Goal: Information Seeking & Learning: Learn about a topic

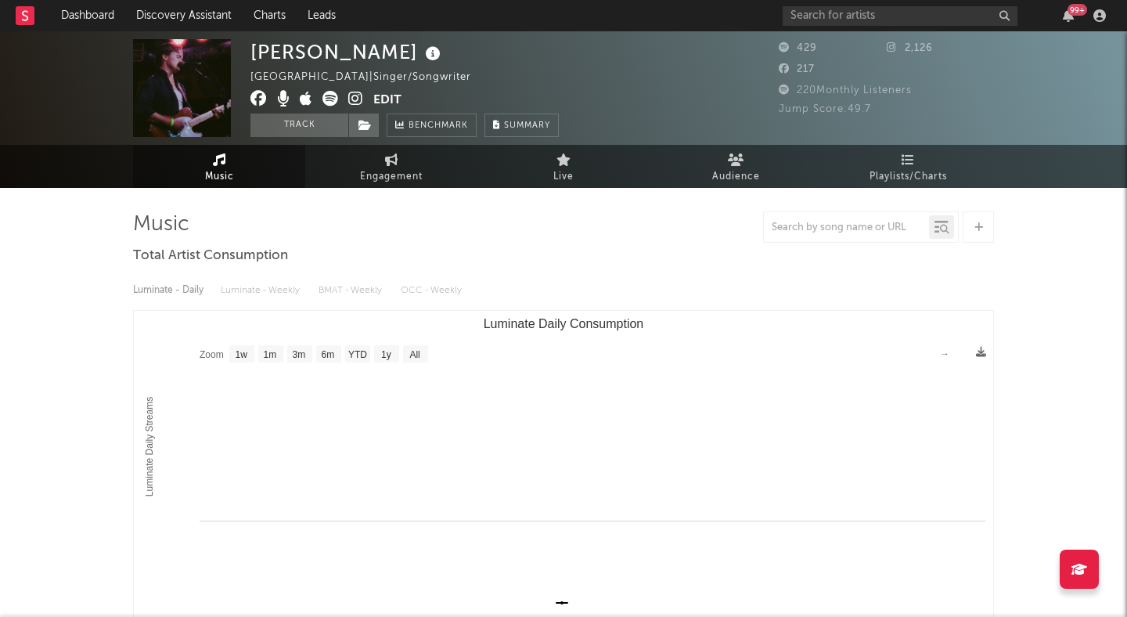
select select "1w"
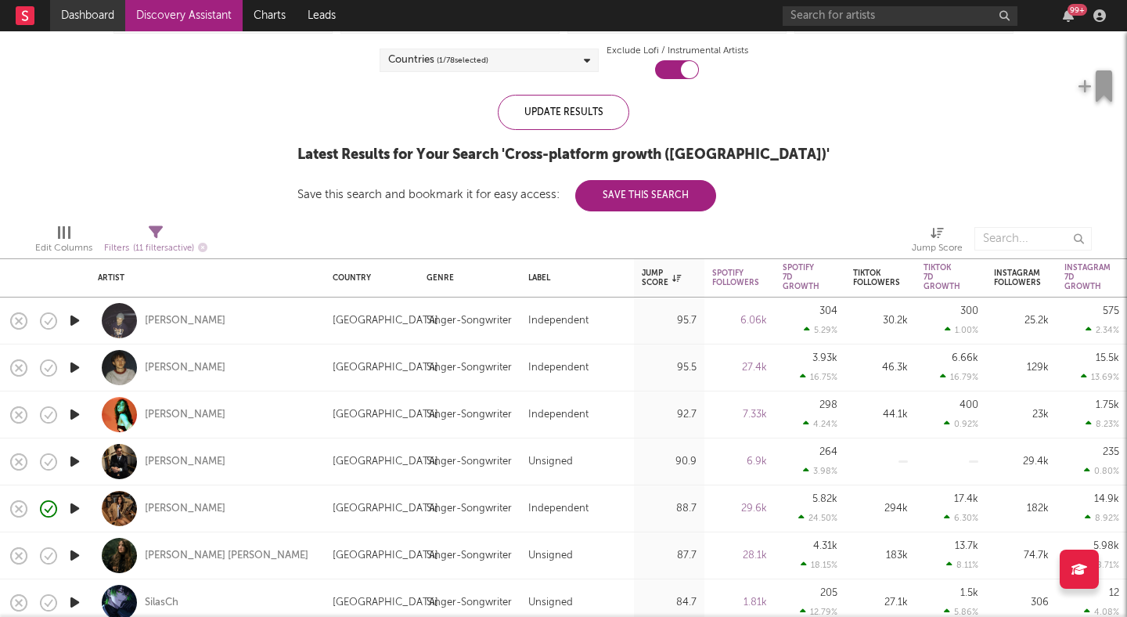
click at [76, 22] on link "Dashboard" at bounding box center [87, 15] width 75 height 31
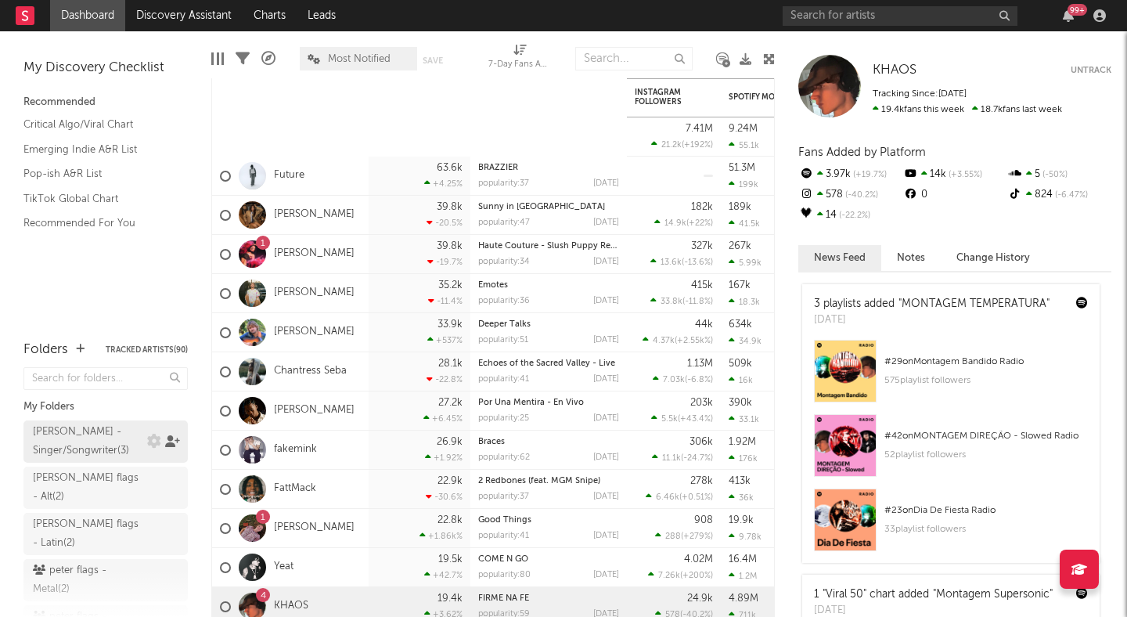
click at [172, 438] on icon at bounding box center [172, 441] width 15 height 12
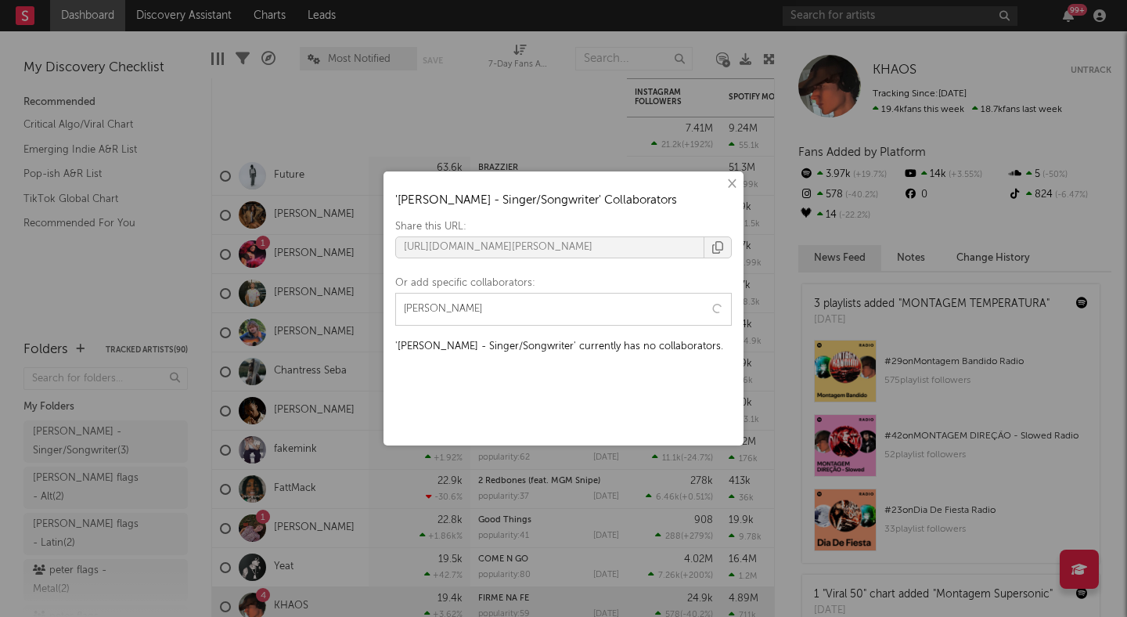
type input "emma re"
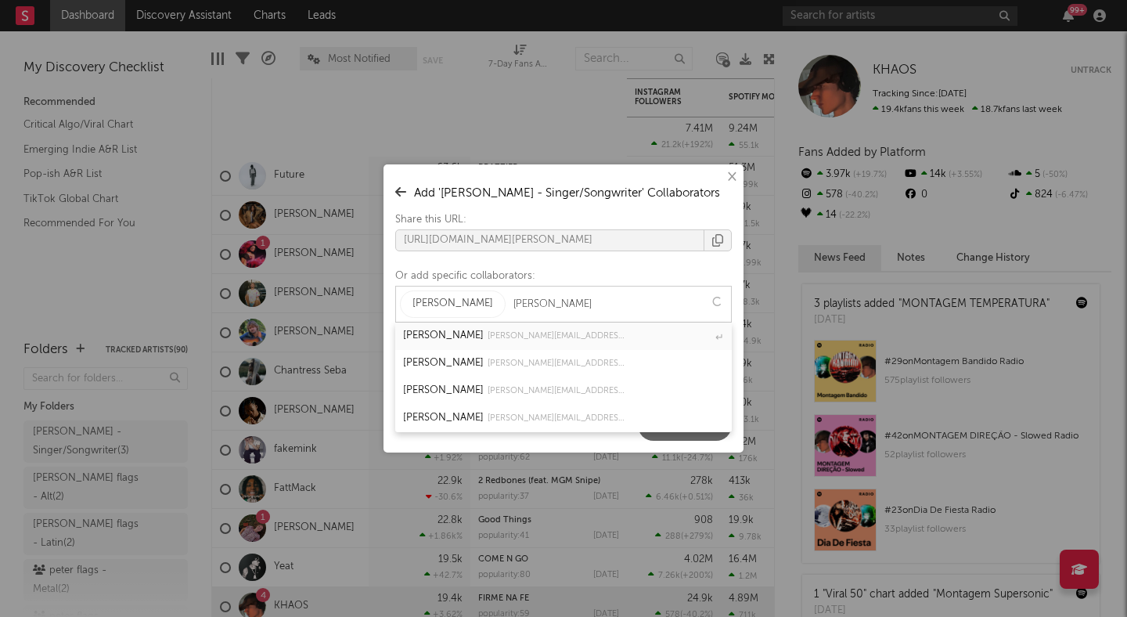
type input "adam soy"
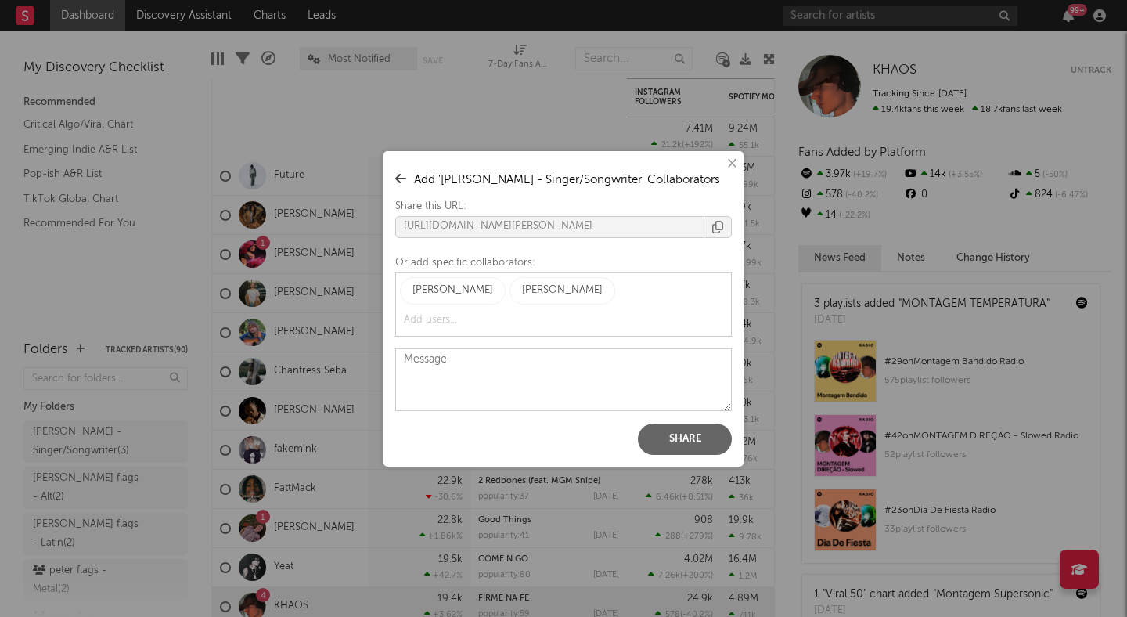
click at [673, 433] on button "Share" at bounding box center [685, 438] width 94 height 31
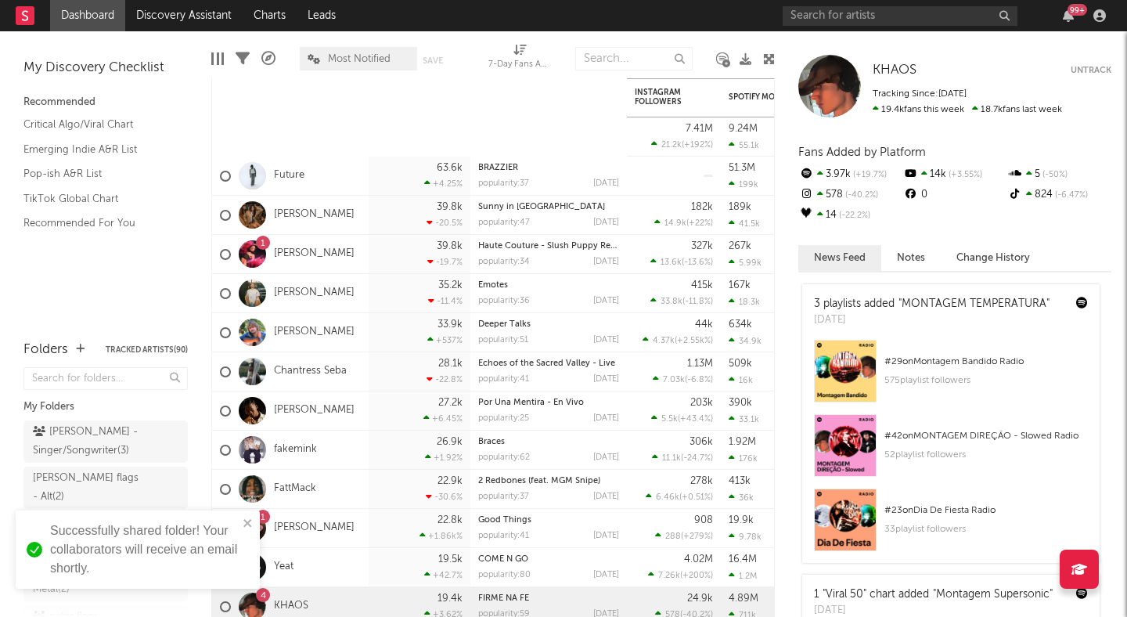
click at [315, 100] on div "× ' peter flags - Singer/Songwriter ' Collaborators Share this URL: https://app…" at bounding box center [563, 308] width 1127 height 617
click at [171, 444] on icon at bounding box center [172, 450] width 15 height 12
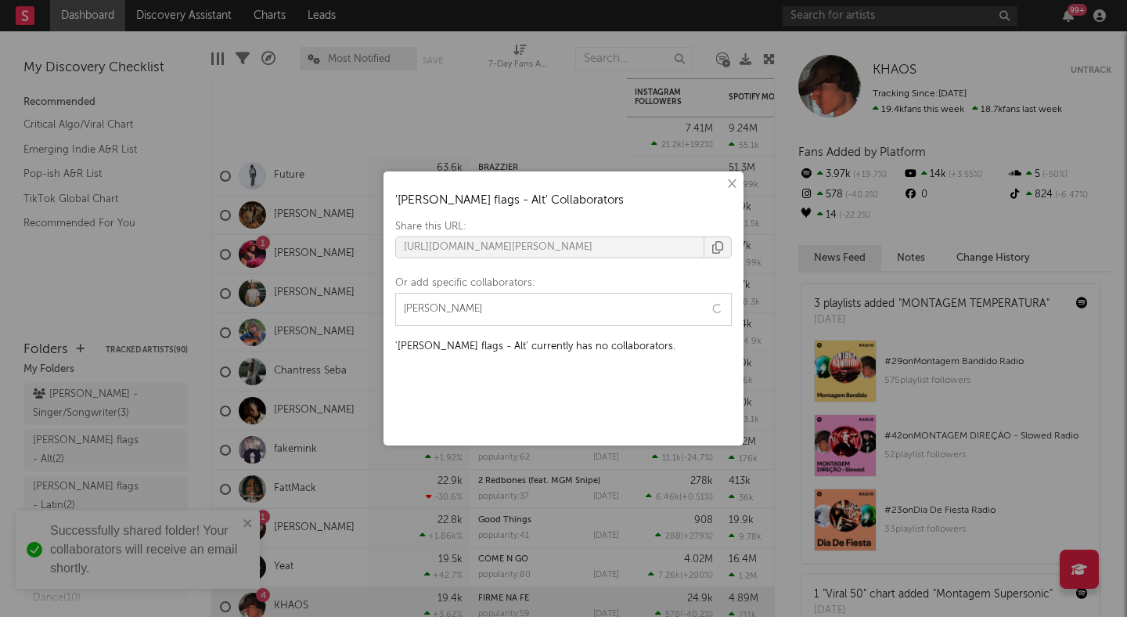
type input "emma re"
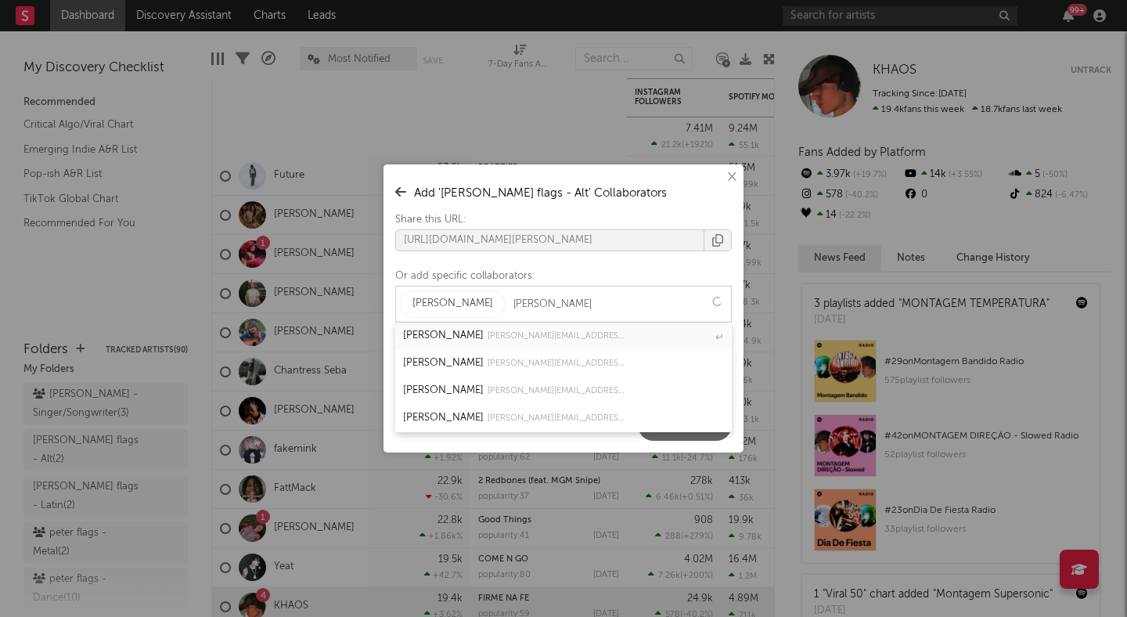
type input "adam soy"
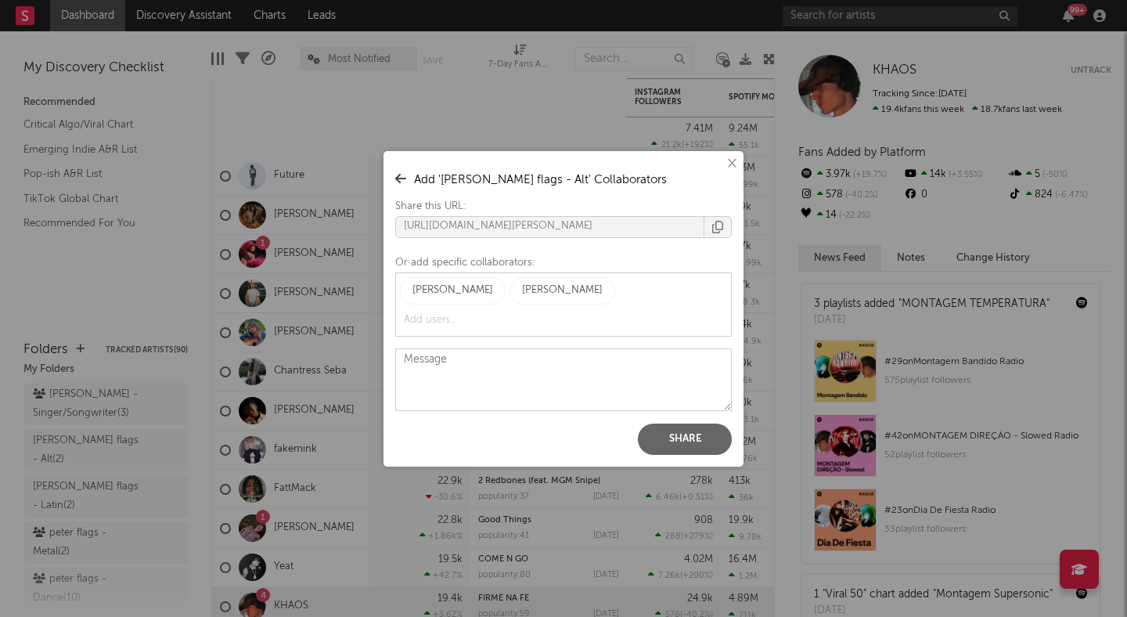
click at [664, 433] on button "Share" at bounding box center [685, 438] width 94 height 31
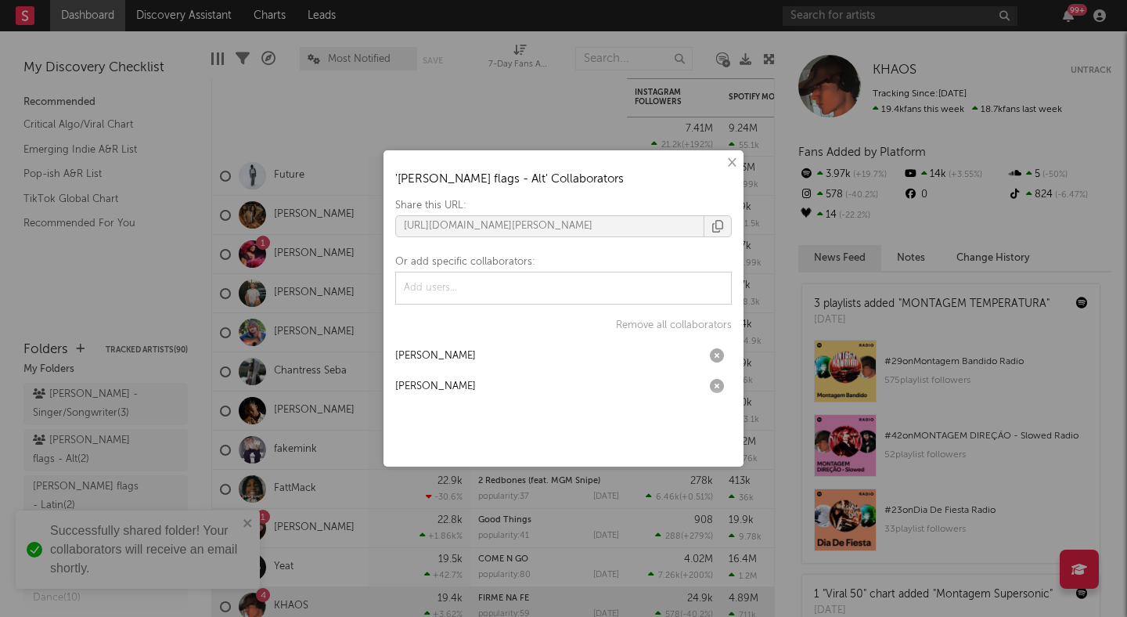
click at [148, 238] on div "× ' peter flags - Alt ' Collaborators Share this URL: https://app.sodatone.com/…" at bounding box center [563, 308] width 1127 height 617
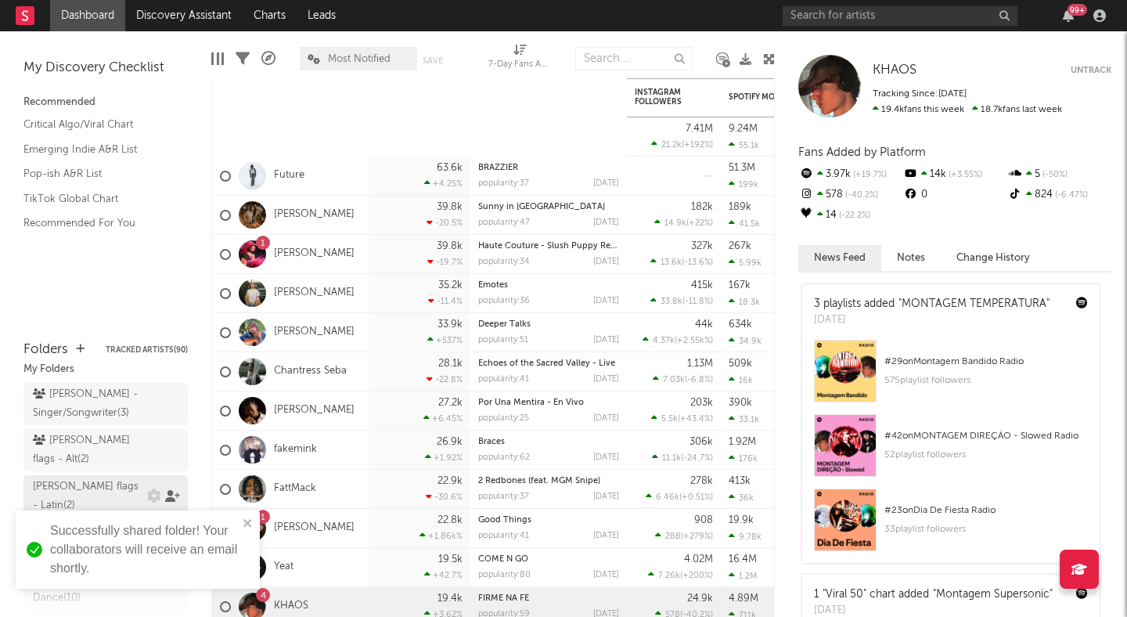
click at [171, 490] on icon at bounding box center [172, 496] width 15 height 12
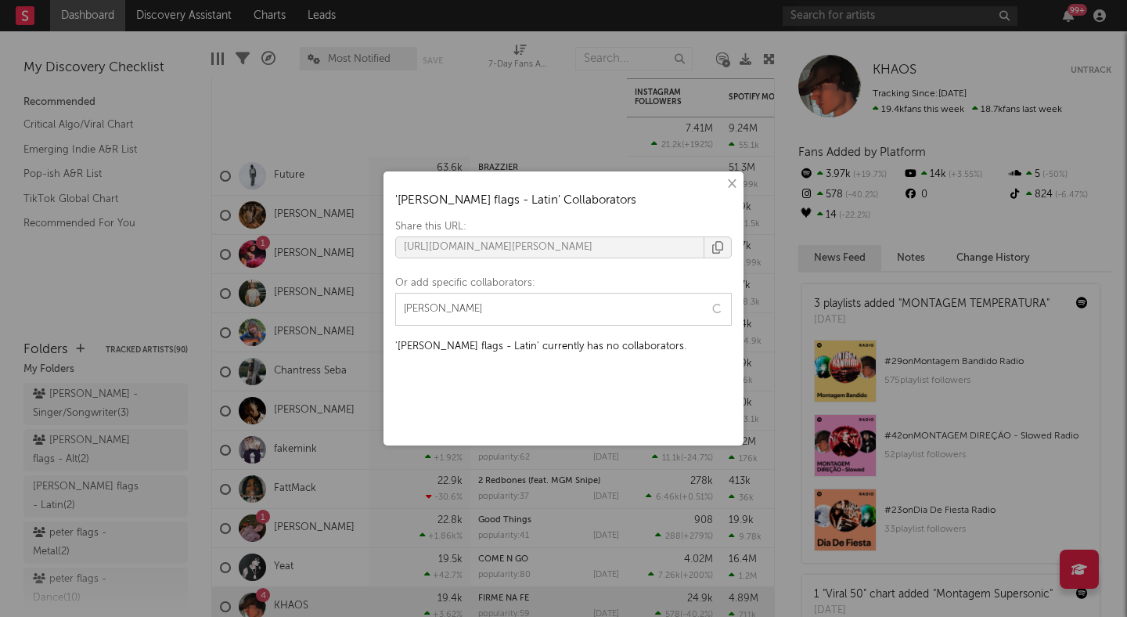
type input "emma rein"
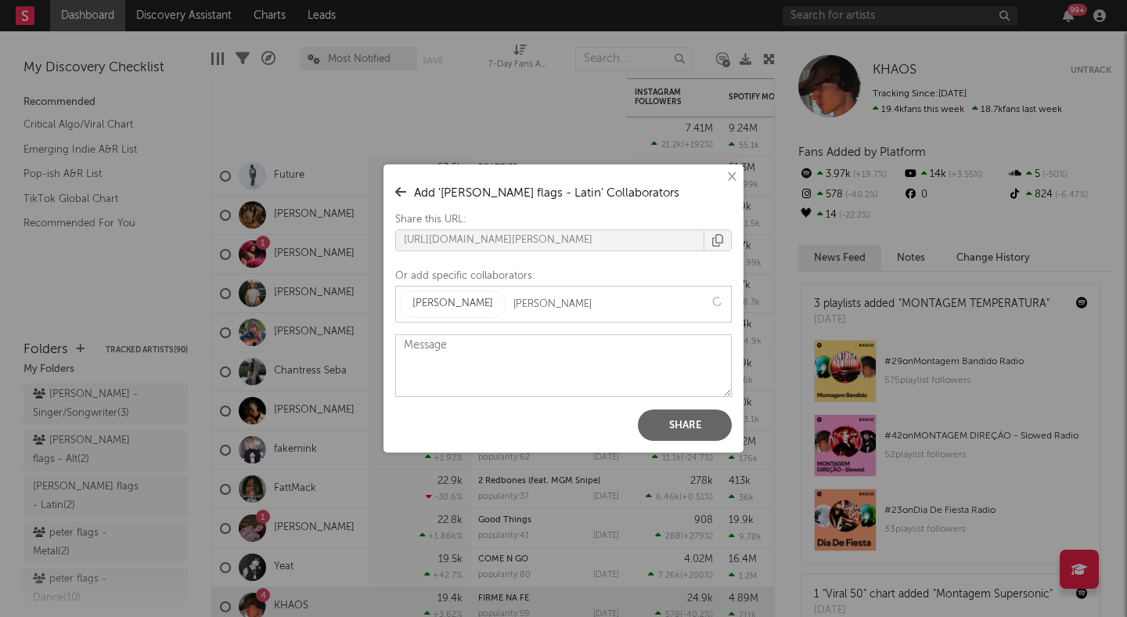
type input "adam so"
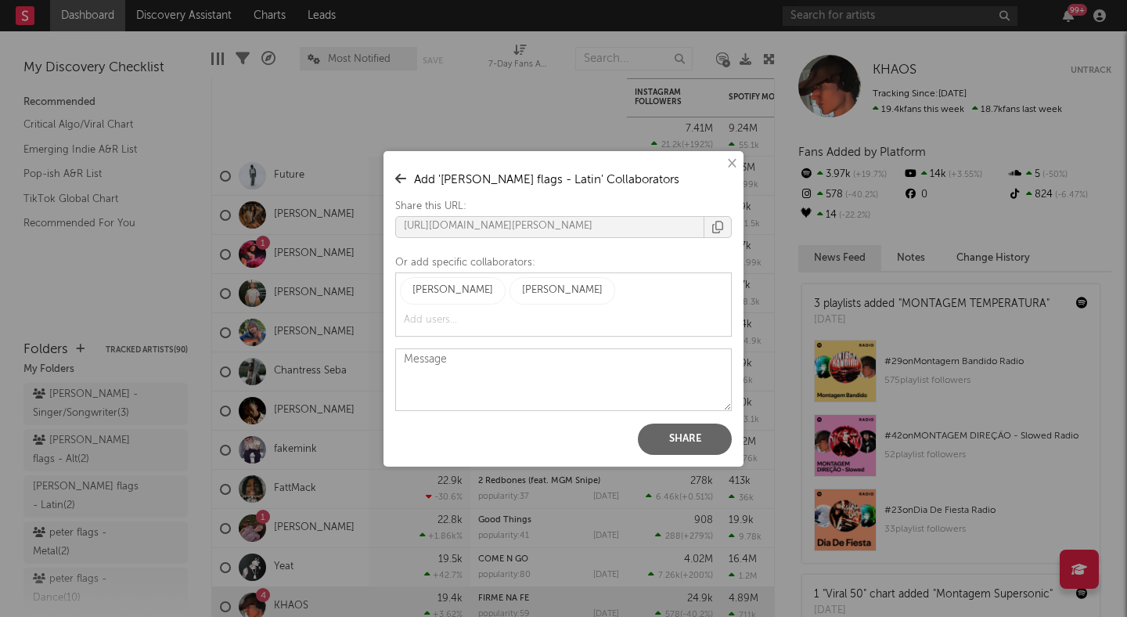
click at [677, 433] on button "Share" at bounding box center [685, 438] width 94 height 31
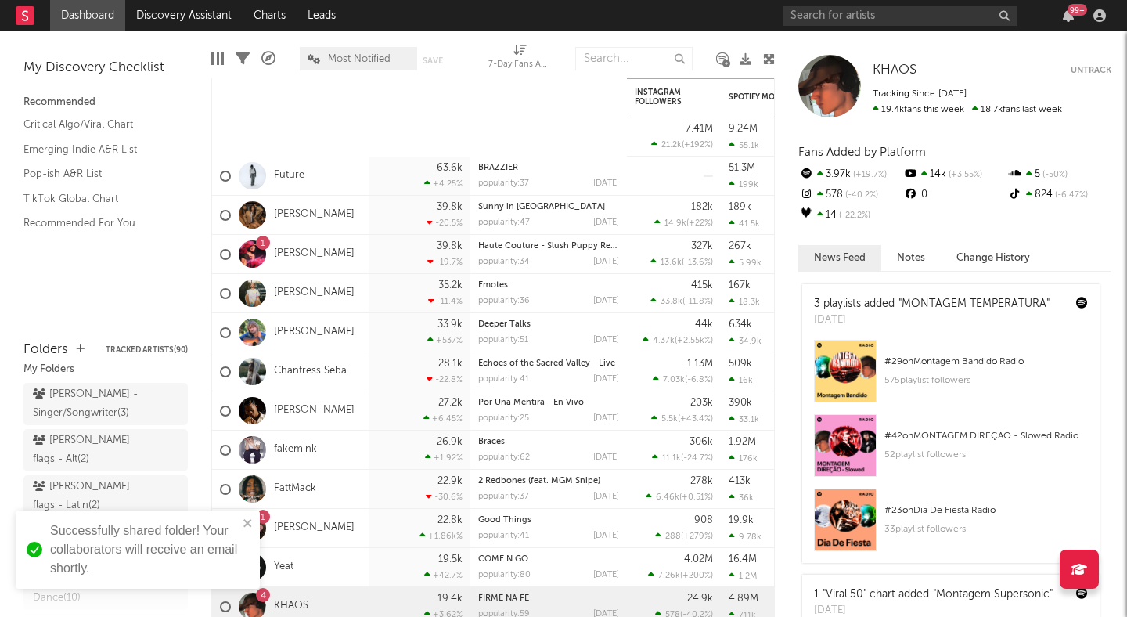
click at [441, 72] on div "× ' peter flags - Latin ' Collaborators Share this URL: https://app.sodatone.co…" at bounding box center [563, 308] width 1127 height 617
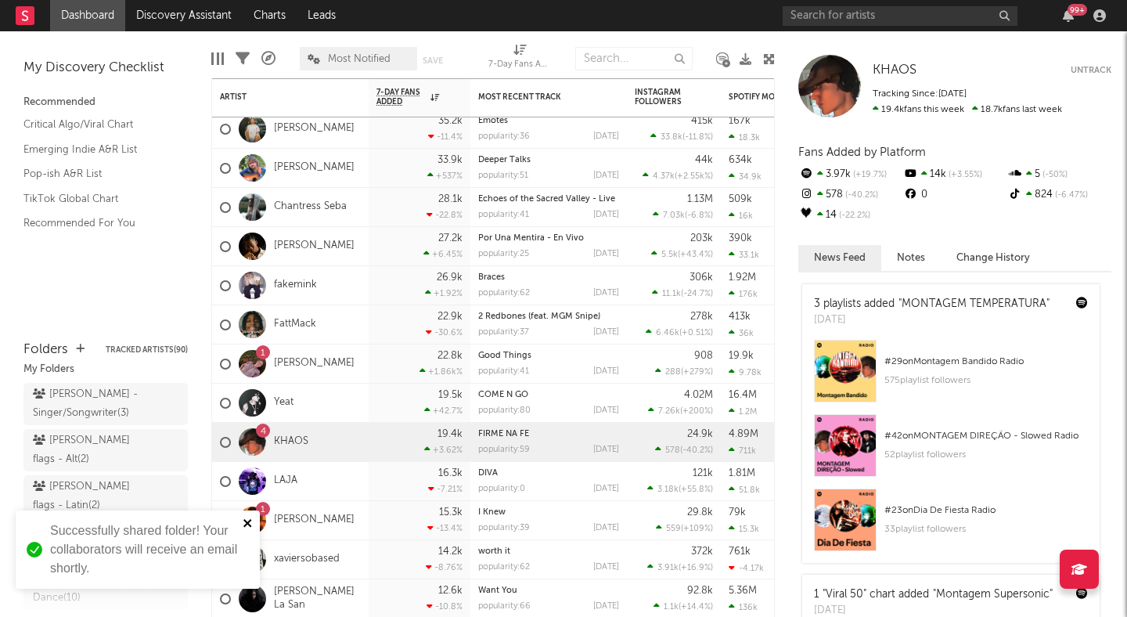
click at [245, 518] on icon "close" at bounding box center [248, 522] width 11 height 13
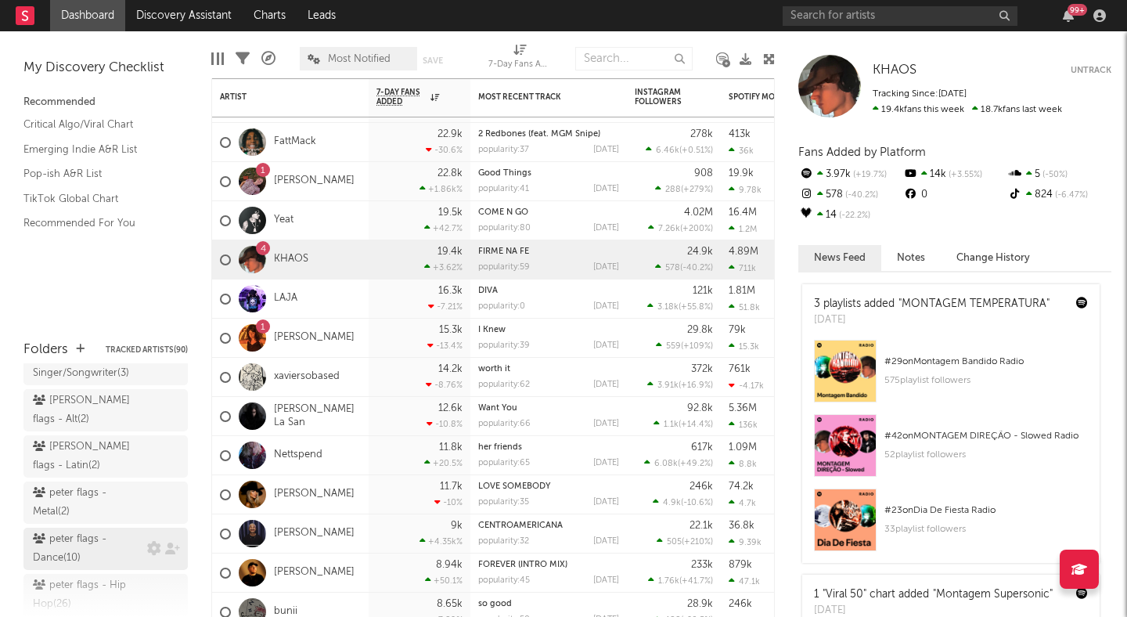
scroll to position [0, 0]
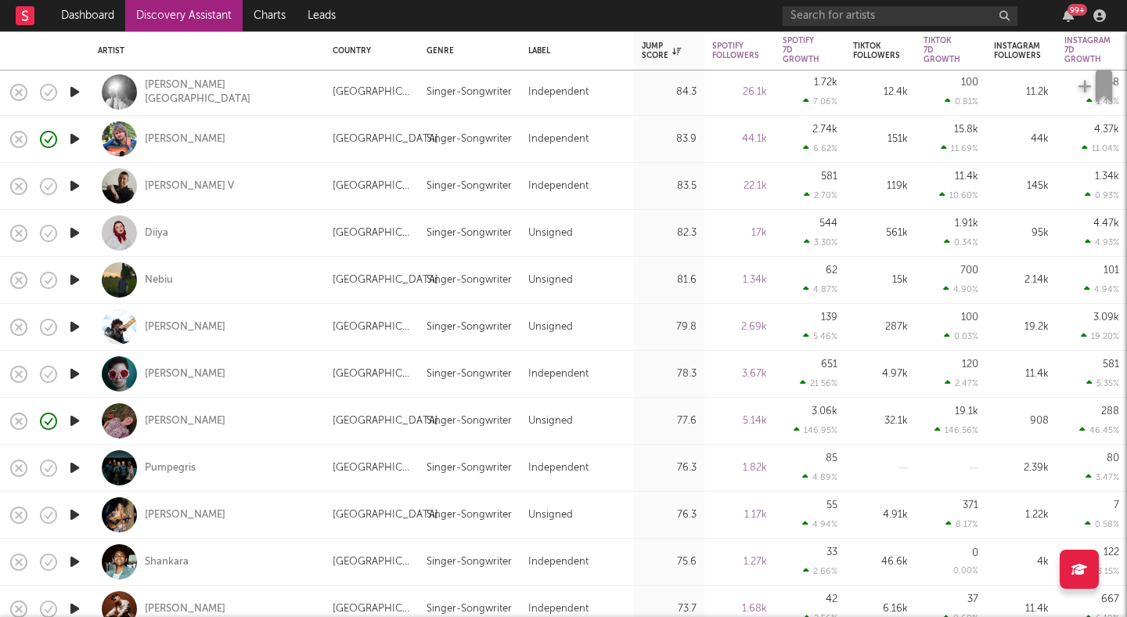
click at [74, 461] on icon "button" at bounding box center [75, 468] width 16 height 20
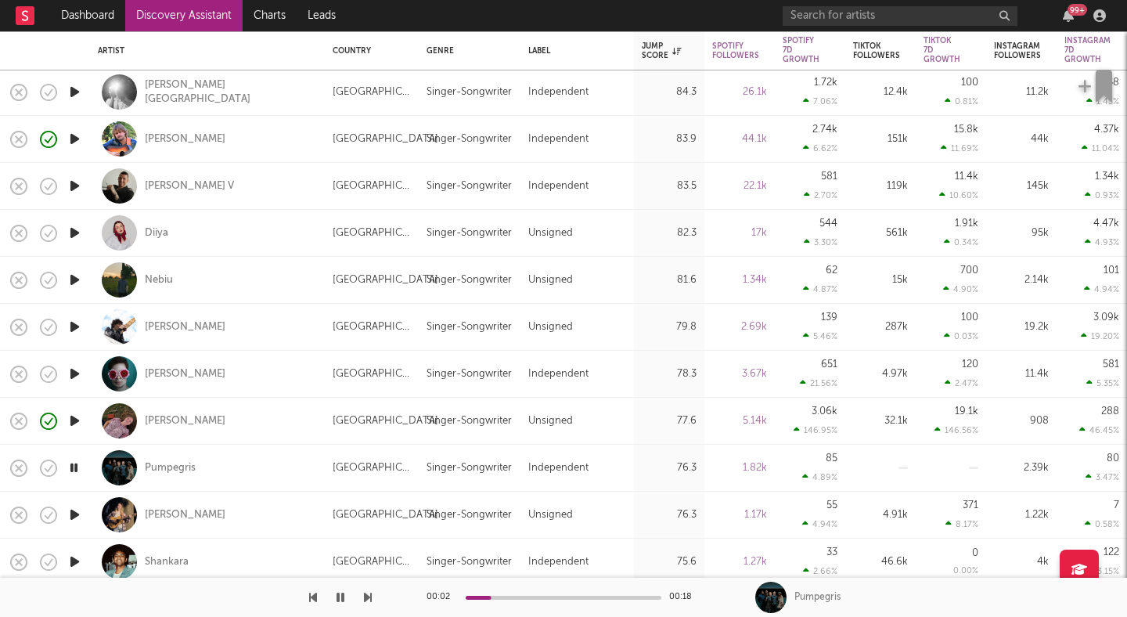
click at [77, 466] on icon "button" at bounding box center [74, 468] width 15 height 20
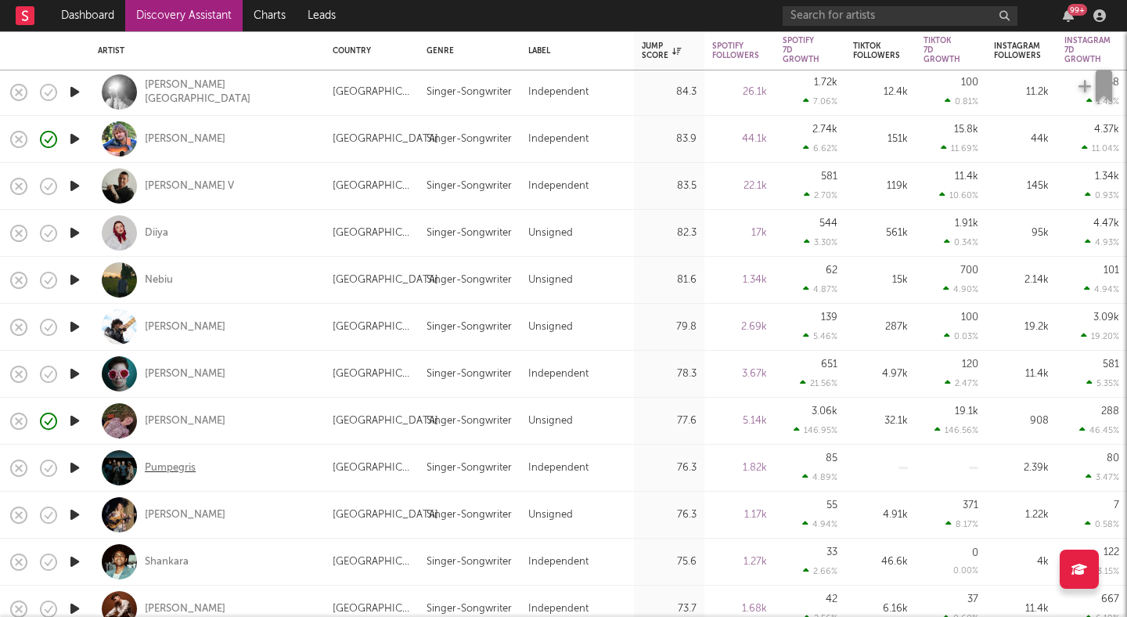
click at [165, 468] on div "Pumpegris" at bounding box center [170, 468] width 51 height 14
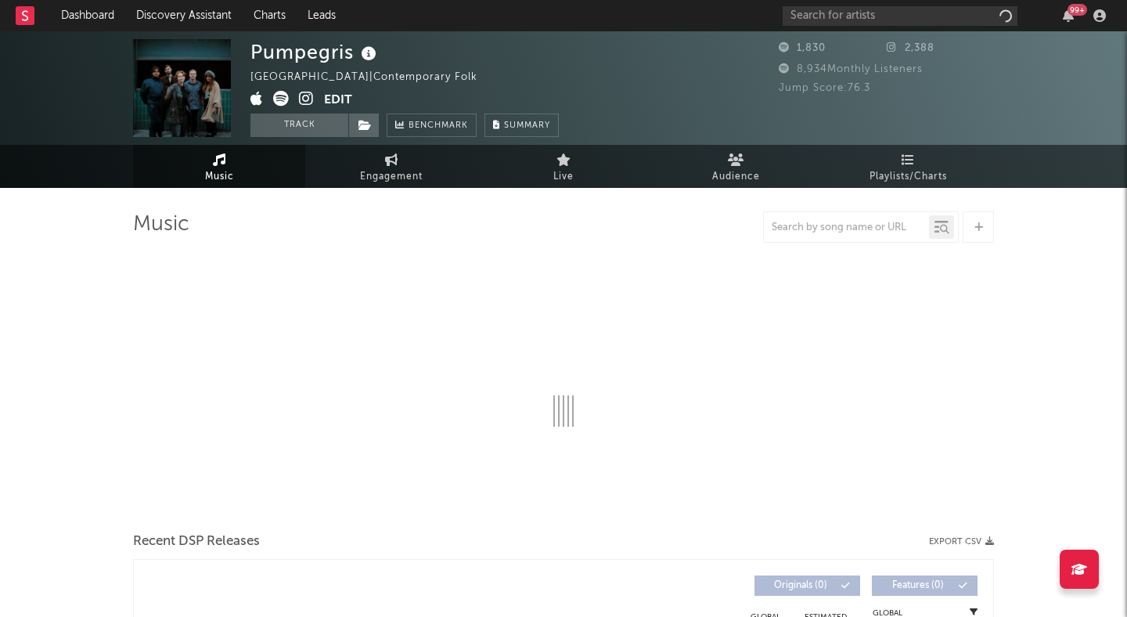
select select "1w"
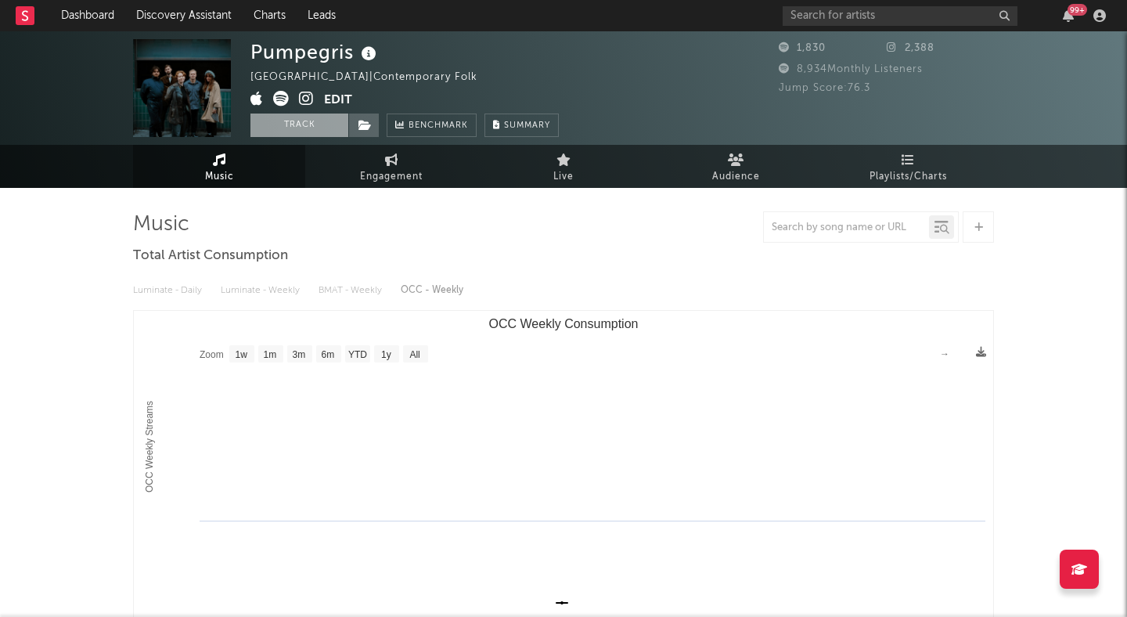
click at [324, 127] on button "Track" at bounding box center [299, 124] width 98 height 23
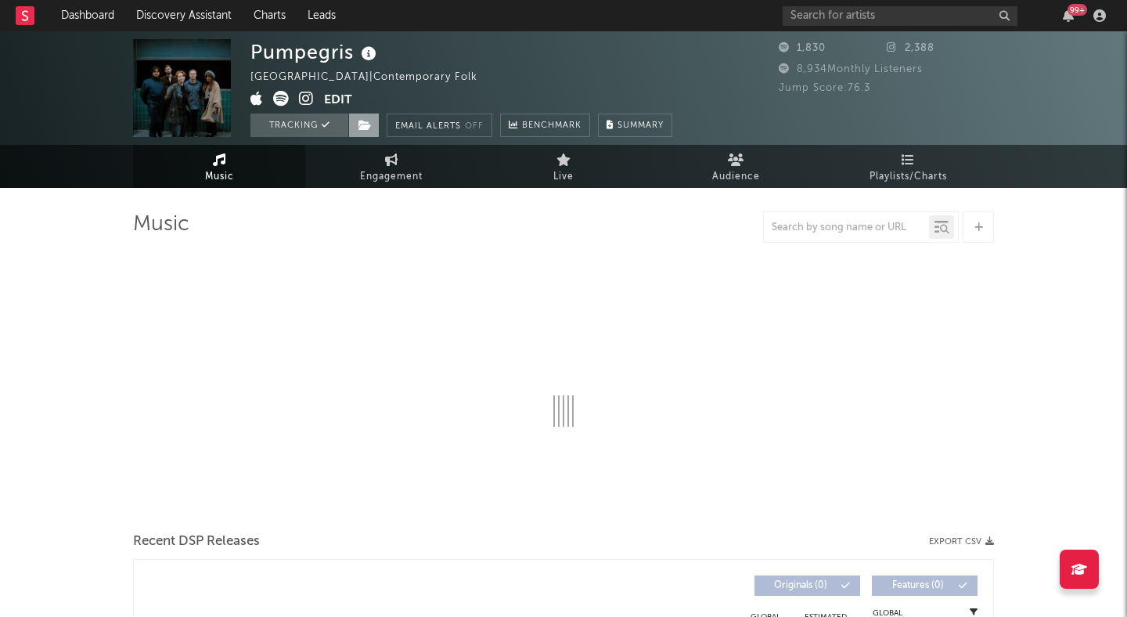
click at [353, 126] on span at bounding box center [363, 124] width 31 height 23
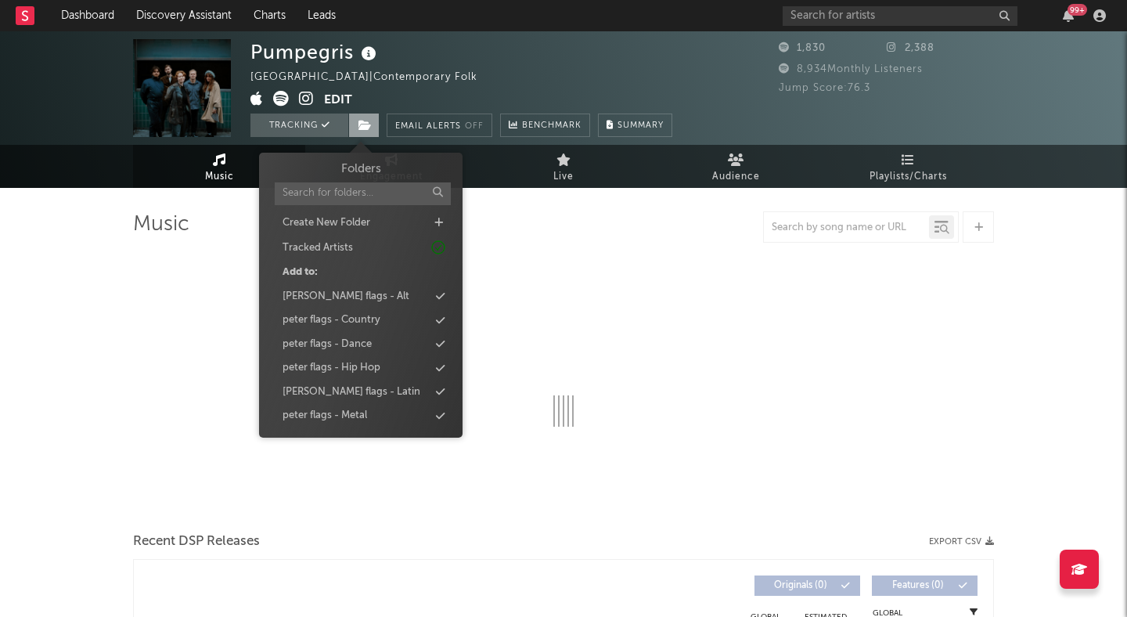
select select "1w"
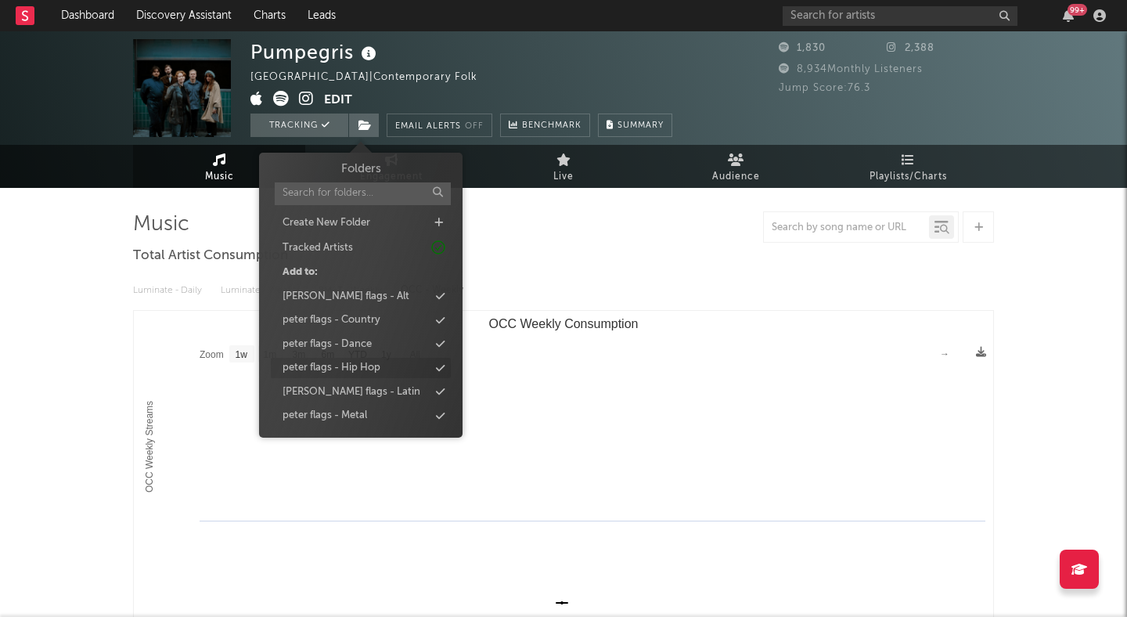
scroll to position [71, 0]
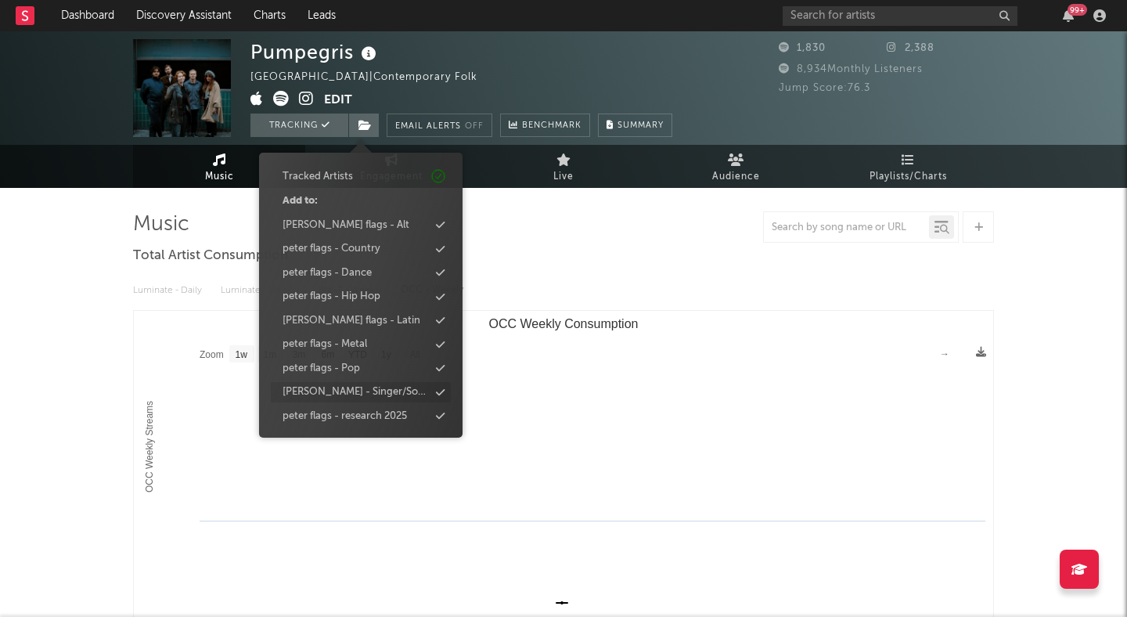
click at [361, 390] on div "[PERSON_NAME] - Singer/Songwriter" at bounding box center [355, 392] width 146 height 16
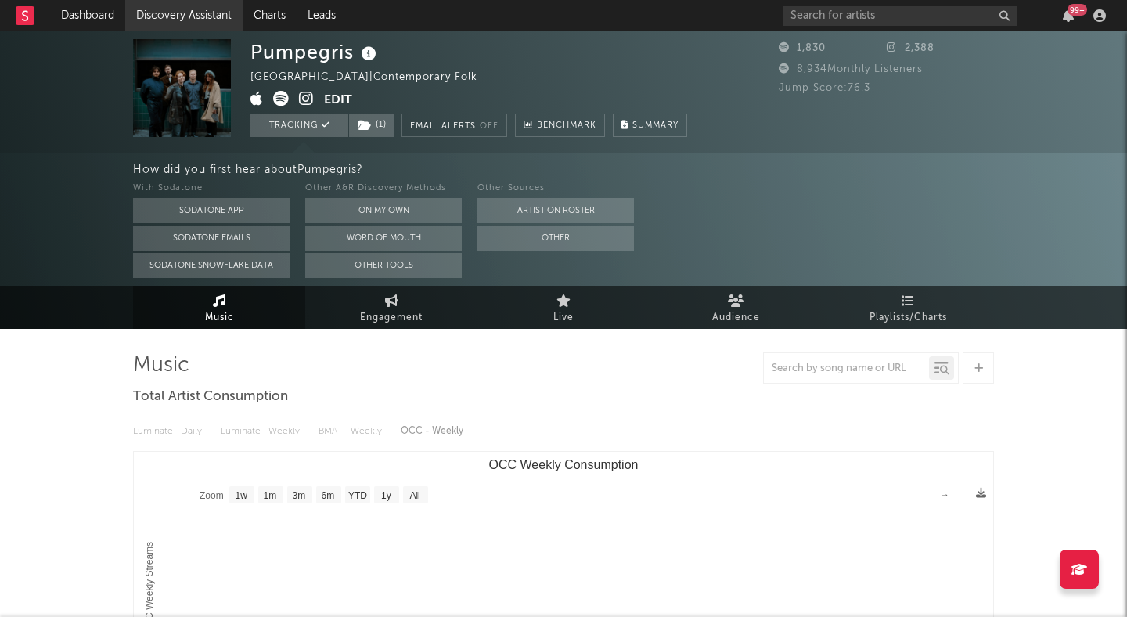
click at [170, 17] on link "Discovery Assistant" at bounding box center [183, 15] width 117 height 31
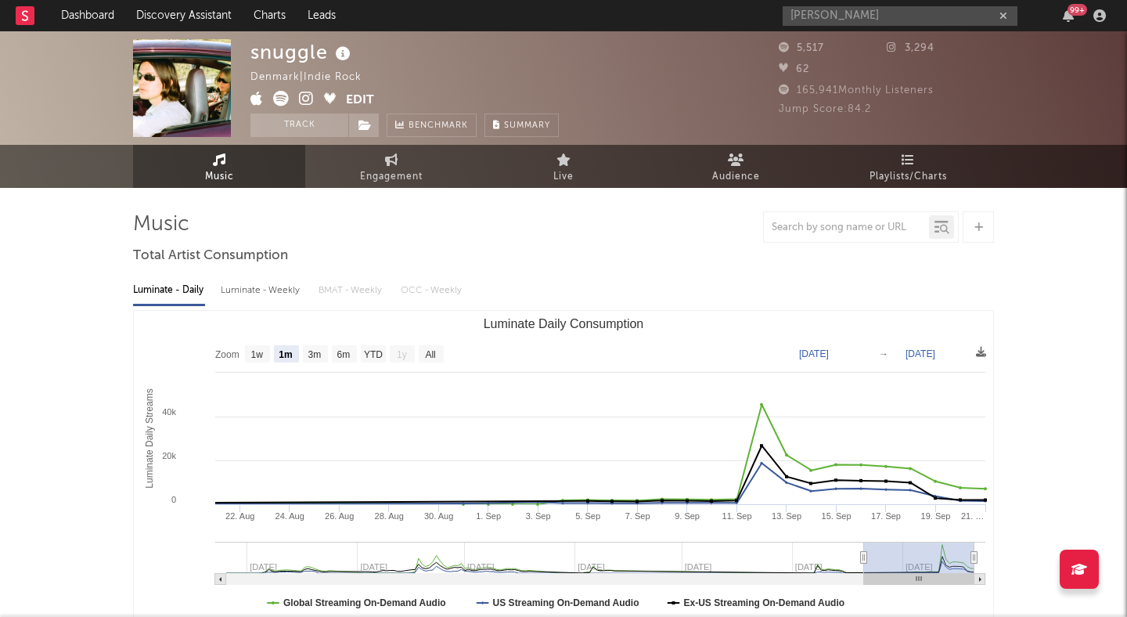
select select "1m"
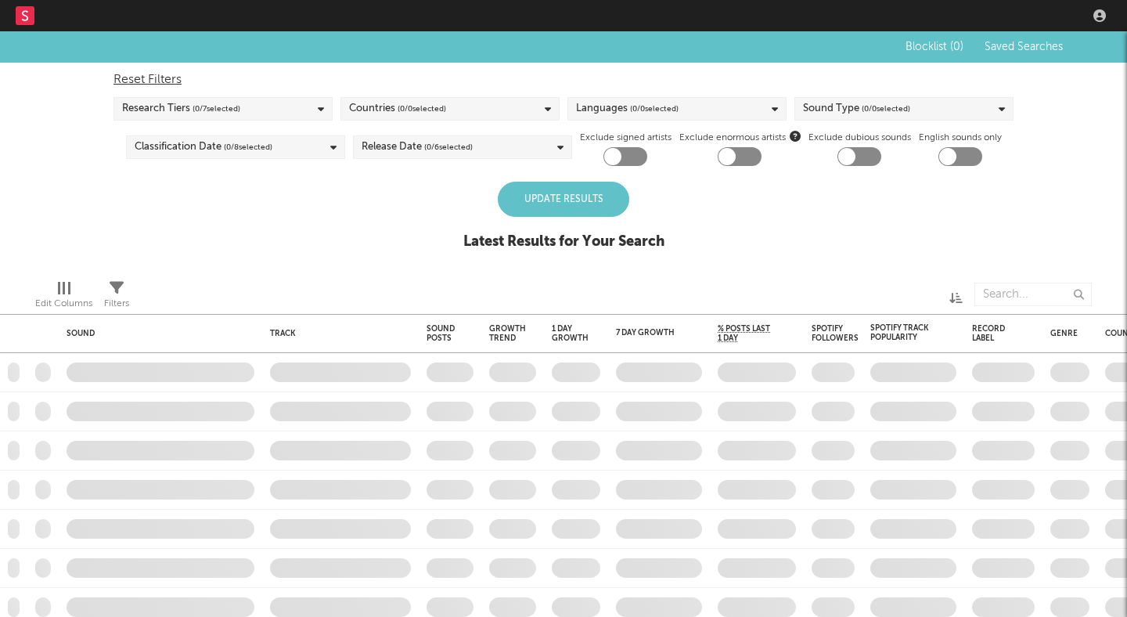
checkbox input "true"
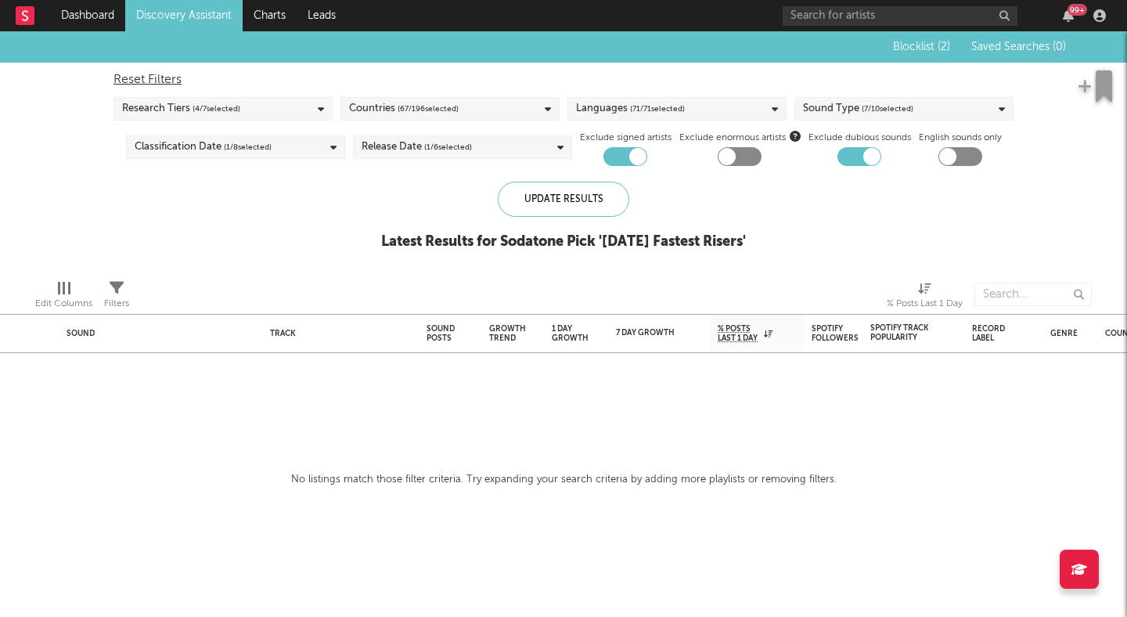
click at [525, 145] on div "Release Date ( 1 / 6 selected)" at bounding box center [462, 146] width 219 height 23
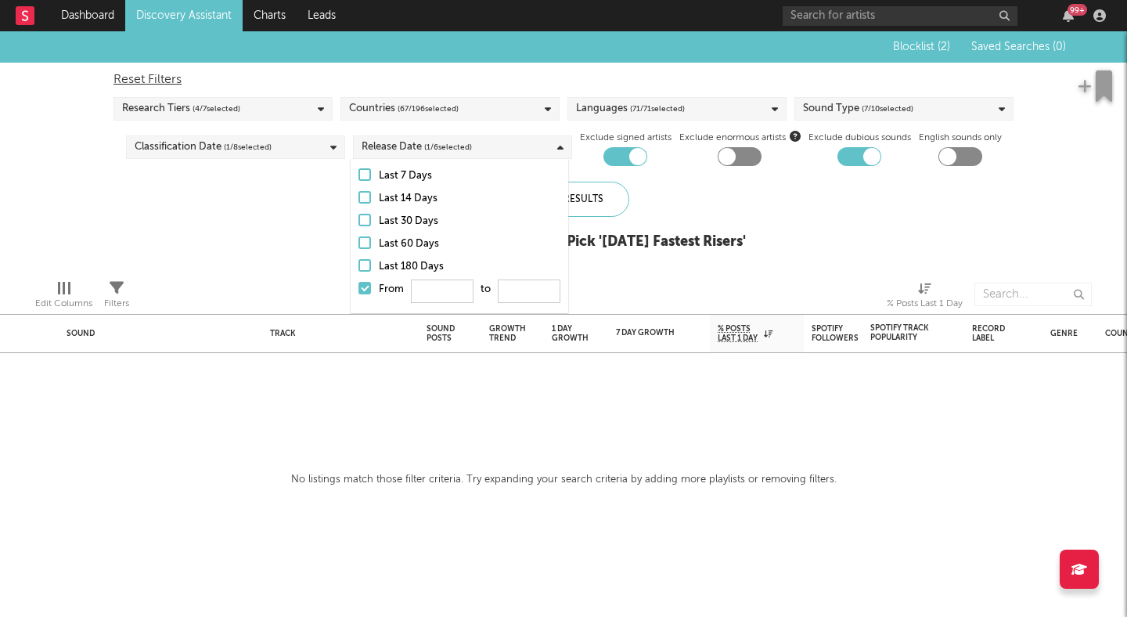
click at [361, 174] on div at bounding box center [364, 174] width 13 height 13
click at [358, 174] on input "Last 7 Days" at bounding box center [358, 176] width 0 height 19
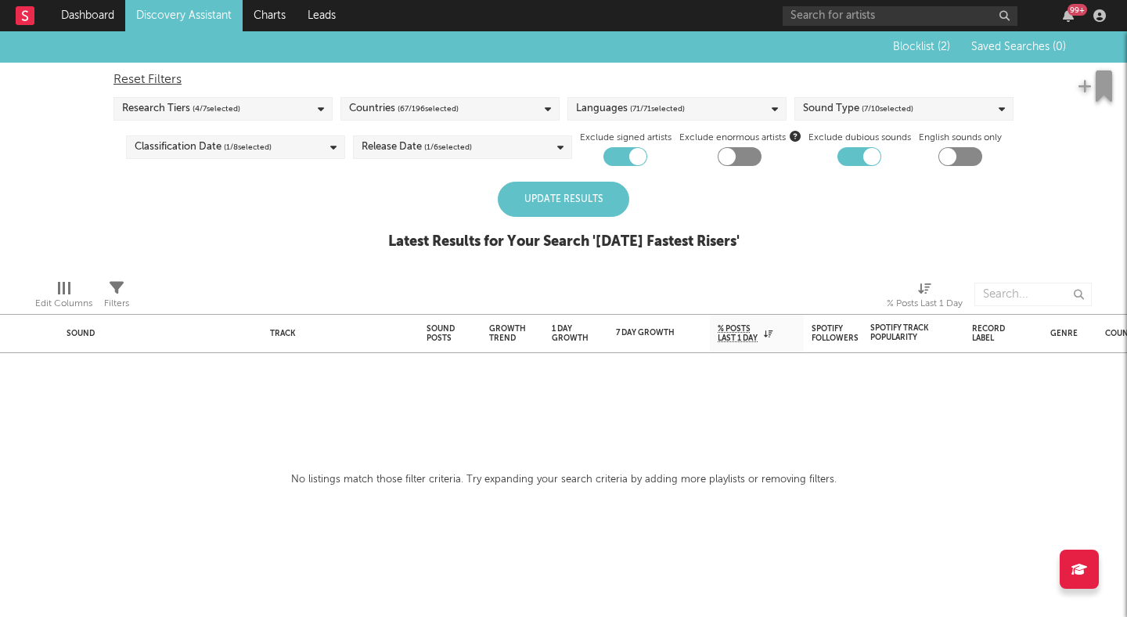
click at [325, 186] on div "Blocklist ( 2 ) Saved Searches ( 0 ) Reset Filters Research Tiers ( 4 / 7 selec…" at bounding box center [563, 149] width 1127 height 236
click at [550, 196] on div "Update Results" at bounding box center [563, 199] width 131 height 35
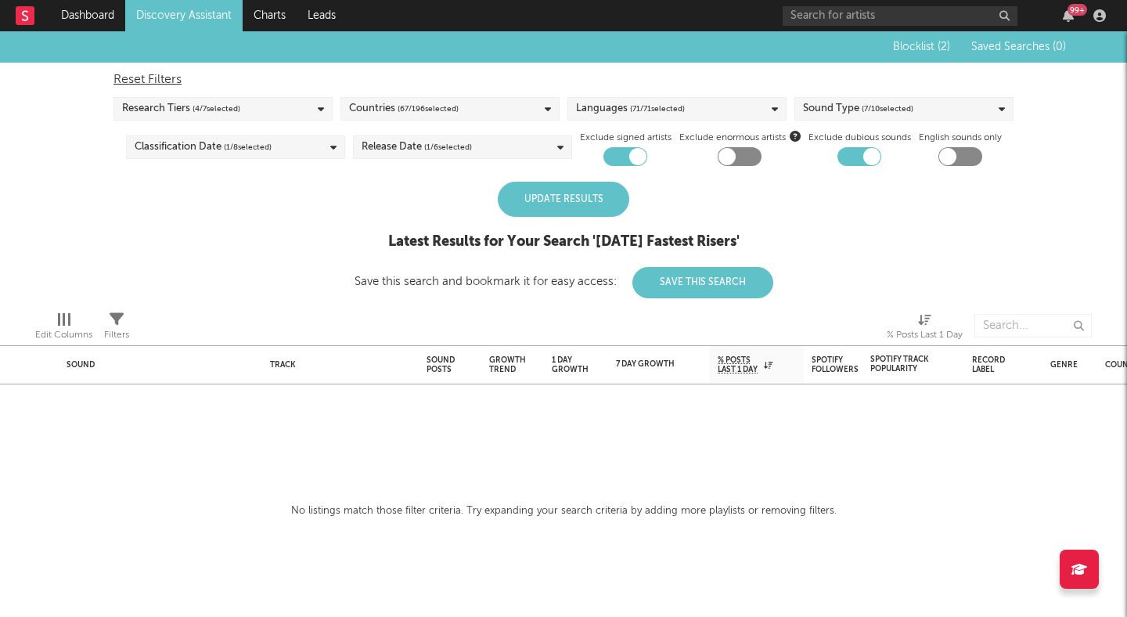
click at [598, 210] on div "Update Results" at bounding box center [563, 199] width 131 height 35
click at [139, 70] on div "Reset Filters Research Tiers ( 4 / 7 selected) Countries ( 67 / 196 selected) L…" at bounding box center [563, 114] width 915 height 103
click at [149, 77] on div "Reset Filters" at bounding box center [563, 79] width 900 height 19
checkbox input "false"
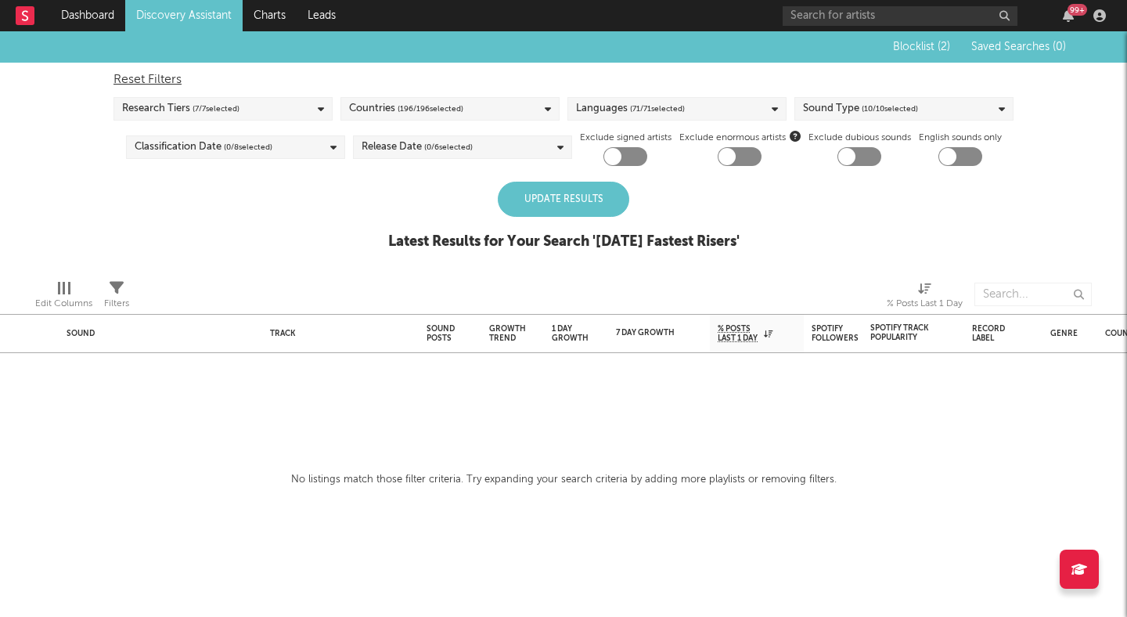
click at [563, 199] on div "Update Results" at bounding box center [563, 199] width 131 height 35
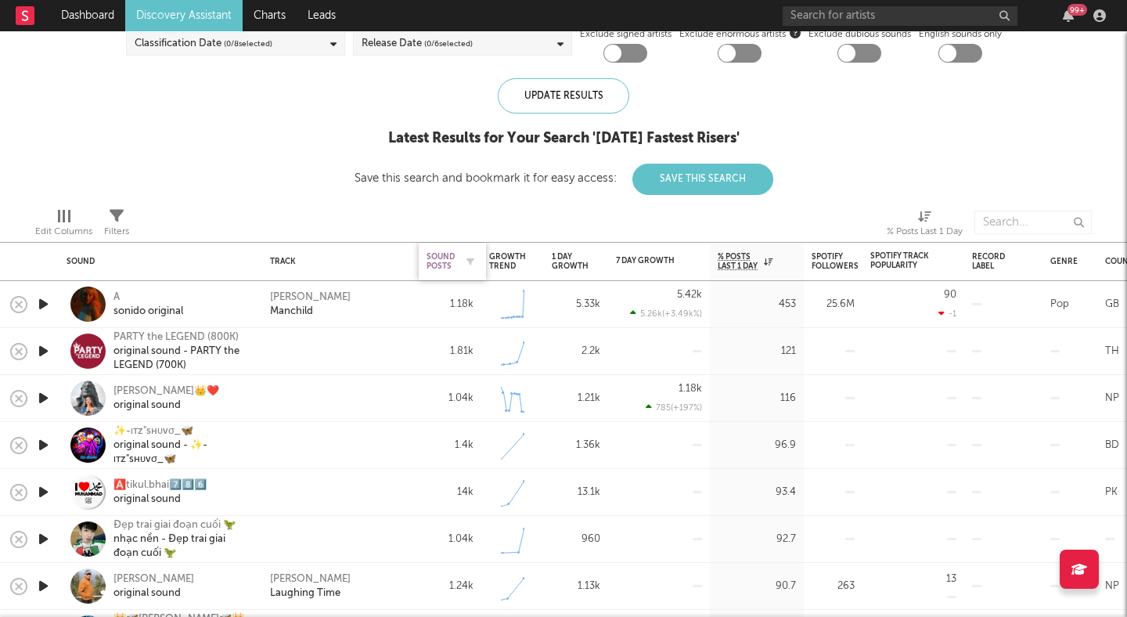
click at [445, 262] on div "Sound Posts" at bounding box center [440, 261] width 28 height 19
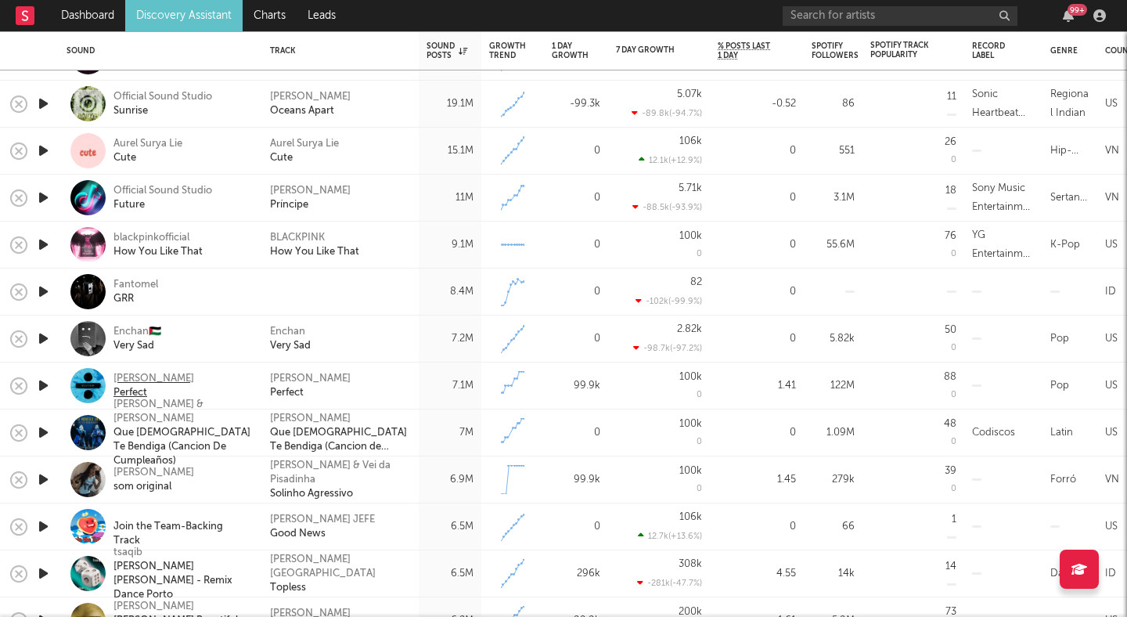
click at [128, 376] on div "Ed Sheeran" at bounding box center [153, 379] width 81 height 14
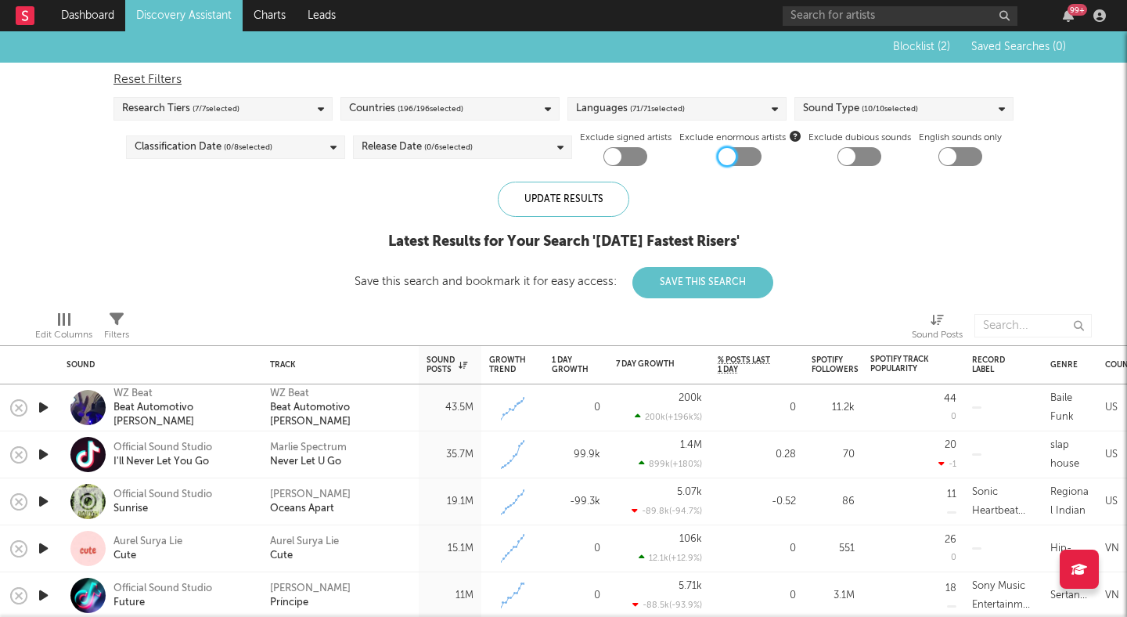
click at [718, 151] on div at bounding box center [726, 156] width 17 height 17
checkbox input "true"
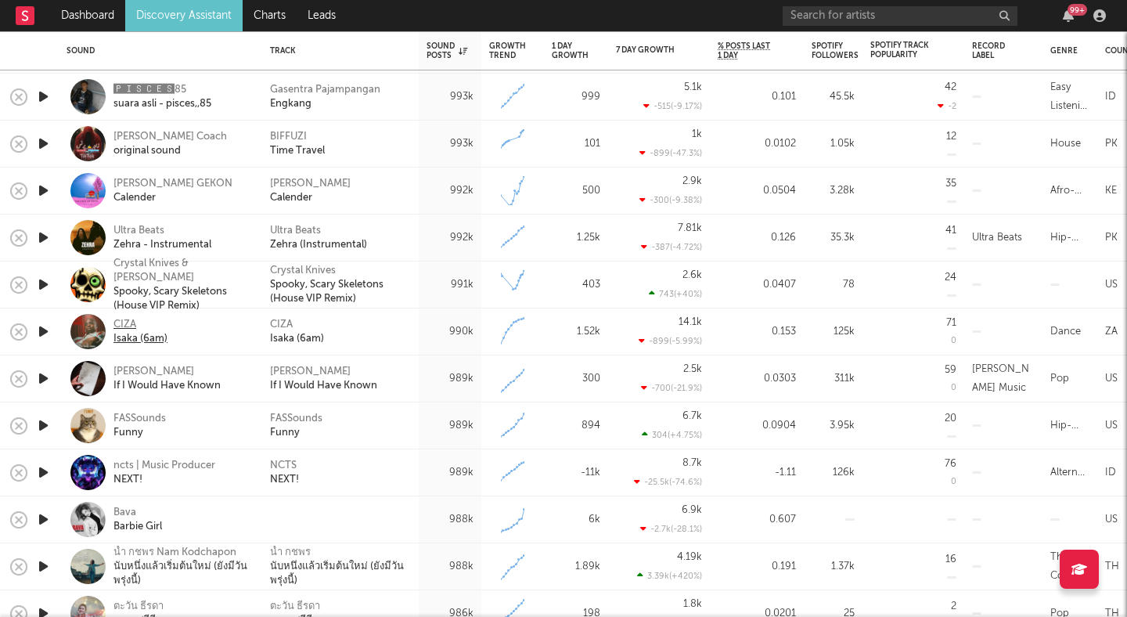
click at [126, 319] on div "CIZA" at bounding box center [140, 325] width 54 height 14
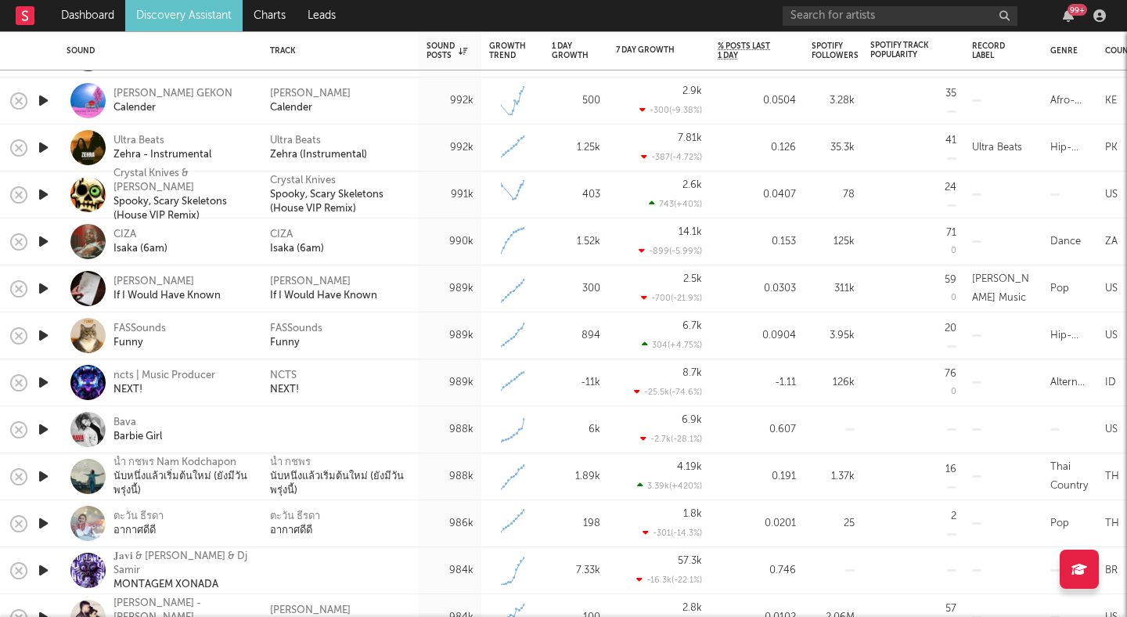
click at [82, 424] on div at bounding box center [87, 429] width 35 height 35
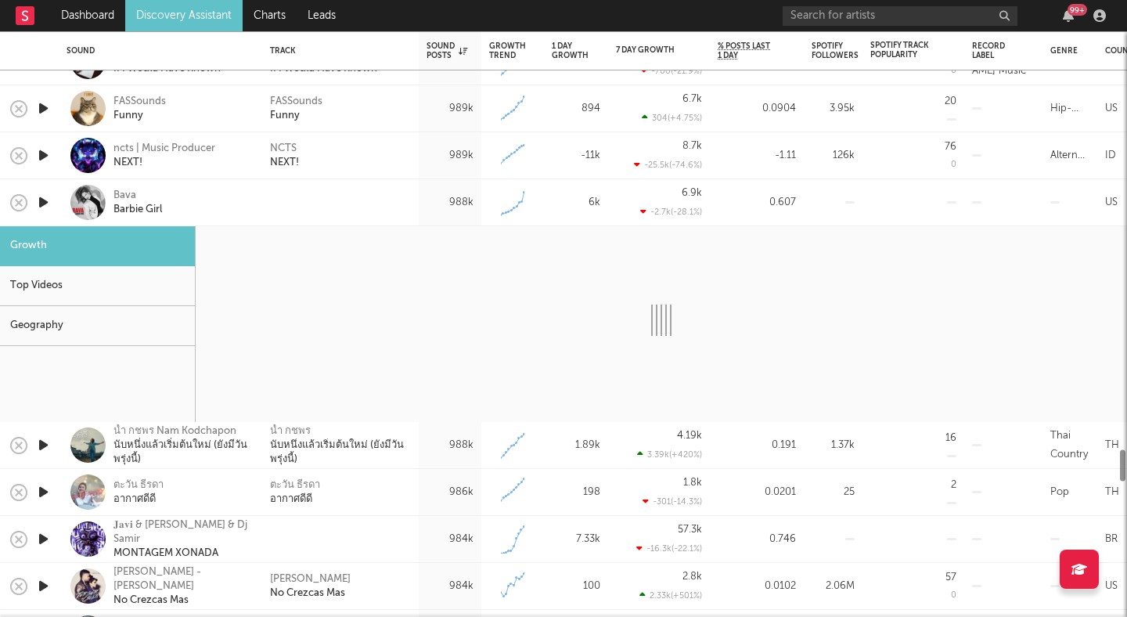
select select "6m"
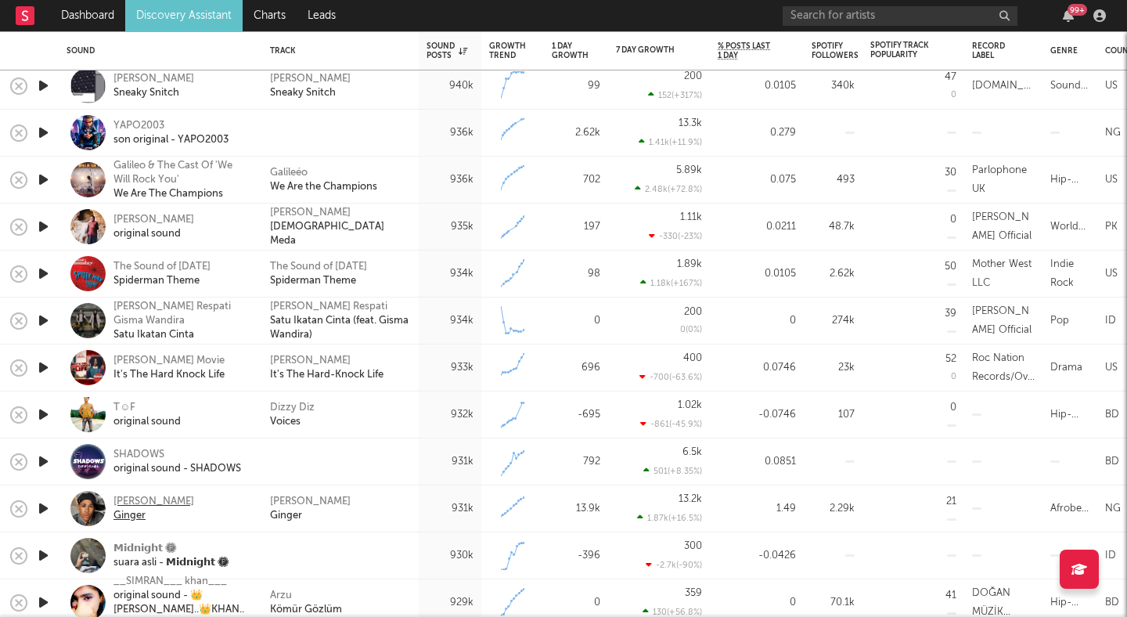
click at [133, 502] on div "Ramzzy peti" at bounding box center [153, 502] width 81 height 14
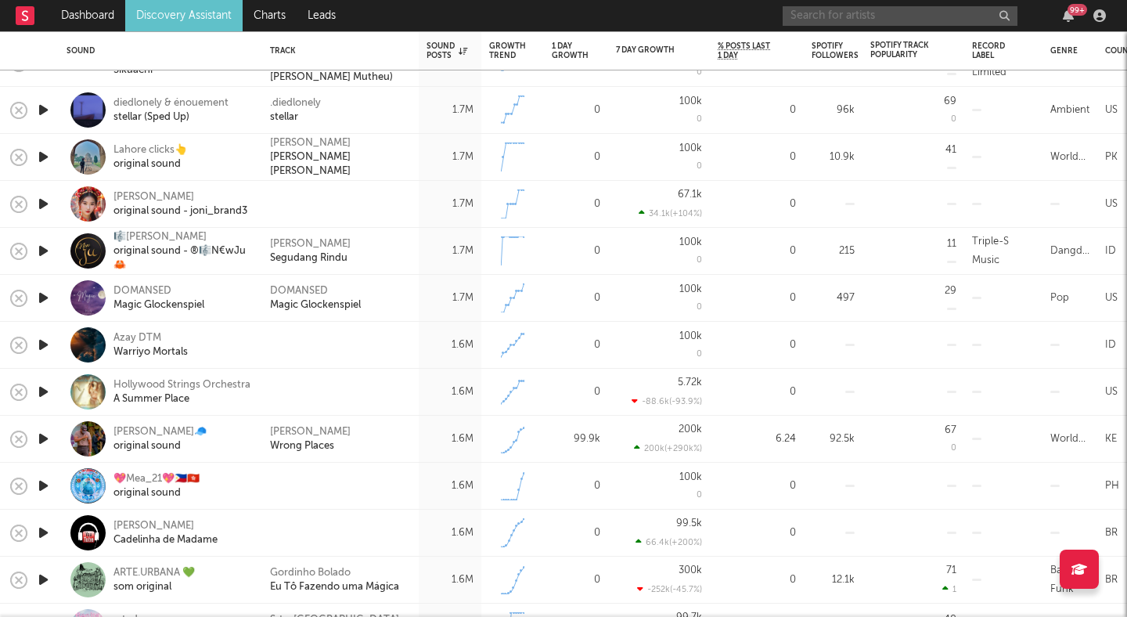
click at [929, 23] on input "text" at bounding box center [899, 16] width 235 height 20
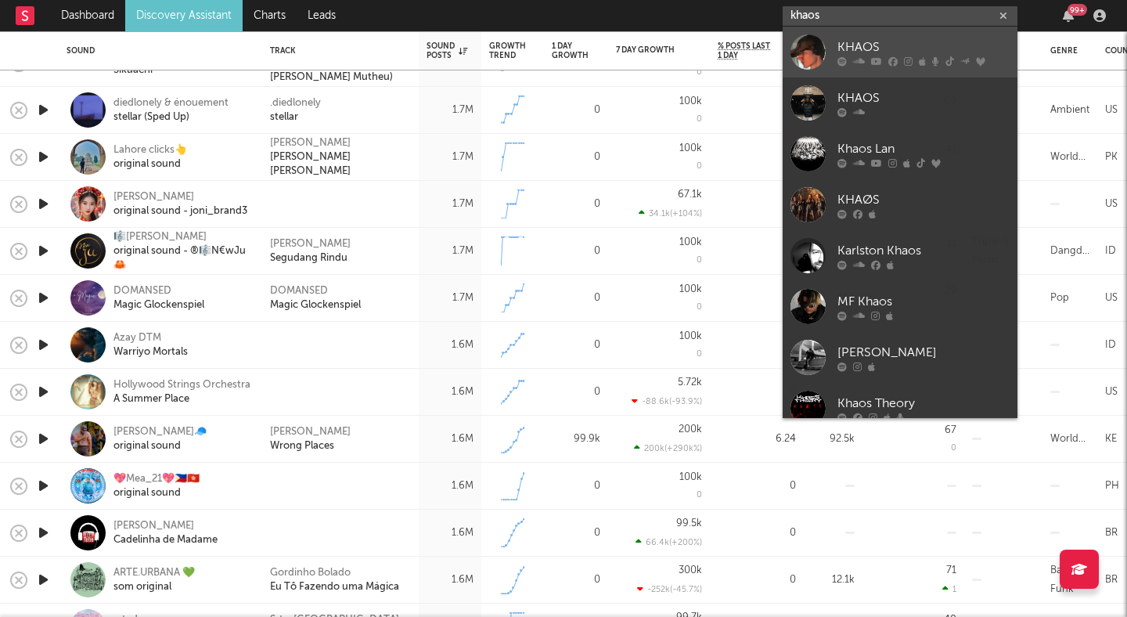
type input "khaos"
click at [879, 40] on div "KHAOS" at bounding box center [923, 47] width 172 height 19
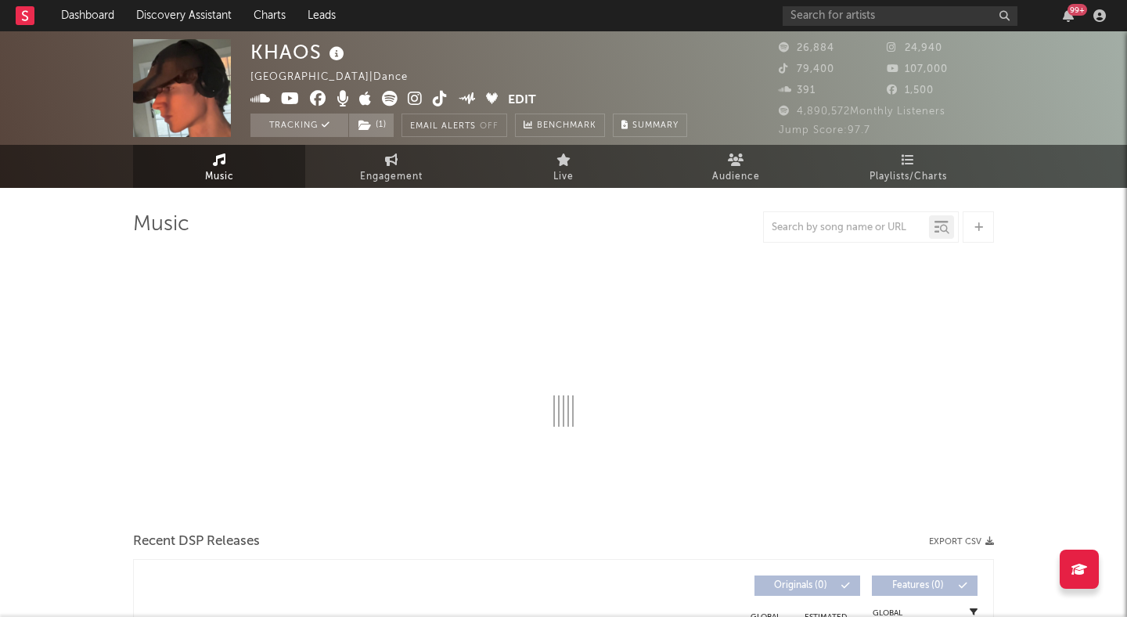
select select "1w"
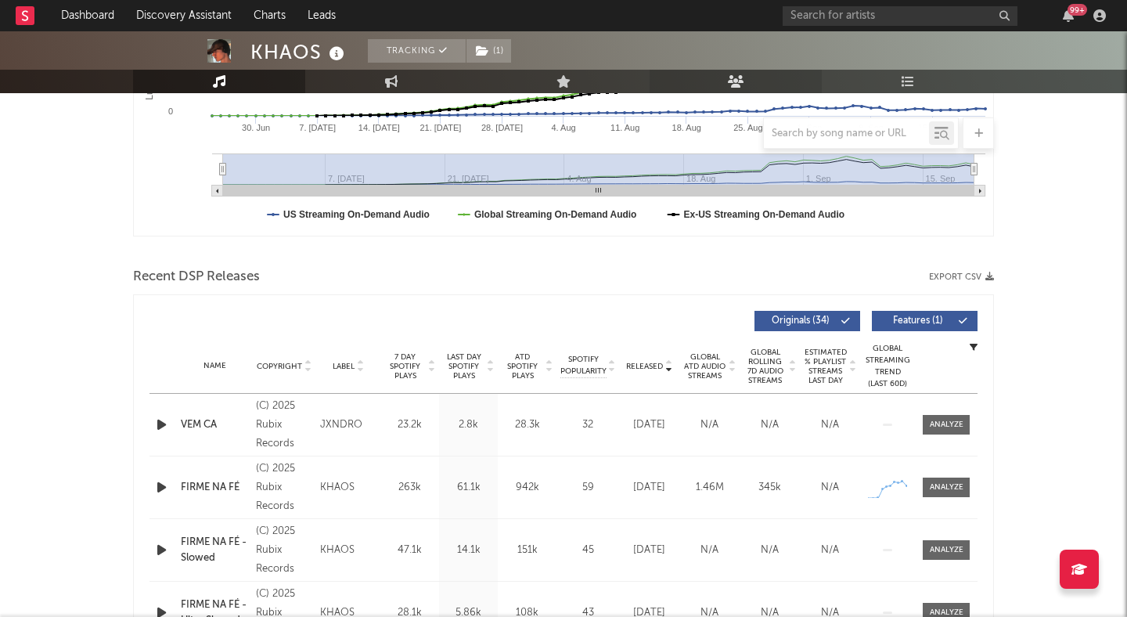
scroll to position [264, 0]
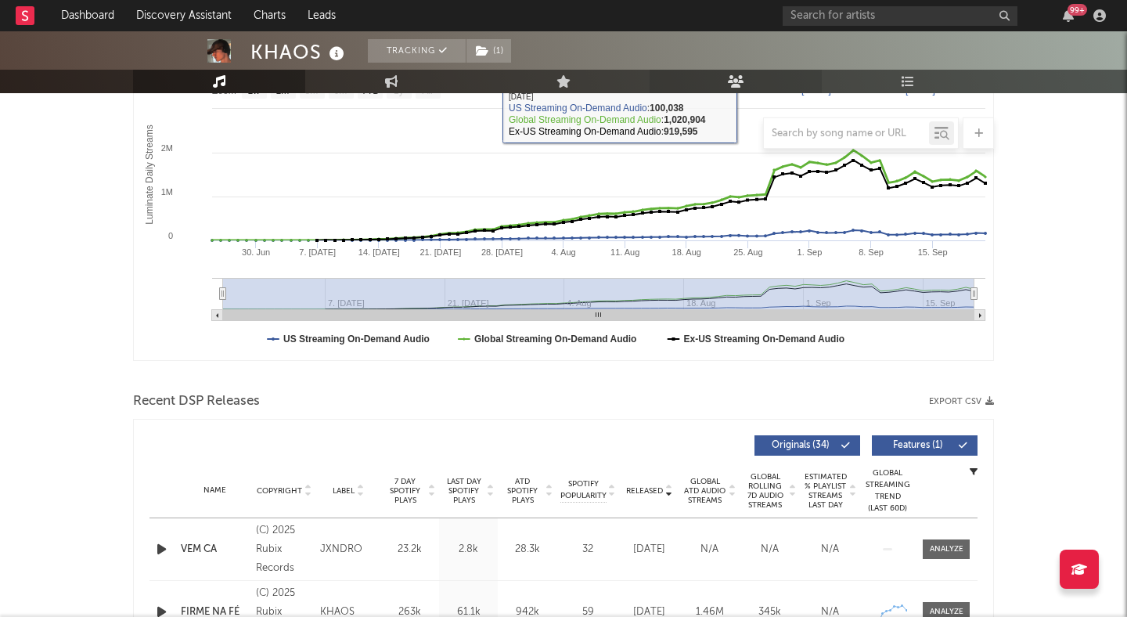
click at [730, 88] on link "Audience" at bounding box center [735, 81] width 172 height 23
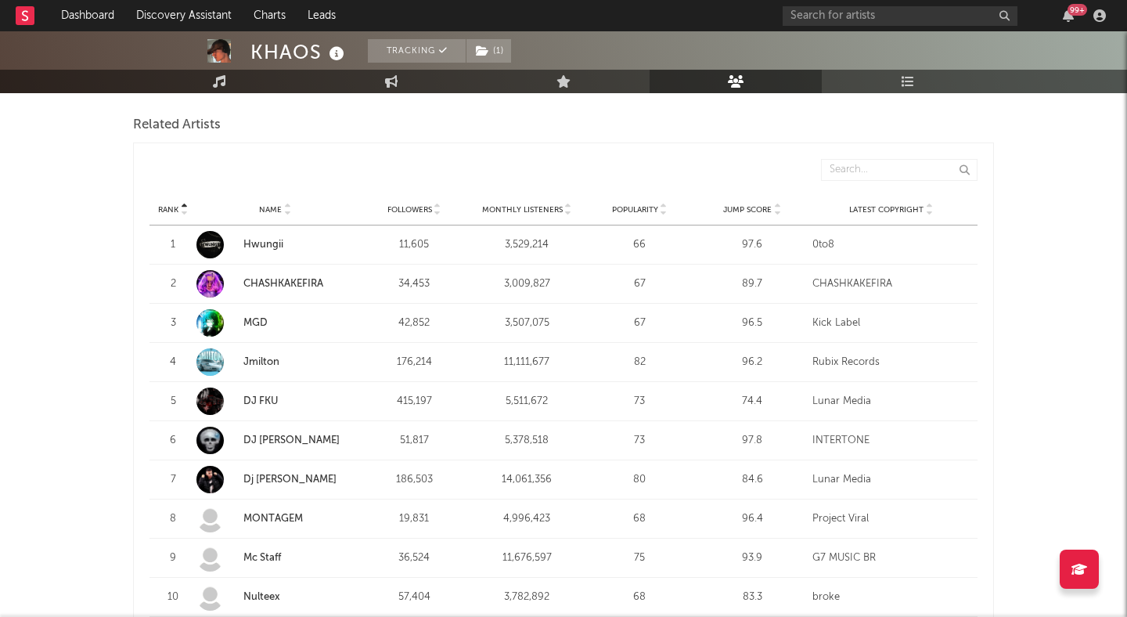
scroll to position [536, 0]
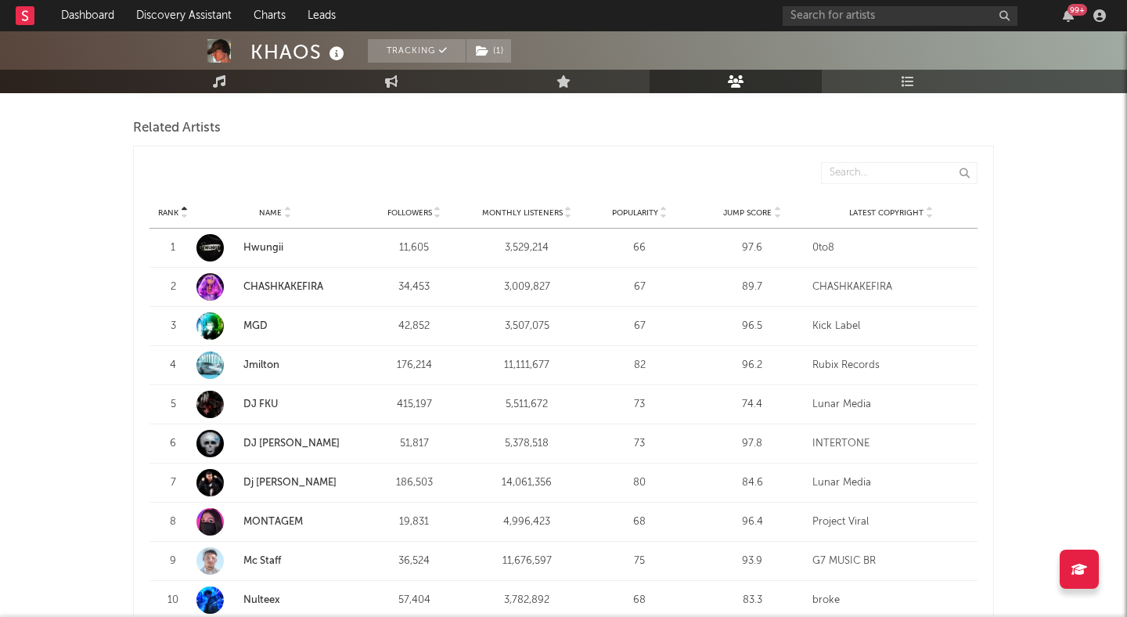
click at [264, 243] on link "Hwungii" at bounding box center [263, 248] width 40 height 10
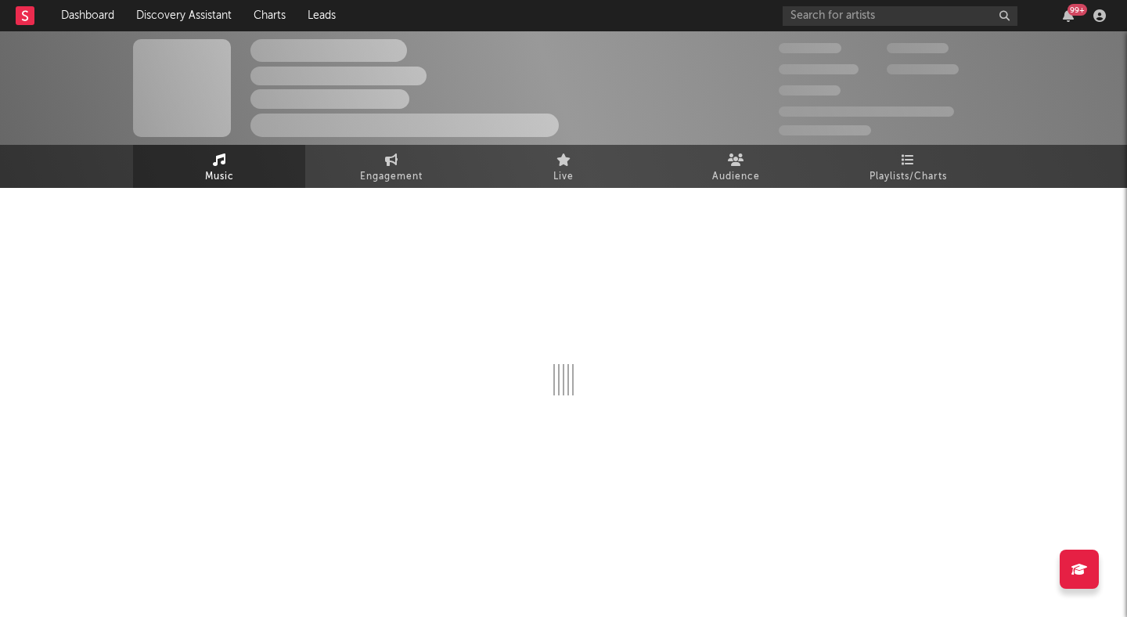
select select "1w"
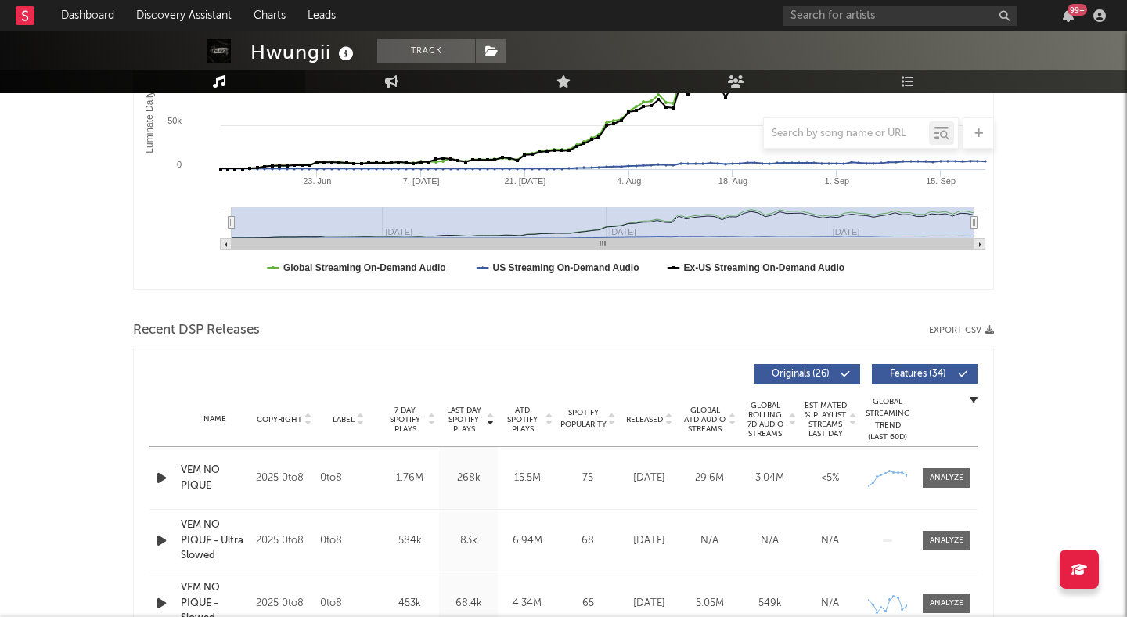
scroll to position [339, 0]
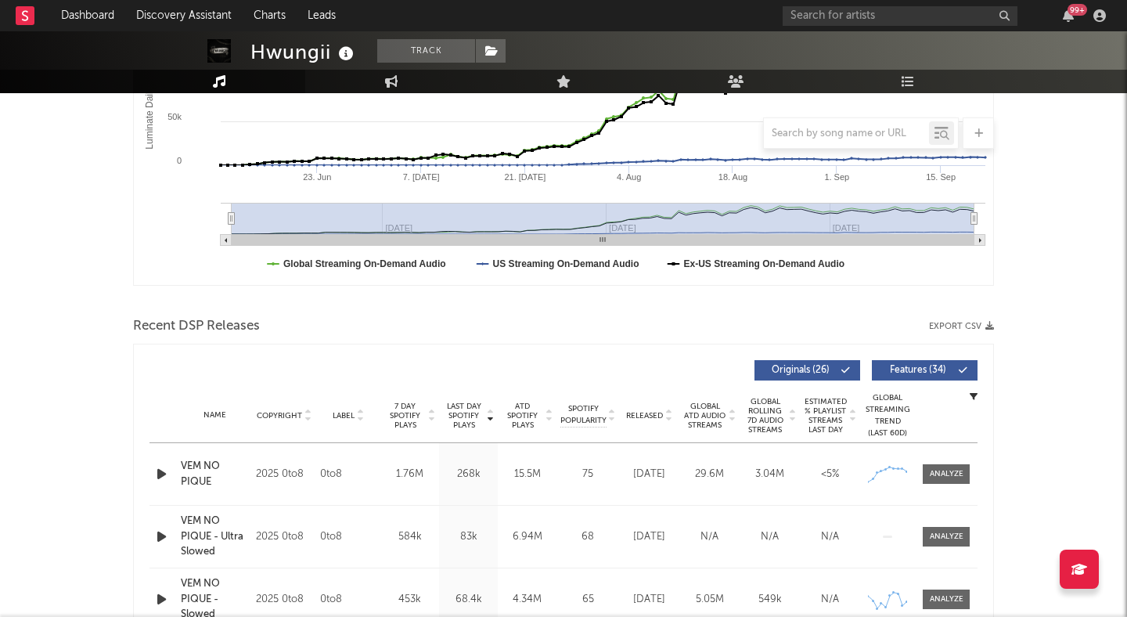
click at [158, 477] on icon "button" at bounding box center [161, 474] width 16 height 20
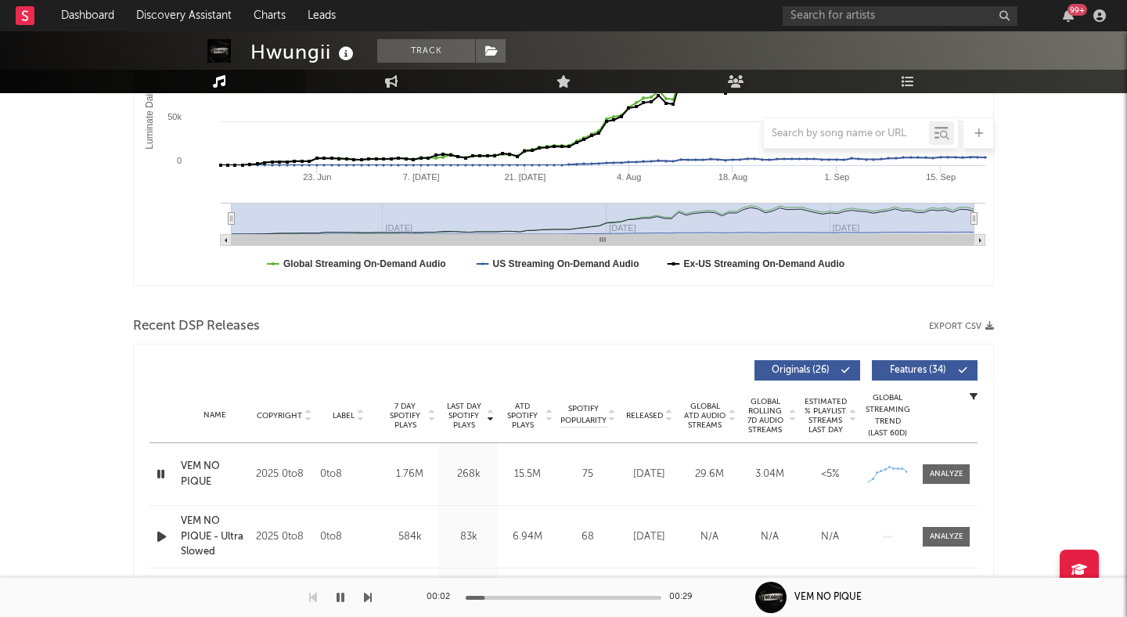
click at [536, 597] on div at bounding box center [564, 597] width 196 height 4
click at [581, 597] on div at bounding box center [564, 597] width 196 height 4
click at [160, 477] on icon "button" at bounding box center [160, 474] width 15 height 20
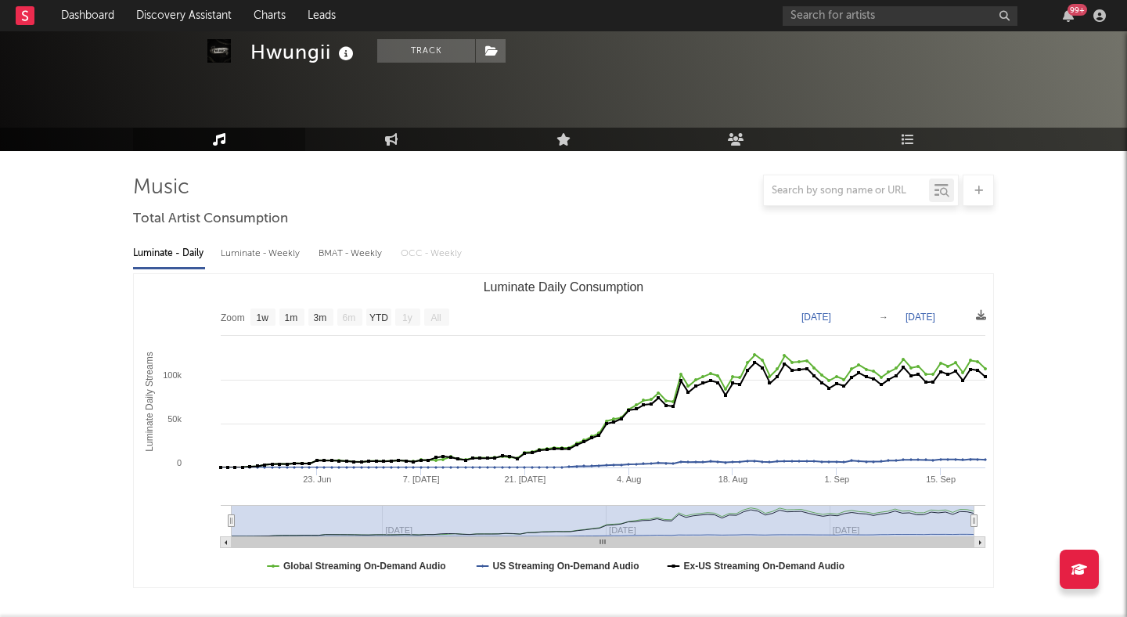
scroll to position [0, 0]
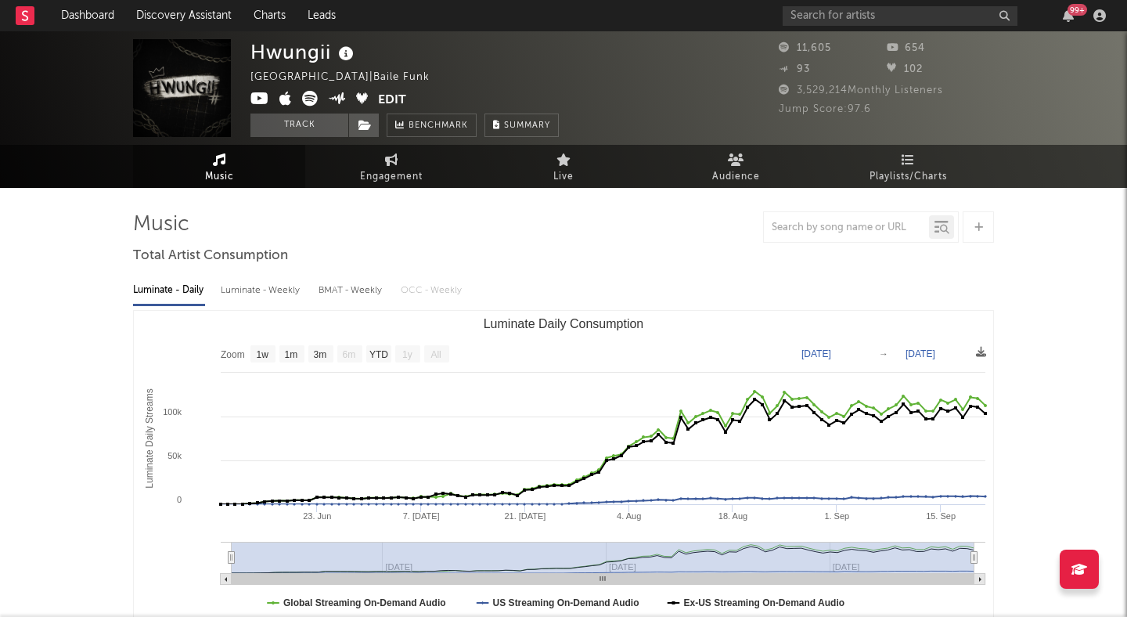
click at [466, 95] on div "Hwungii Vietnam | Baile Funk Edit Track Benchmark Summary" at bounding box center [404, 88] width 308 height 98
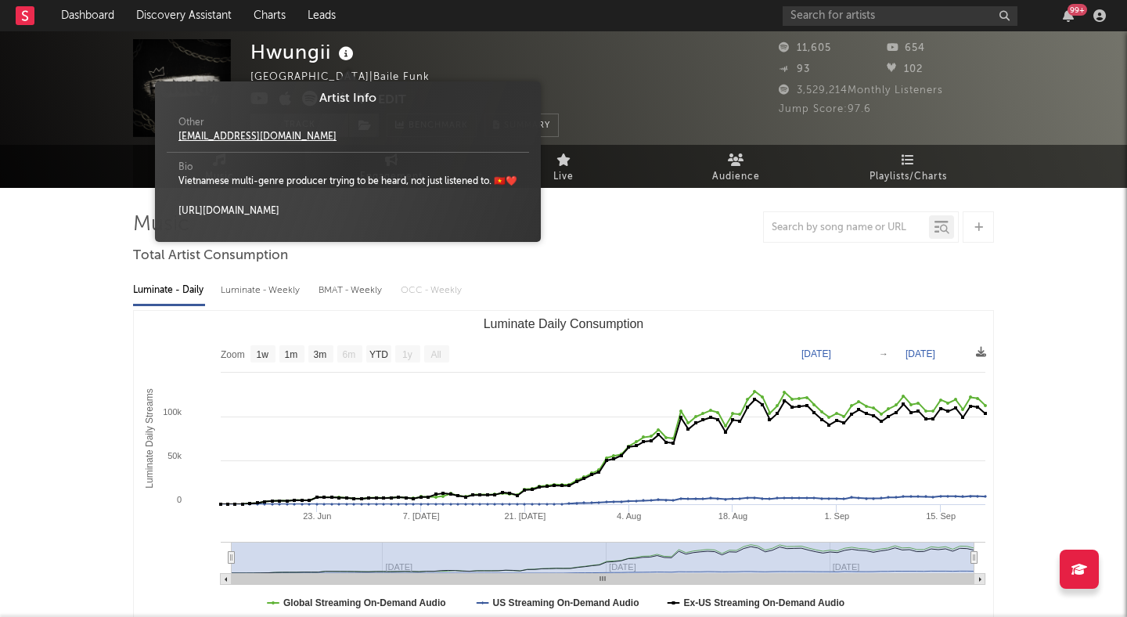
drag, startPoint x: 336, startPoint y: 55, endPoint x: 246, endPoint y: 54, distance: 89.2
click at [246, 54] on div "Hwungii Vietnam | Baile Funk Edit Track Benchmark Summary 11,605 654 93 102 3,5…" at bounding box center [563, 87] width 1127 height 113
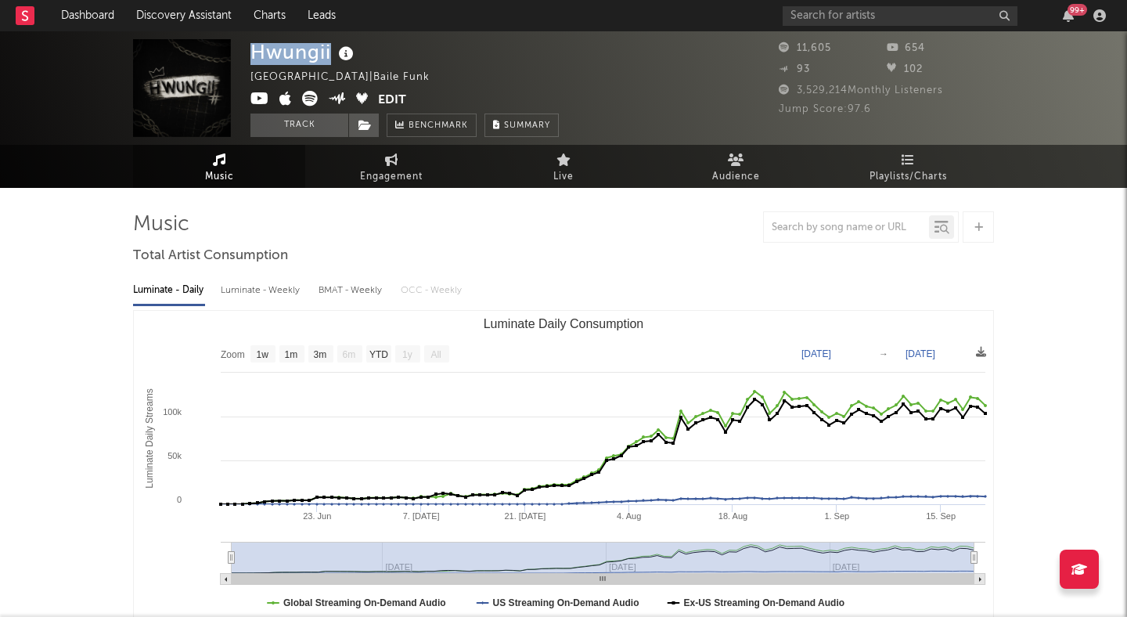
drag, startPoint x: 250, startPoint y: 52, endPoint x: 337, endPoint y: 52, distance: 87.6
click at [338, 52] on div "Hwungii" at bounding box center [303, 52] width 107 height 26
copy div "Hwungii"
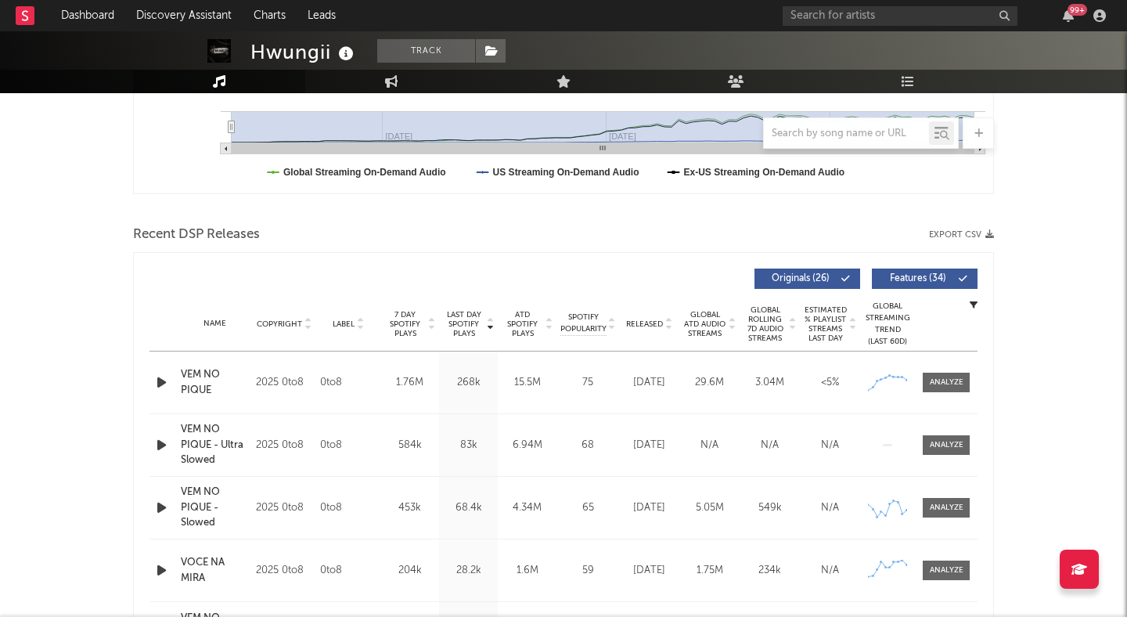
scroll to position [429, 0]
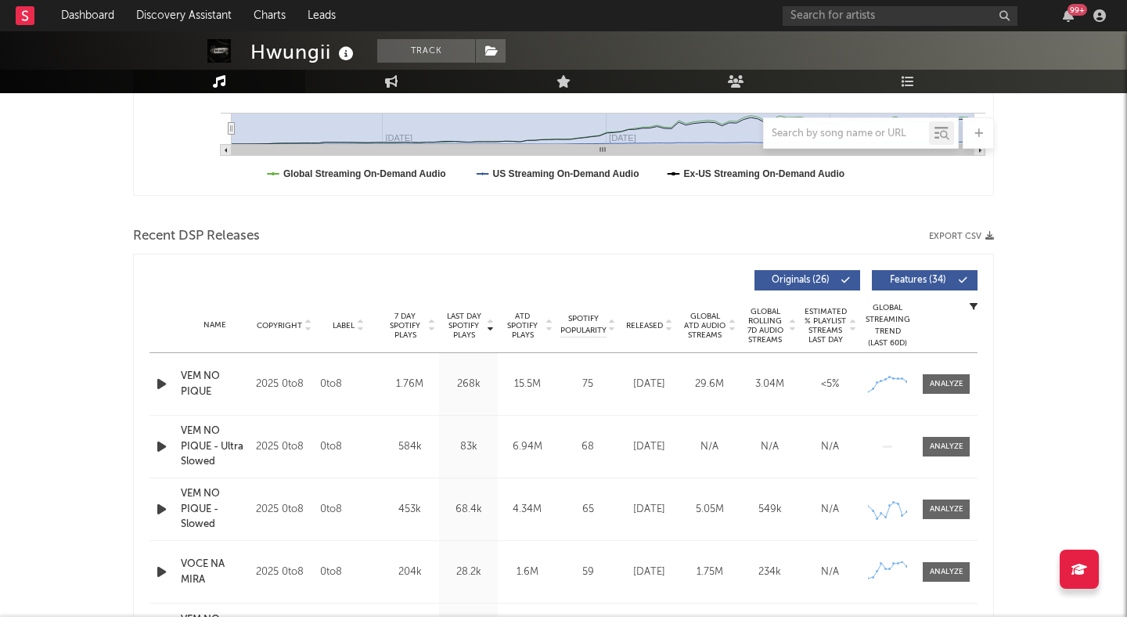
click at [908, 278] on span "Features ( 34 )" at bounding box center [918, 279] width 72 height 9
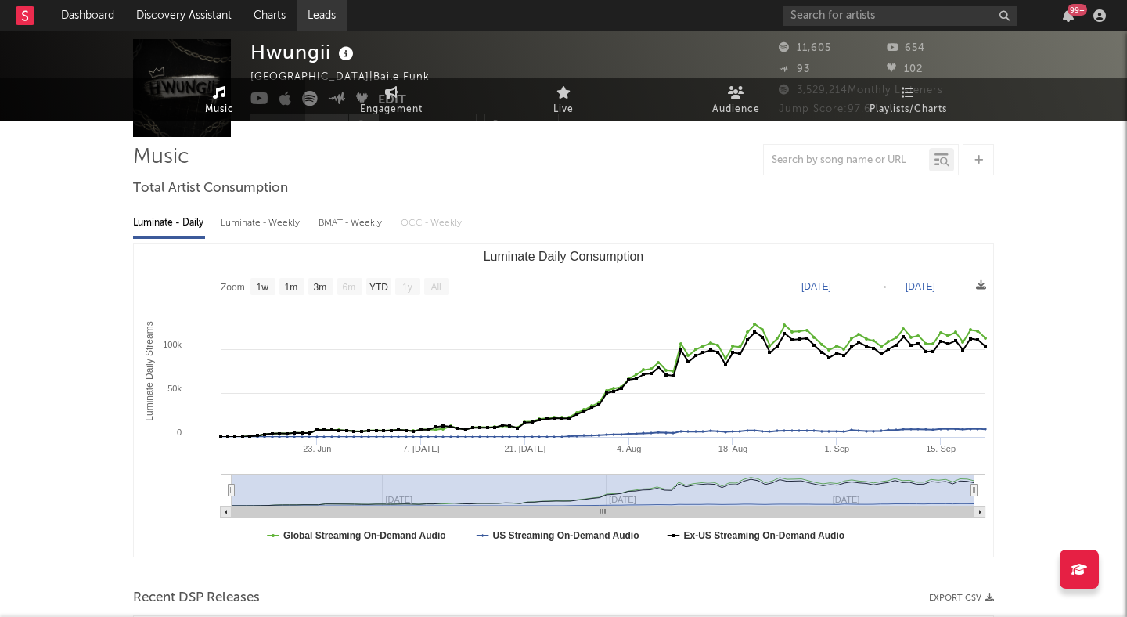
scroll to position [0, 0]
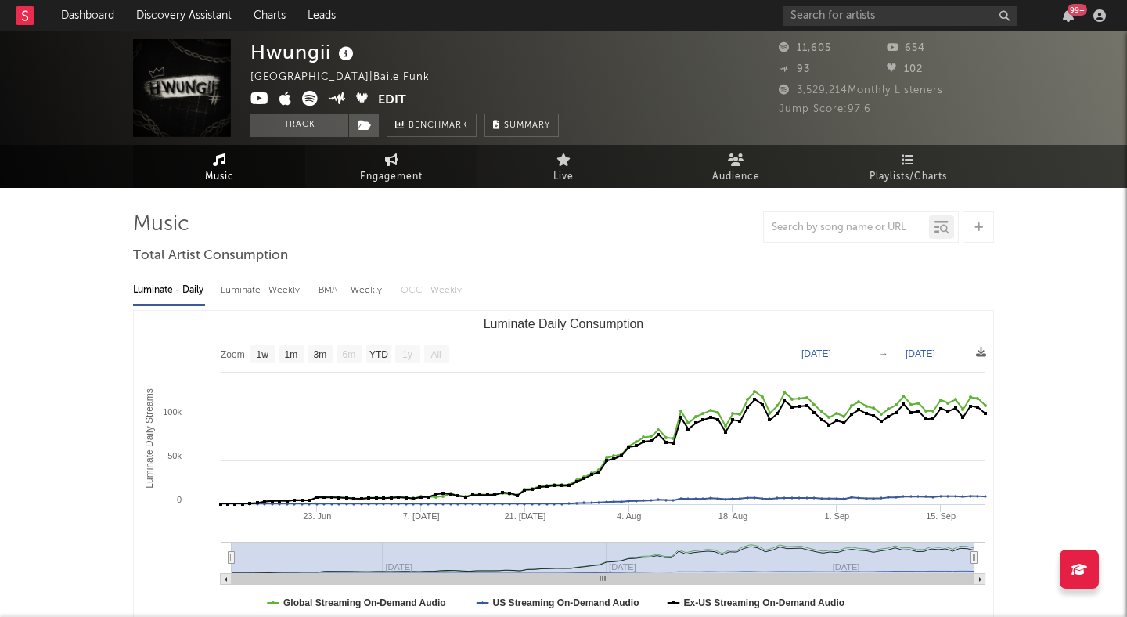
click at [388, 164] on icon at bounding box center [391, 159] width 13 height 13
select select "1w"
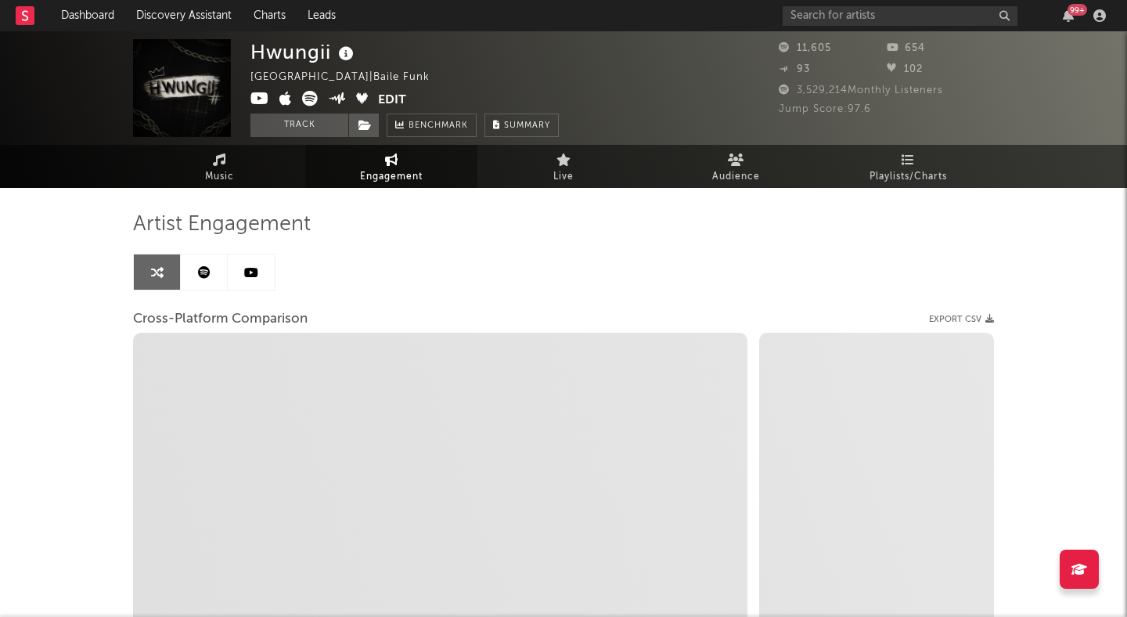
select select "1m"
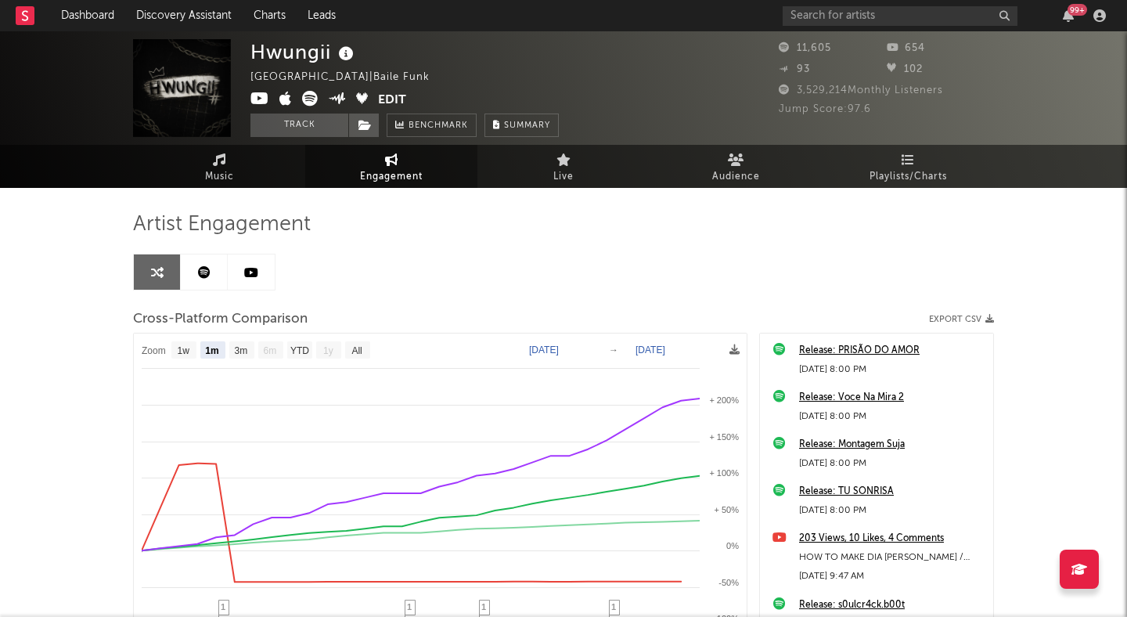
click at [305, 100] on icon at bounding box center [310, 99] width 16 height 16
click at [228, 178] on span "Music" at bounding box center [219, 176] width 29 height 19
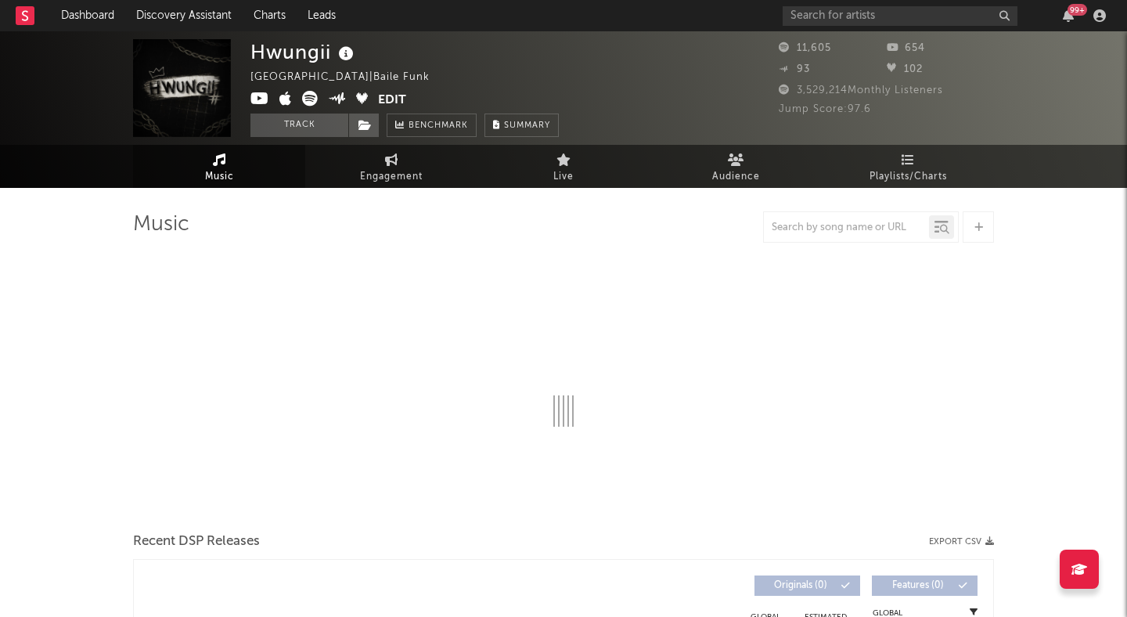
select select "1w"
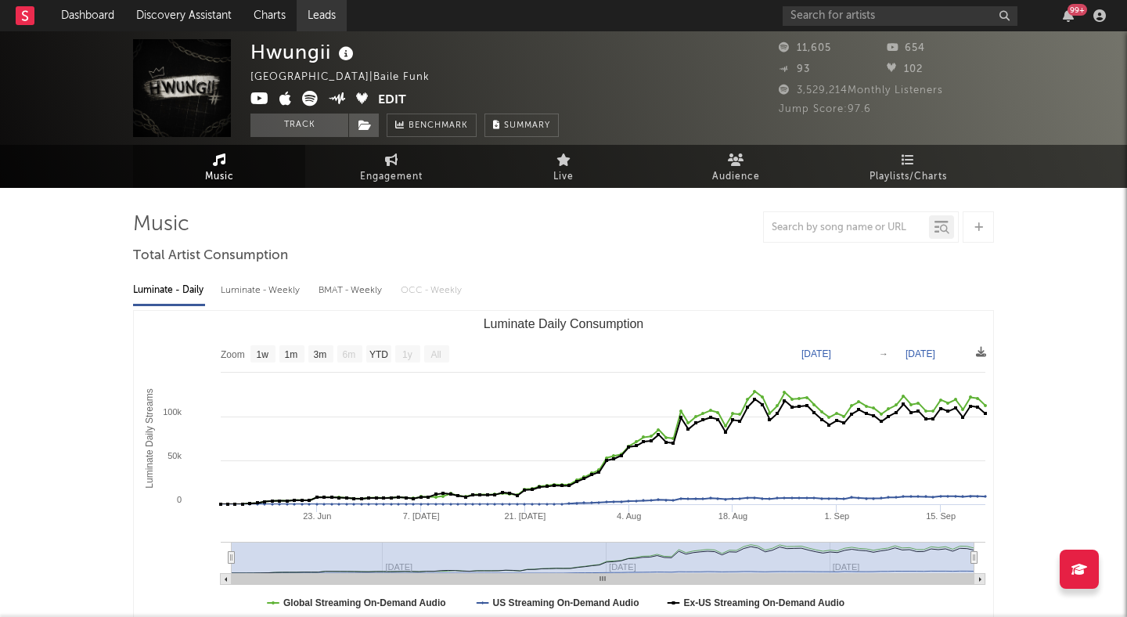
select select "1w"
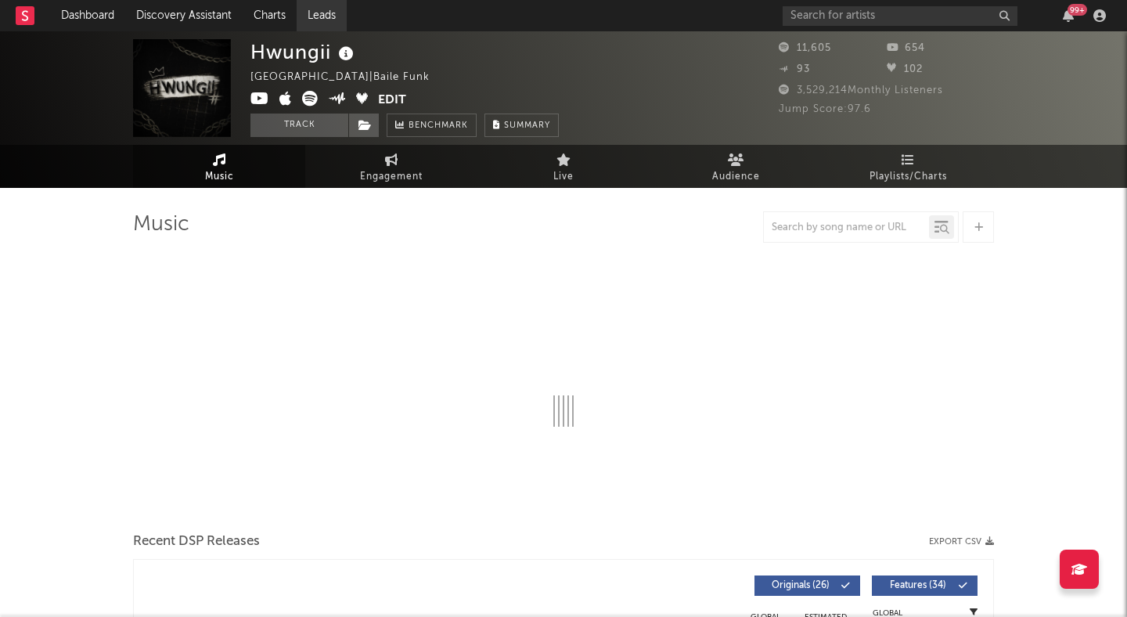
select select "1w"
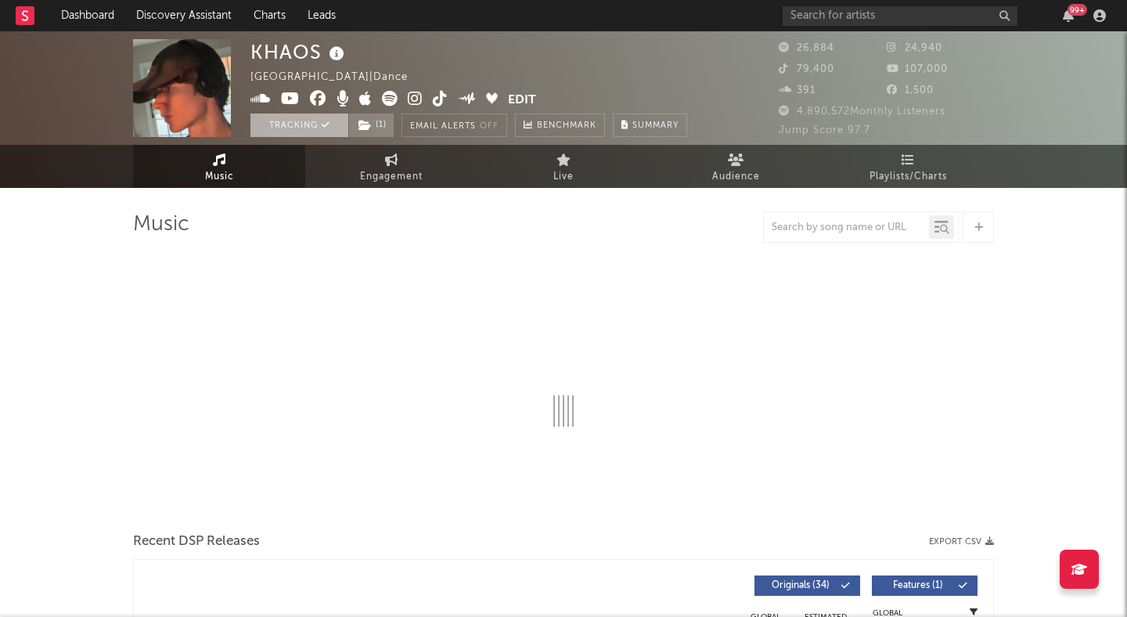
select select "1w"
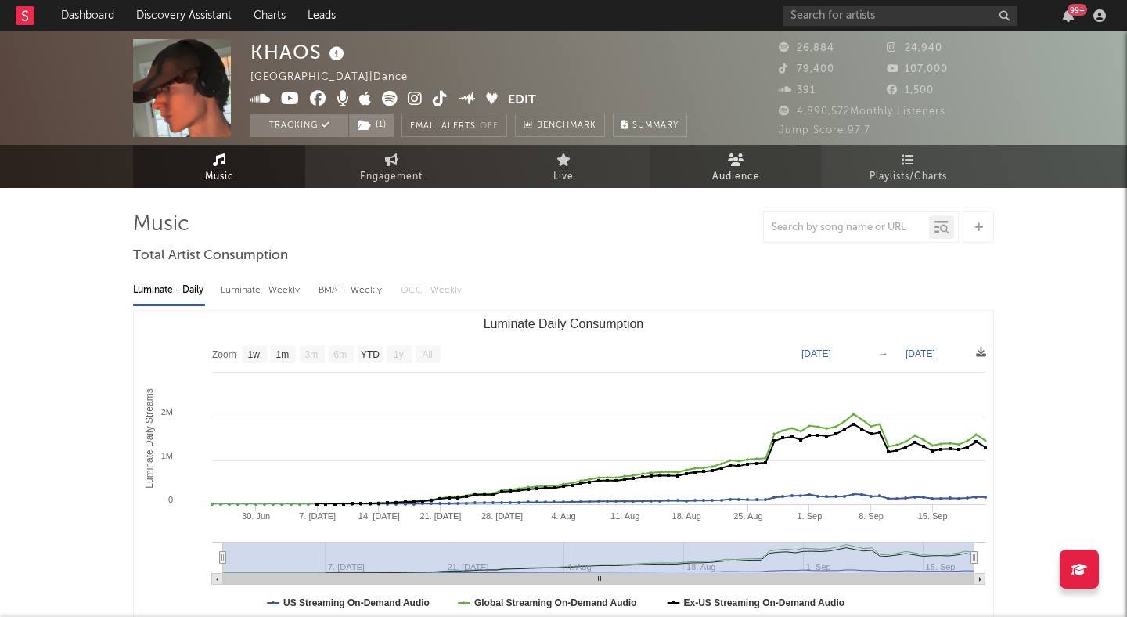
click at [754, 169] on span "Audience" at bounding box center [736, 176] width 48 height 19
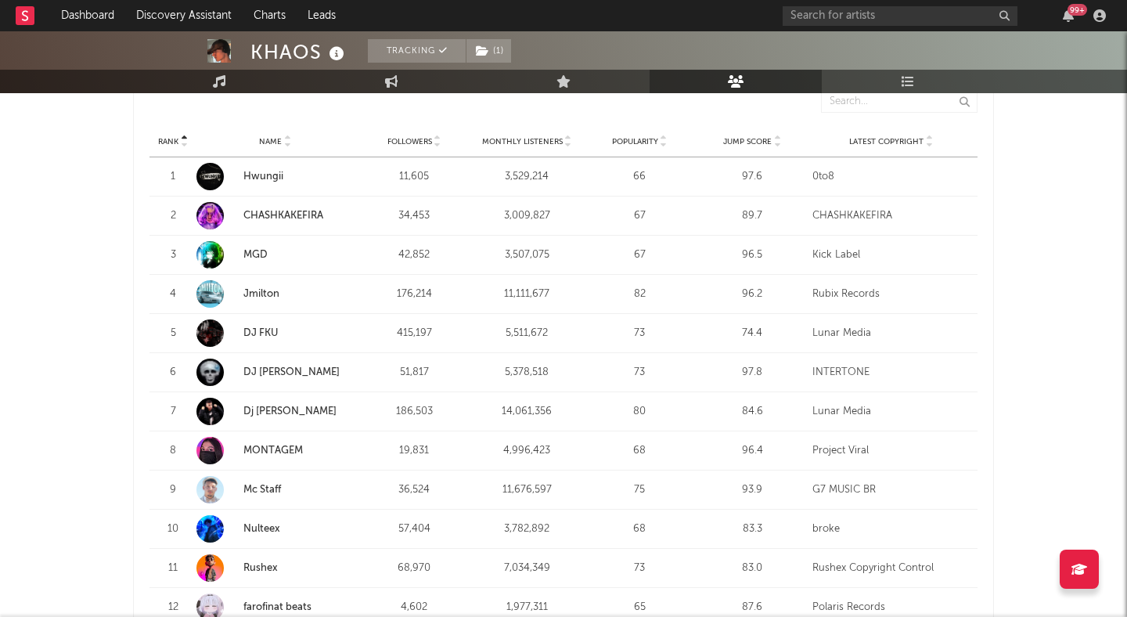
scroll to position [654, 0]
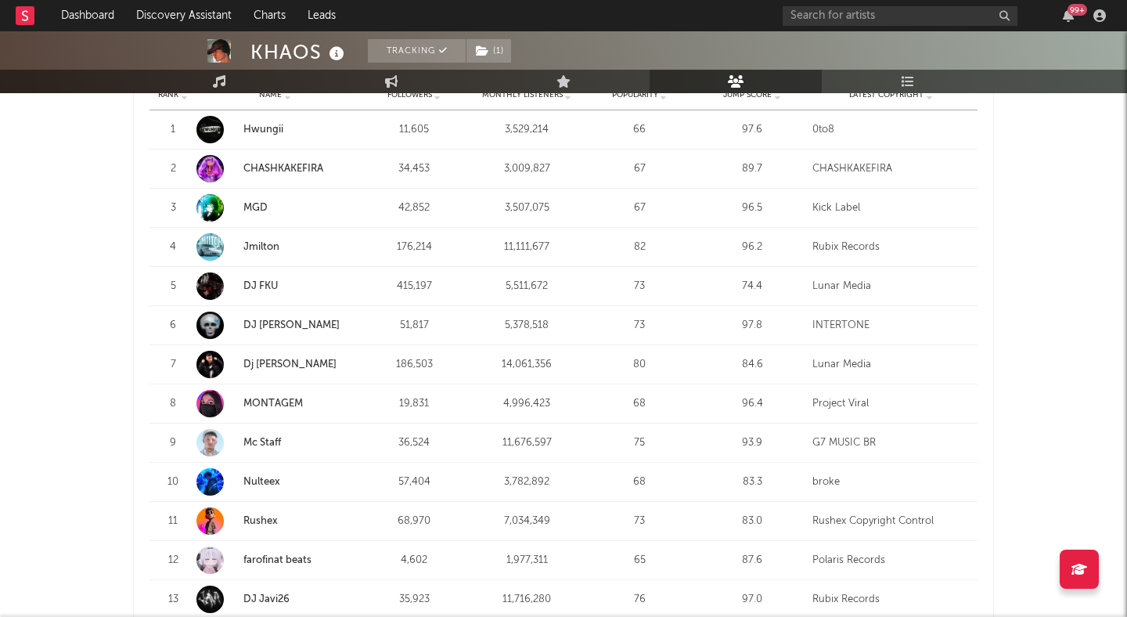
click at [251, 204] on link "MGD" at bounding box center [255, 208] width 24 height 10
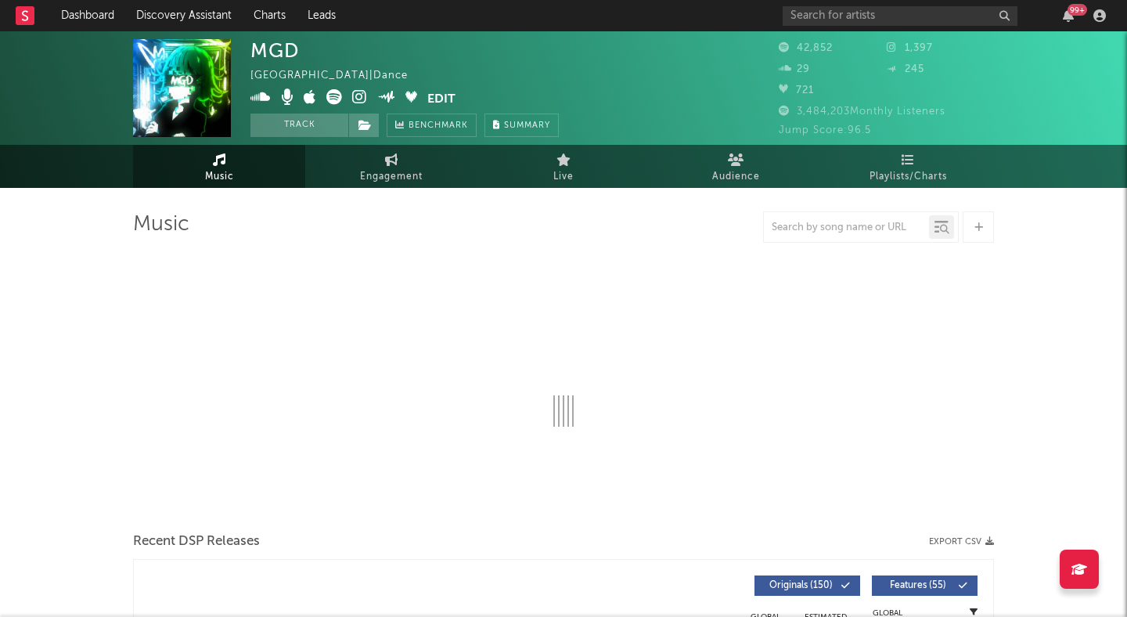
select select "6m"
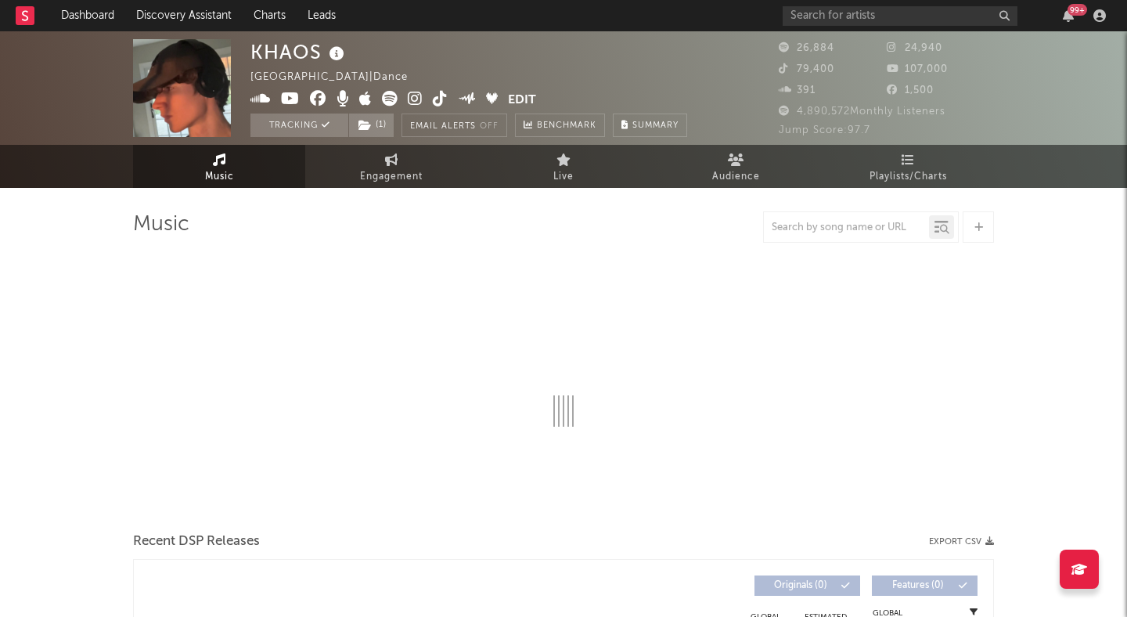
select select "1w"
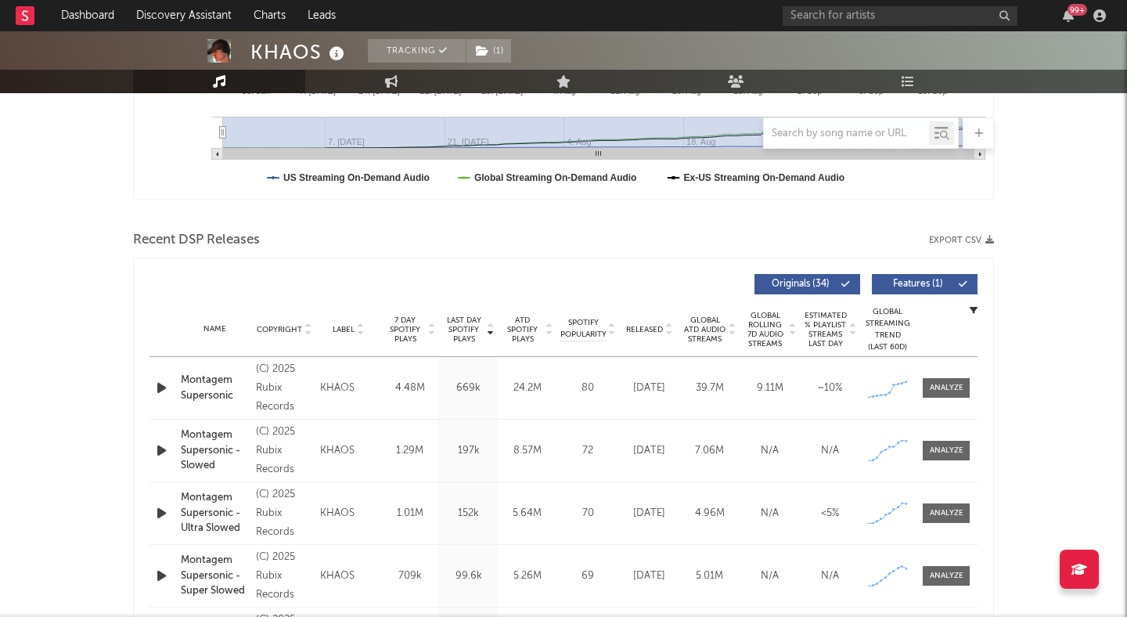
scroll to position [361, 0]
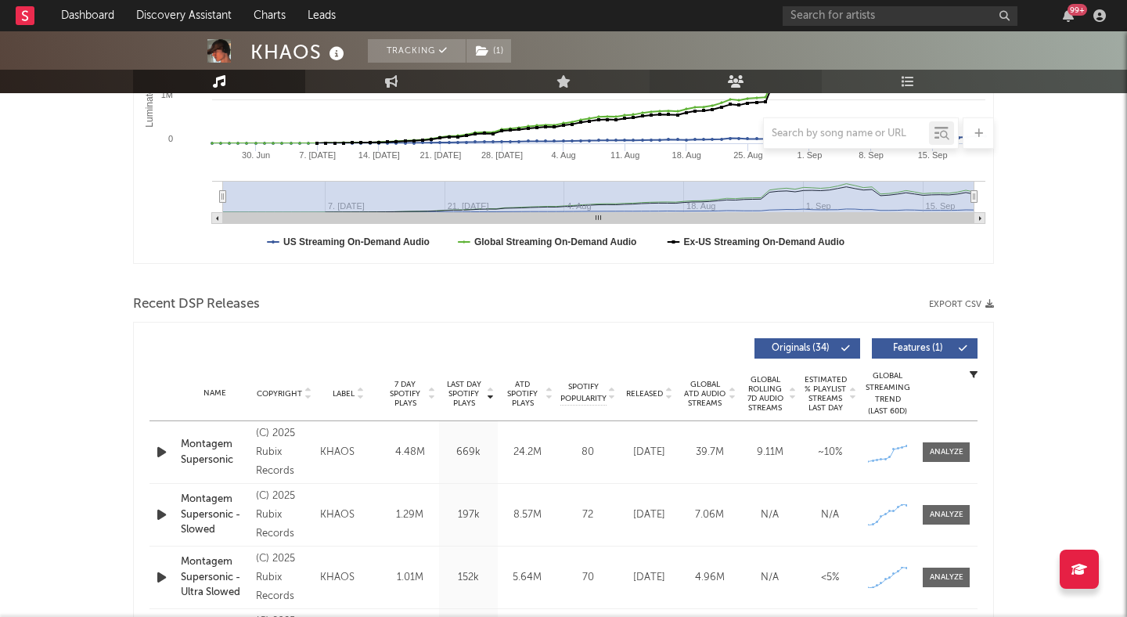
click at [737, 78] on icon at bounding box center [736, 81] width 16 height 13
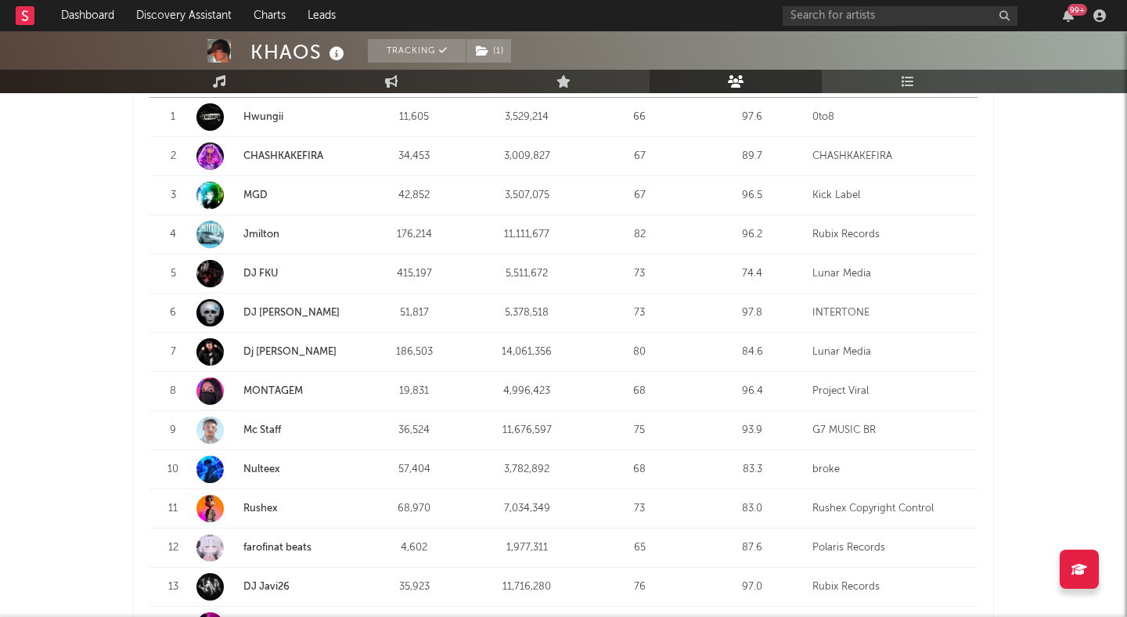
scroll to position [690, 0]
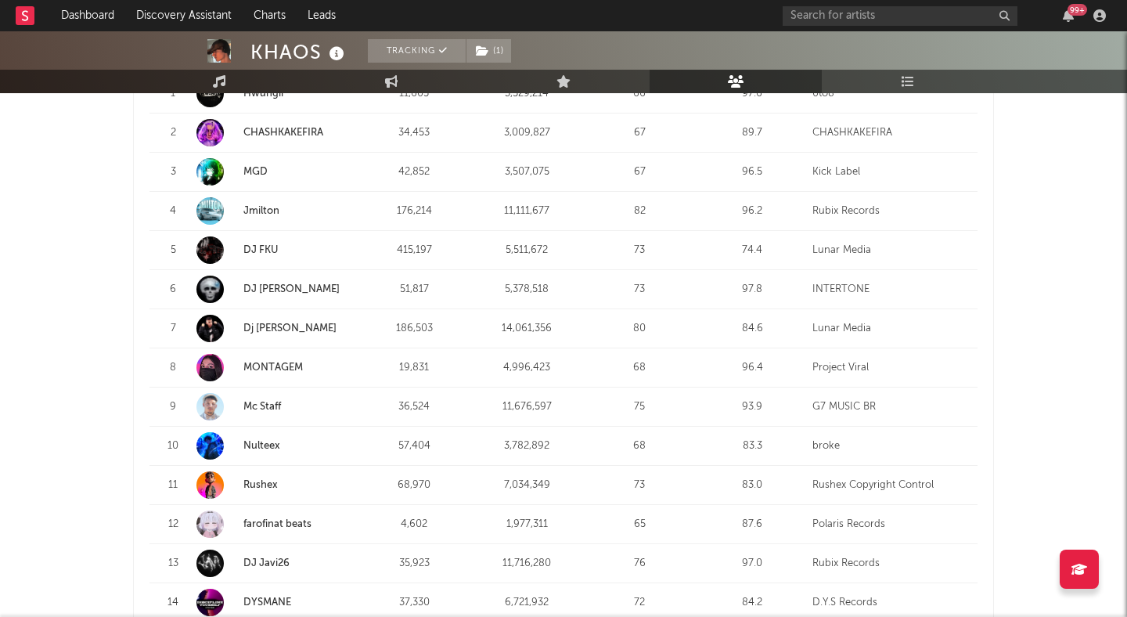
click at [263, 365] on link "MONTAGEM" at bounding box center [272, 367] width 59 height 10
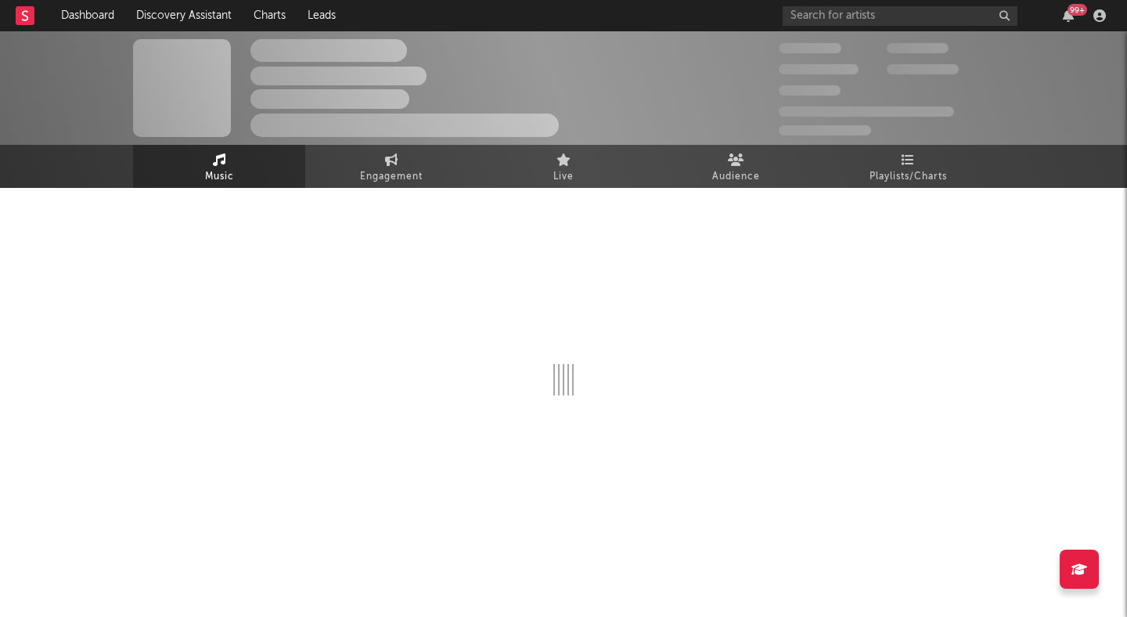
select select "1w"
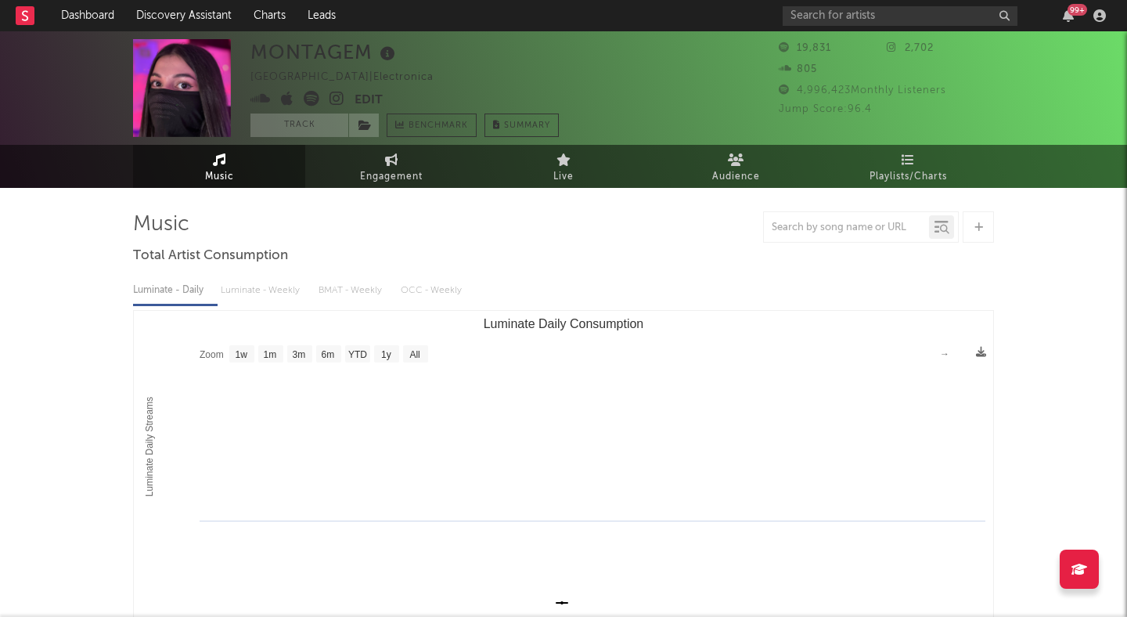
click at [339, 92] on icon at bounding box center [336, 99] width 15 height 16
click at [311, 97] on icon at bounding box center [312, 99] width 16 height 16
click at [333, 99] on icon at bounding box center [336, 99] width 15 height 16
click at [335, 103] on icon at bounding box center [336, 99] width 15 height 16
click at [251, 297] on div "Luminate - Daily Luminate - Weekly BMAT - Weekly OCC - Weekly" at bounding box center [563, 290] width 861 height 27
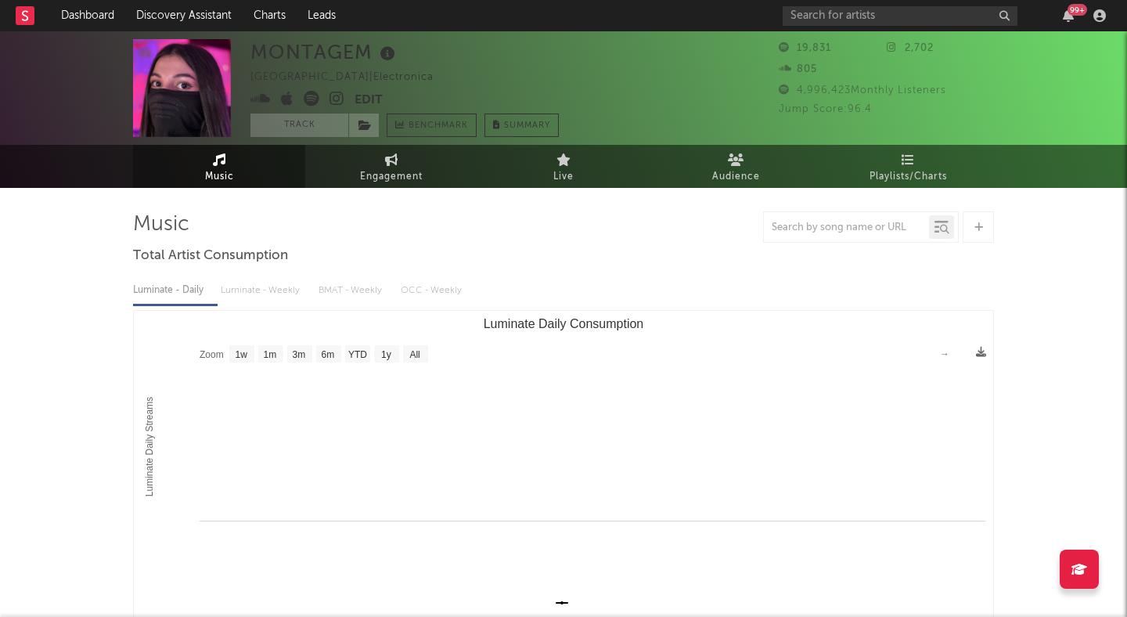
click at [254, 286] on div "Luminate - Daily Luminate - Weekly BMAT - Weekly OCC - Weekly" at bounding box center [563, 290] width 861 height 27
click at [261, 284] on div "Luminate - Daily Luminate - Weekly BMAT - Weekly OCC - Weekly" at bounding box center [563, 290] width 861 height 27
click at [459, 453] on rect "Luminate Daily Consumption" at bounding box center [563, 467] width 859 height 313
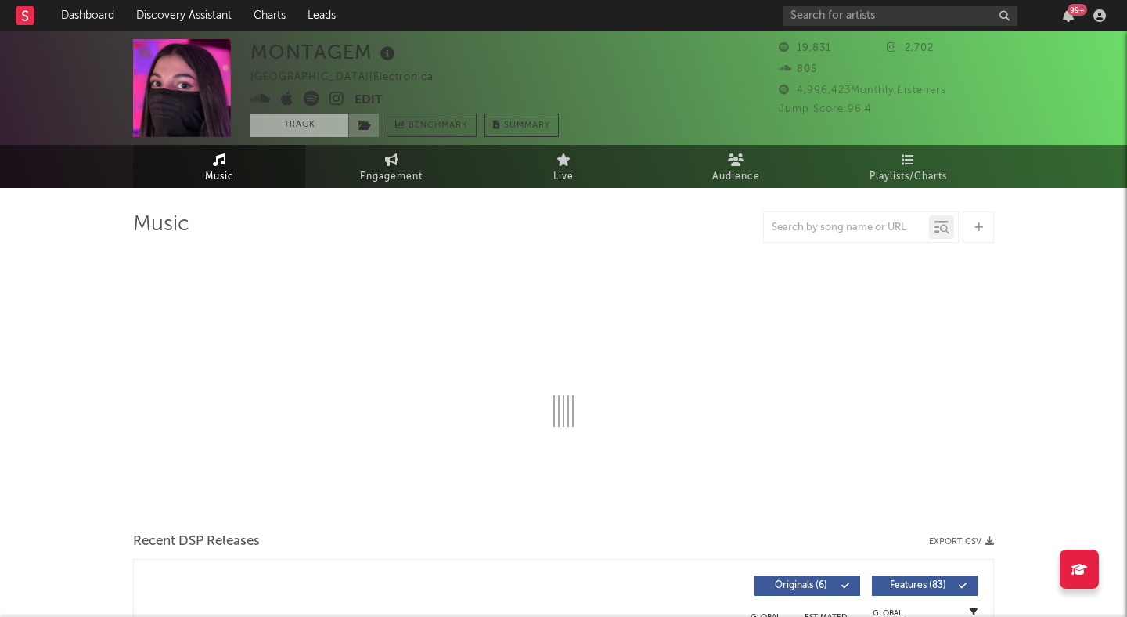
click at [331, 122] on button "Track" at bounding box center [299, 124] width 98 height 23
click at [372, 125] on span at bounding box center [363, 124] width 31 height 23
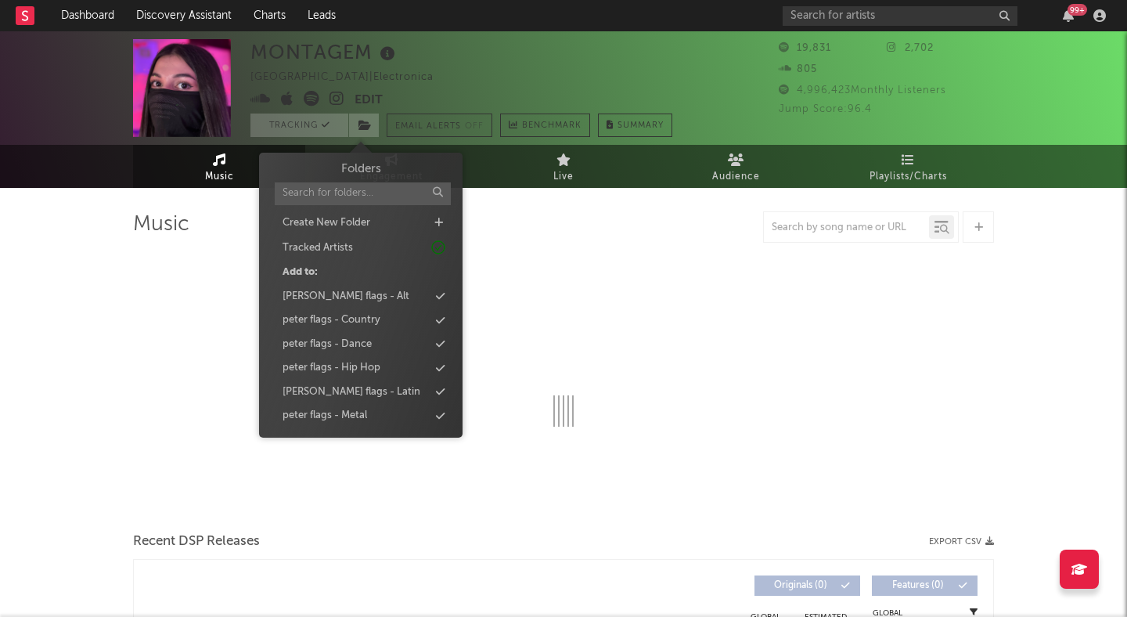
select select "1w"
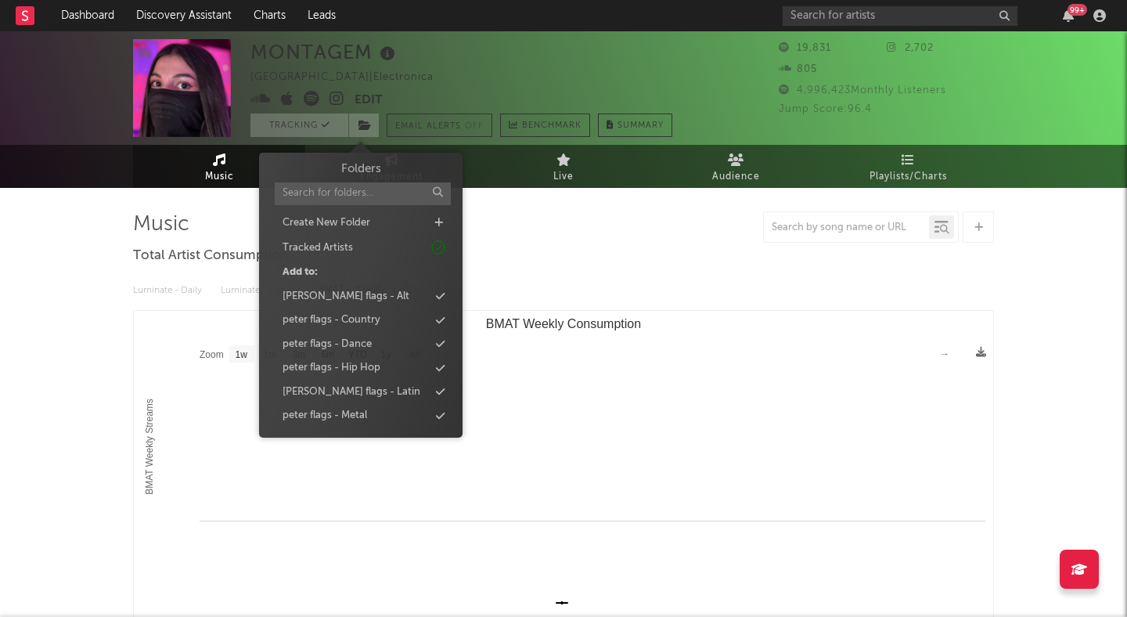
scroll to position [71, 0]
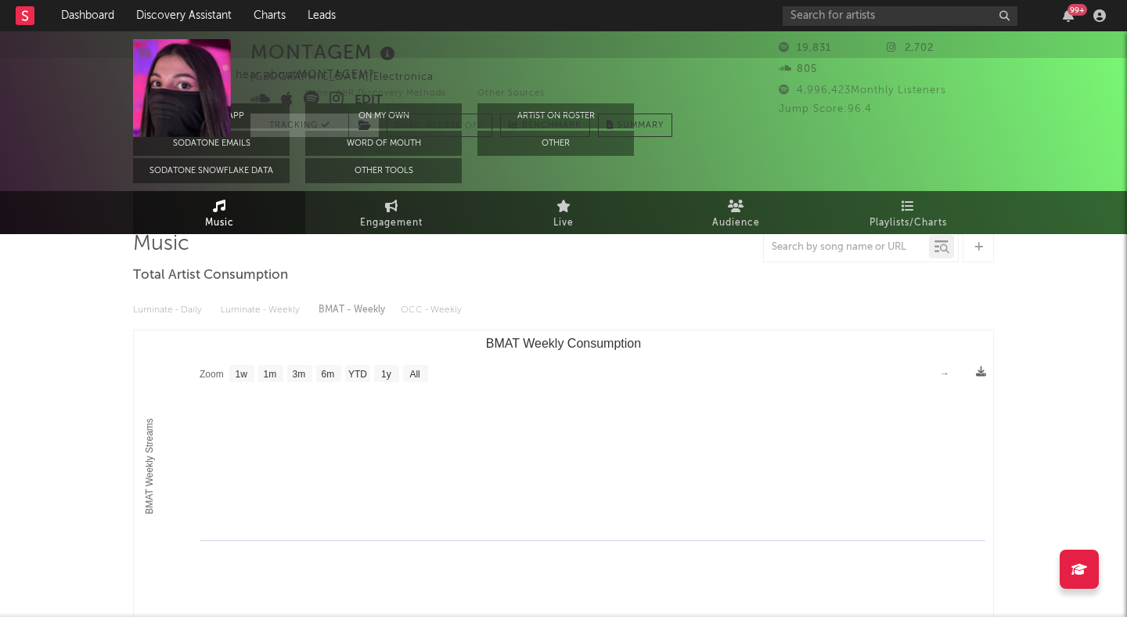
scroll to position [0, 0]
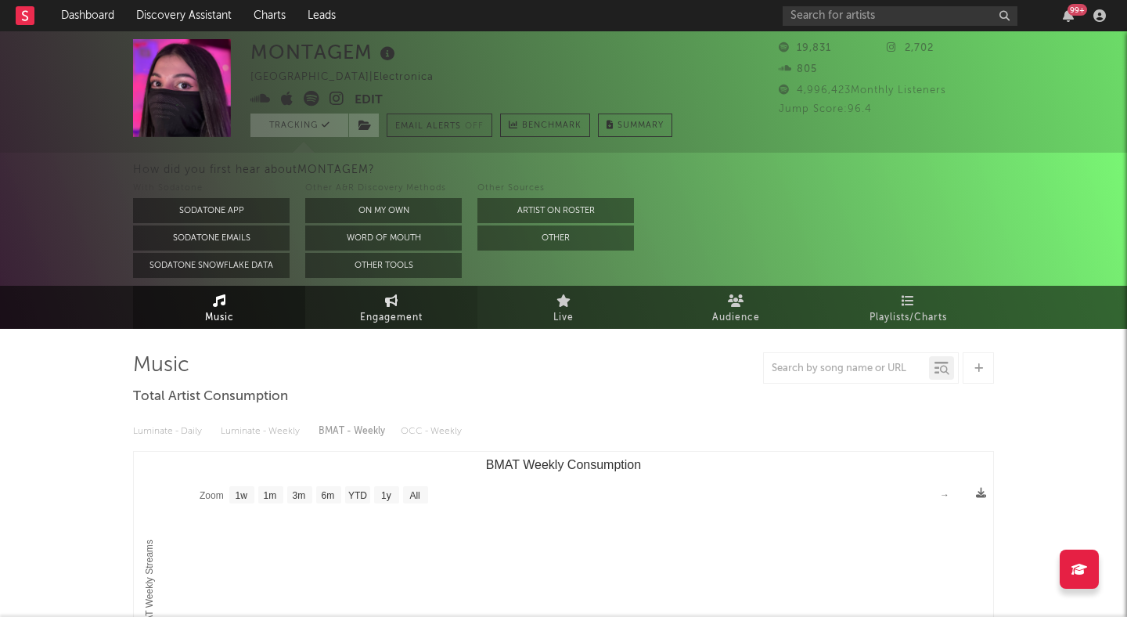
click at [382, 303] on link "Engagement" at bounding box center [391, 307] width 172 height 43
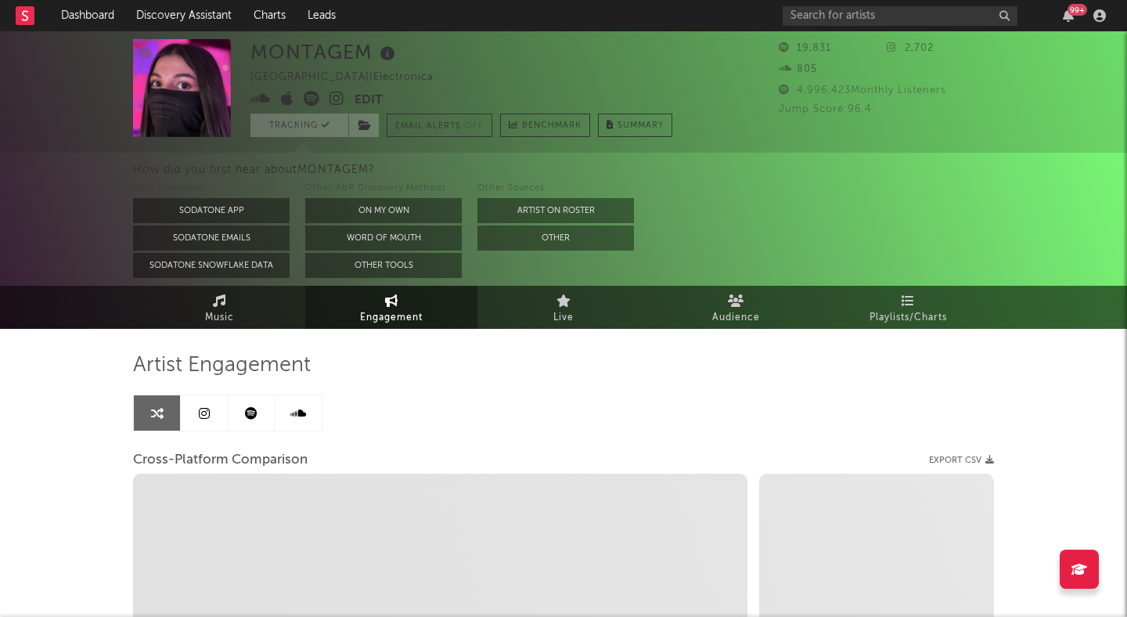
select select "1w"
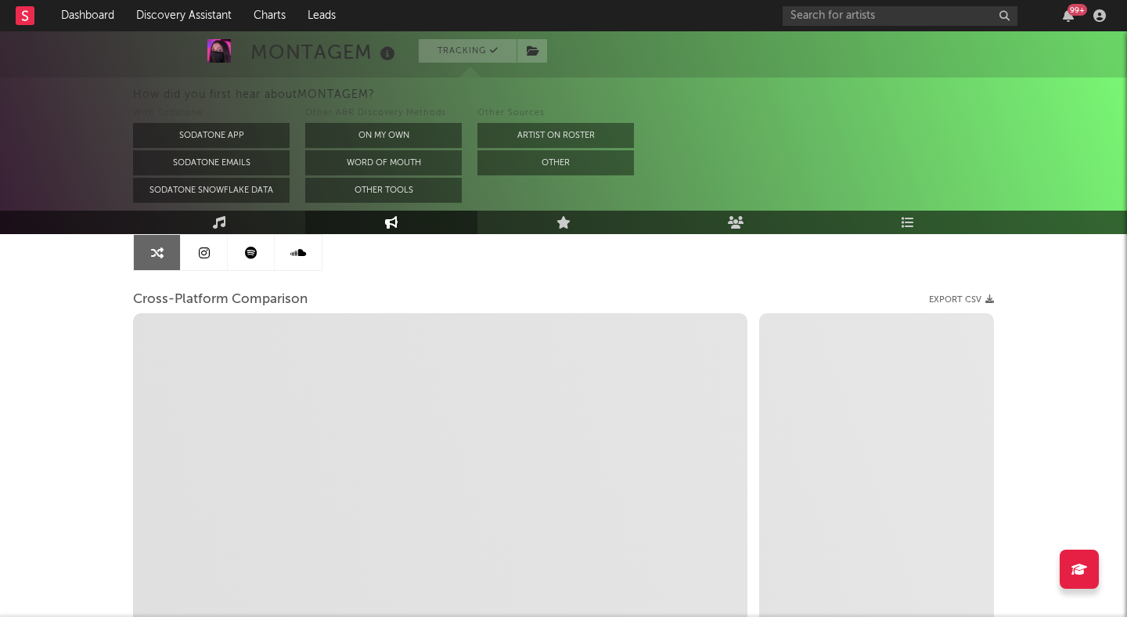
scroll to position [193, 0]
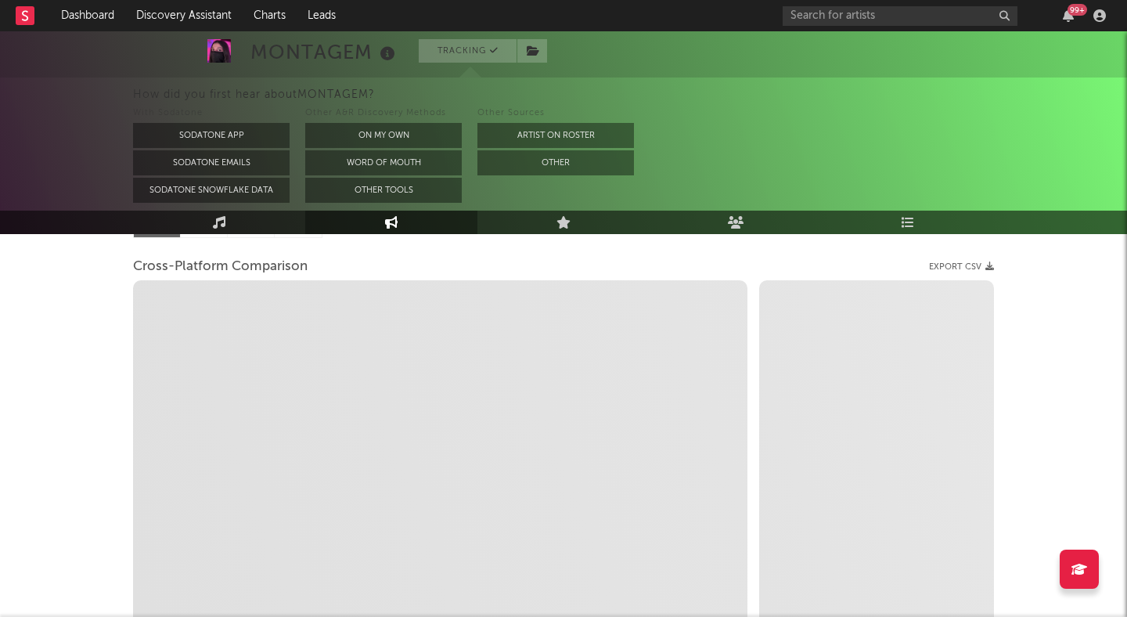
select select "1m"
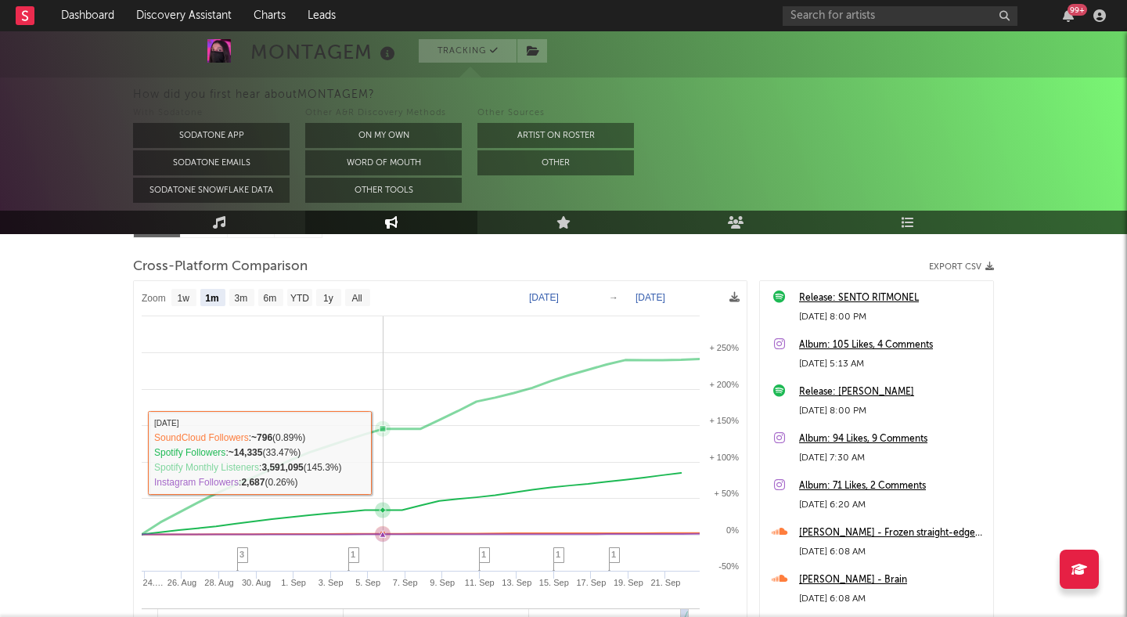
scroll to position [377, 0]
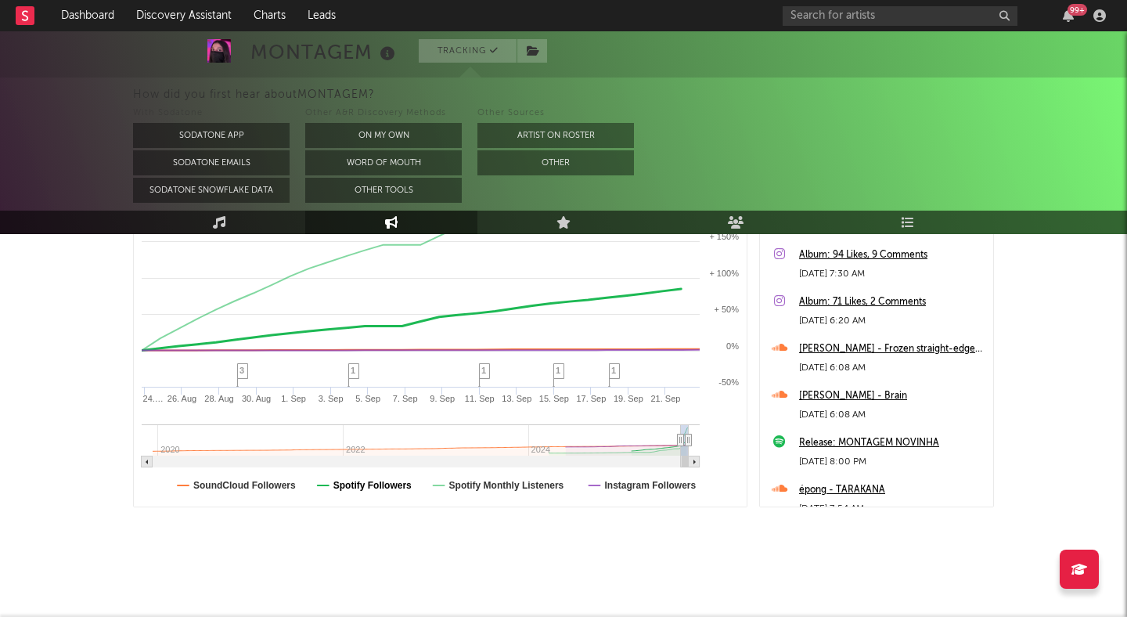
click at [375, 487] on text "Spotify Followers" at bounding box center [372, 485] width 78 height 11
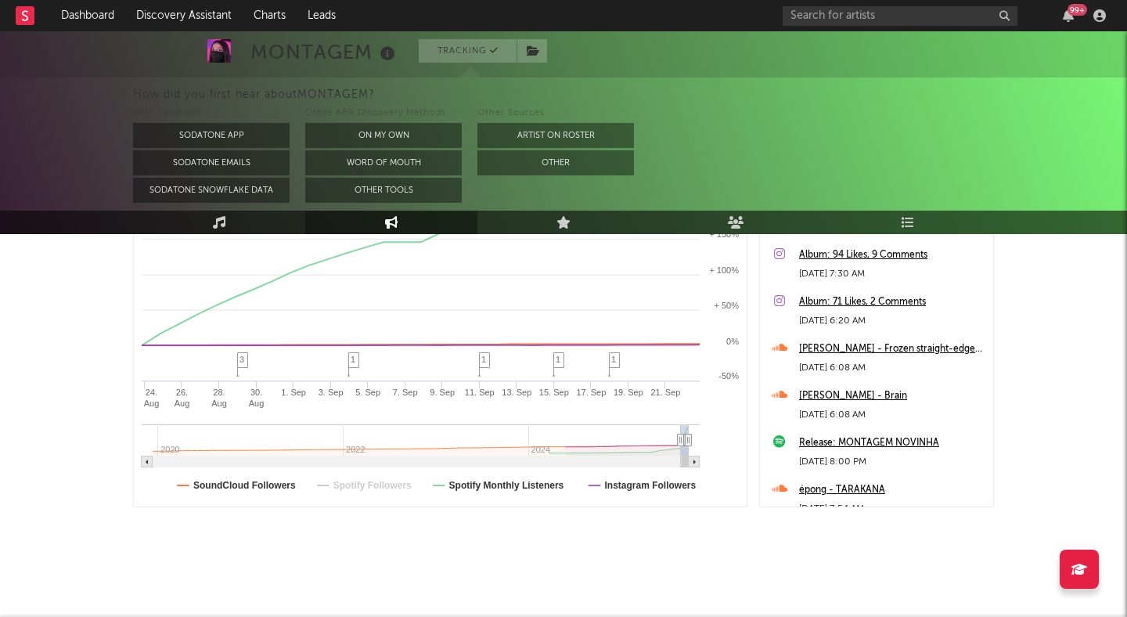
select select "1m"
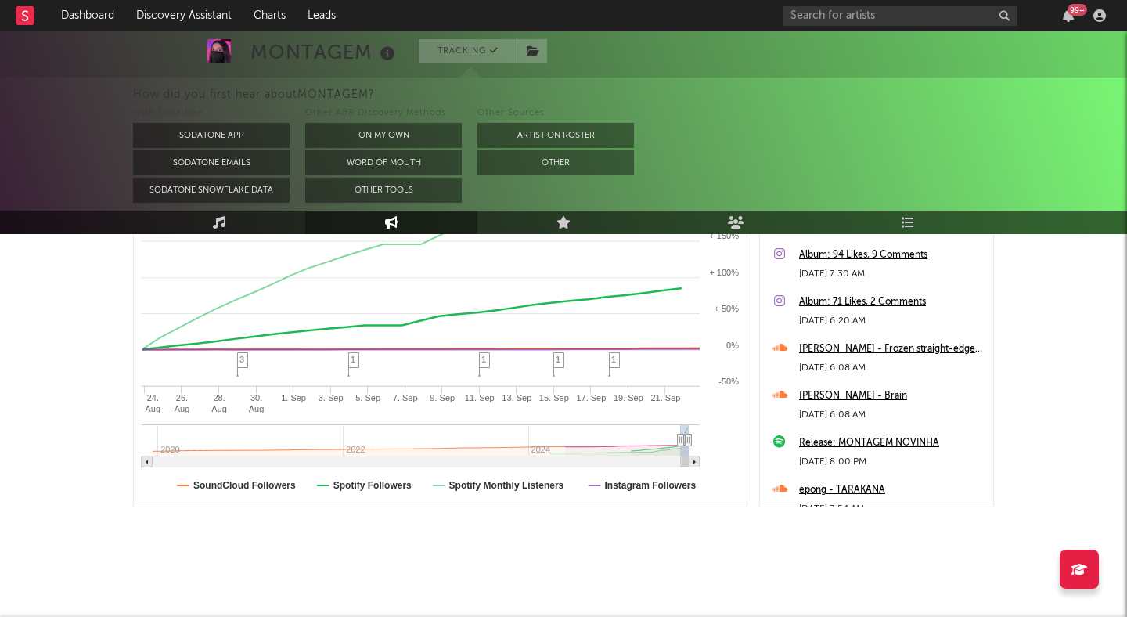
select select "1m"
click at [504, 484] on text "Spotify Monthly Listeners" at bounding box center [506, 485] width 115 height 11
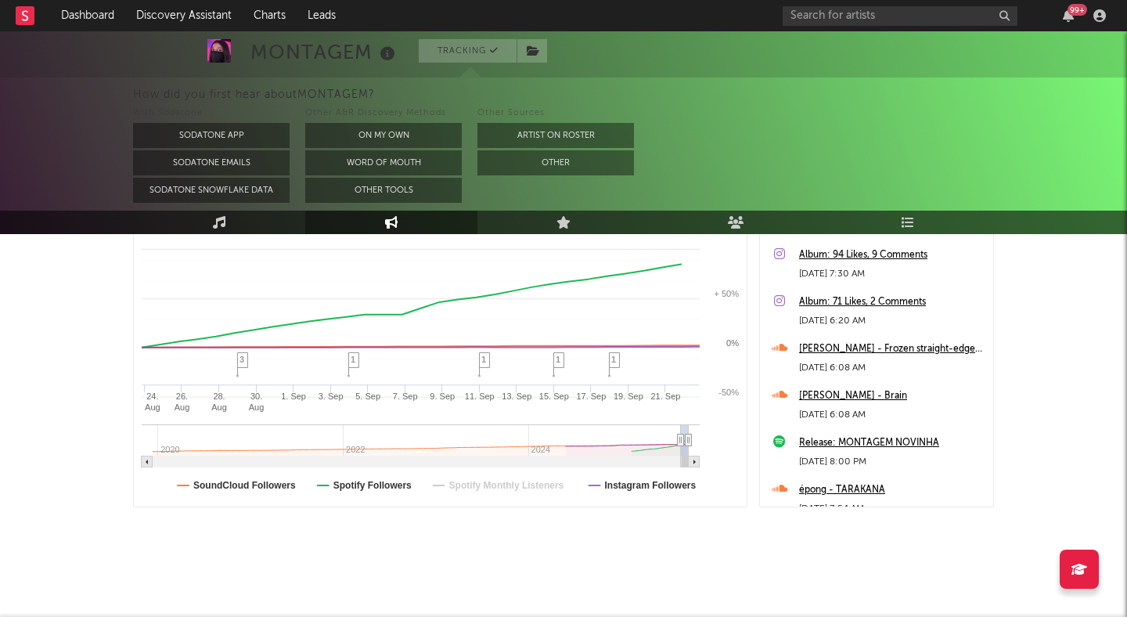
select select "1m"
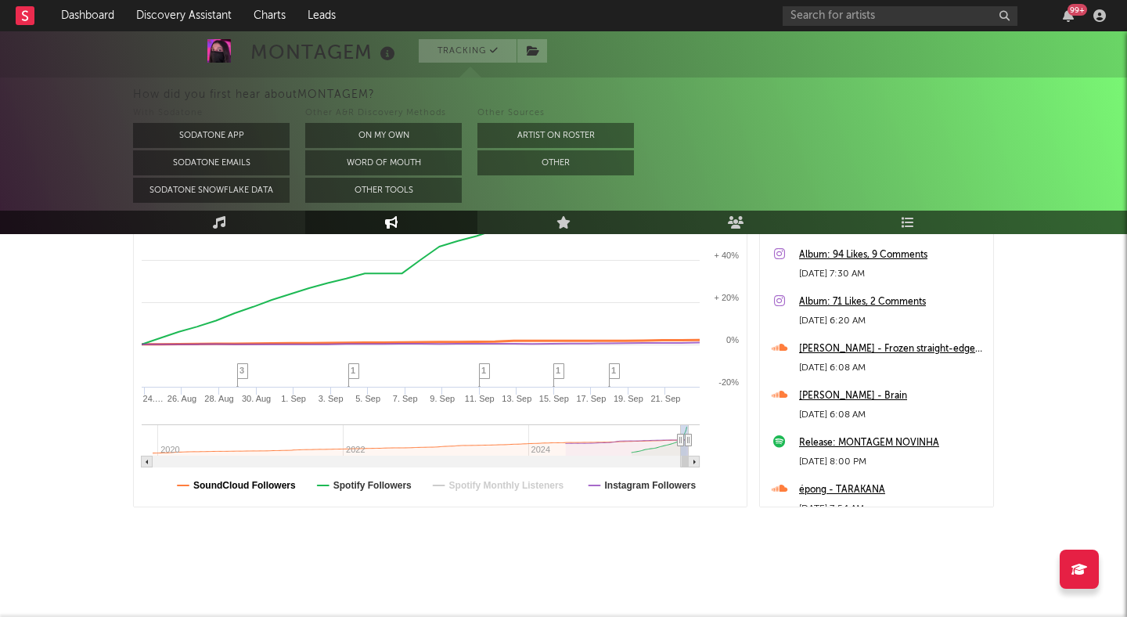
click at [223, 484] on text "SoundCloud Followers" at bounding box center [244, 485] width 103 height 11
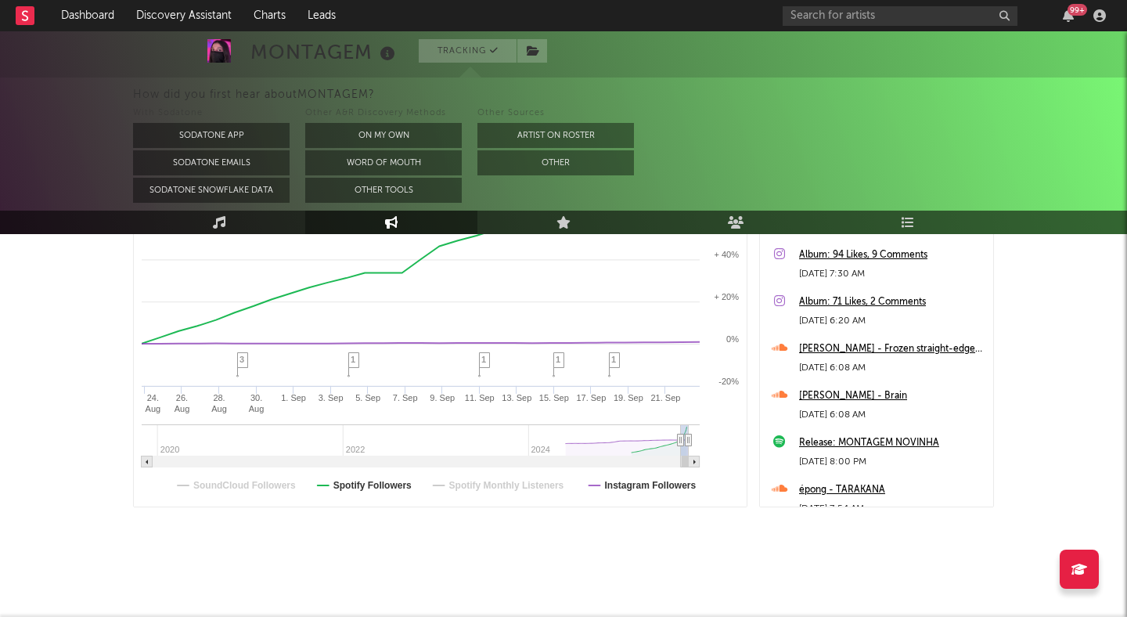
select select "1m"
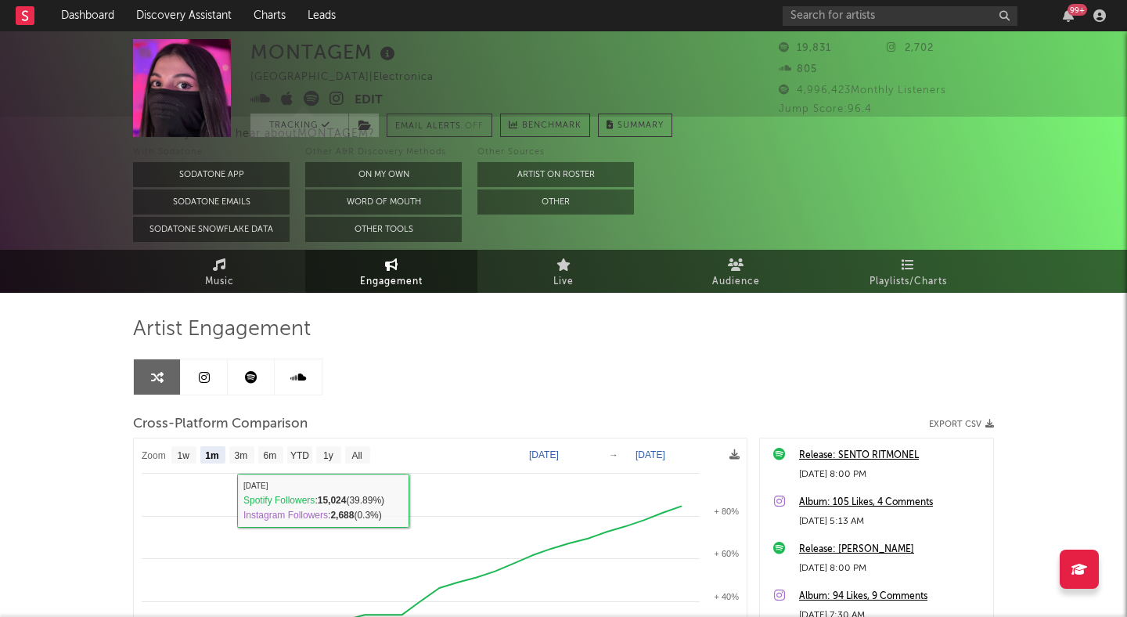
scroll to position [0, 0]
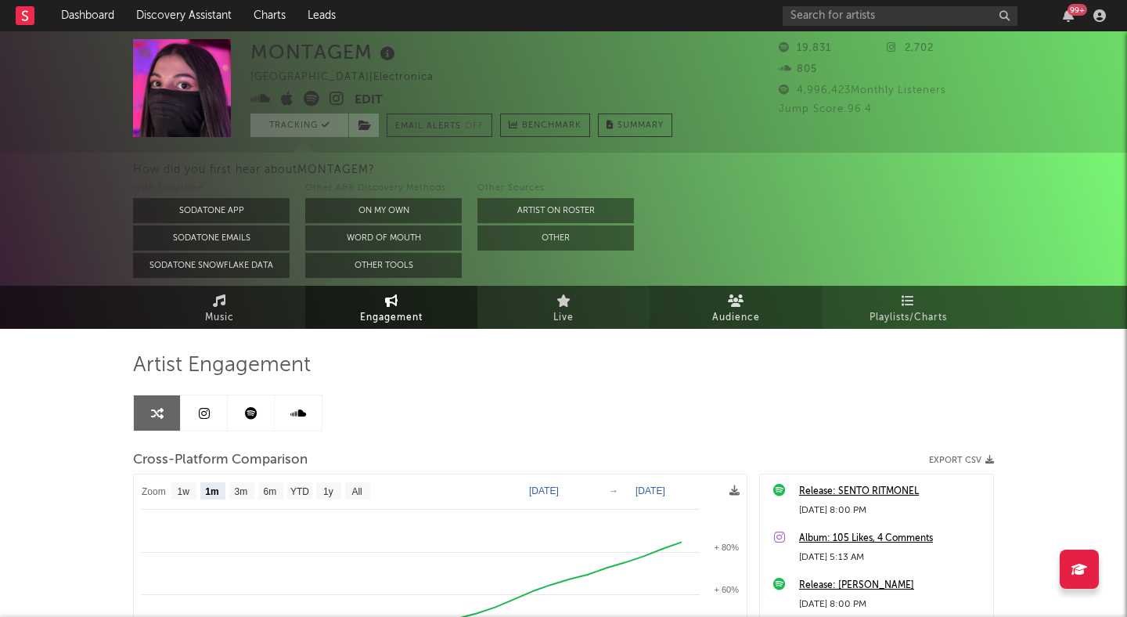
click at [720, 309] on span "Audience" at bounding box center [736, 317] width 48 height 19
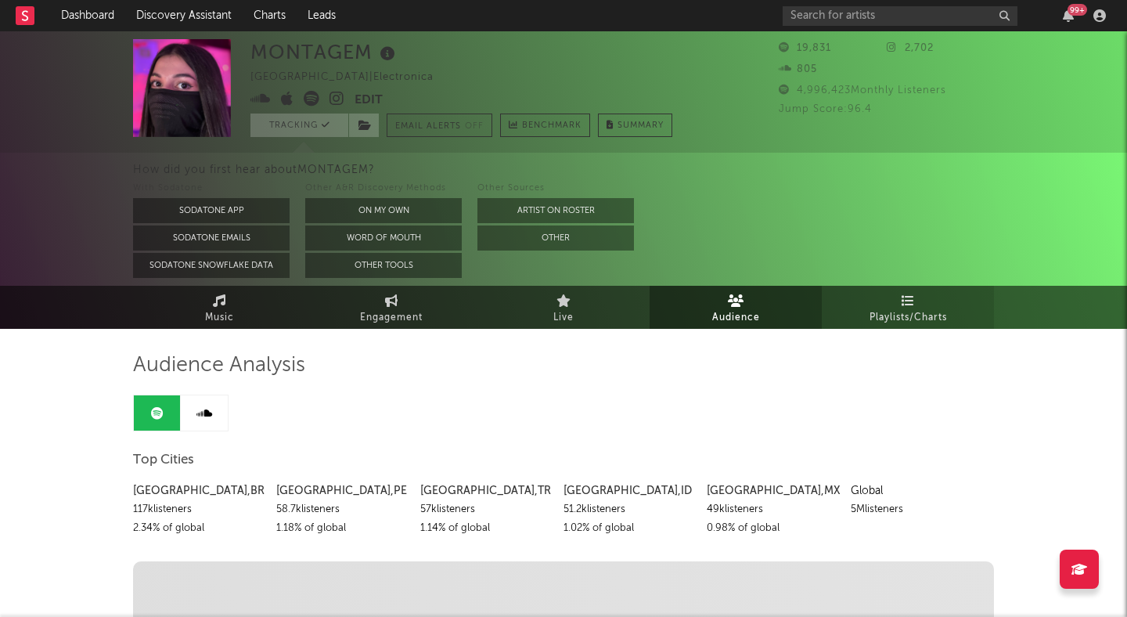
click at [888, 312] on span "Playlists/Charts" at bounding box center [907, 317] width 77 height 19
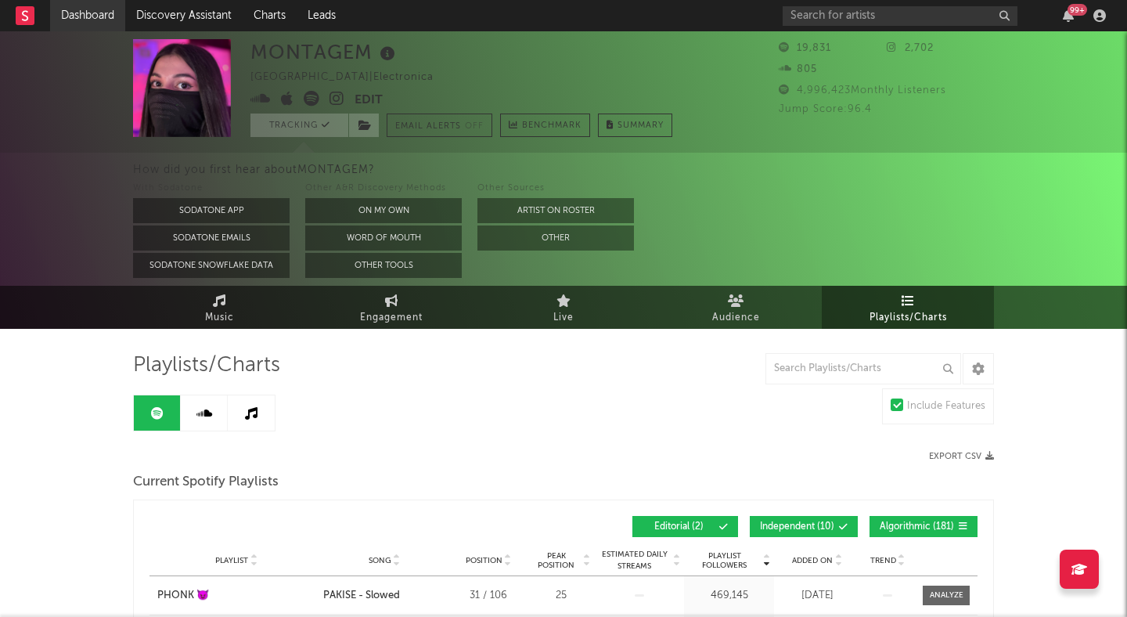
click at [117, 17] on link "Dashboard" at bounding box center [87, 15] width 75 height 31
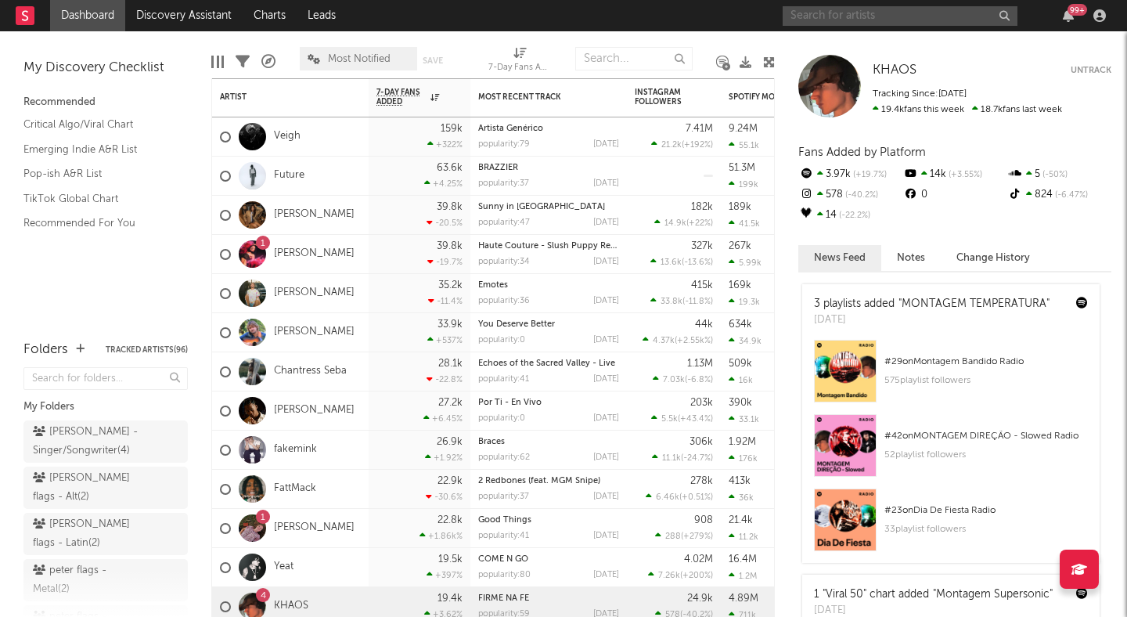
click at [861, 16] on input "text" at bounding box center [899, 16] width 235 height 20
type input "jelly roll"
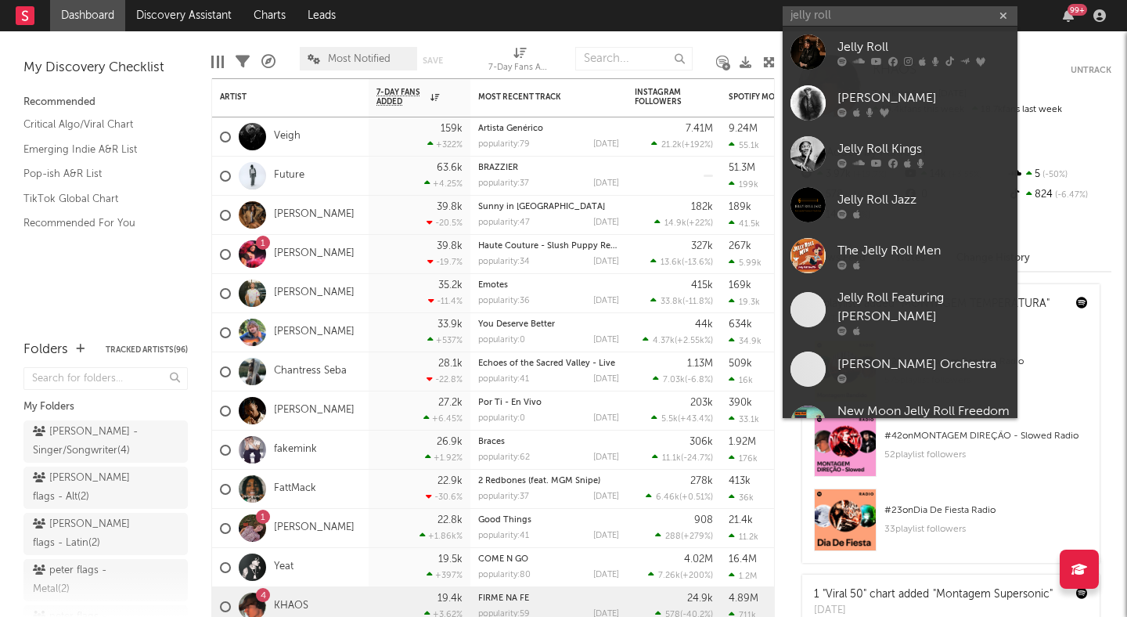
click at [905, 41] on div "Jelly Roll" at bounding box center [923, 47] width 172 height 19
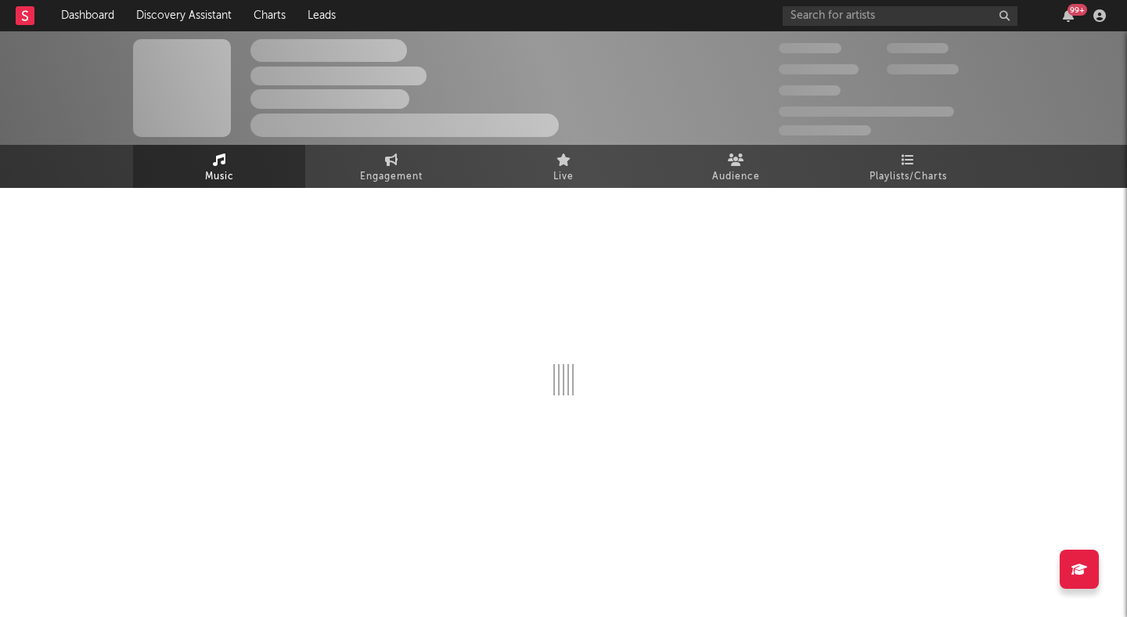
select select "6m"
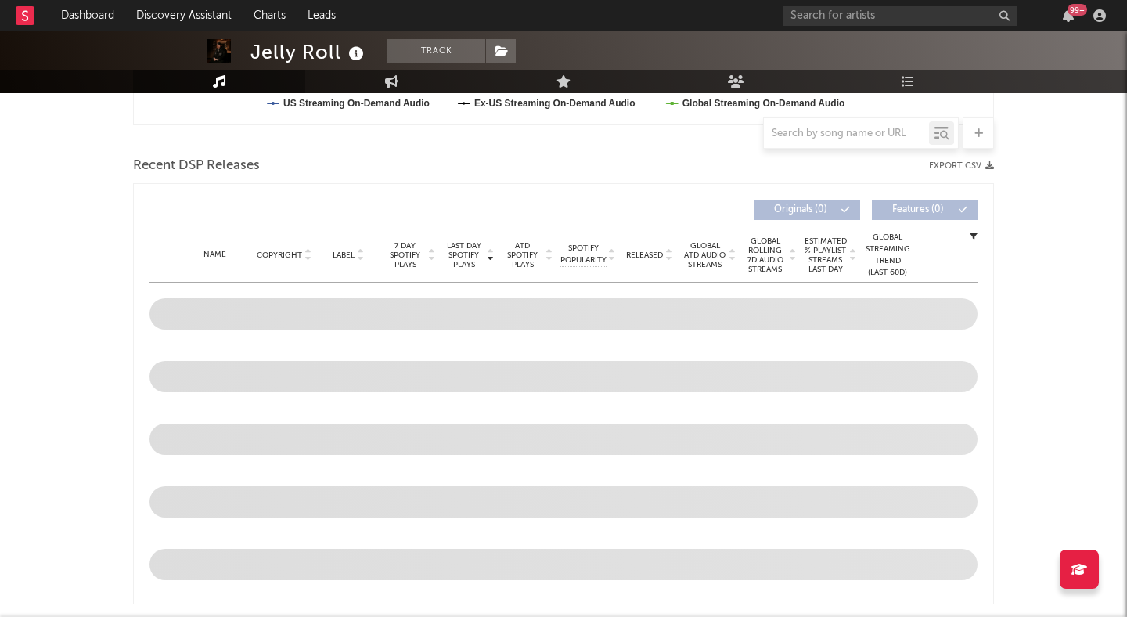
scroll to position [531, 0]
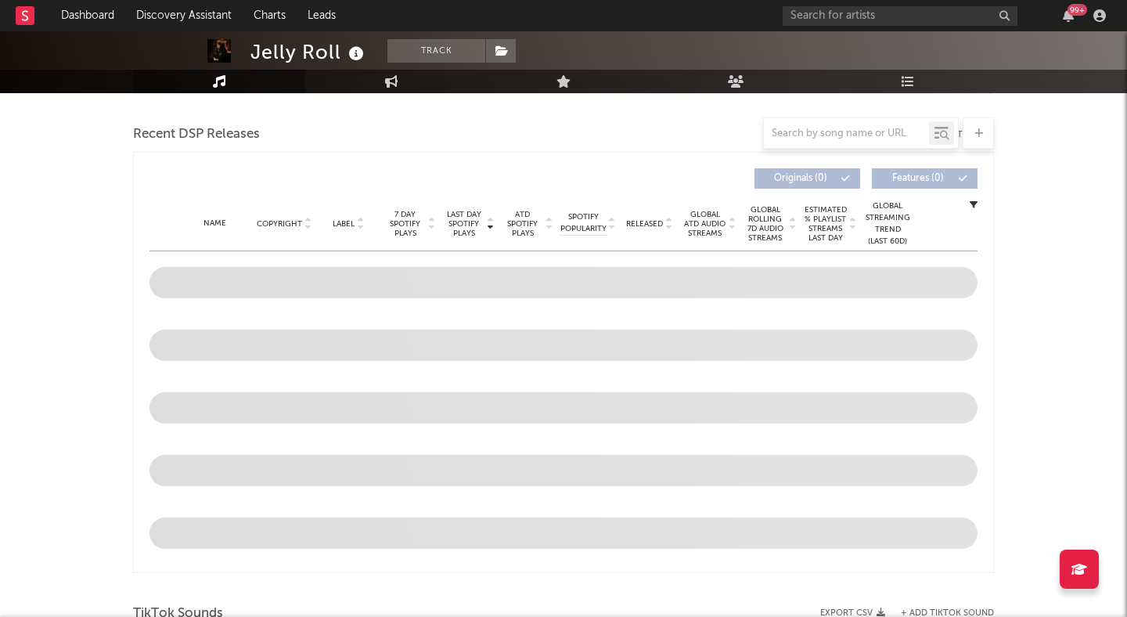
drag, startPoint x: 141, startPoint y: 131, endPoint x: 228, endPoint y: 132, distance: 86.9
click at [229, 132] on div at bounding box center [563, 132] width 861 height 31
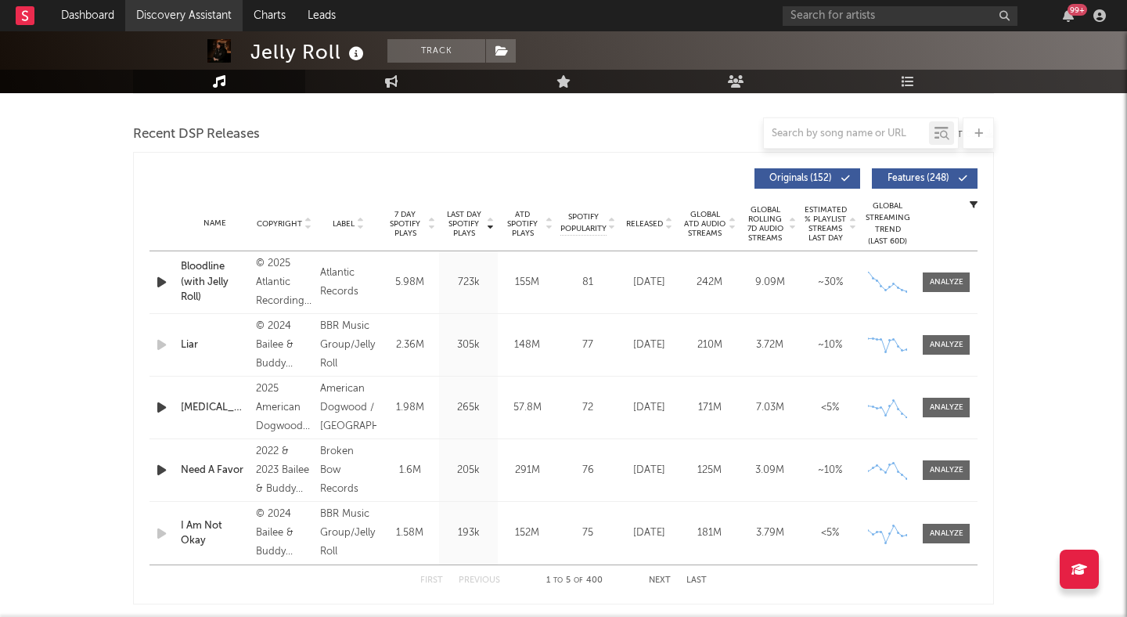
click at [155, 9] on link "Discovery Assistant" at bounding box center [183, 15] width 117 height 31
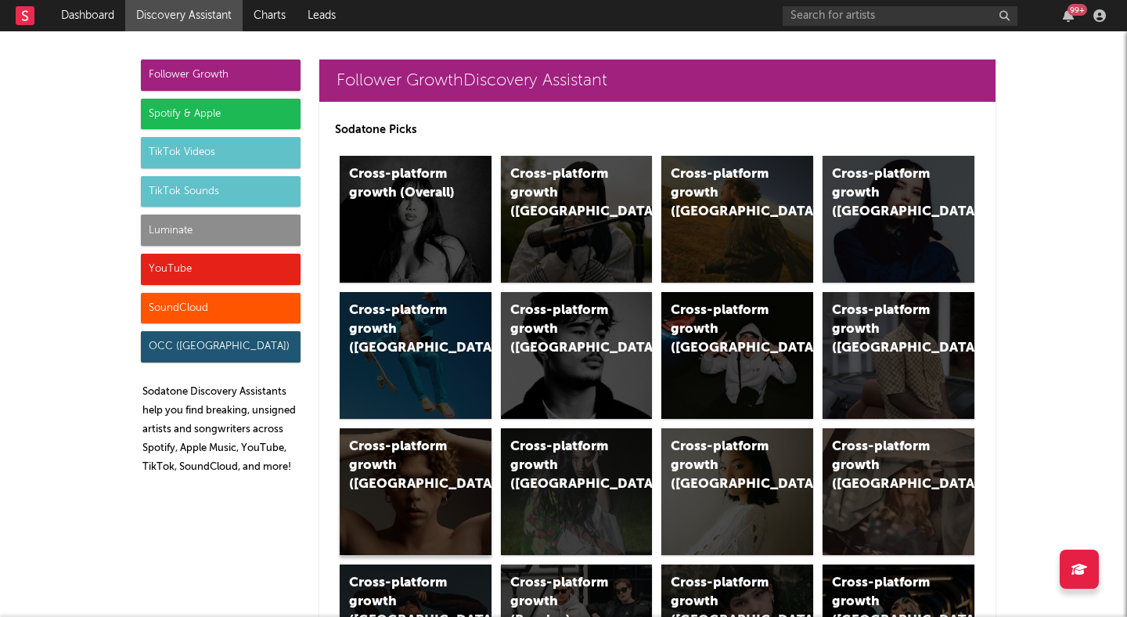
click at [433, 457] on div "Cross-platform growth (Italy)" at bounding box center [402, 465] width 106 height 56
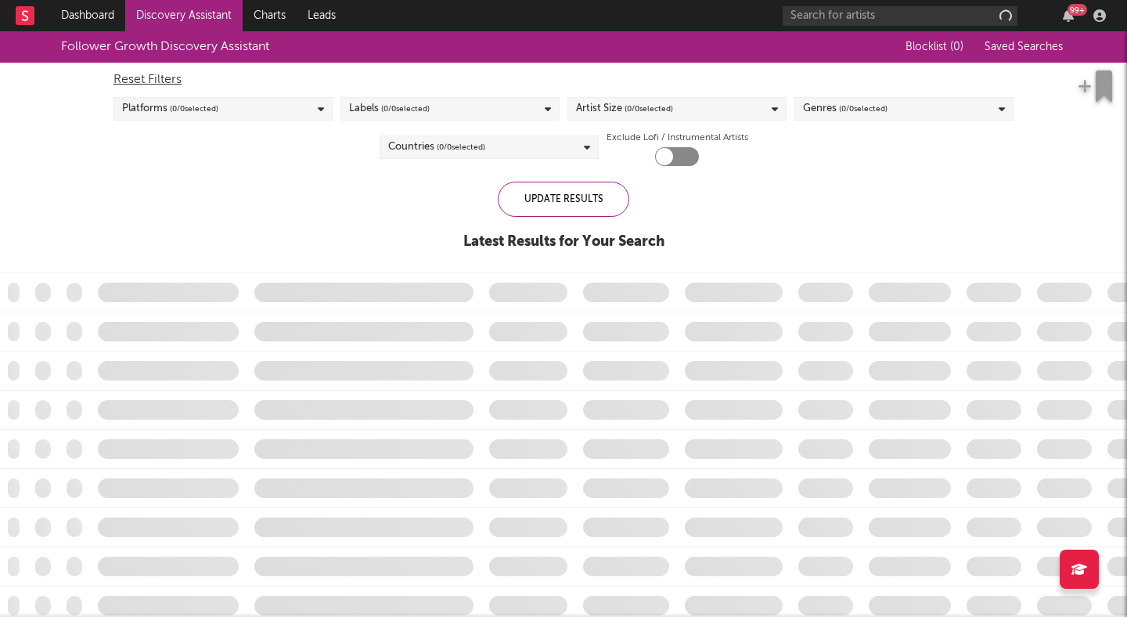
checkbox input "true"
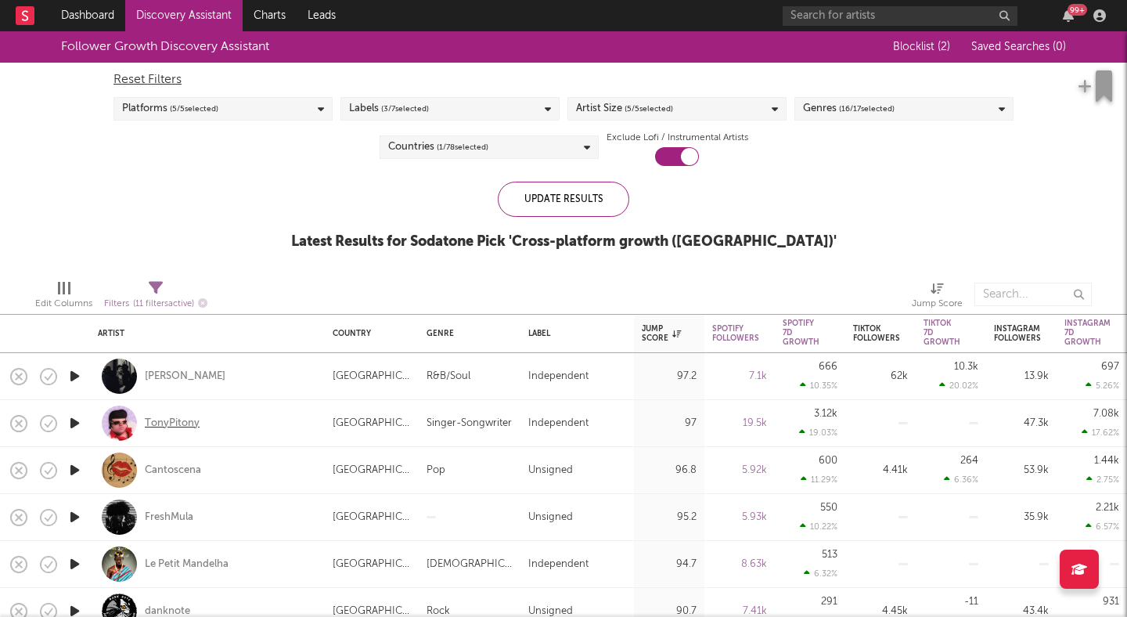
click at [182, 419] on div "TonyPitony" at bounding box center [172, 423] width 55 height 14
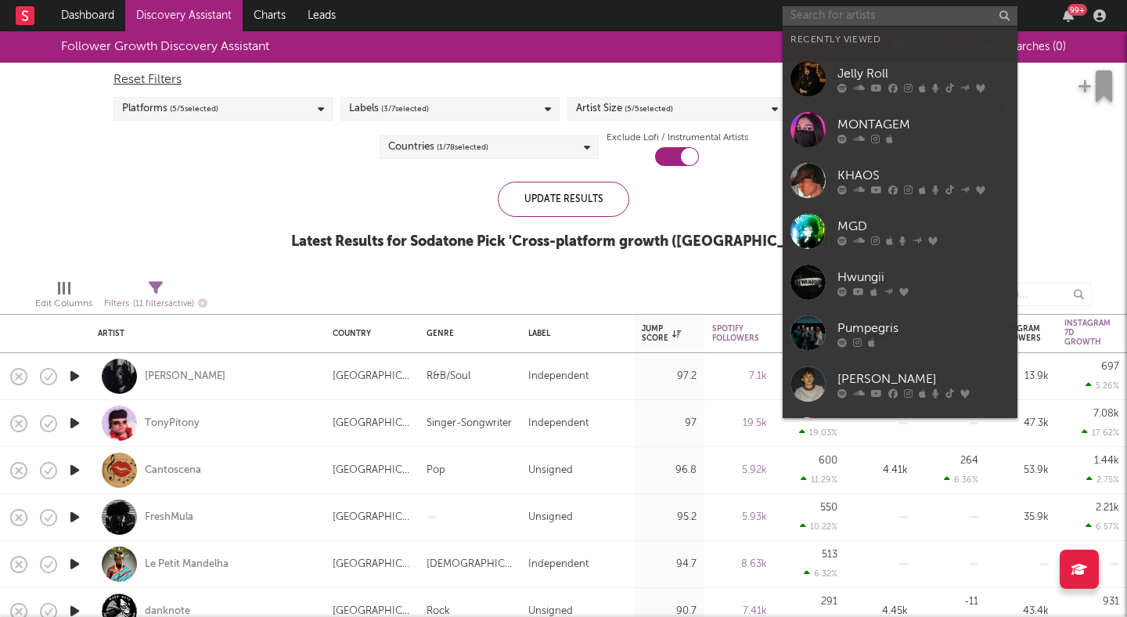
click at [846, 13] on input "text" at bounding box center [899, 16] width 235 height 20
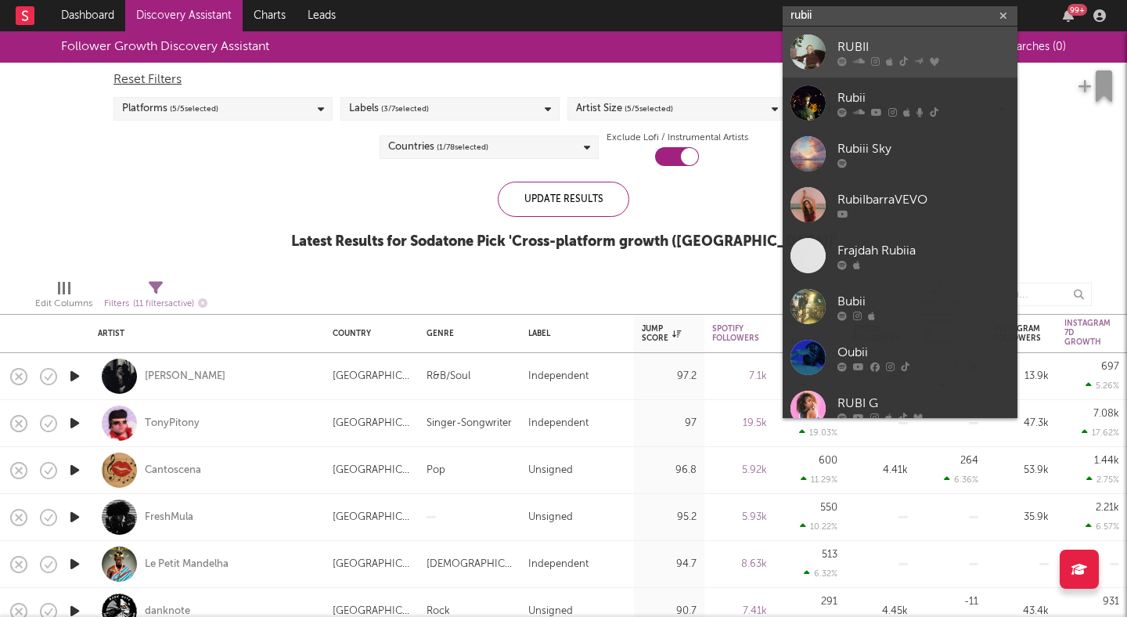
type input "rubii"
click at [865, 40] on div "RUBII" at bounding box center [923, 47] width 172 height 19
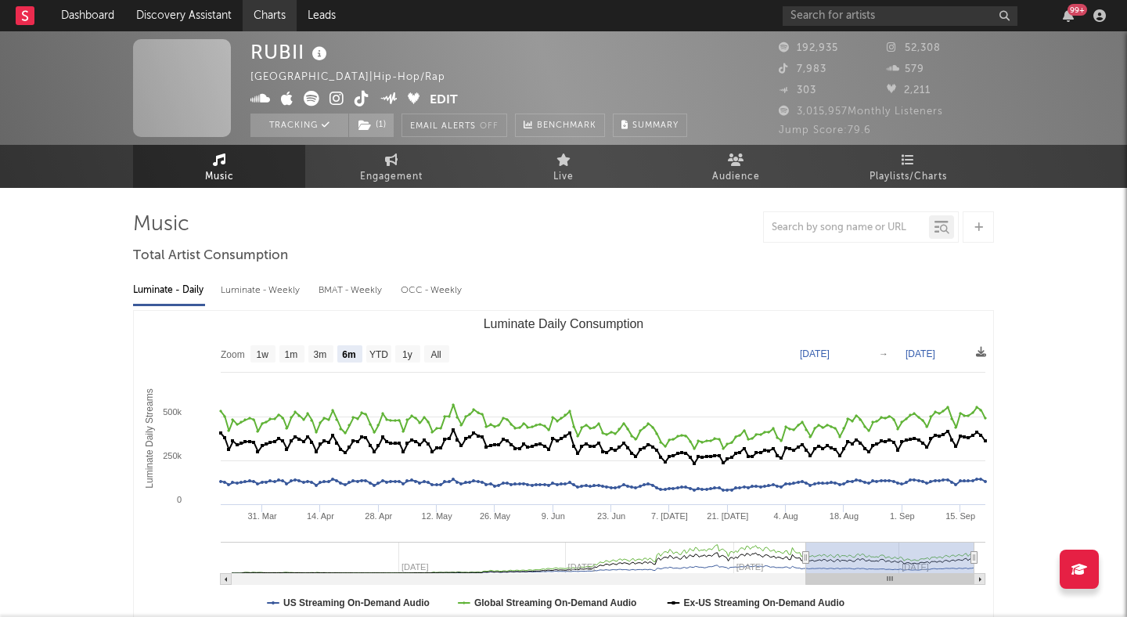
select select "6m"
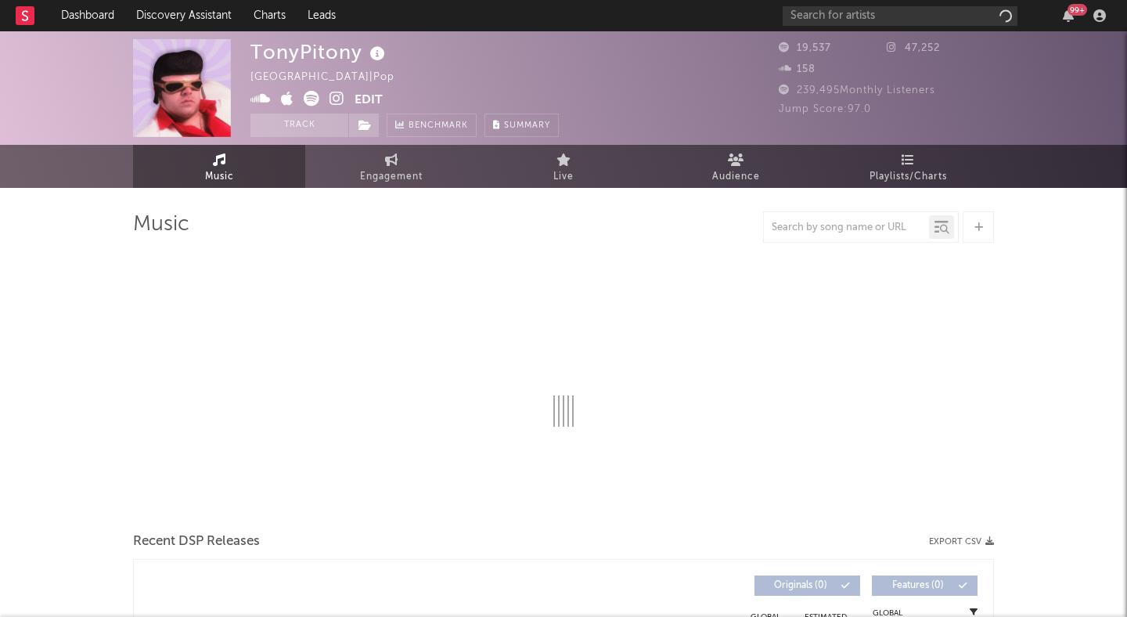
select select "1w"
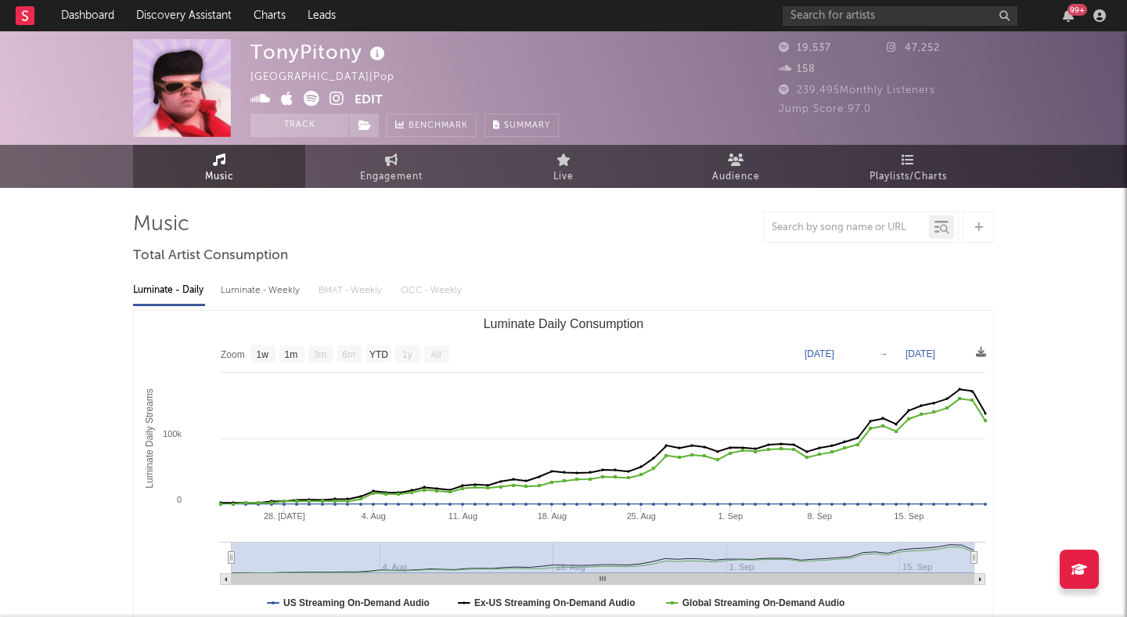
click at [340, 97] on icon at bounding box center [336, 99] width 15 height 16
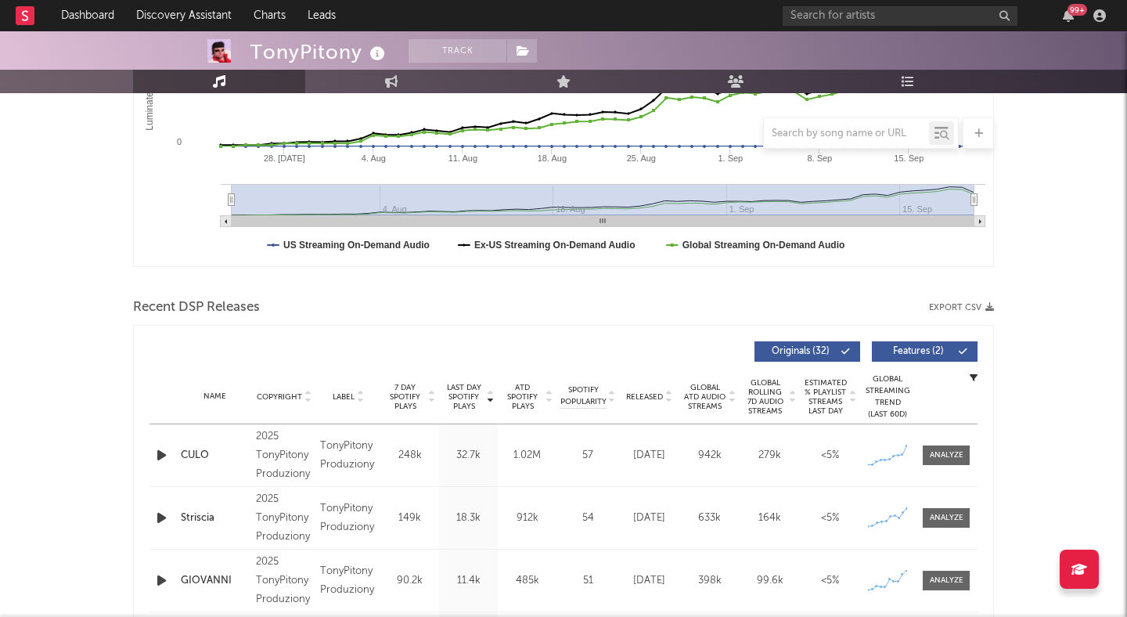
scroll to position [386, 0]
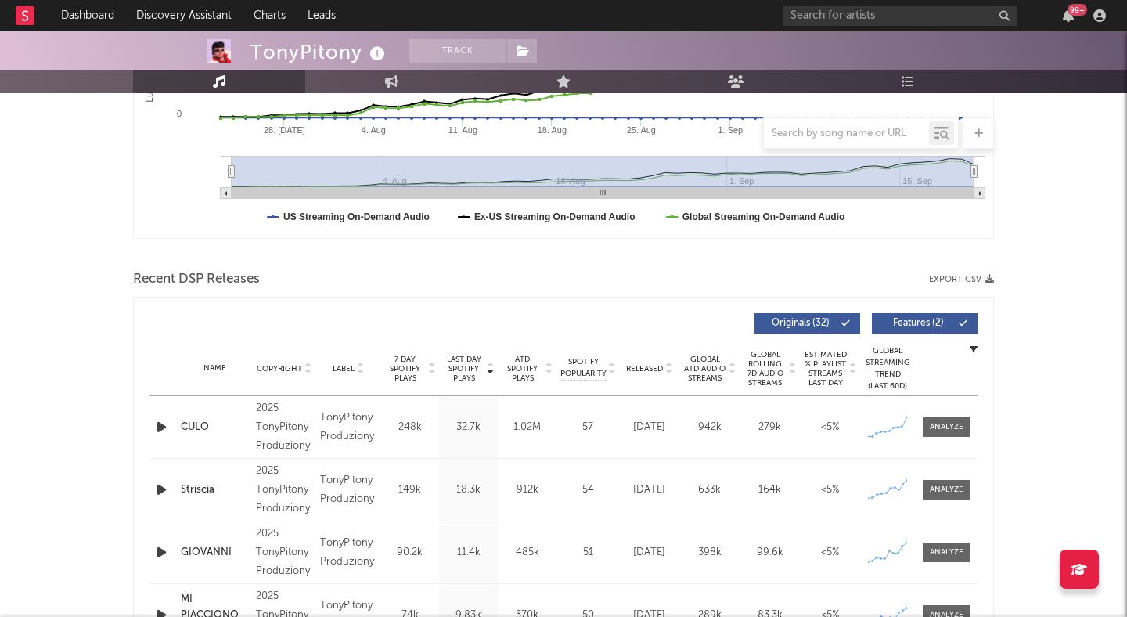
click at [899, 318] on button "Features ( 2 )" at bounding box center [925, 323] width 106 height 20
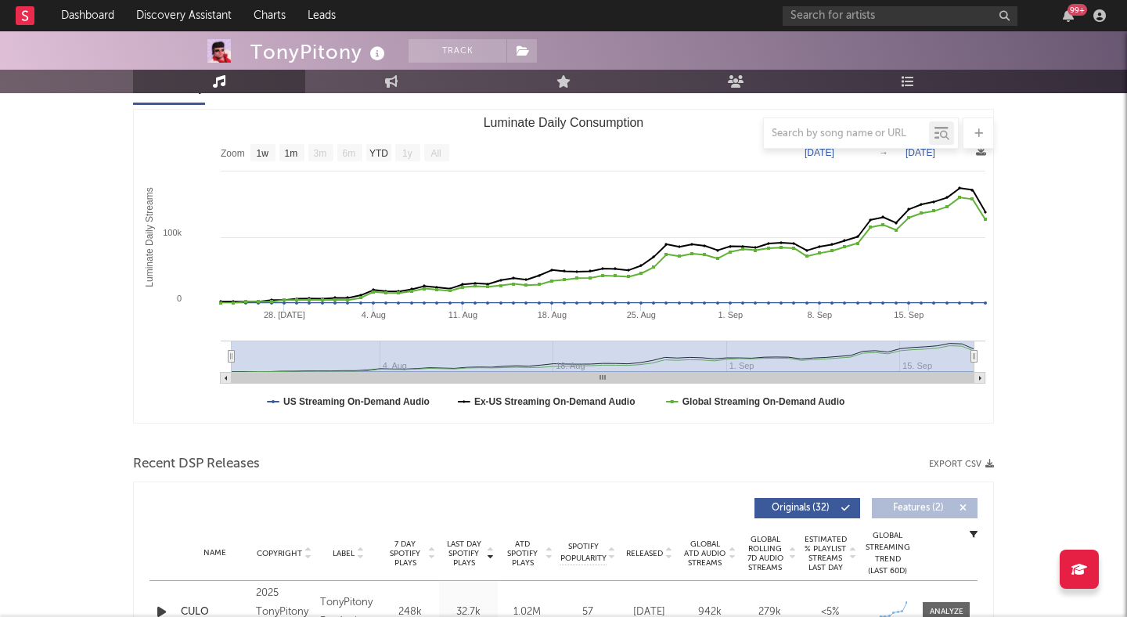
scroll to position [292, 0]
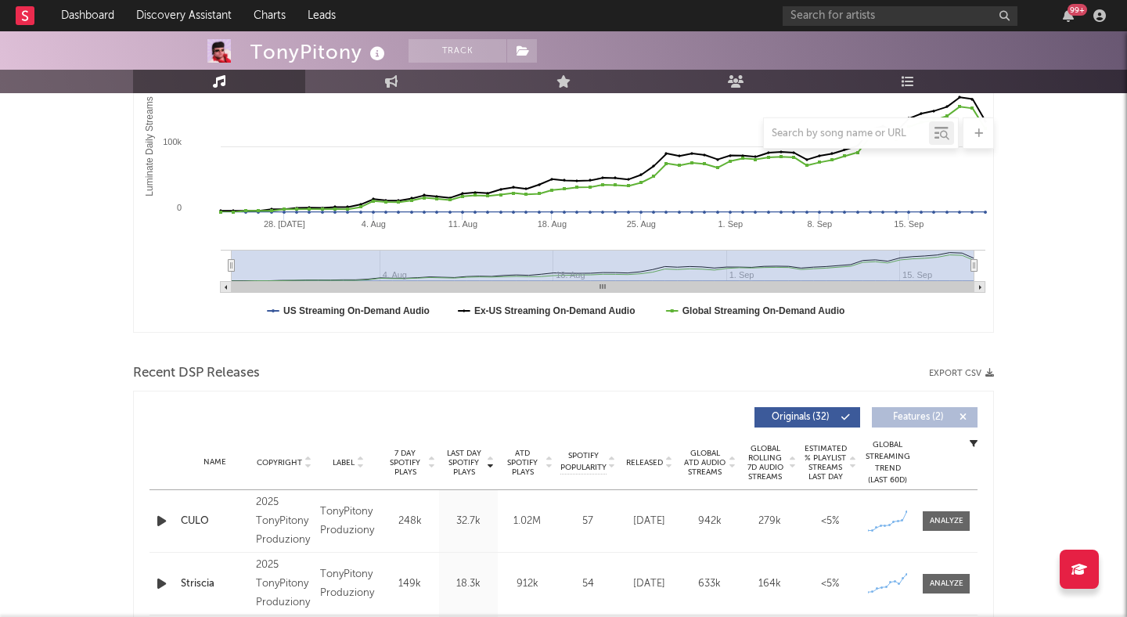
click at [151, 524] on div at bounding box center [162, 521] width 27 height 20
click at [160, 519] on icon "button" at bounding box center [161, 521] width 16 height 20
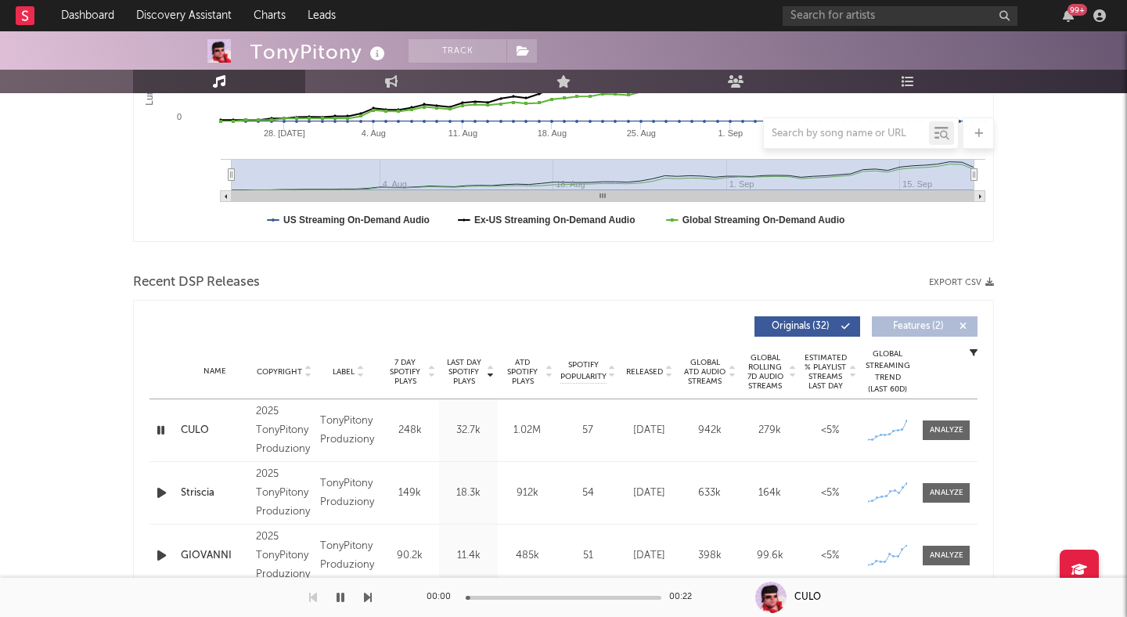
scroll to position [412, 0]
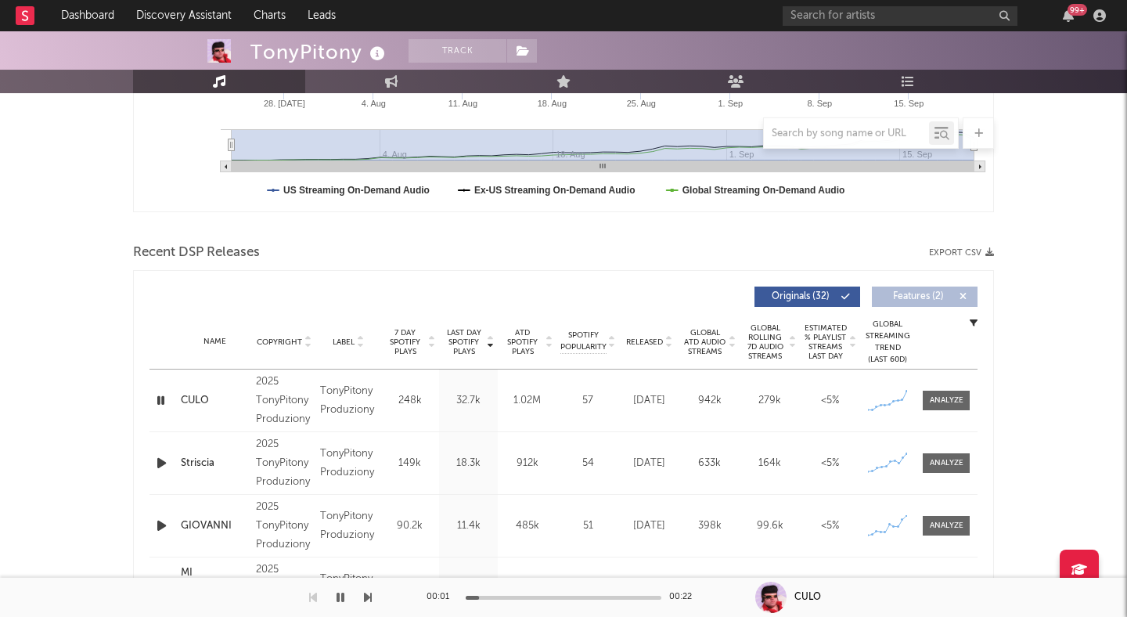
click at [559, 595] on div at bounding box center [564, 597] width 196 height 4
click at [336, 598] on button "button" at bounding box center [341, 596] width 16 height 39
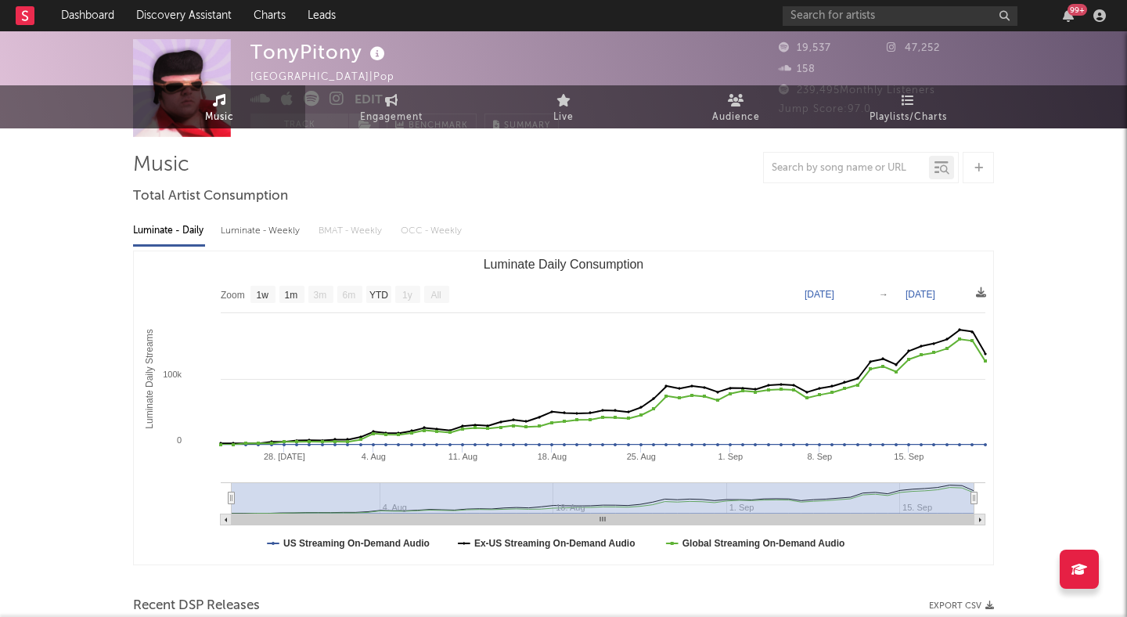
scroll to position [0, 0]
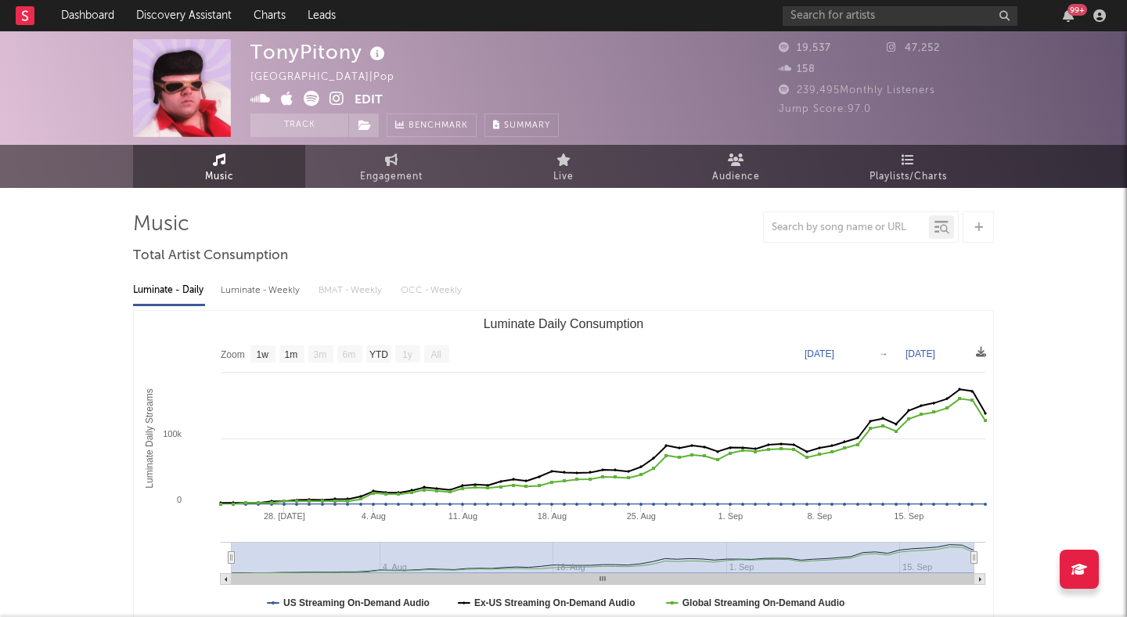
click at [433, 239] on div at bounding box center [563, 226] width 861 height 31
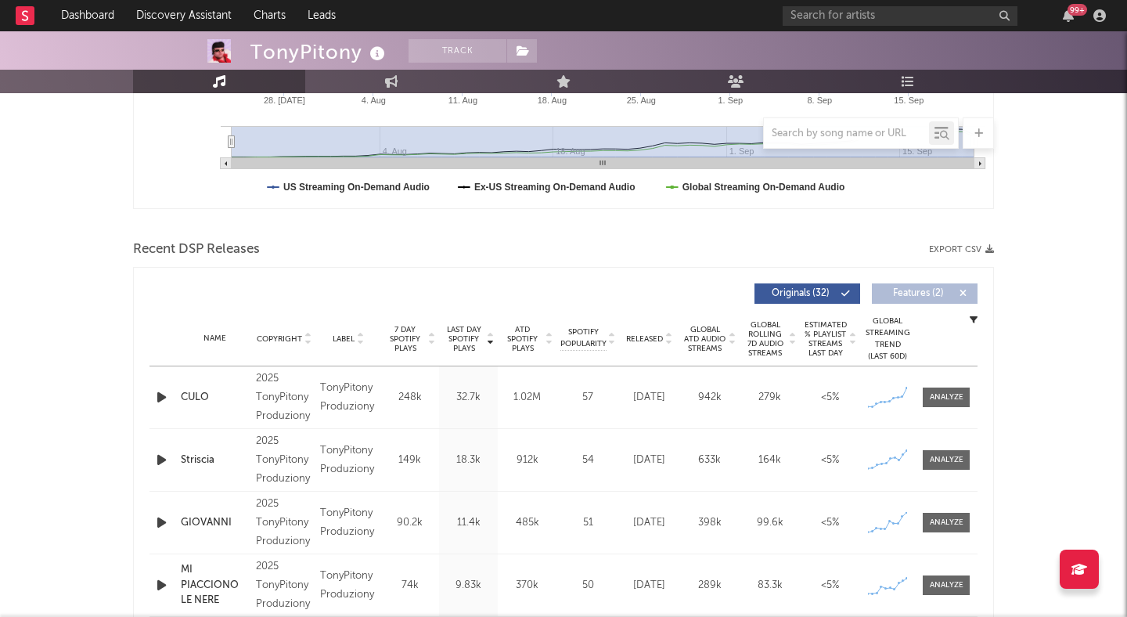
scroll to position [423, 0]
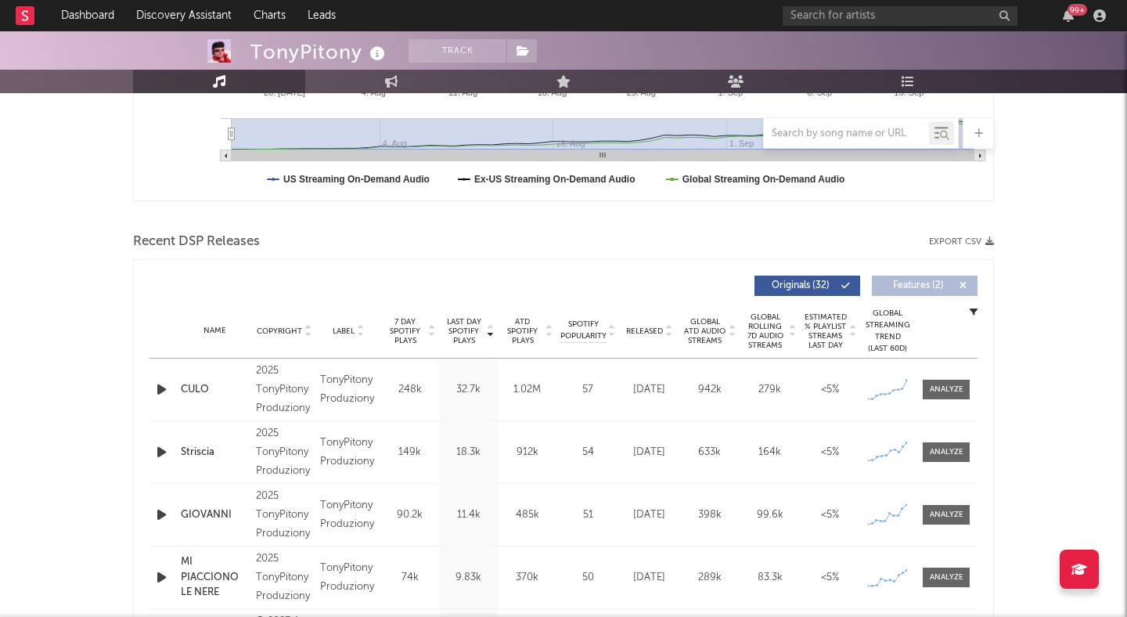
click at [160, 393] on icon "button" at bounding box center [161, 389] width 16 height 20
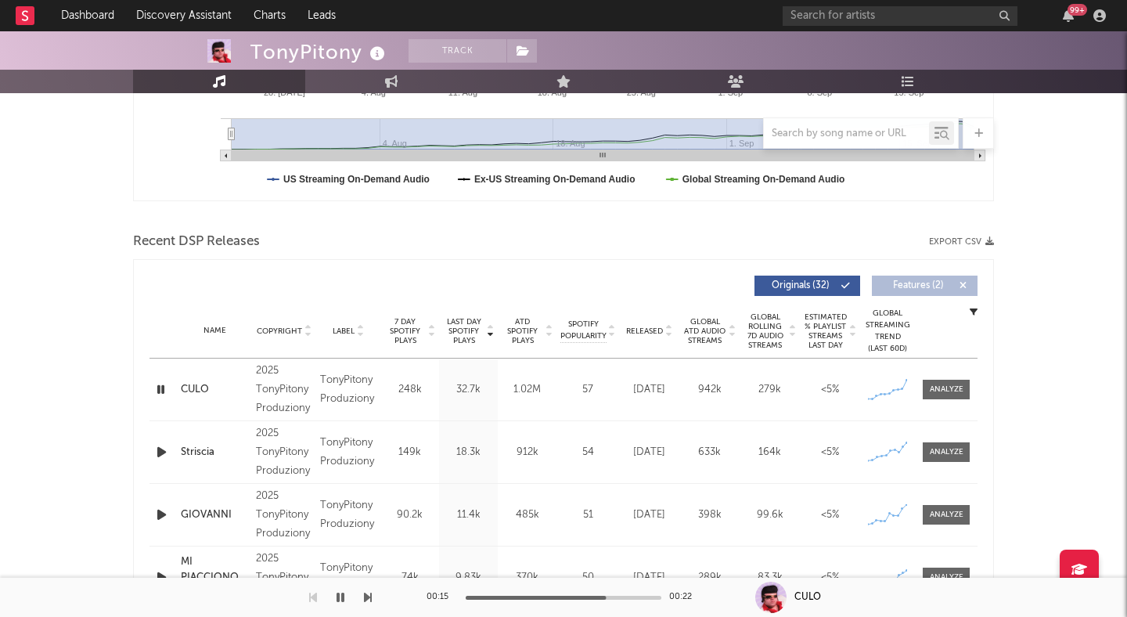
click at [158, 392] on icon "button" at bounding box center [160, 389] width 15 height 20
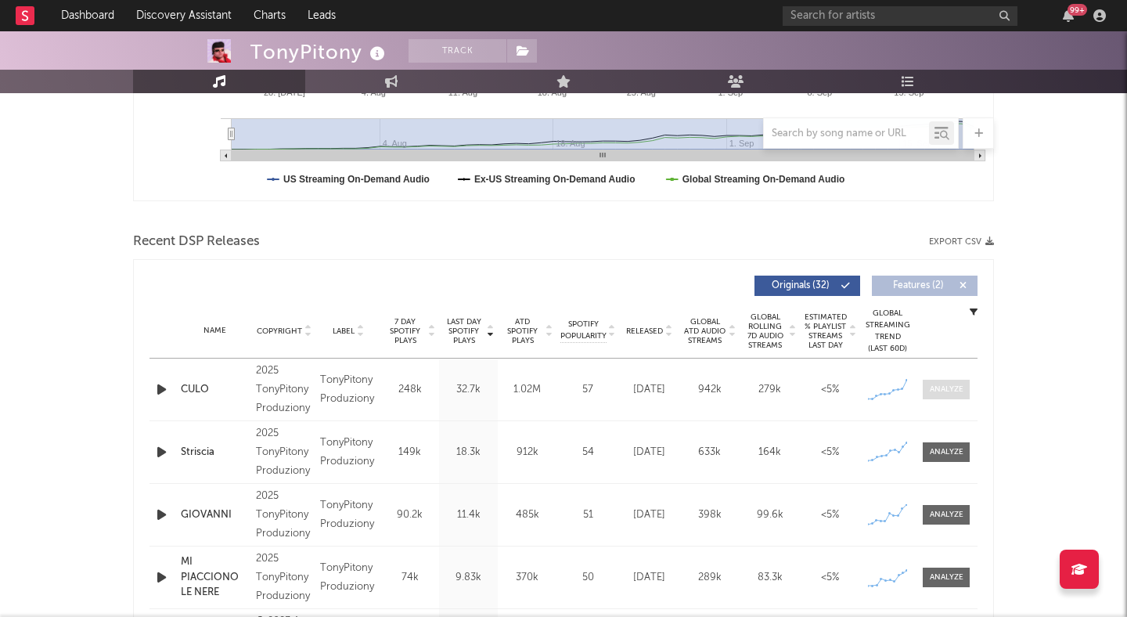
click at [947, 391] on div at bounding box center [947, 389] width 34 height 12
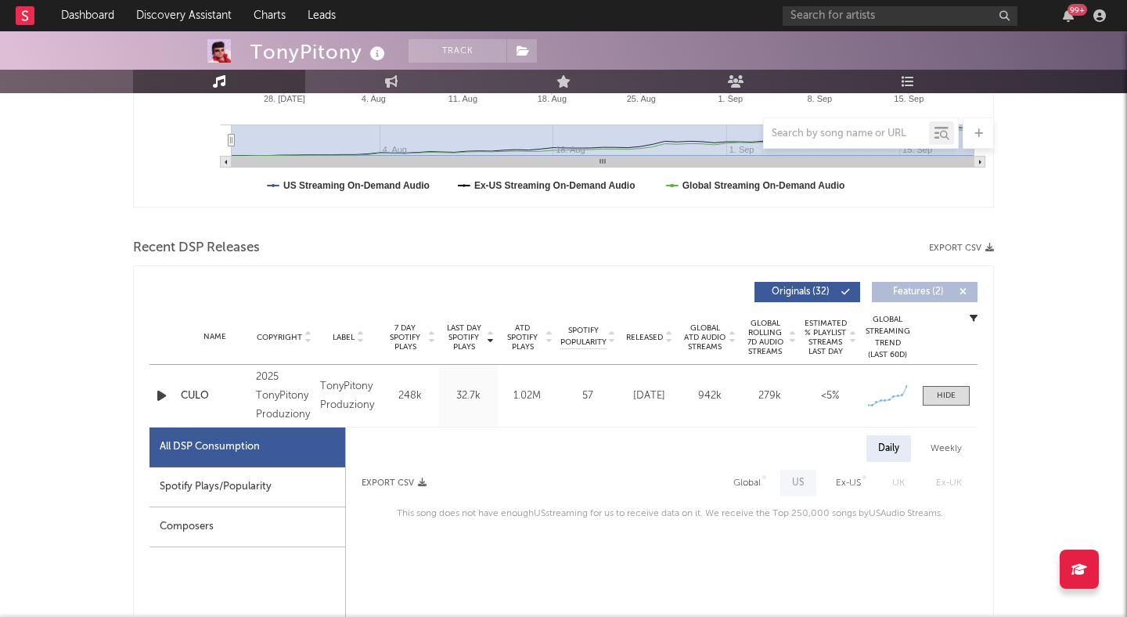
scroll to position [418, 0]
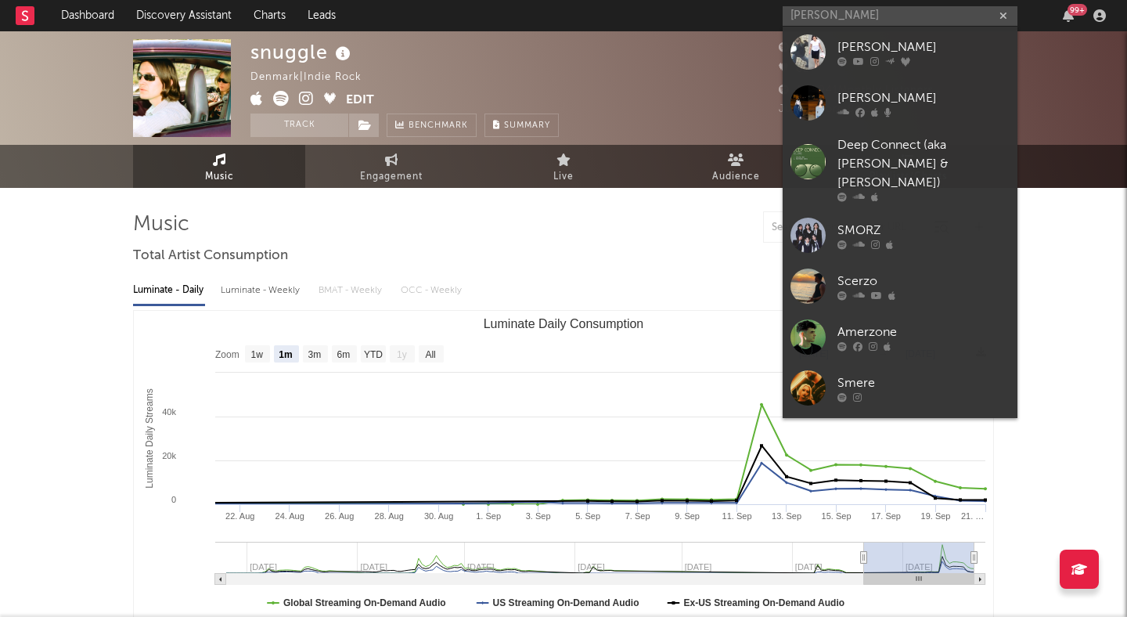
select select "1m"
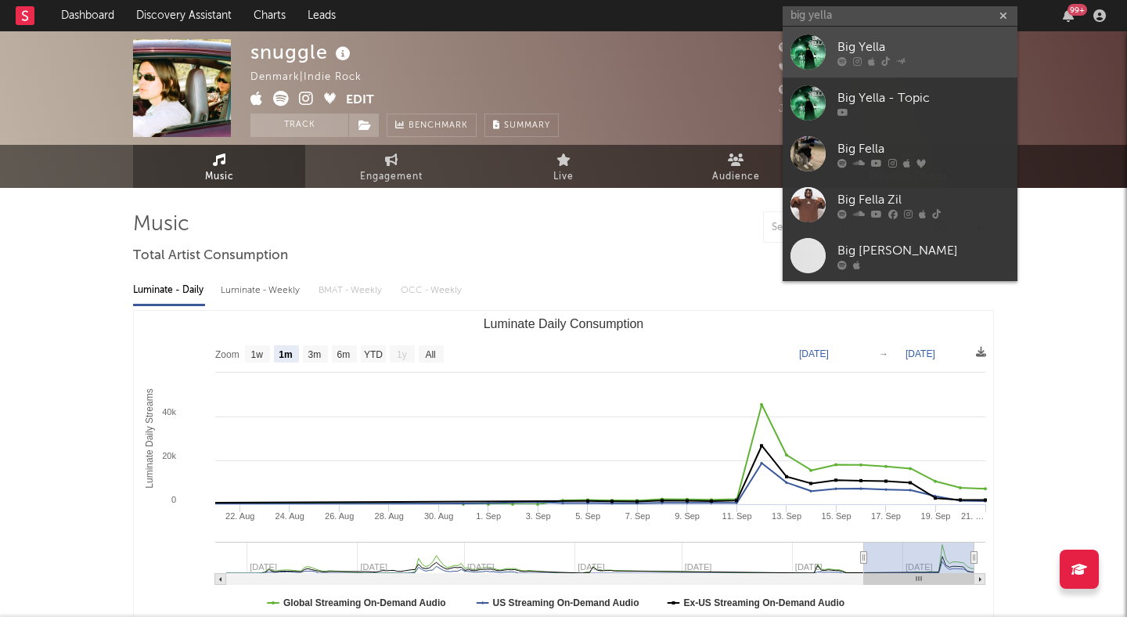
type input "big yella"
click at [887, 35] on link "Big Yella" at bounding box center [899, 52] width 235 height 51
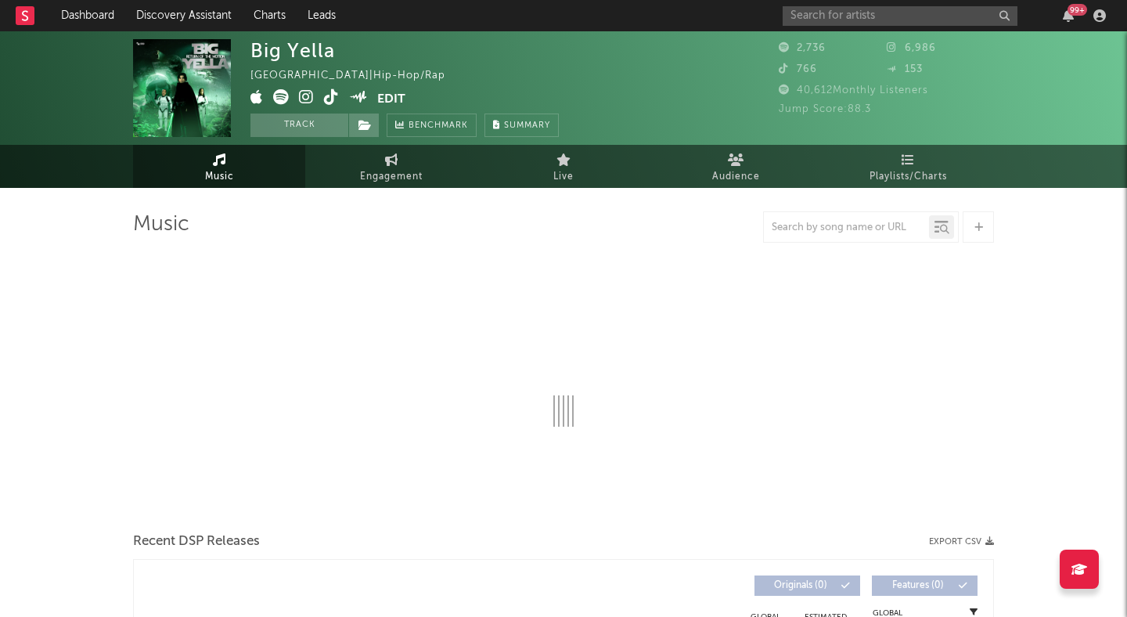
select select "1w"
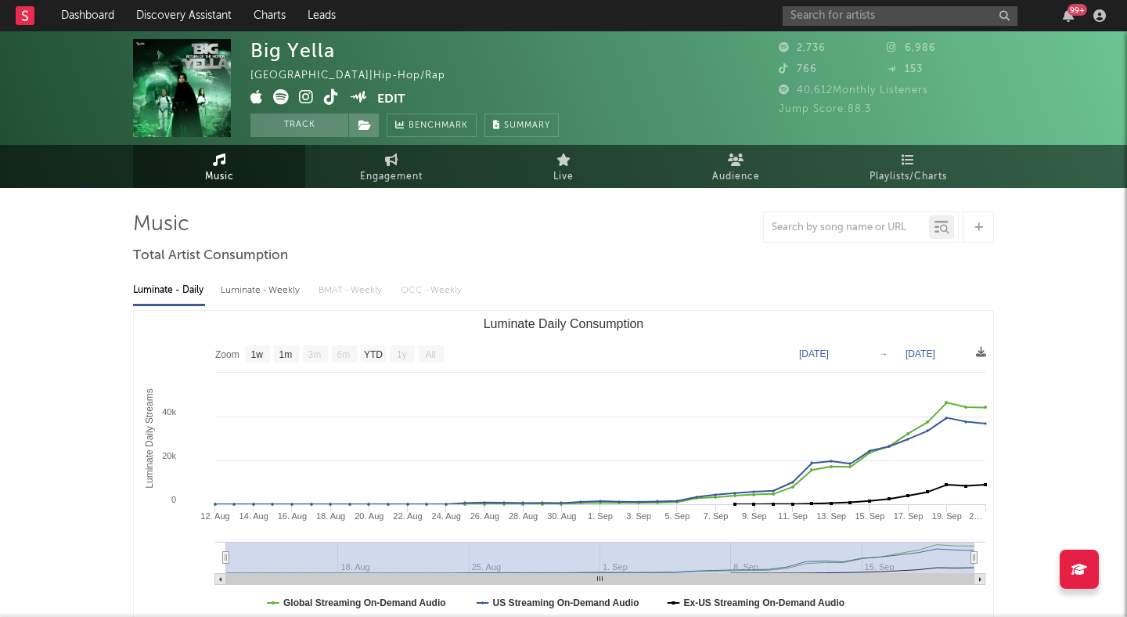
click at [307, 93] on icon at bounding box center [306, 97] width 15 height 16
select select "1w"
click at [800, 20] on input "text" at bounding box center [899, 16] width 235 height 20
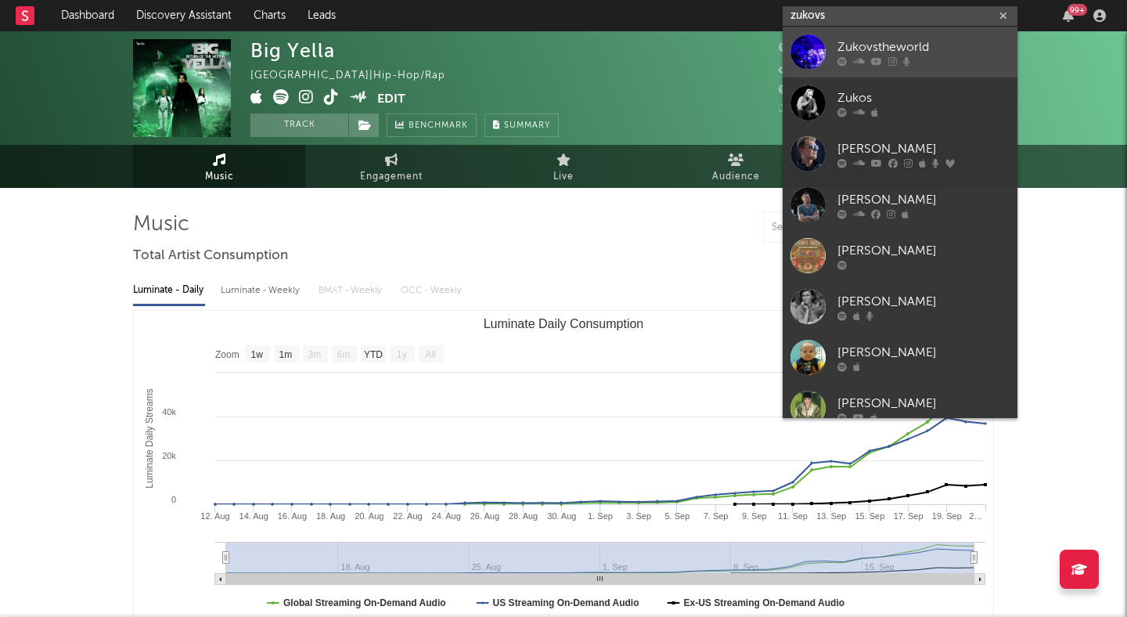
type input "zukovs"
click at [867, 46] on div "Zukovstheworld" at bounding box center [923, 47] width 172 height 19
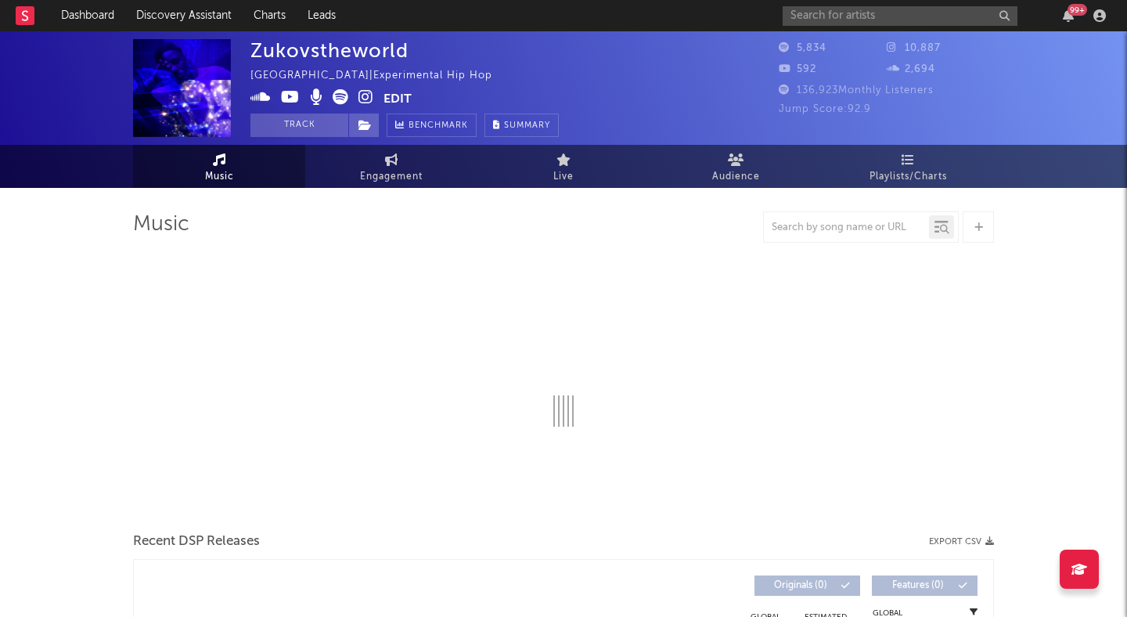
select select "1w"
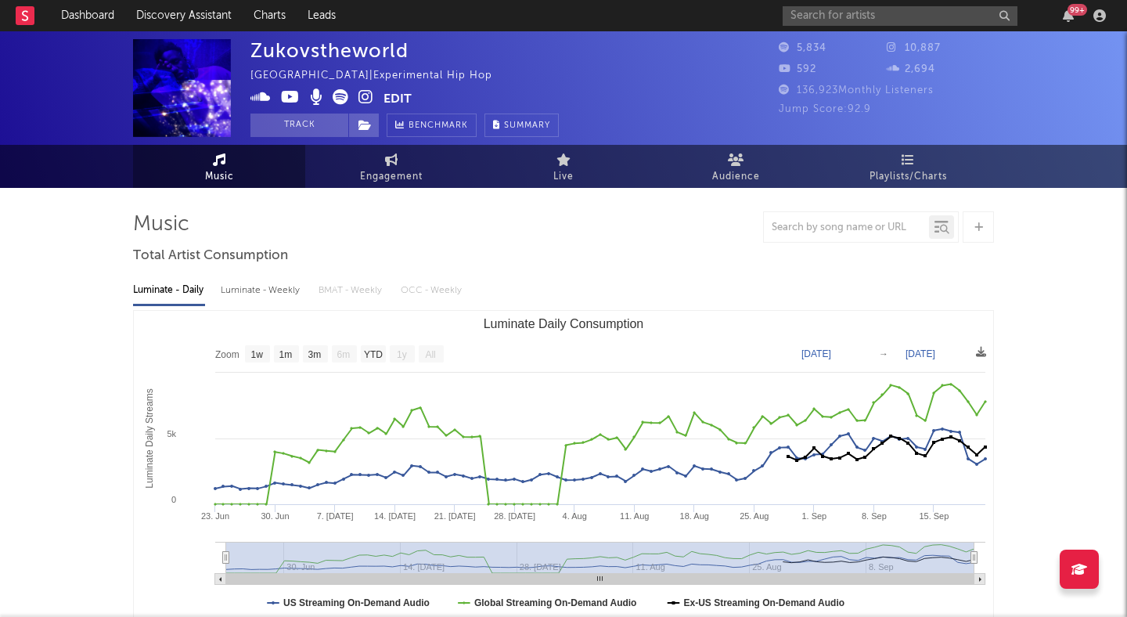
click at [361, 97] on icon at bounding box center [365, 97] width 15 height 16
click at [828, 16] on input "text" at bounding box center [899, 16] width 235 height 20
click at [311, 128] on button "Track" at bounding box center [299, 124] width 98 height 23
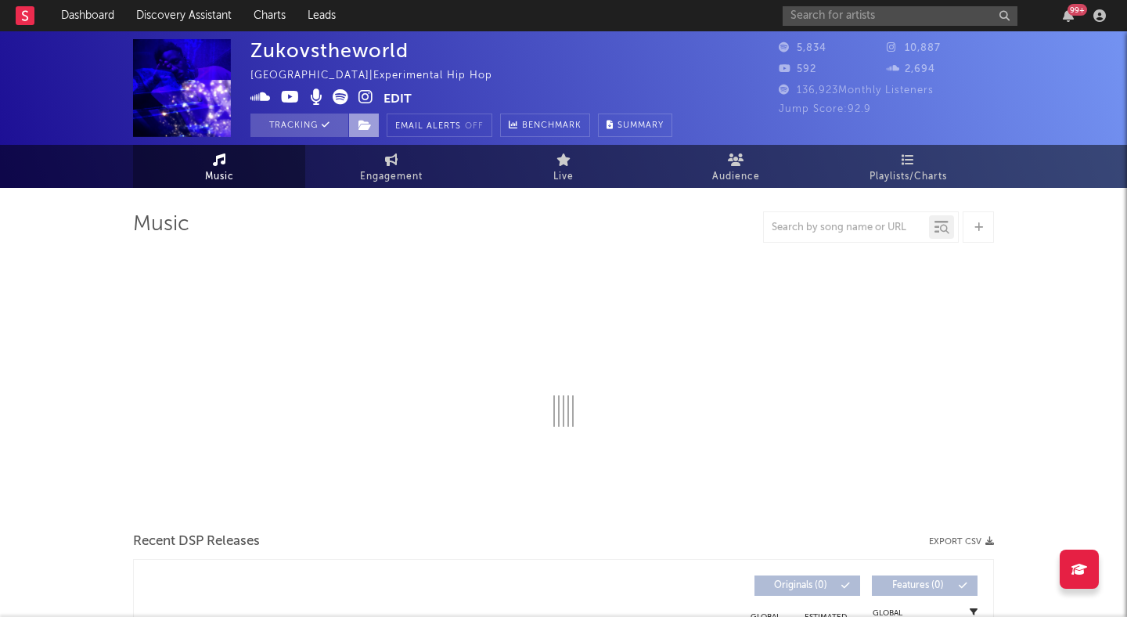
click at [360, 125] on icon at bounding box center [364, 125] width 13 height 11
select select "1w"
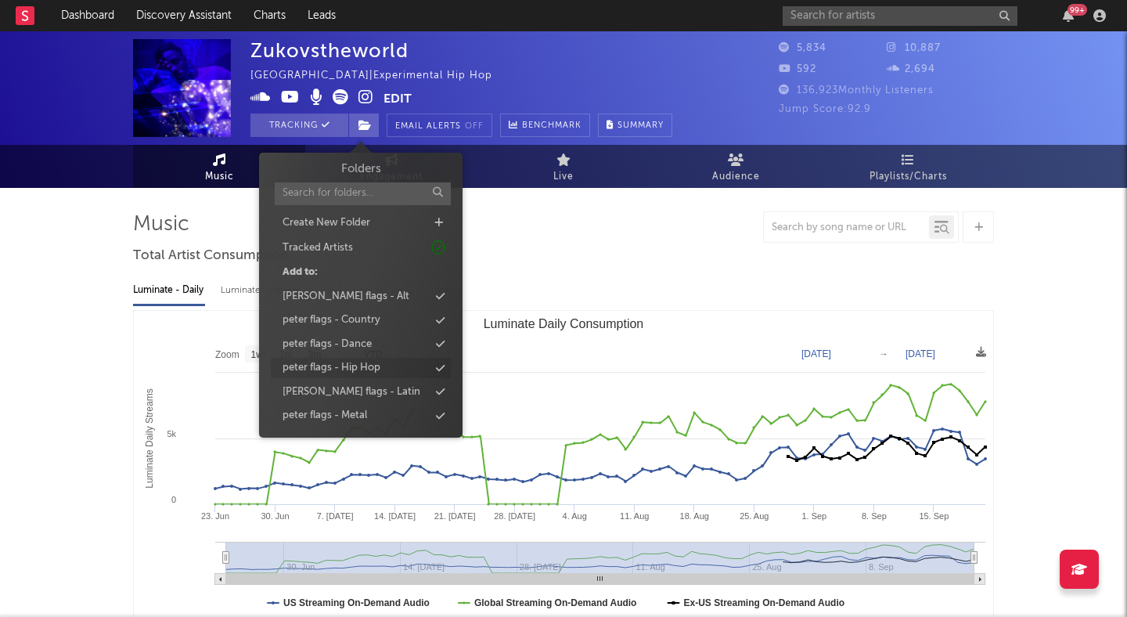
click at [386, 361] on div "peter flags - Hip Hop" at bounding box center [361, 368] width 180 height 20
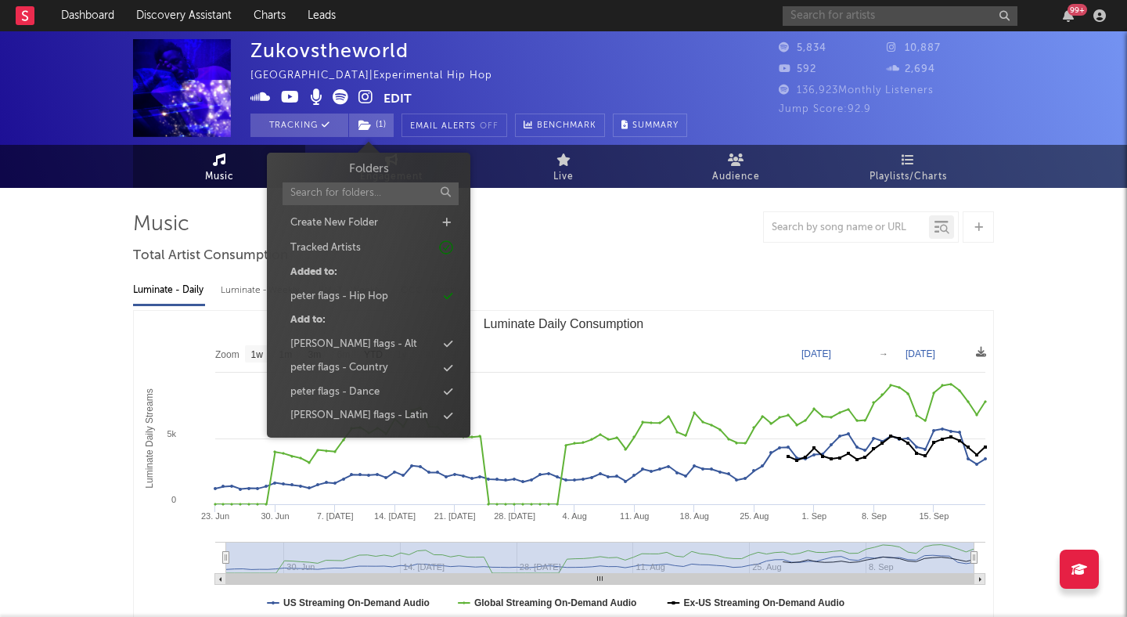
click at [847, 12] on input "text" at bounding box center [899, 16] width 235 height 20
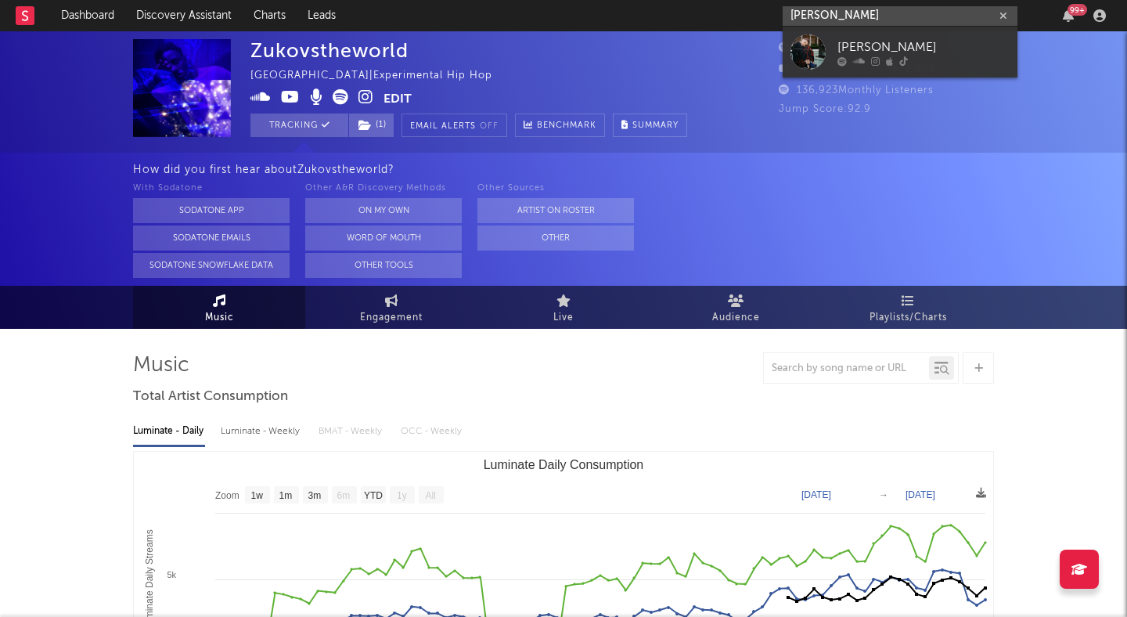
type input "ruby plume"
click at [893, 42] on div "Ruby Plume" at bounding box center [923, 47] width 172 height 19
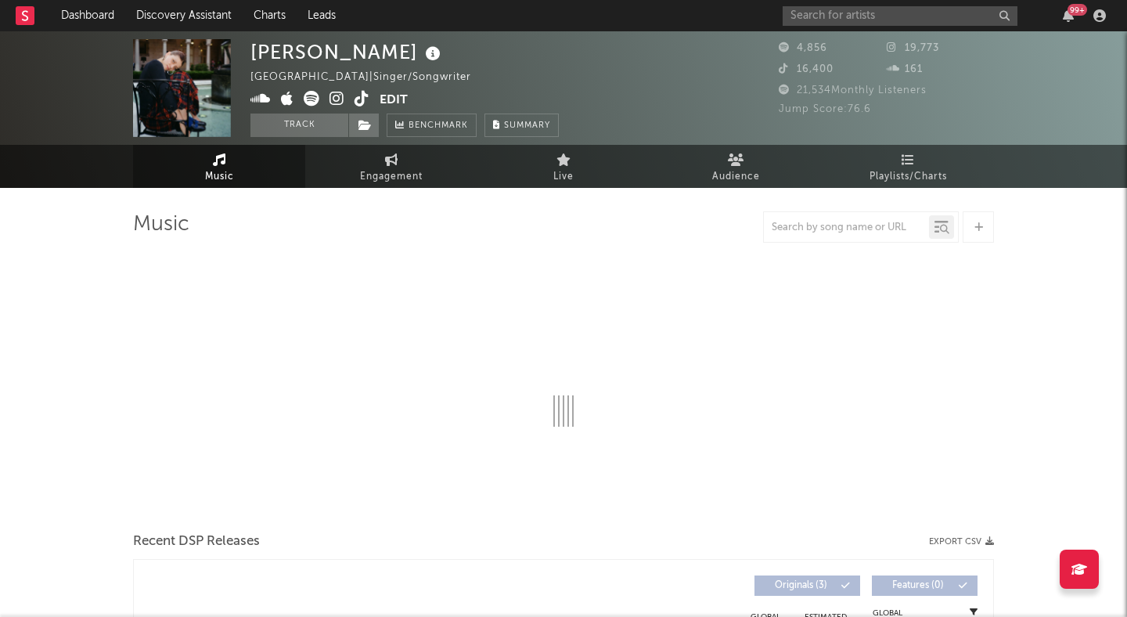
select select "1w"
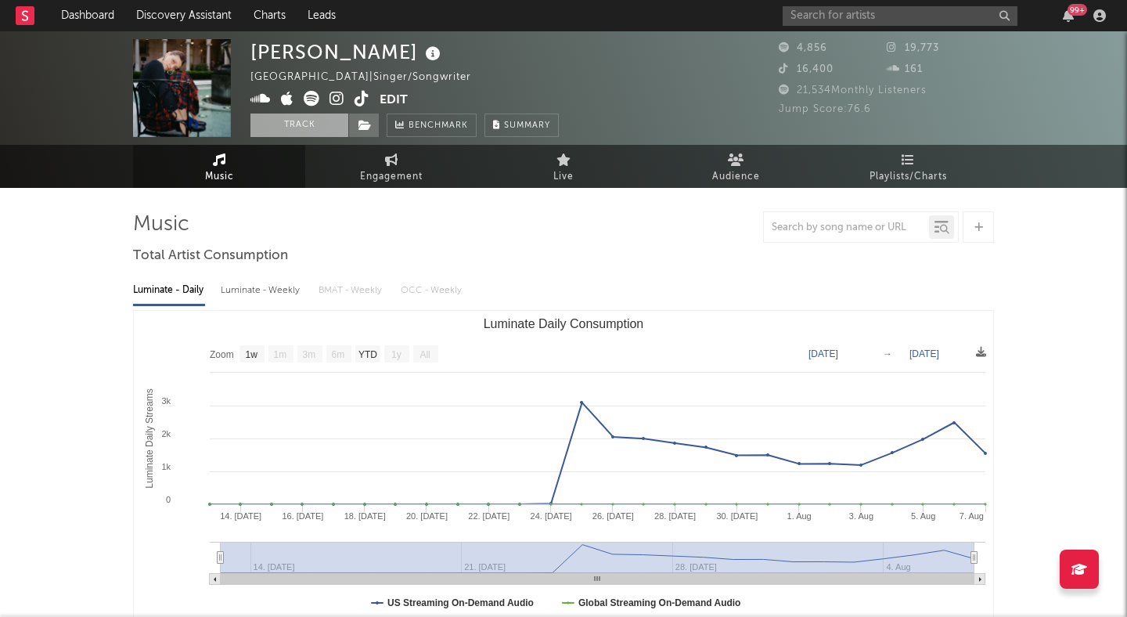
click at [297, 130] on button "Track" at bounding box center [299, 124] width 98 height 23
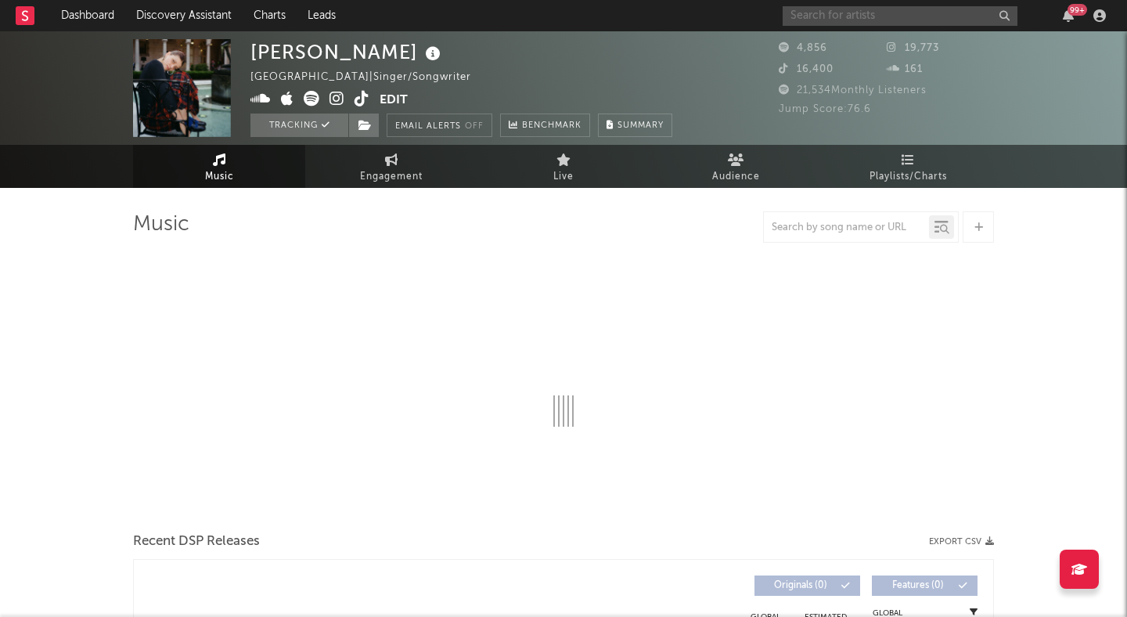
select select "1w"
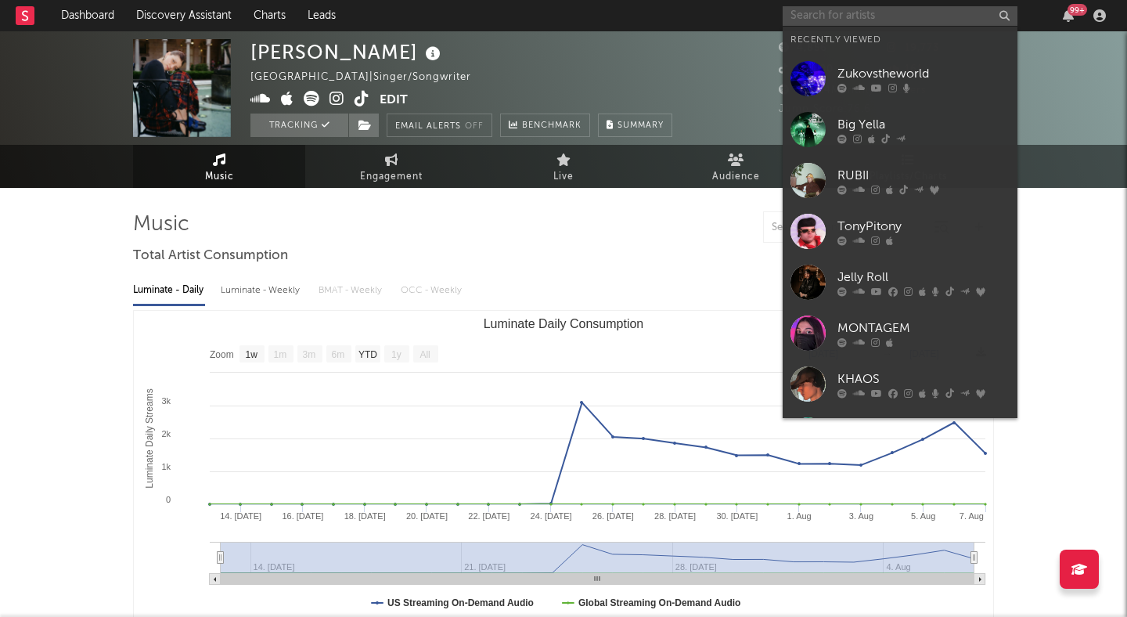
click at [811, 21] on input "text" at bounding box center [899, 16] width 235 height 20
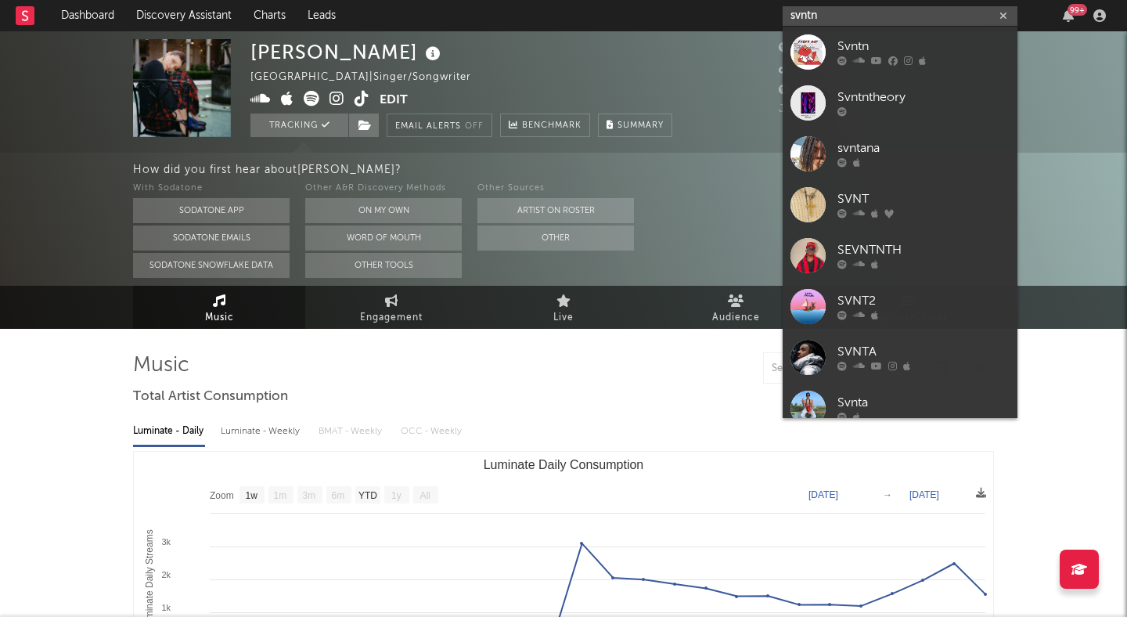
type input "svntn"
click at [869, 38] on div "Svntn" at bounding box center [923, 47] width 172 height 19
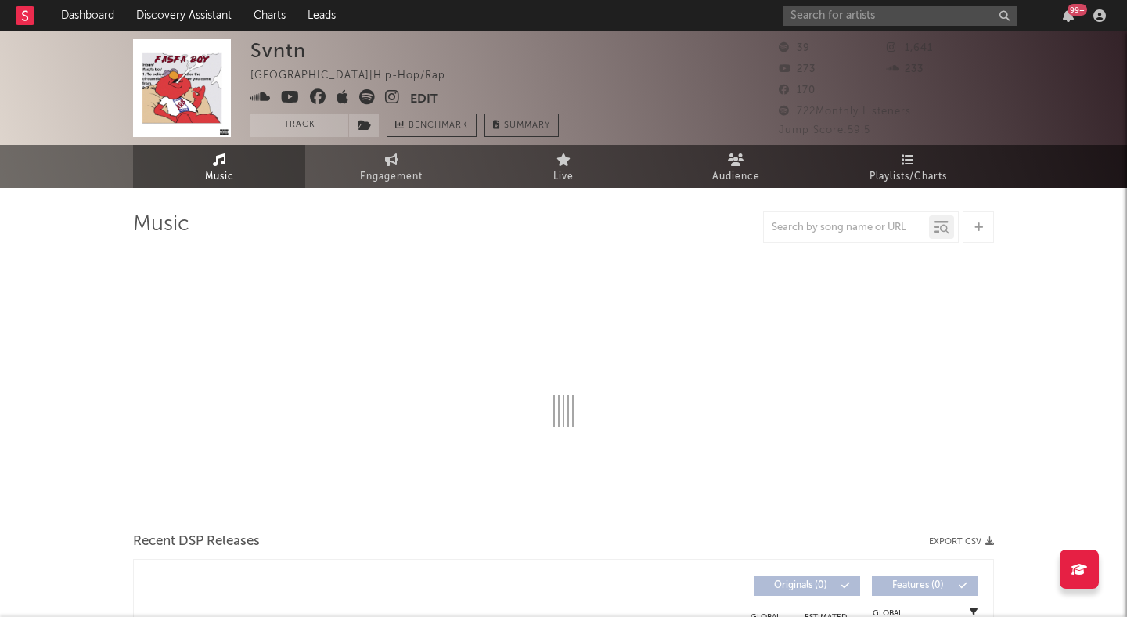
select select "1w"
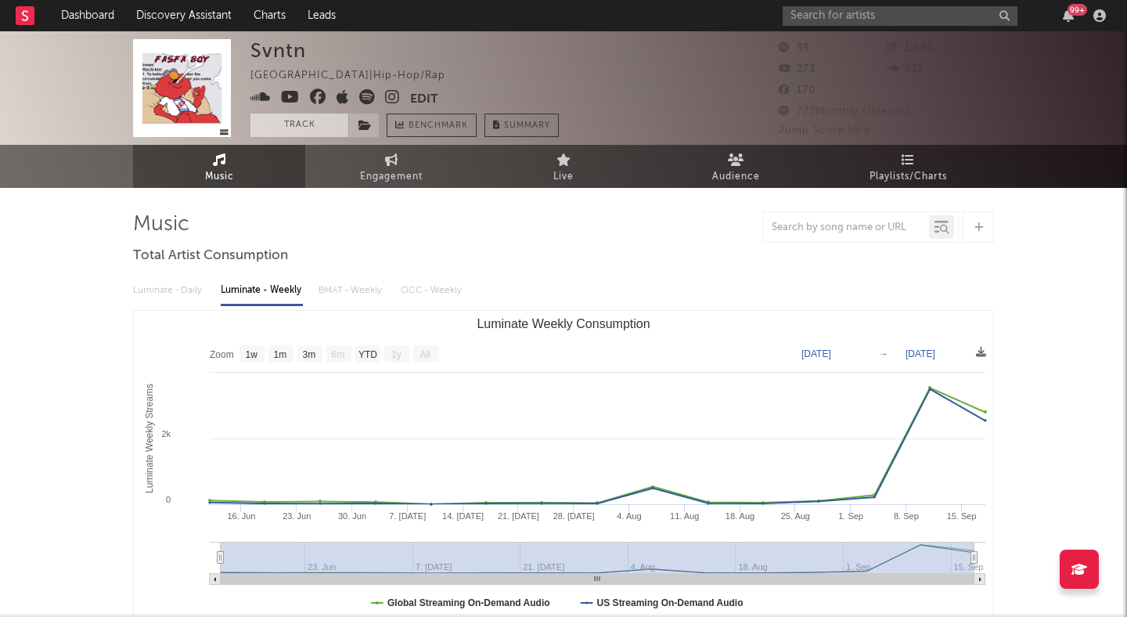
click at [312, 124] on button "Track" at bounding box center [299, 124] width 98 height 23
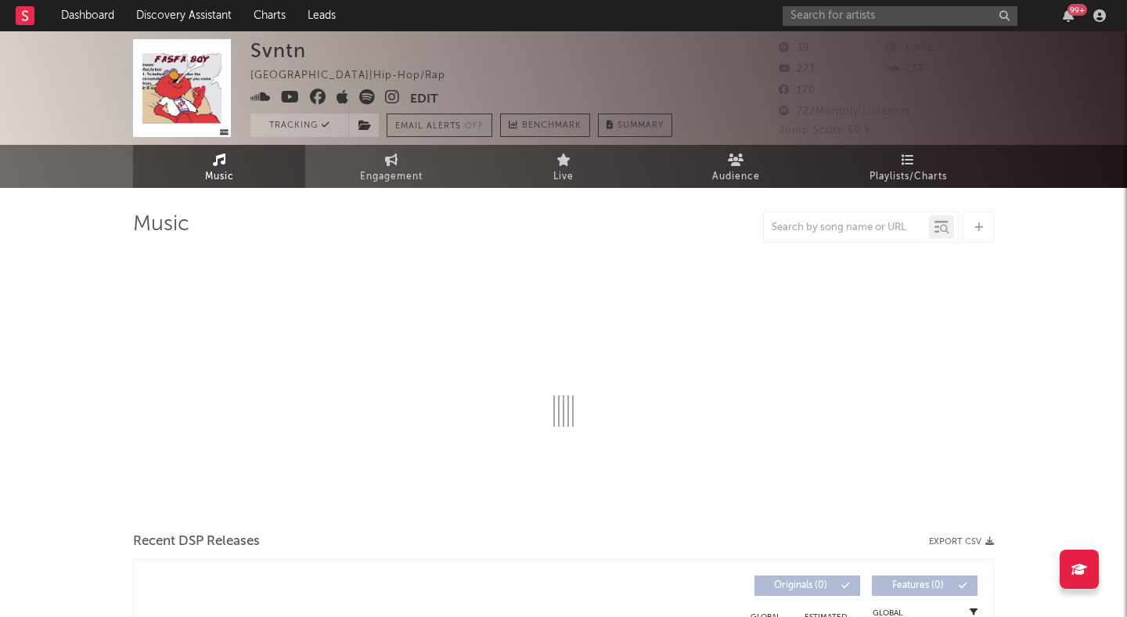
select select "1w"
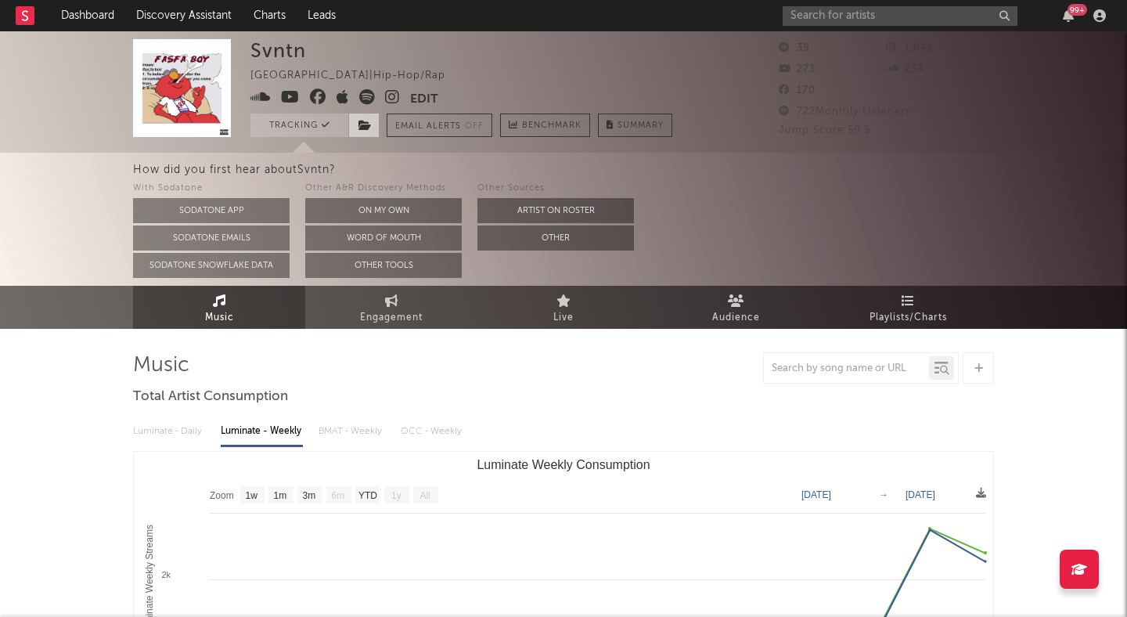
click at [369, 121] on icon at bounding box center [364, 125] width 13 height 11
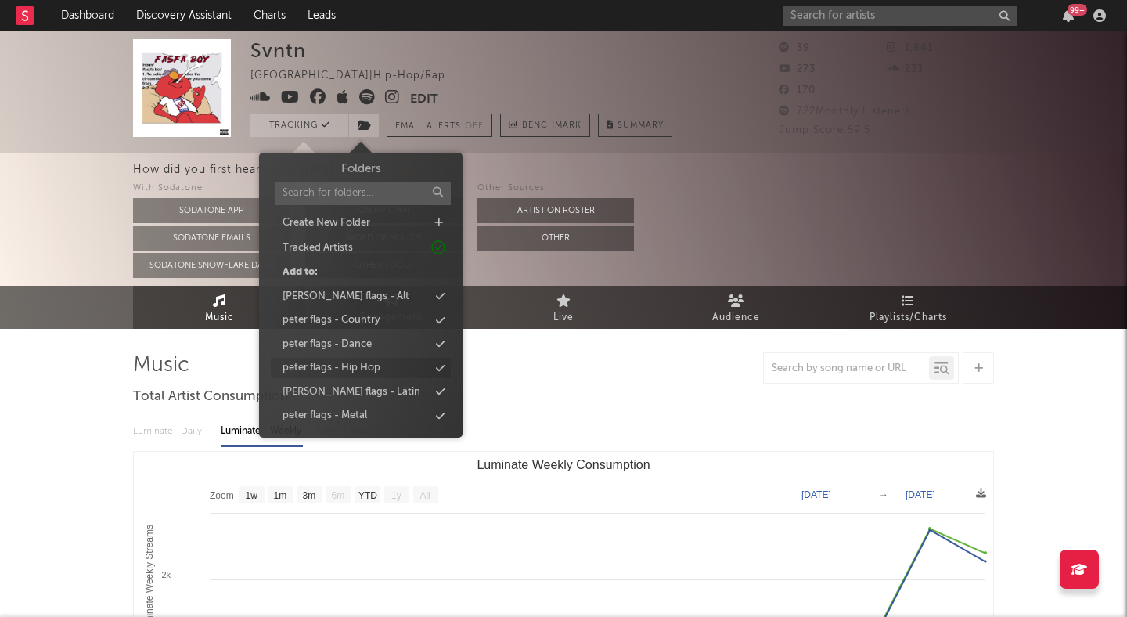
click at [358, 363] on div "peter flags - Hip Hop" at bounding box center [331, 368] width 98 height 16
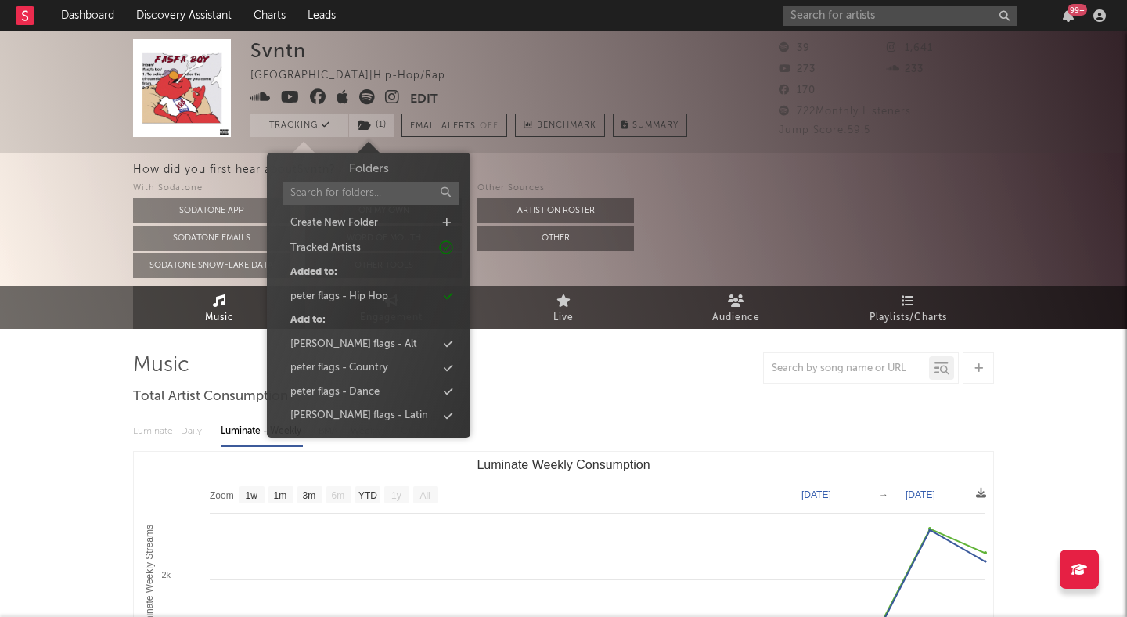
click at [398, 93] on icon at bounding box center [392, 97] width 15 height 16
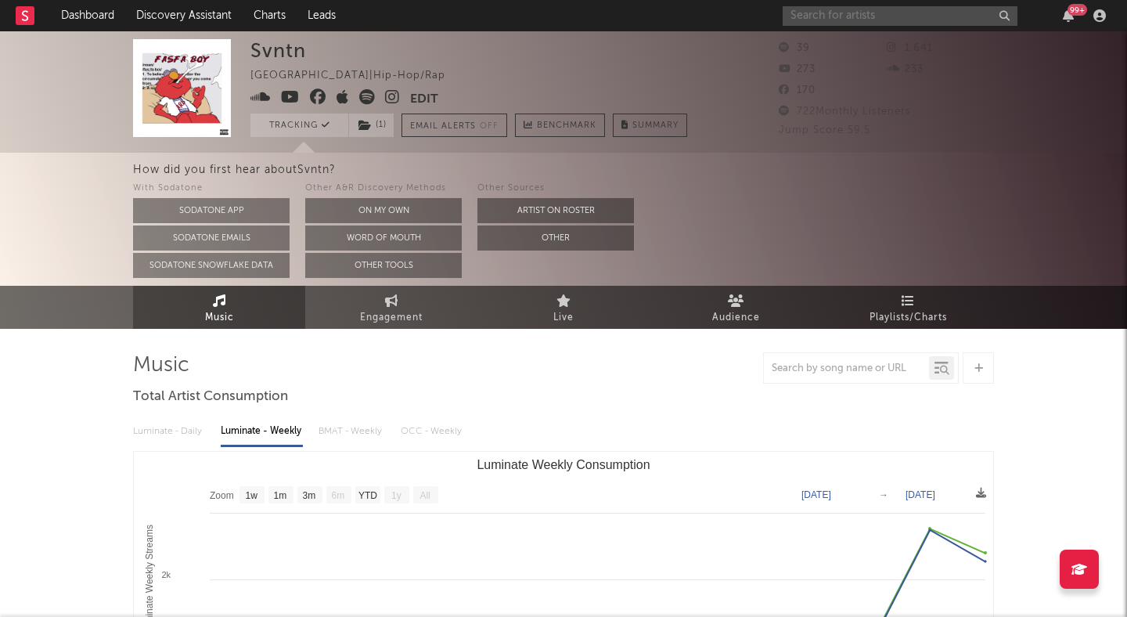
click at [887, 16] on input "text" at bounding box center [899, 16] width 235 height 20
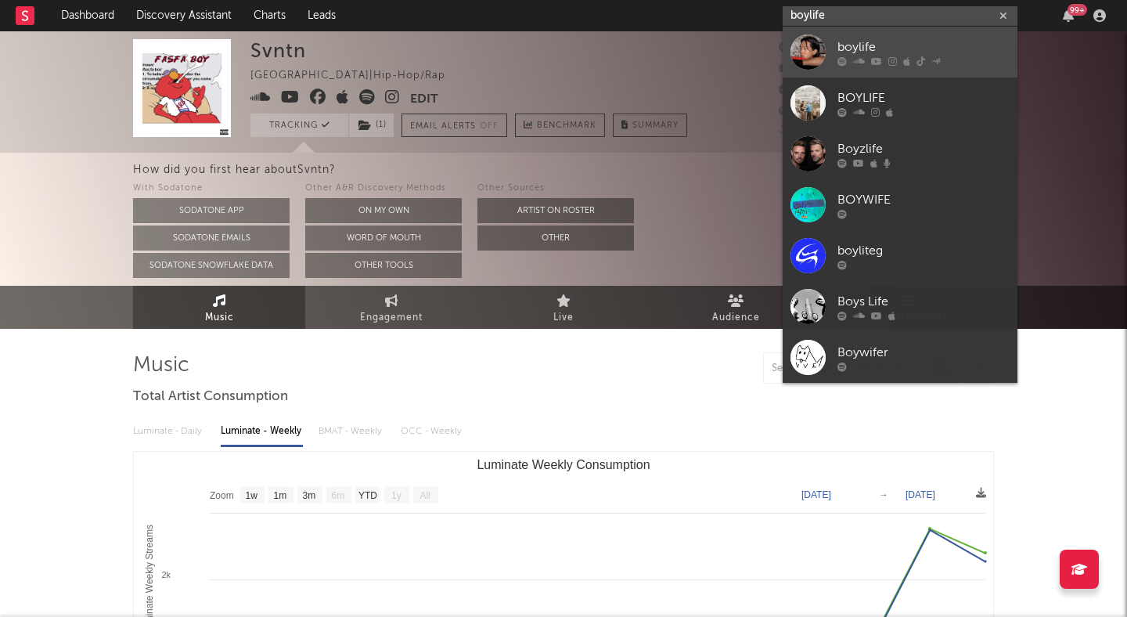
type input "boylife"
click at [880, 36] on link "boylife" at bounding box center [899, 52] width 235 height 51
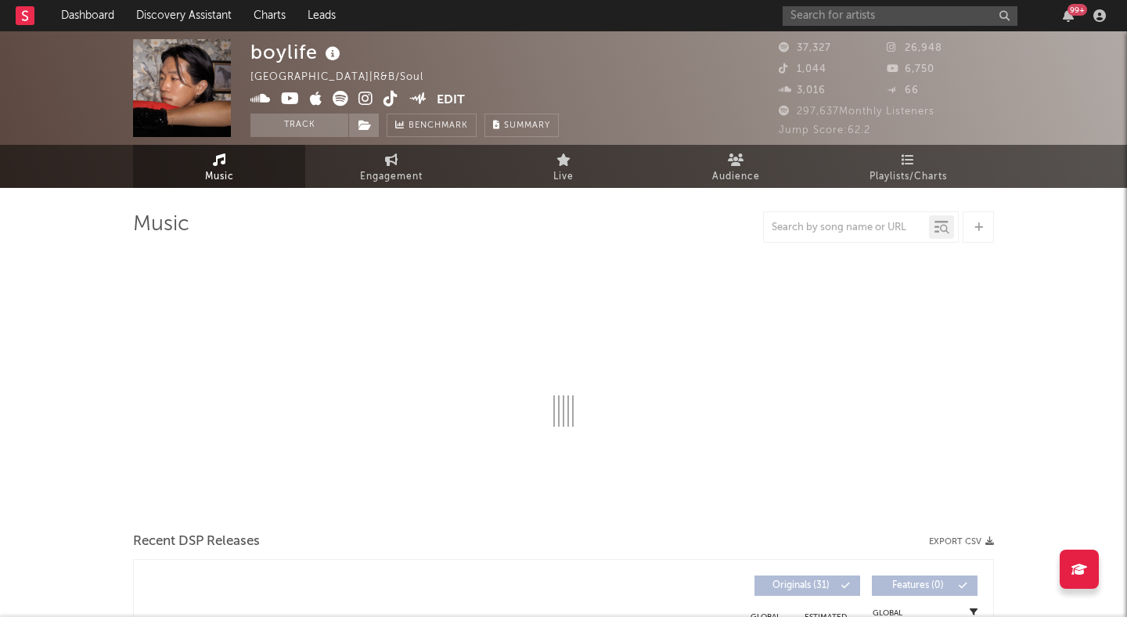
select select "6m"
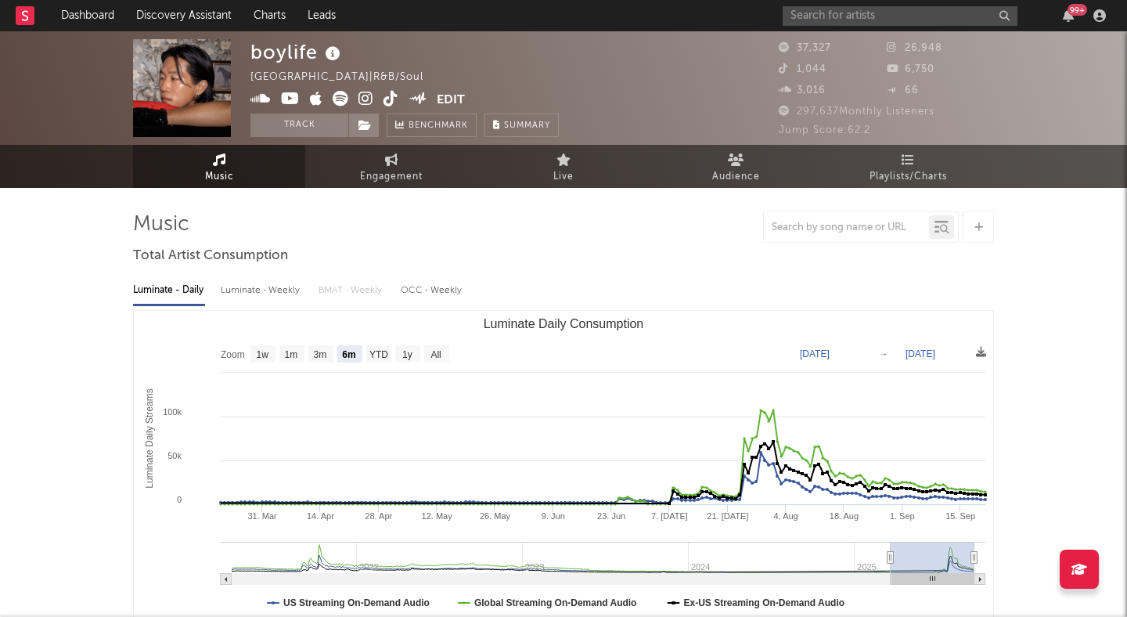
click at [364, 94] on icon at bounding box center [365, 99] width 15 height 16
click at [812, 16] on input "text" at bounding box center [899, 16] width 235 height 20
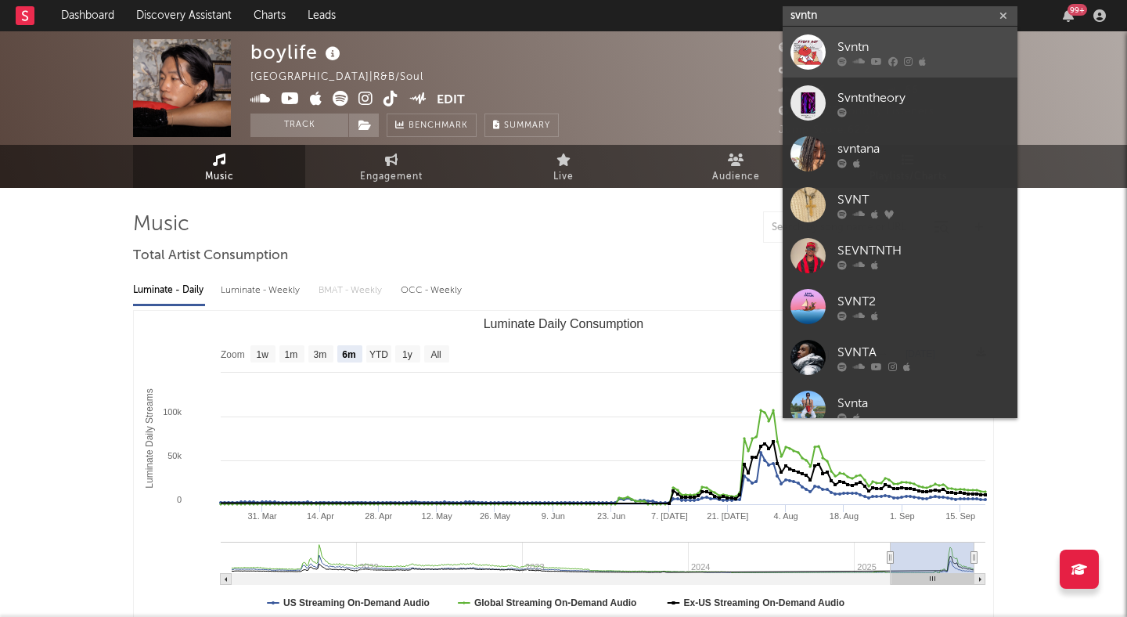
type input "svntn"
click at [912, 43] on div "Svntn" at bounding box center [923, 47] width 172 height 19
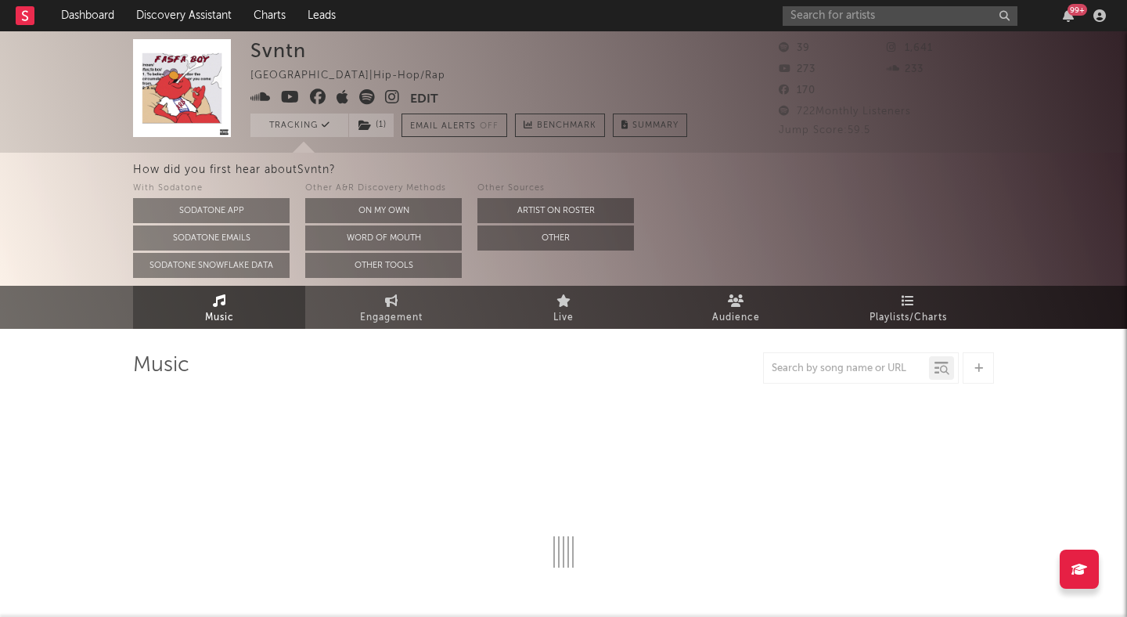
select select "1w"
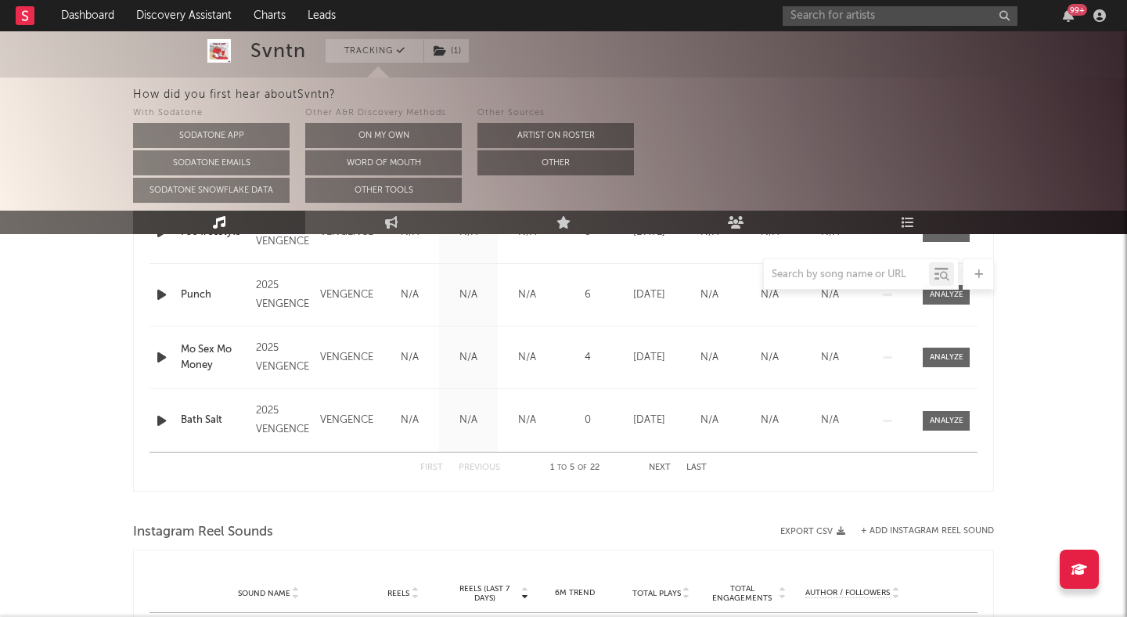
scroll to position [743, 0]
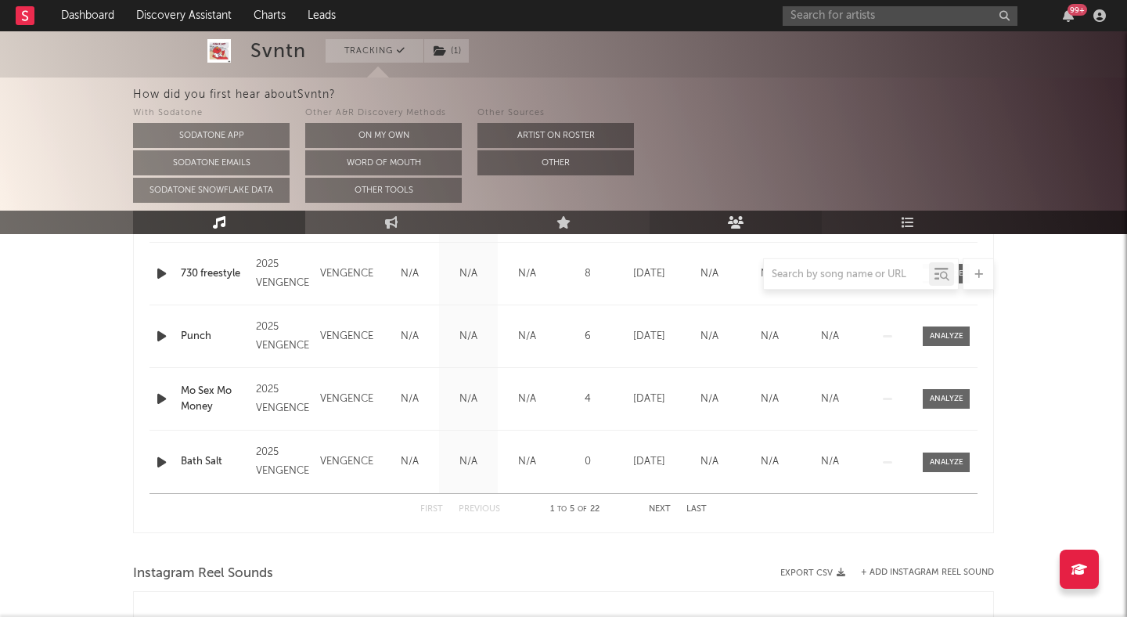
click at [728, 220] on icon at bounding box center [736, 222] width 16 height 13
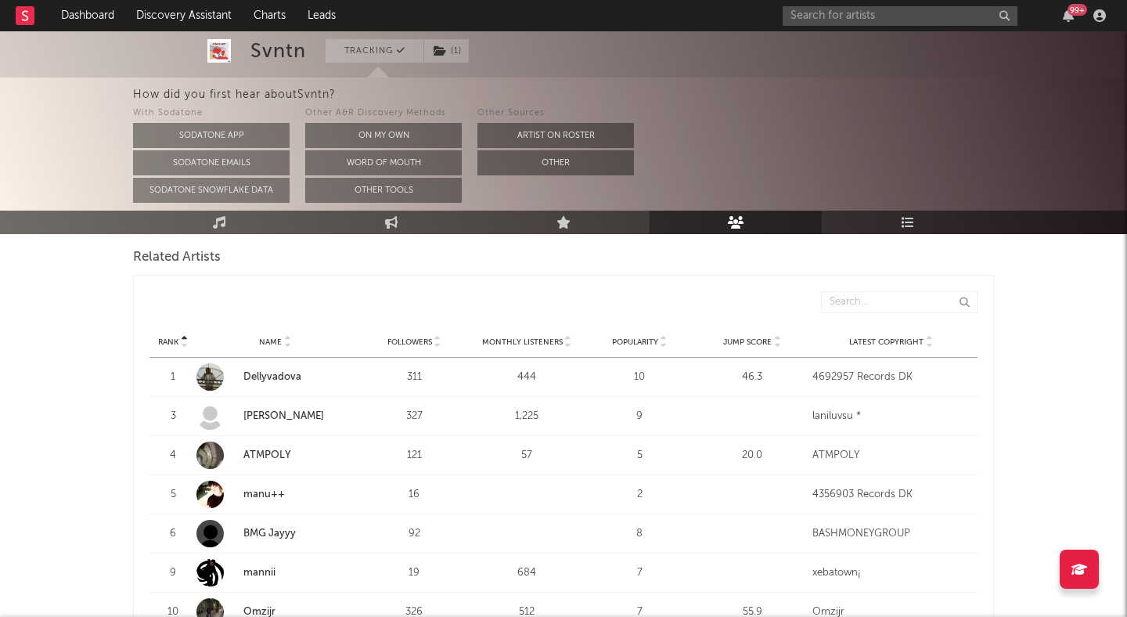
scroll to position [646, 0]
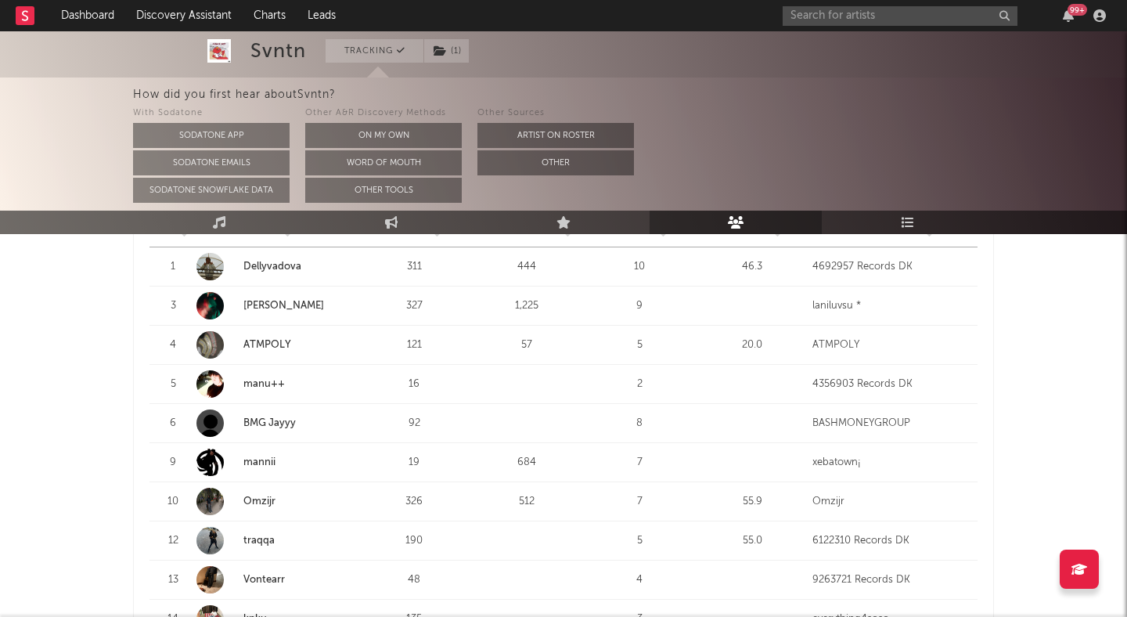
click at [257, 380] on link "manu++" at bounding box center [263, 384] width 41 height 10
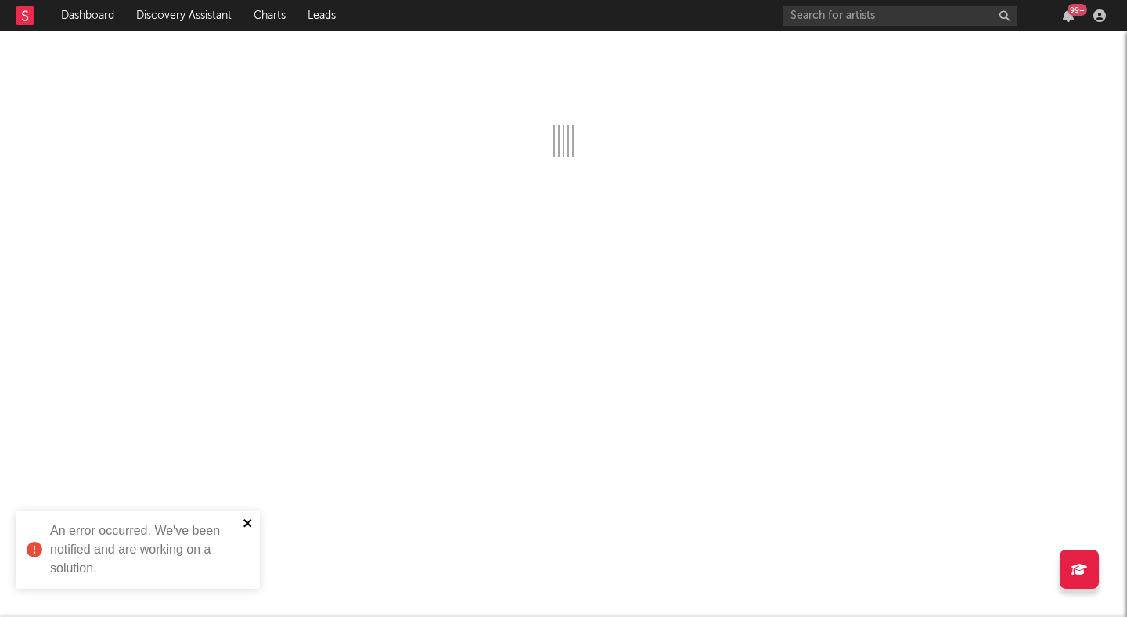
click at [247, 518] on icon "close" at bounding box center [248, 522] width 11 height 13
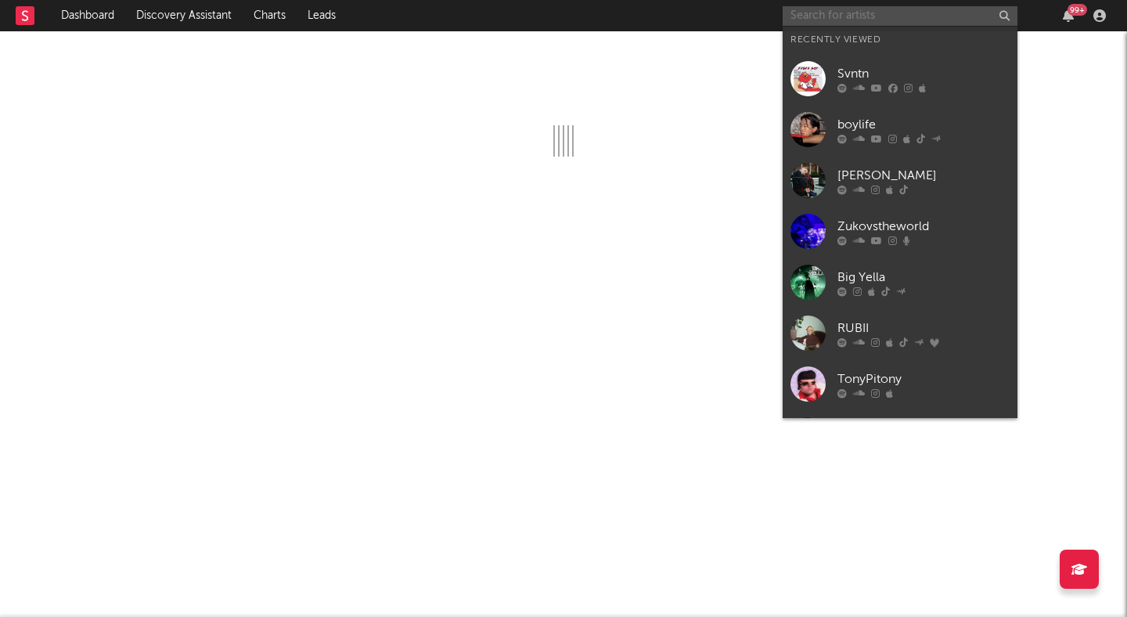
click at [819, 20] on input "text" at bounding box center [899, 16] width 235 height 20
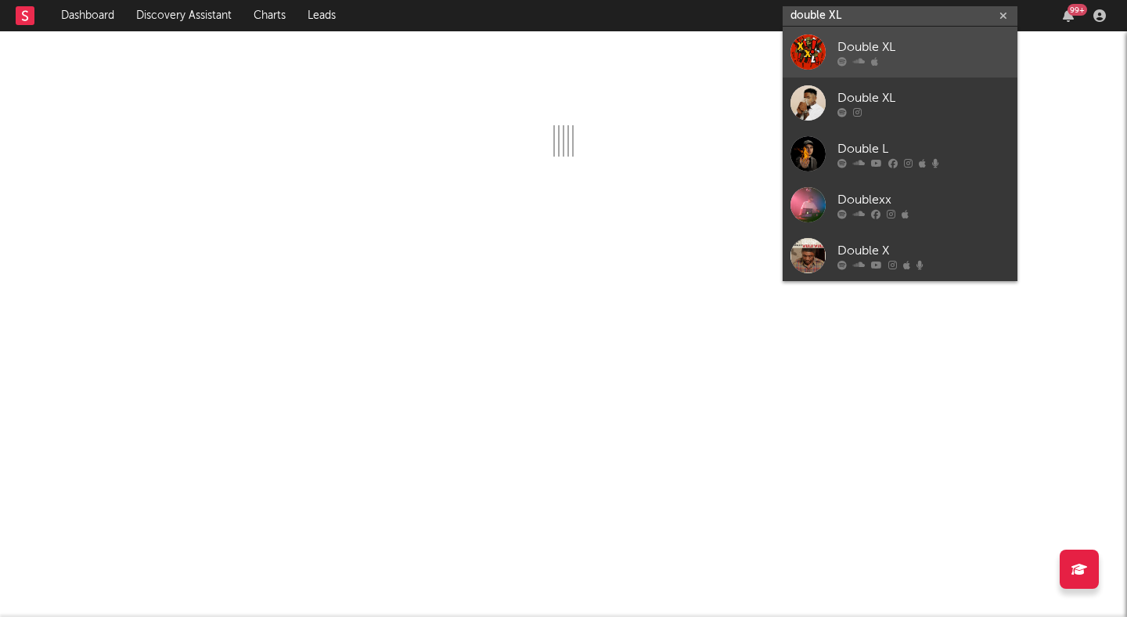
type input "double XL"
click at [872, 41] on div "Double XL" at bounding box center [923, 47] width 172 height 19
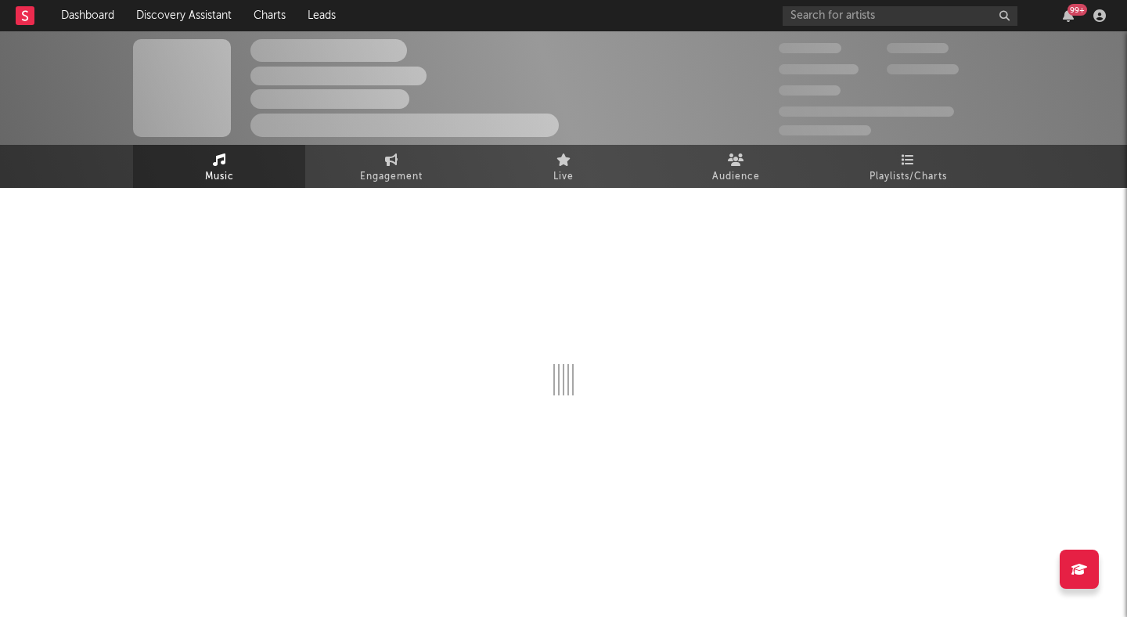
select select "1w"
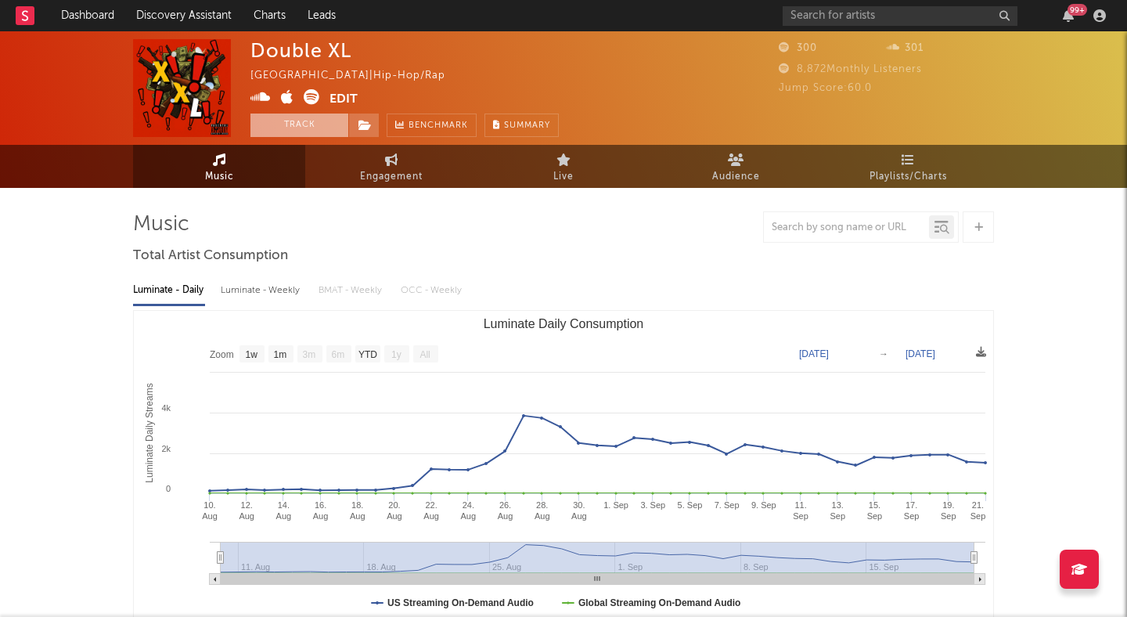
click at [326, 128] on button "Track" at bounding box center [299, 124] width 98 height 23
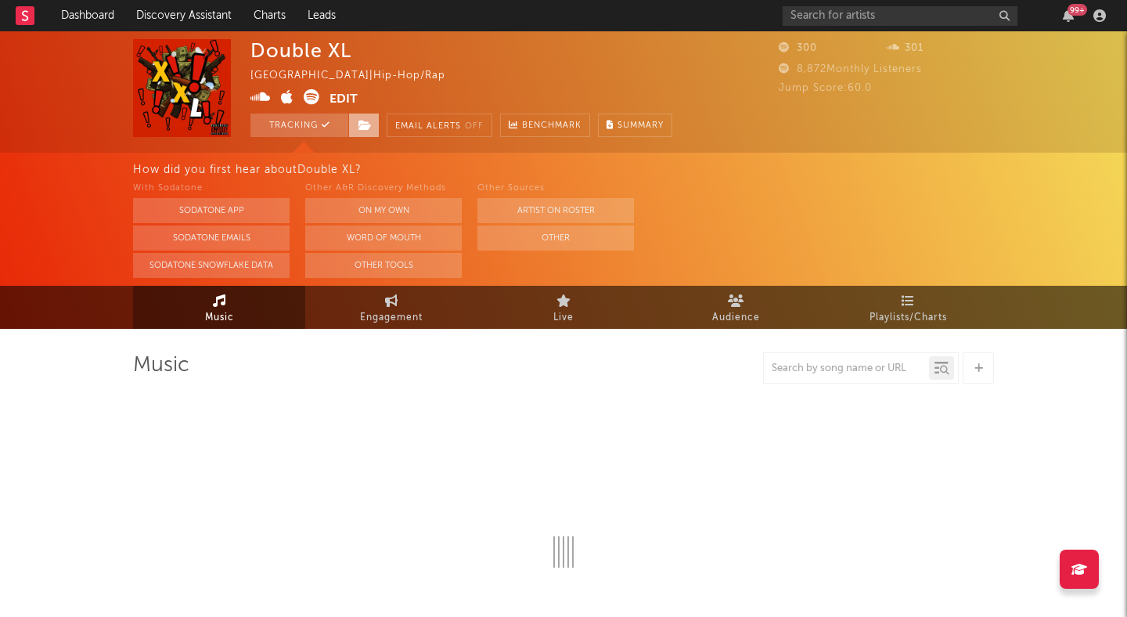
click at [368, 126] on icon at bounding box center [364, 125] width 13 height 11
select select "1w"
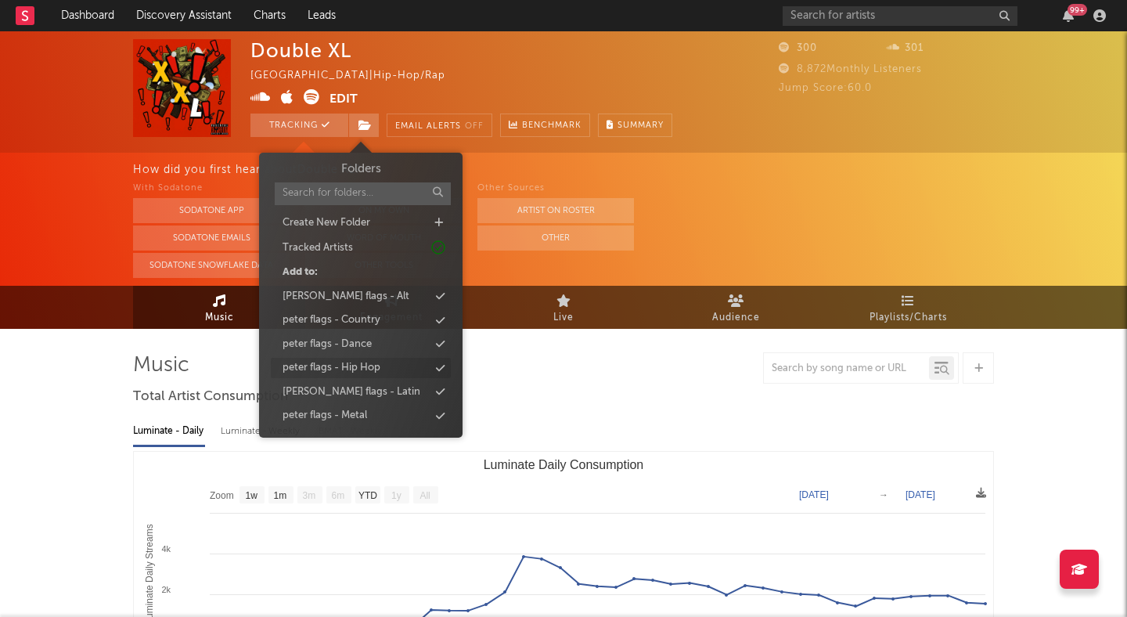
click at [390, 364] on div "peter flags - Hip Hop" at bounding box center [361, 368] width 180 height 20
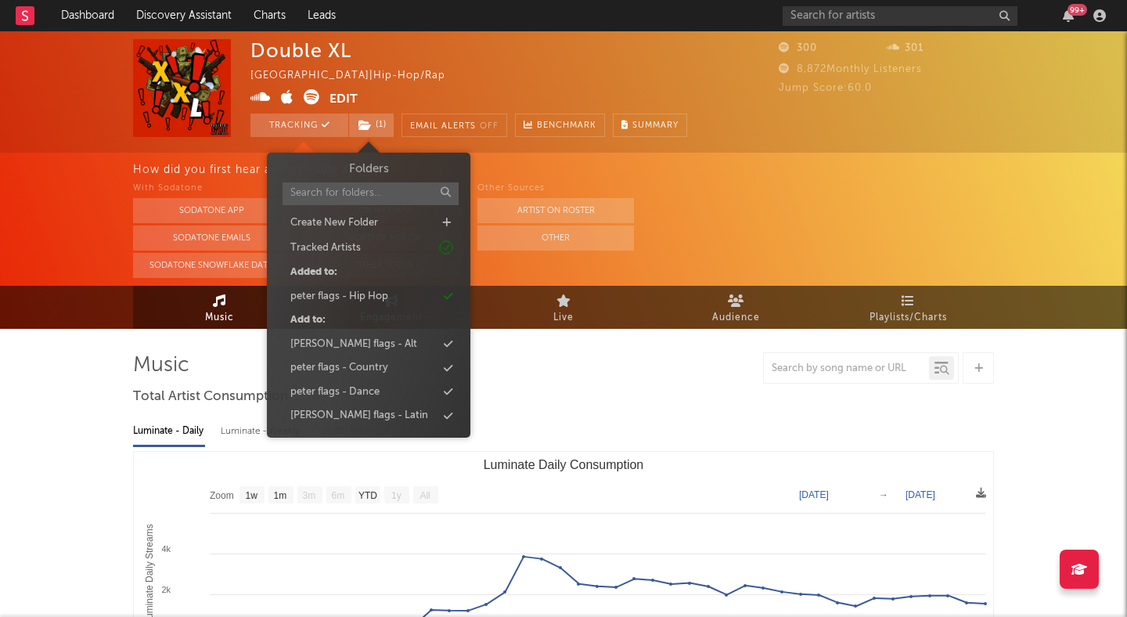
click at [577, 361] on div at bounding box center [563, 367] width 861 height 31
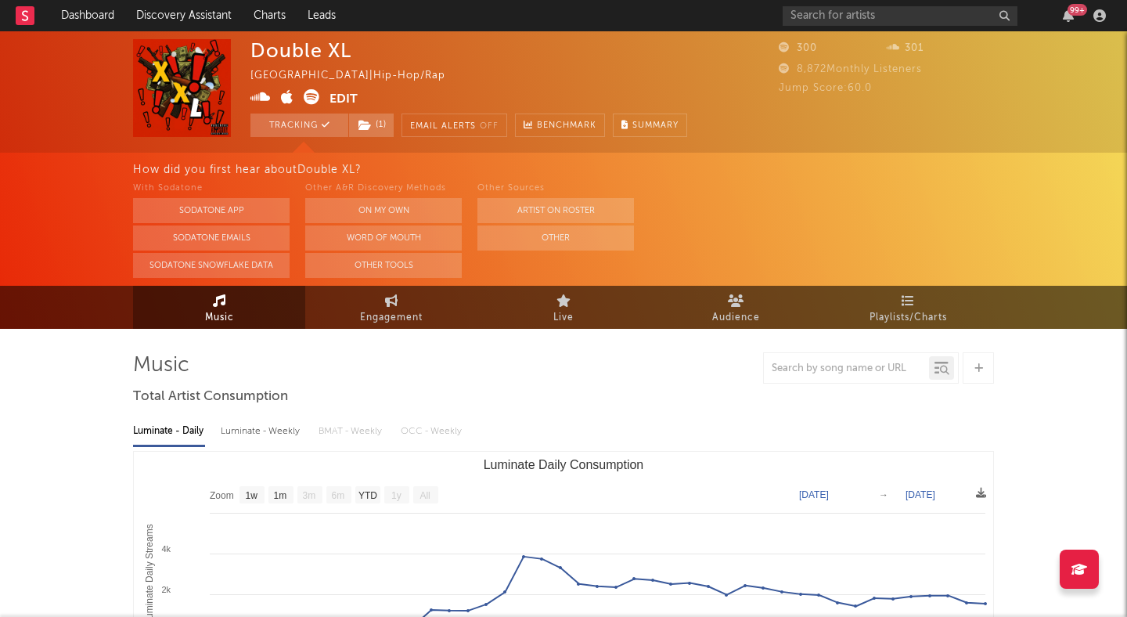
click at [306, 96] on icon at bounding box center [312, 97] width 16 height 16
click at [811, 11] on input "text" at bounding box center [899, 16] width 235 height 20
type input "BK"
click at [839, 19] on input "BK" at bounding box center [899, 16] width 235 height 20
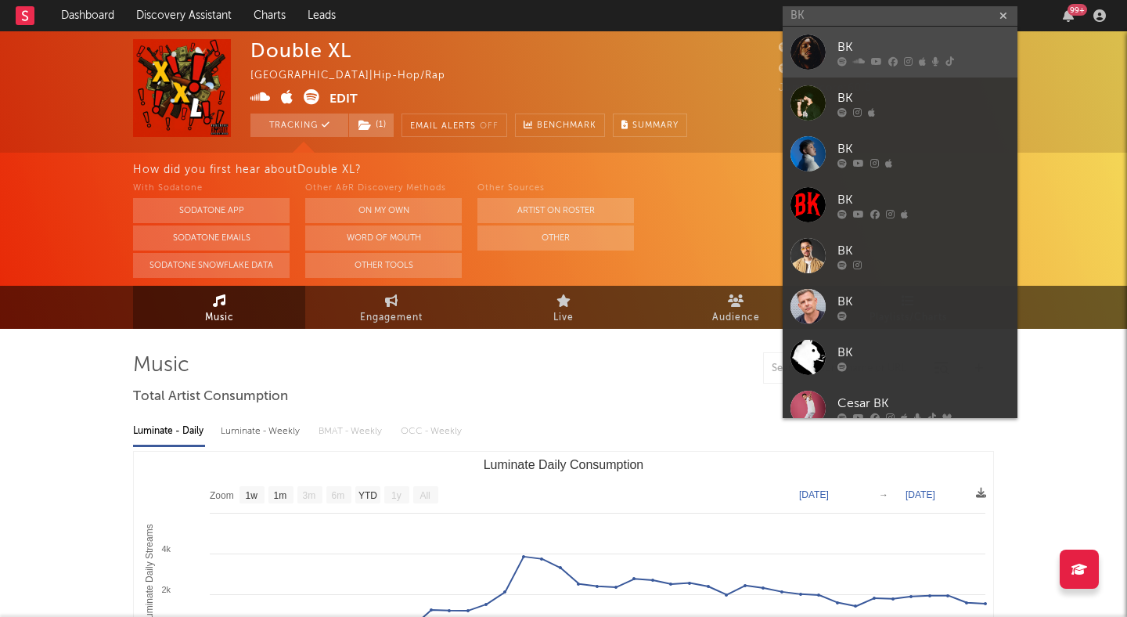
click at [872, 38] on div "BK" at bounding box center [923, 47] width 172 height 19
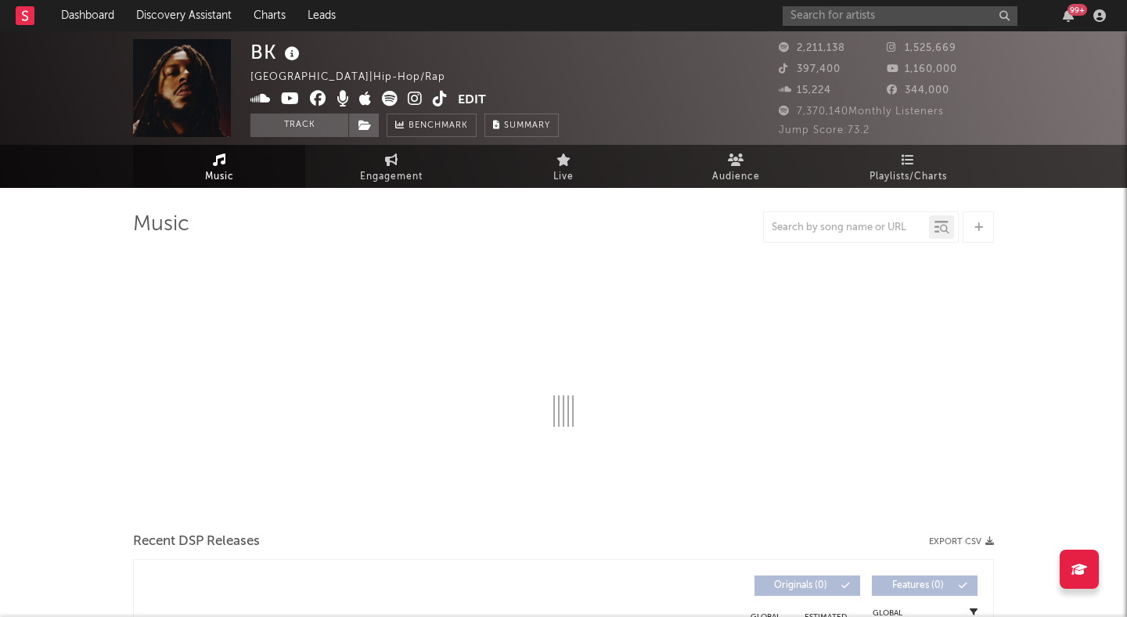
select select "6m"
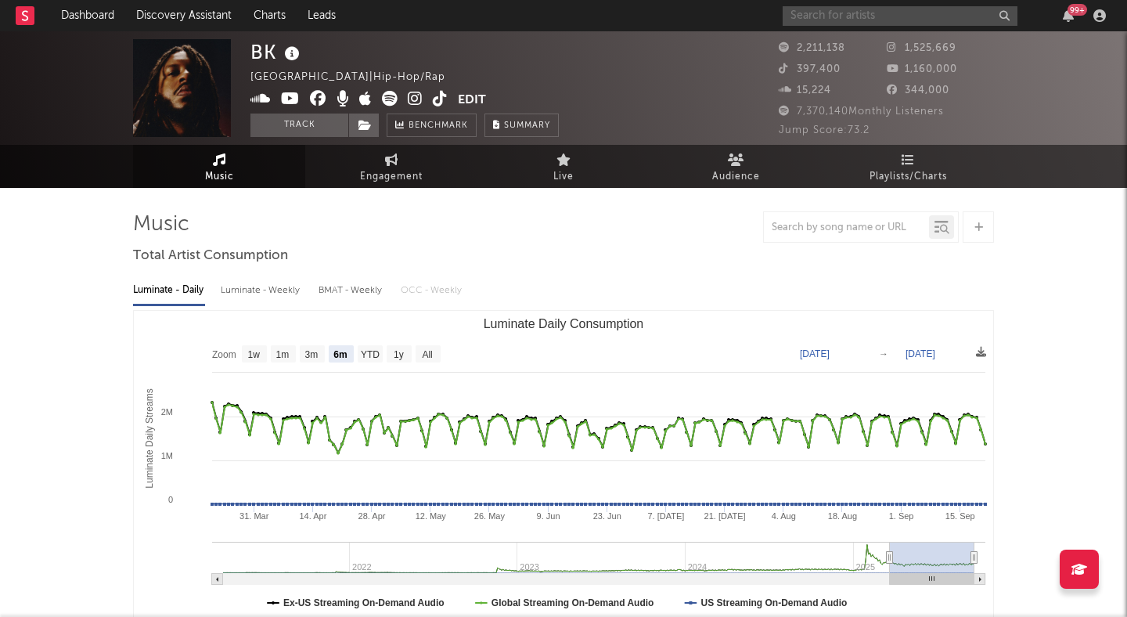
click at [822, 19] on input "text" at bounding box center [899, 16] width 235 height 20
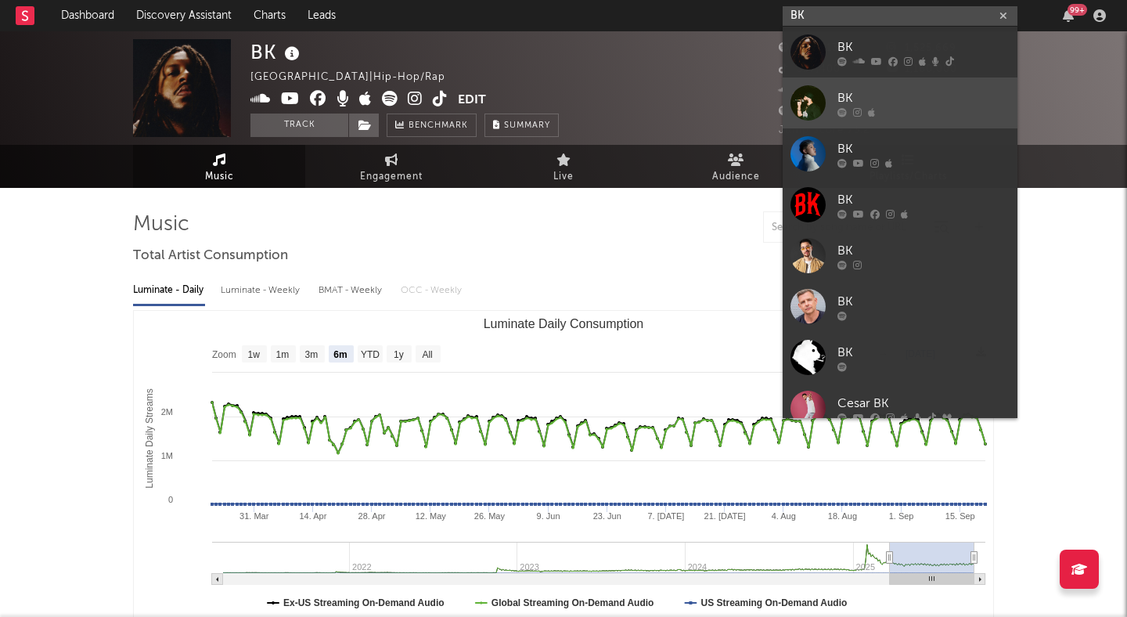
type input "BK"
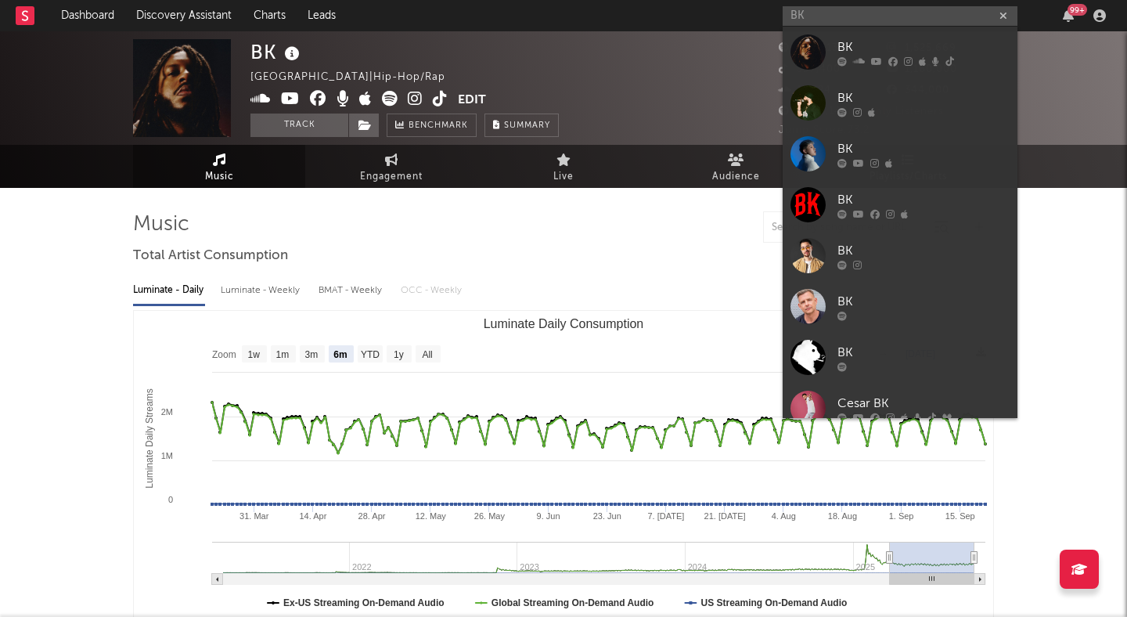
click at [883, 92] on div "BK" at bounding box center [923, 97] width 172 height 19
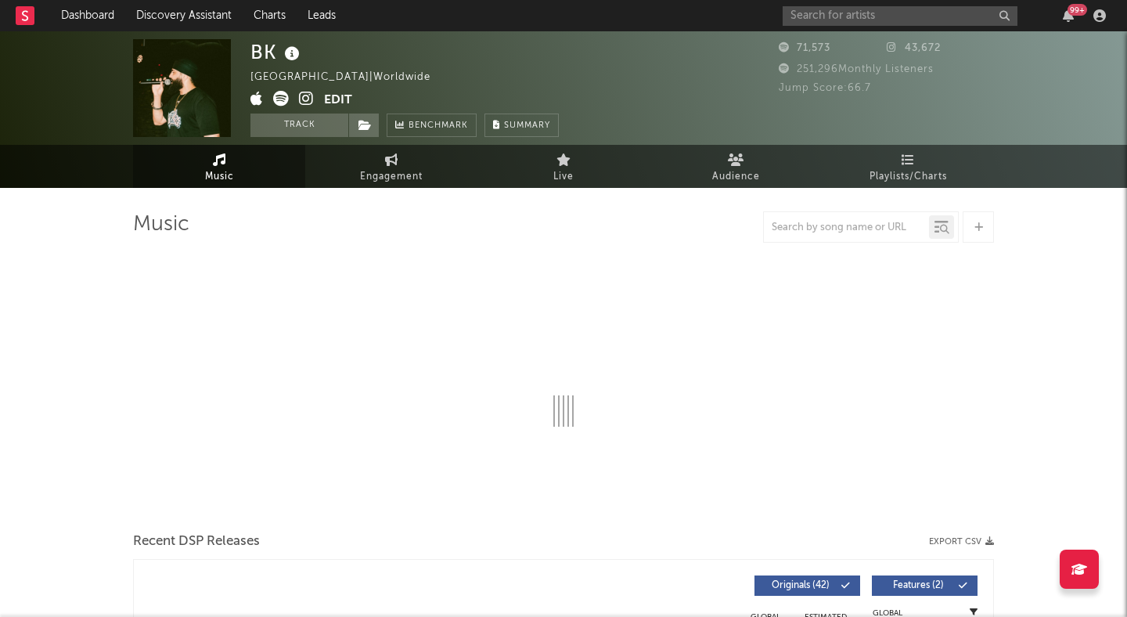
select select "6m"
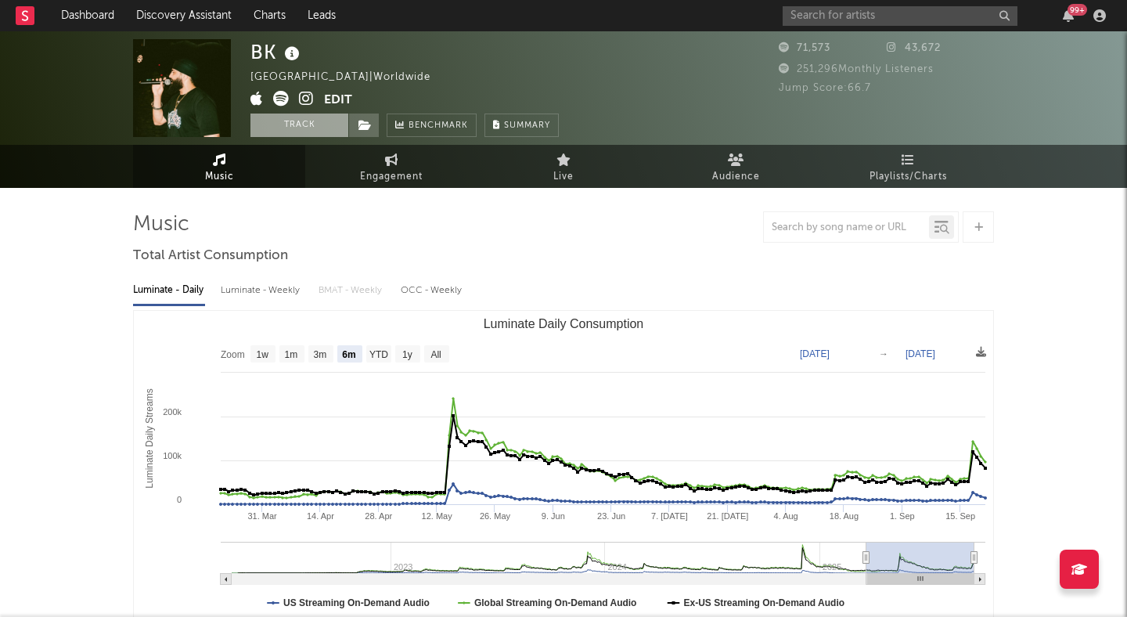
drag, startPoint x: 315, startPoint y: 121, endPoint x: 339, endPoint y: 122, distance: 23.5
click at [315, 121] on button "Track" at bounding box center [299, 124] width 98 height 23
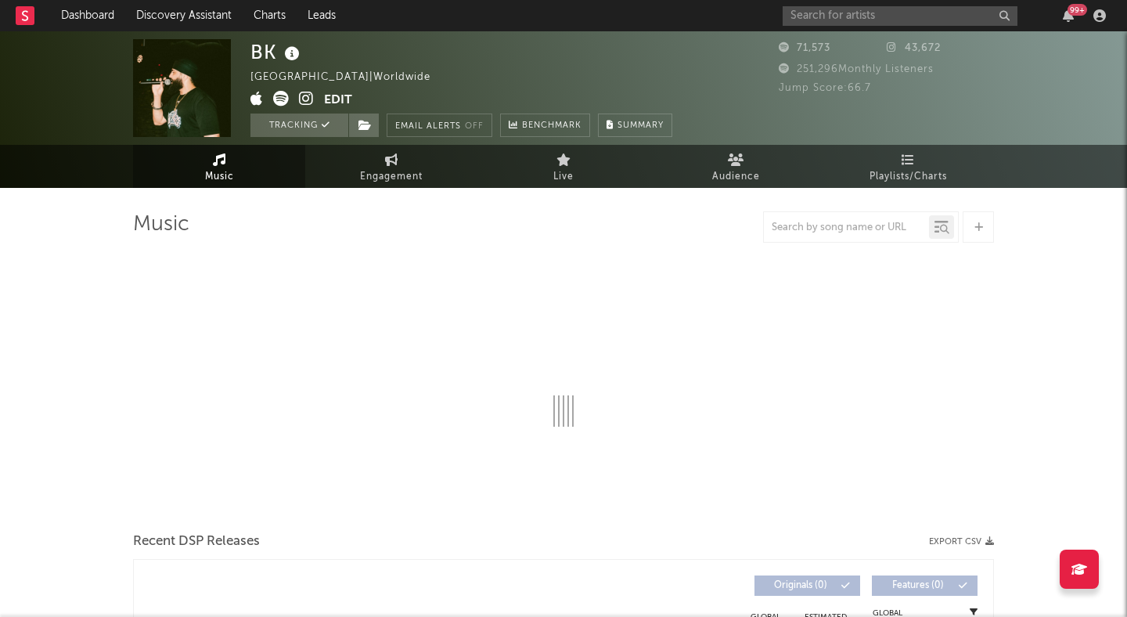
click at [300, 100] on icon at bounding box center [306, 99] width 15 height 16
select select "6m"
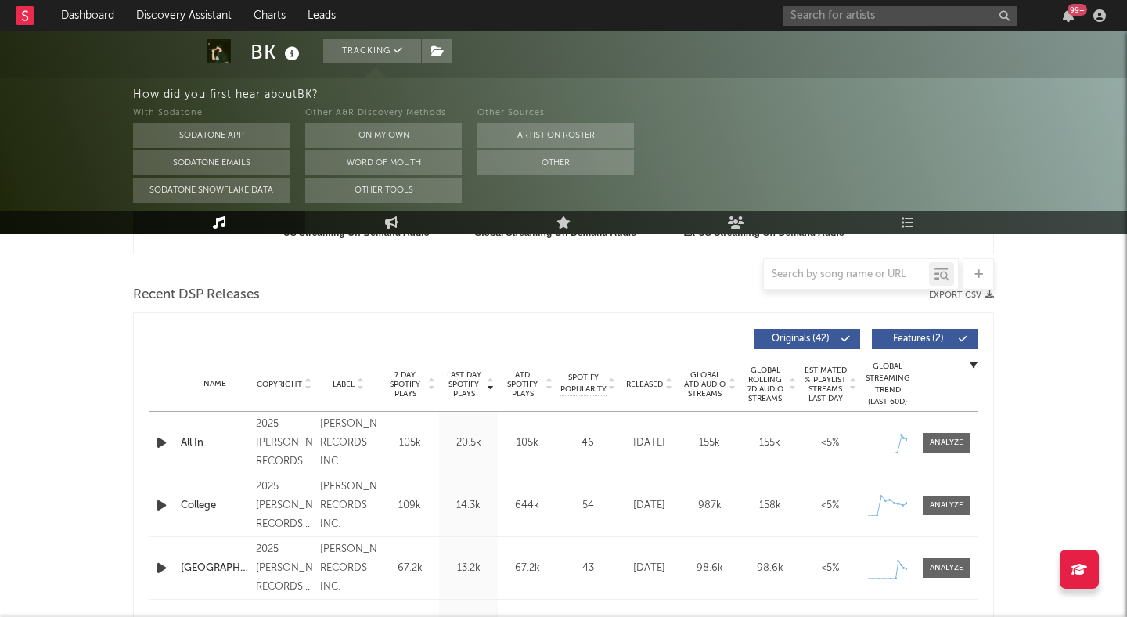
scroll to position [490, 0]
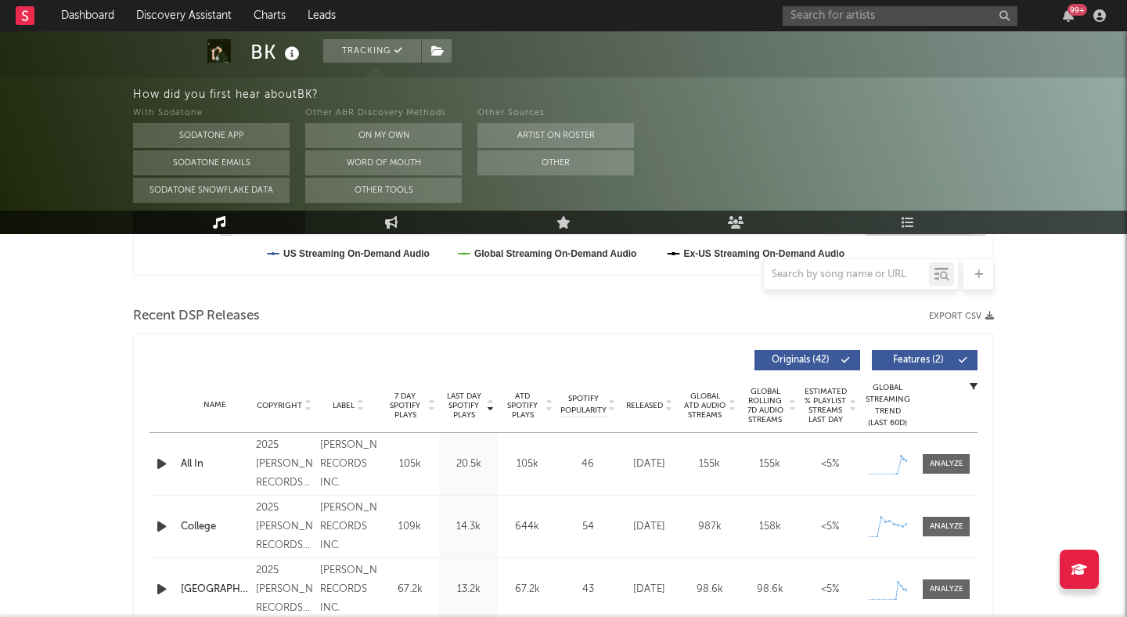
click at [920, 352] on button "Features ( 2 )" at bounding box center [925, 360] width 106 height 20
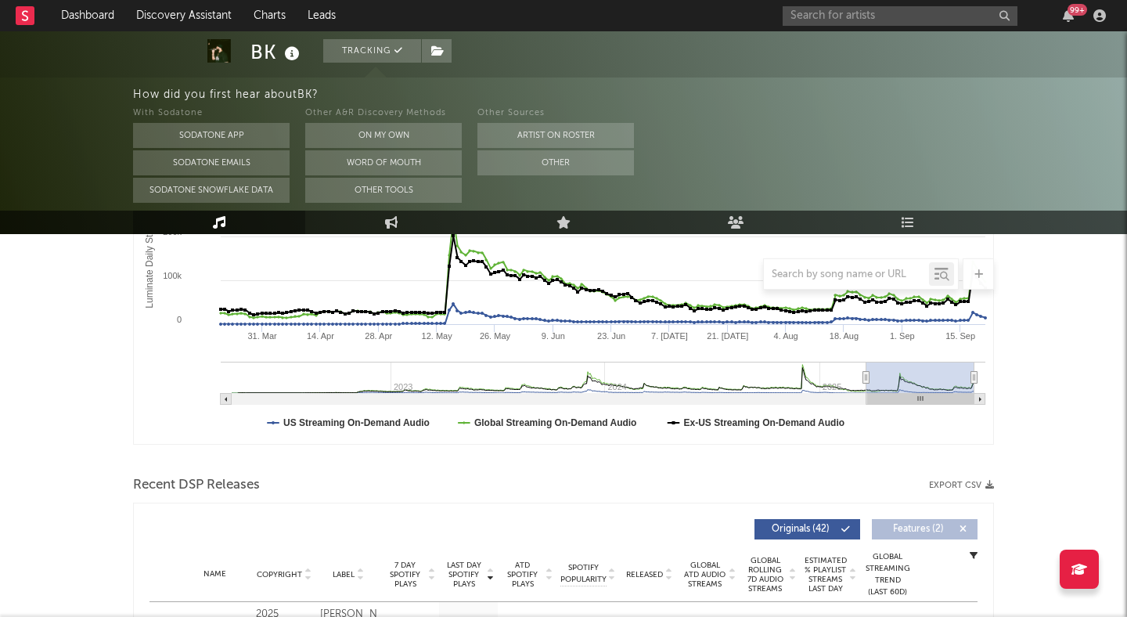
scroll to position [232, 0]
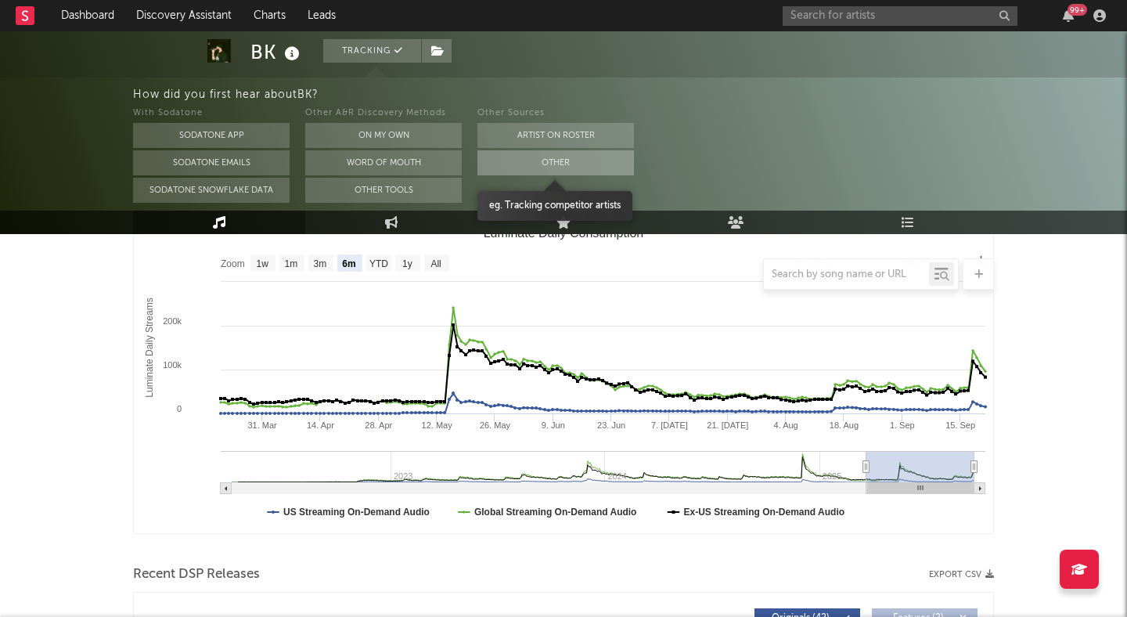
click at [595, 160] on button "Other" at bounding box center [555, 162] width 156 height 25
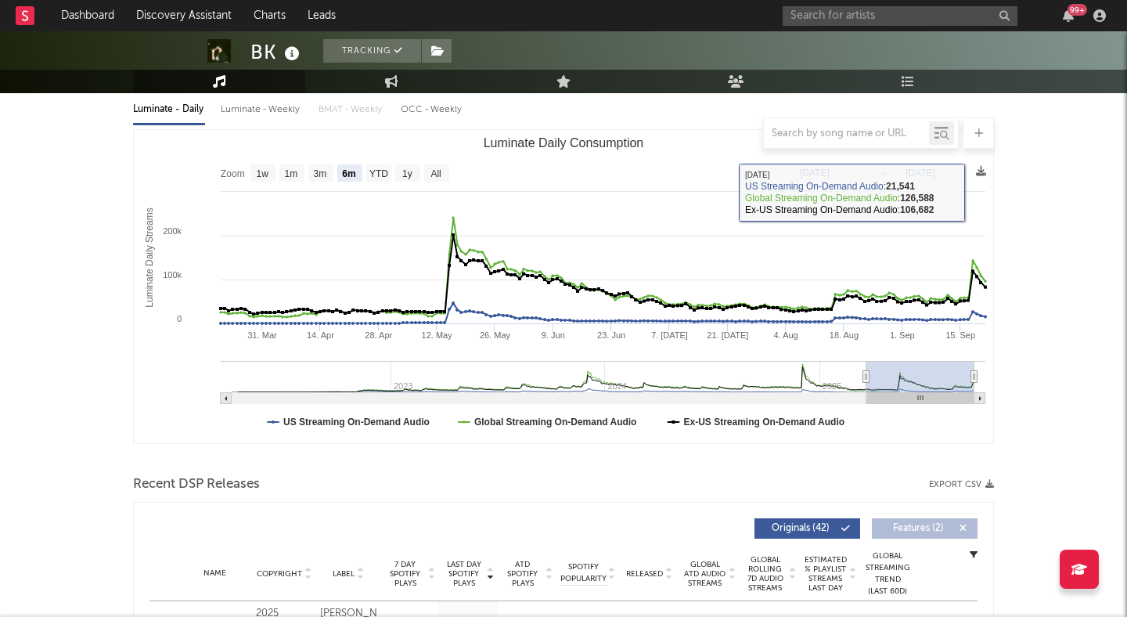
scroll to position [182, 0]
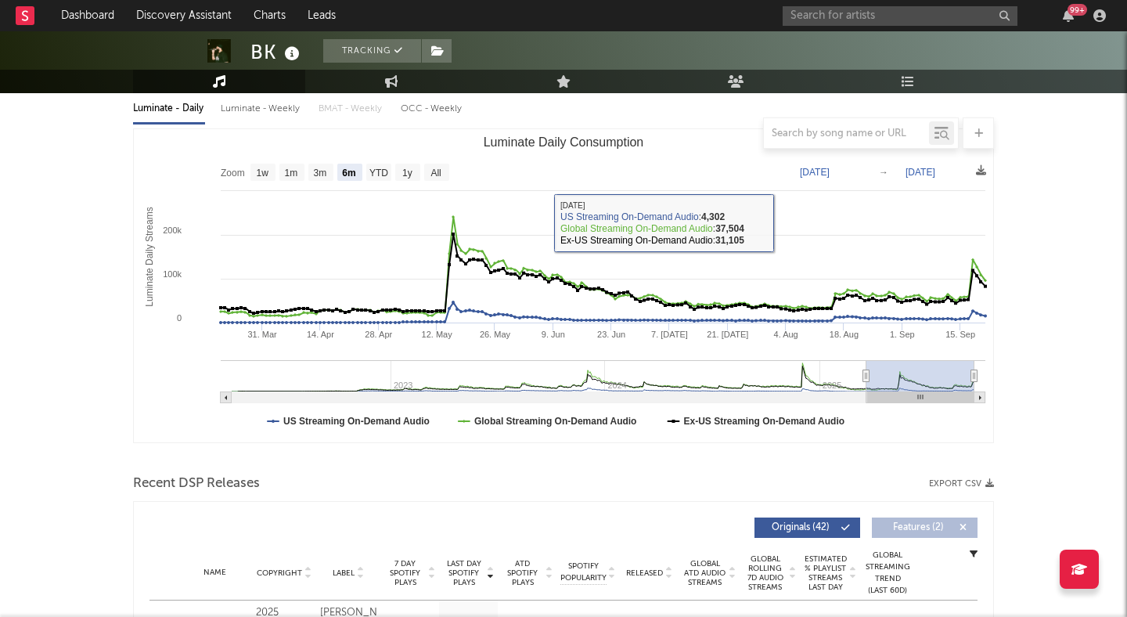
click at [243, 110] on div "Luminate - Weekly" at bounding box center [262, 108] width 82 height 27
select select "6m"
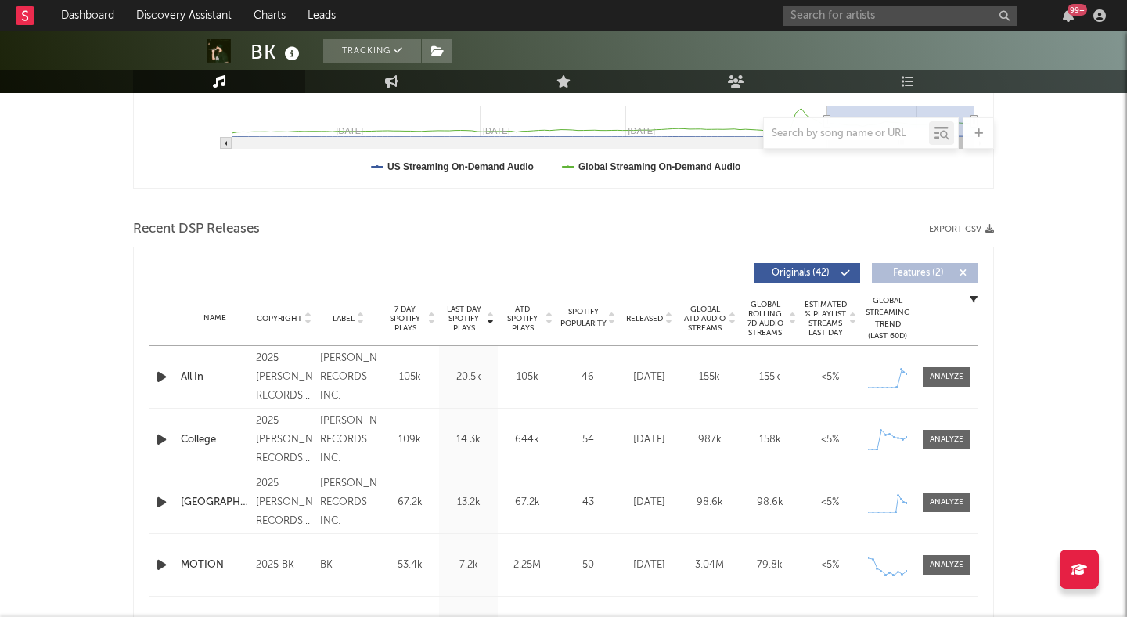
scroll to position [447, 0]
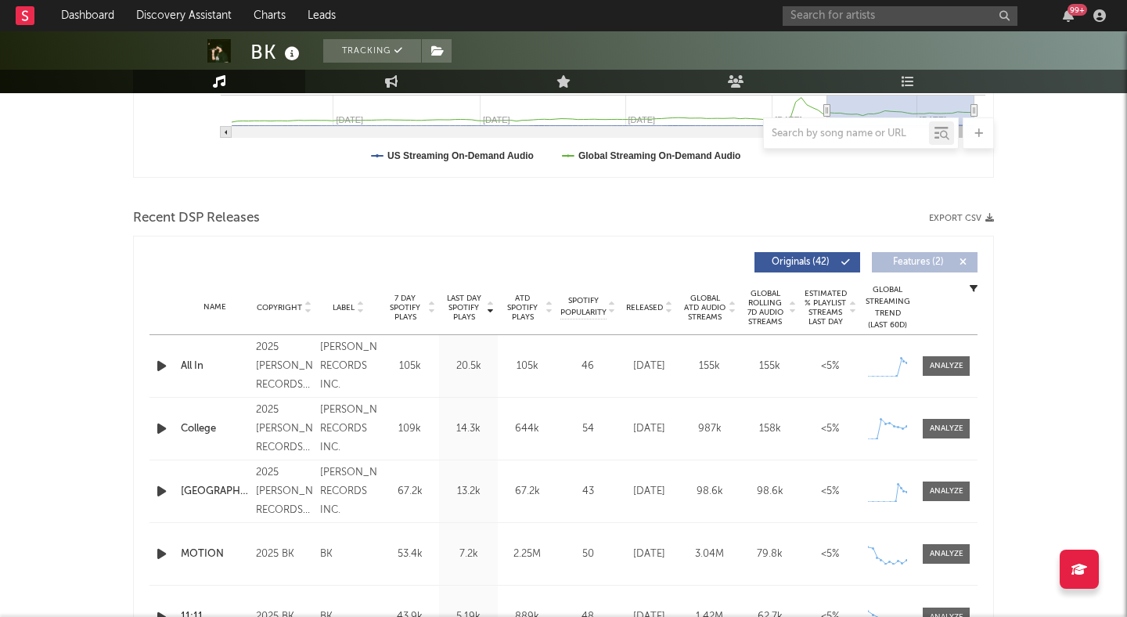
click at [667, 309] on icon at bounding box center [668, 311] width 8 height 6
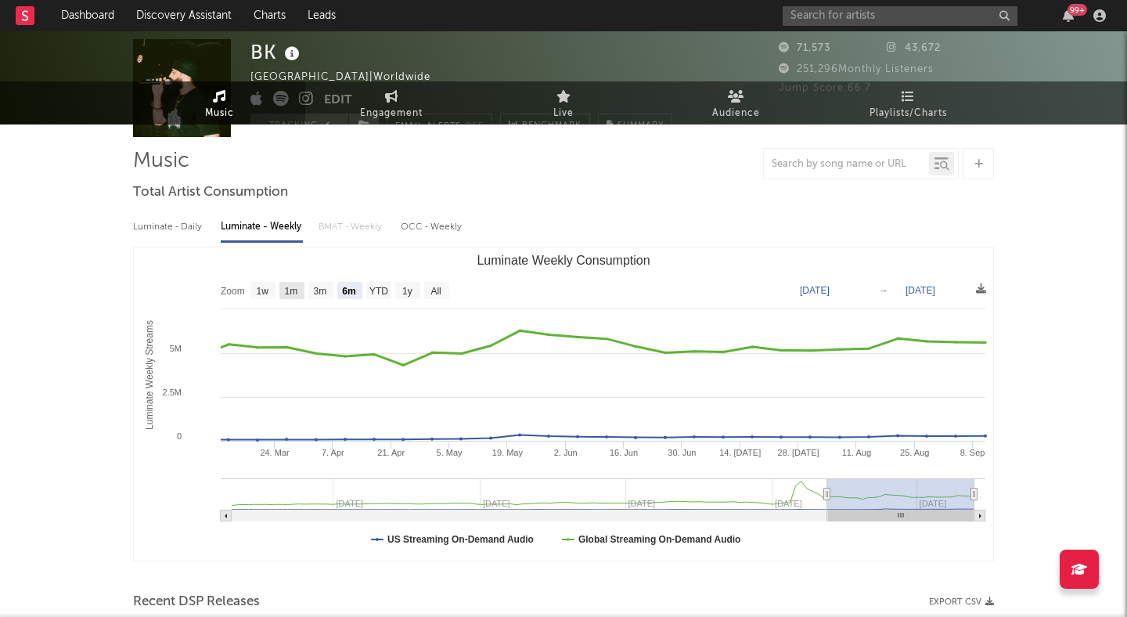
scroll to position [0, 0]
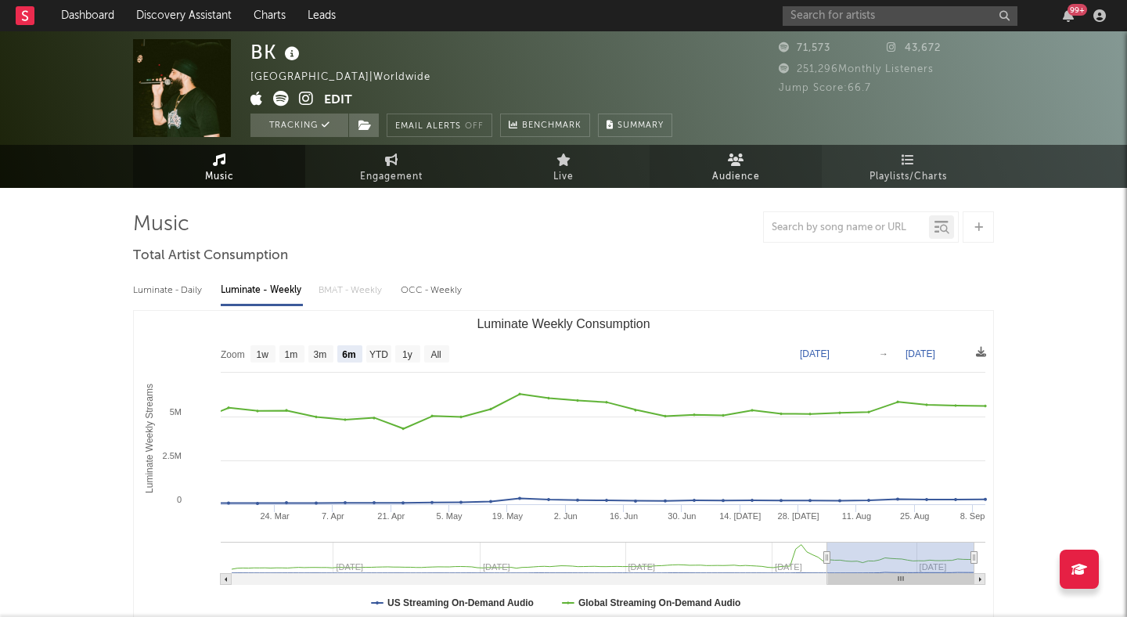
click at [725, 169] on span "Audience" at bounding box center [736, 176] width 48 height 19
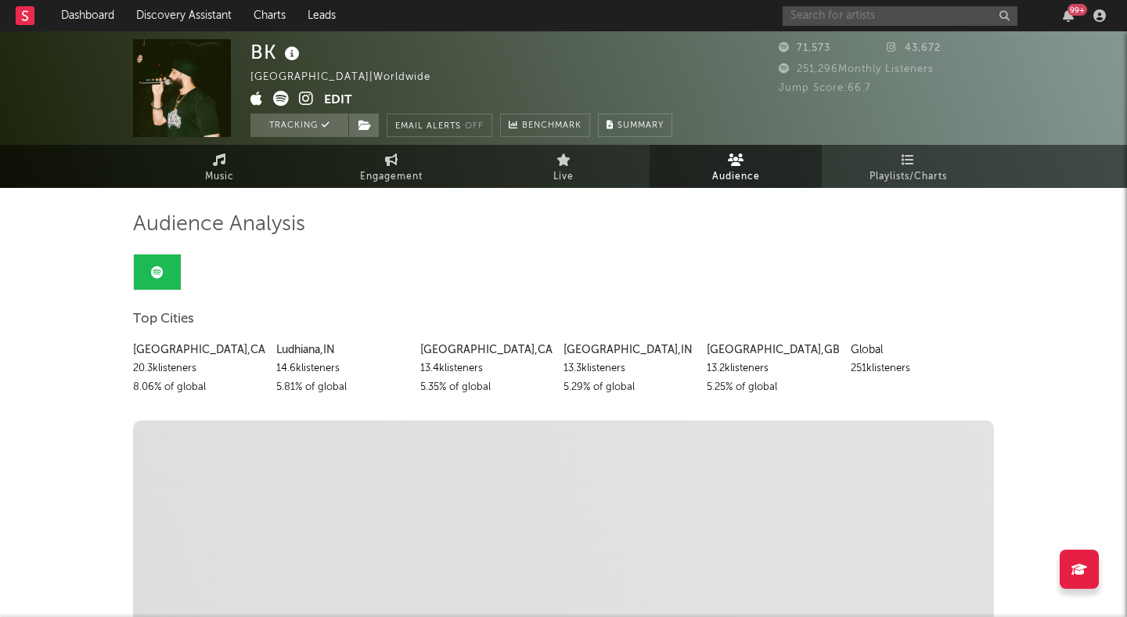
click at [869, 13] on input "text" at bounding box center [899, 16] width 235 height 20
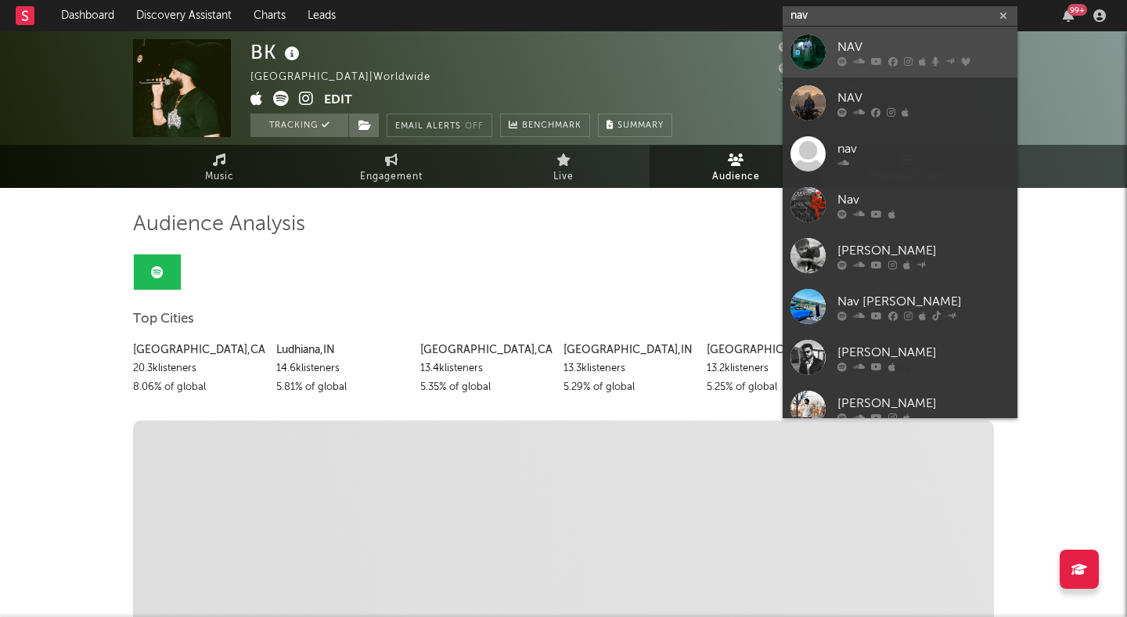
type input "nav"
click at [898, 38] on div "NAV" at bounding box center [923, 47] width 172 height 19
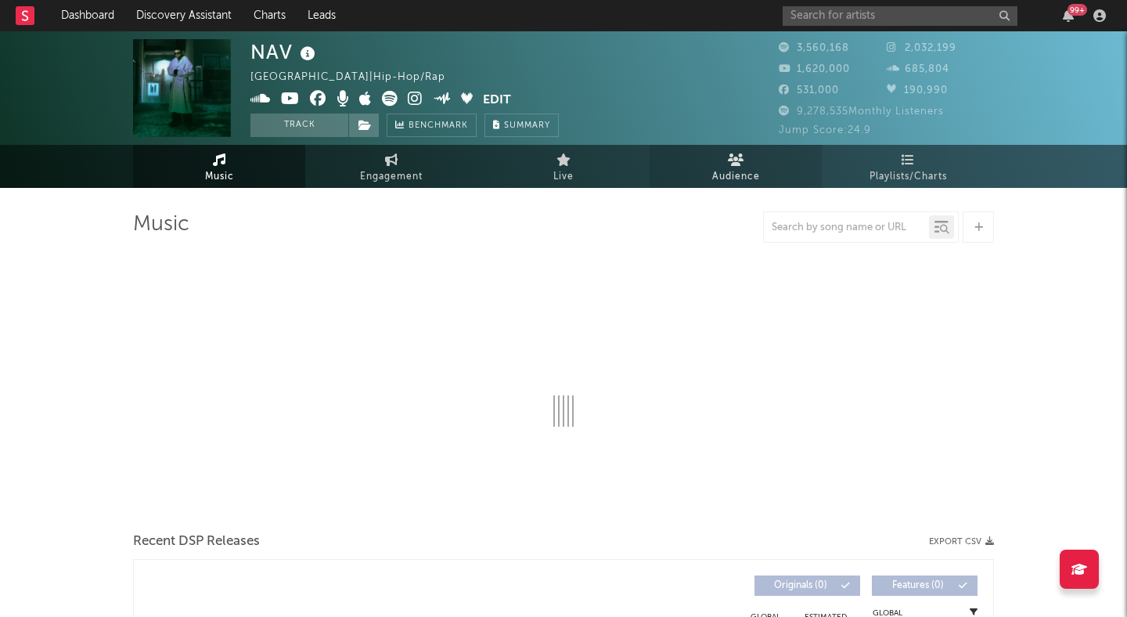
select select "6m"
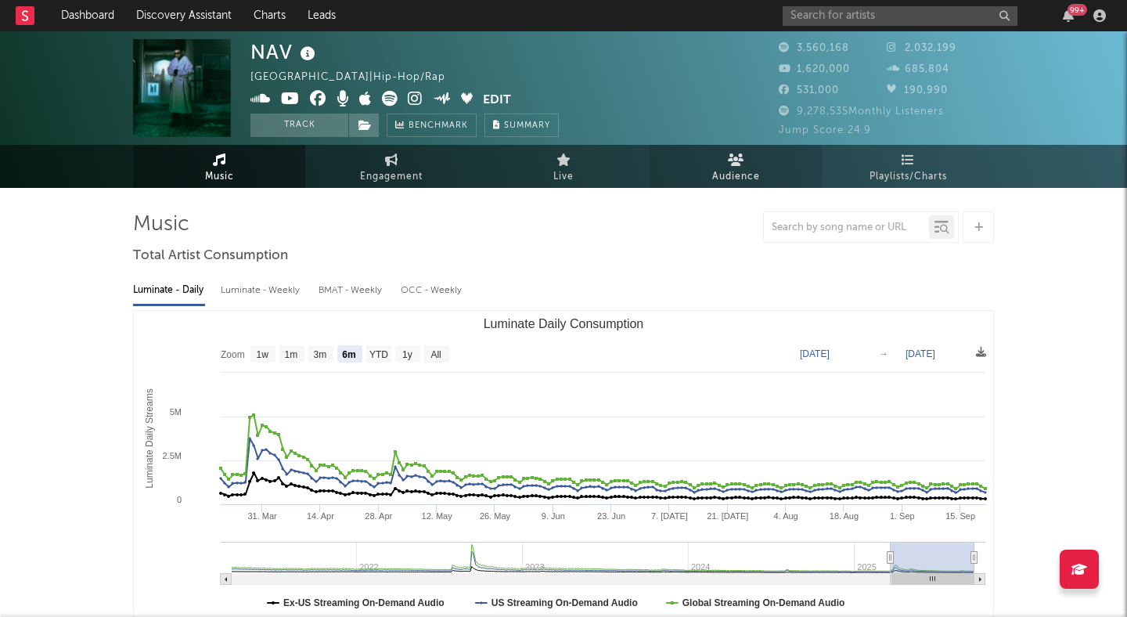
click at [761, 174] on link "Audience" at bounding box center [735, 166] width 172 height 43
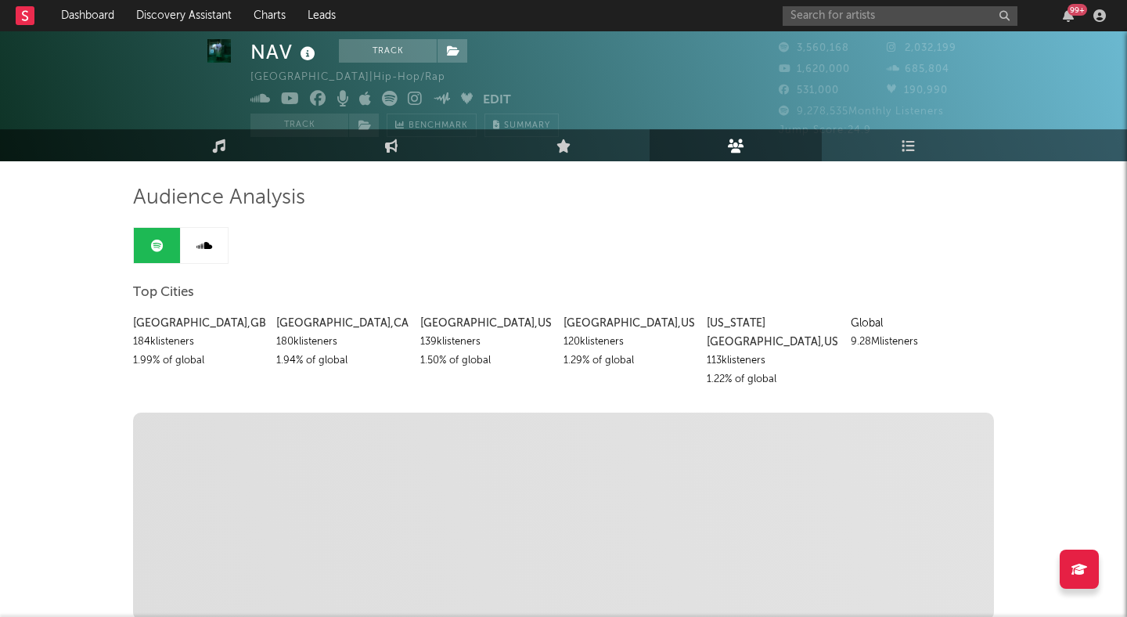
scroll to position [23, 0]
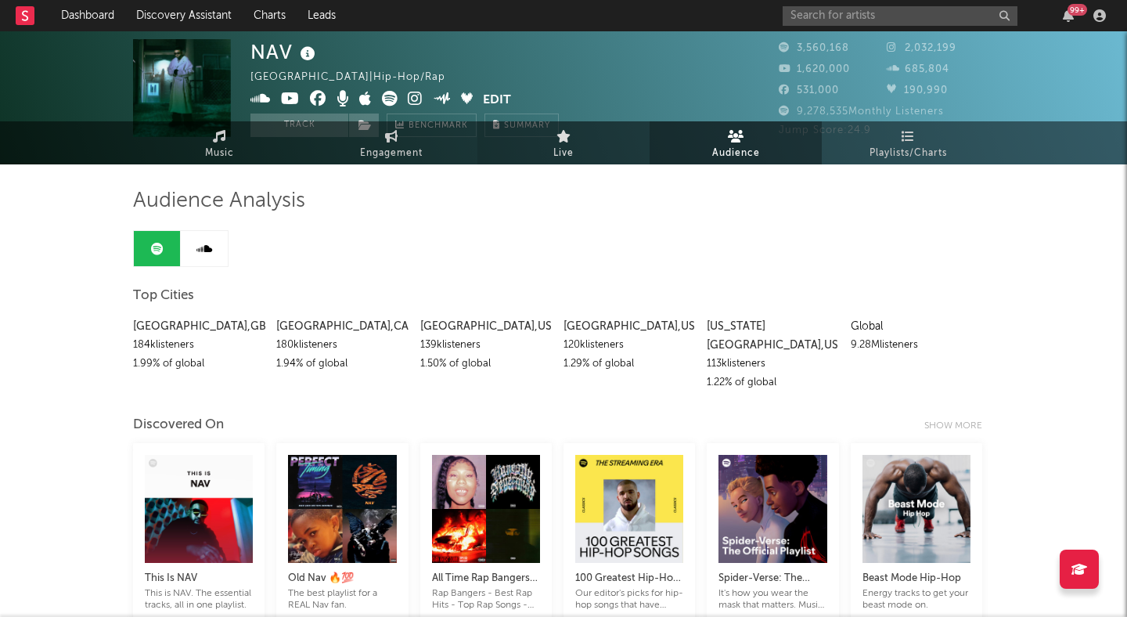
scroll to position [0, 0]
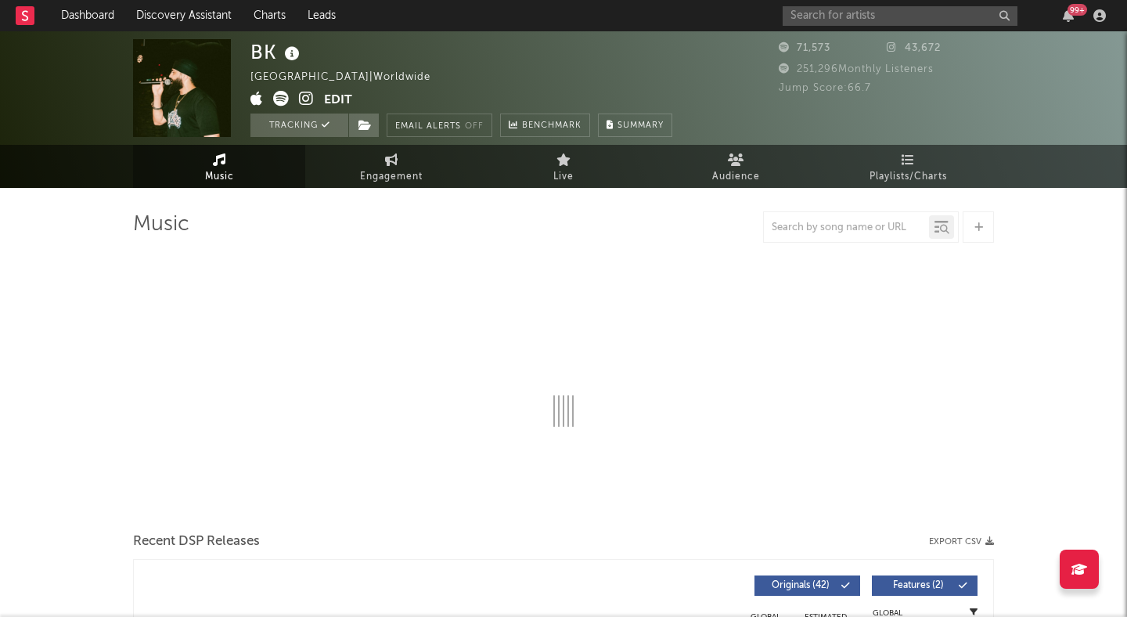
select select "6m"
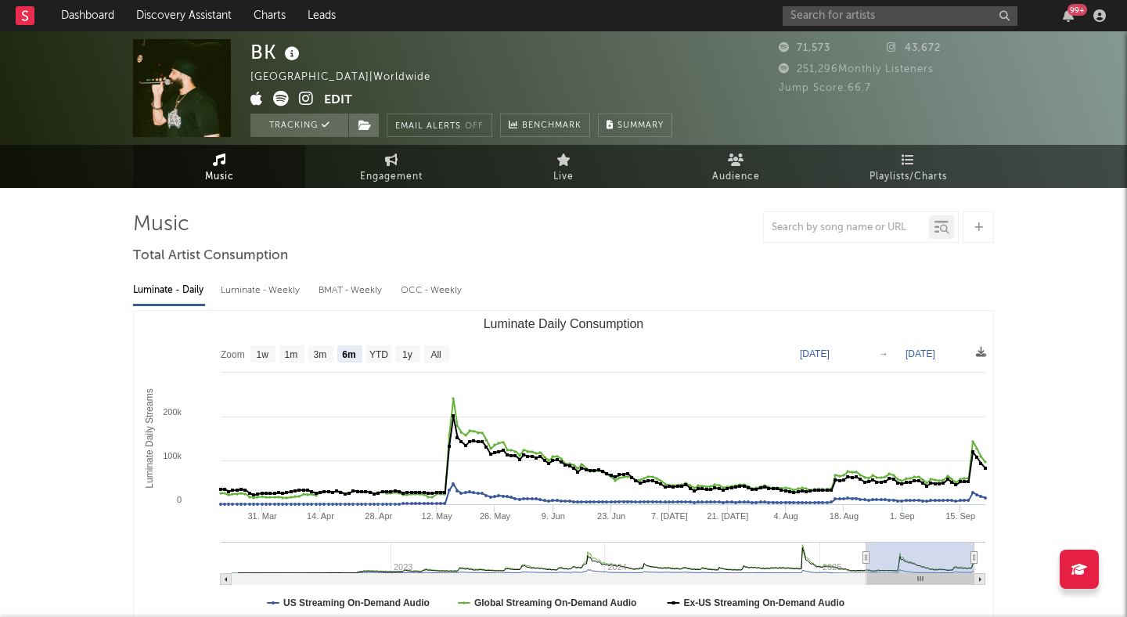
click at [263, 294] on div "Luminate - Weekly" at bounding box center [262, 290] width 82 height 27
select select "6m"
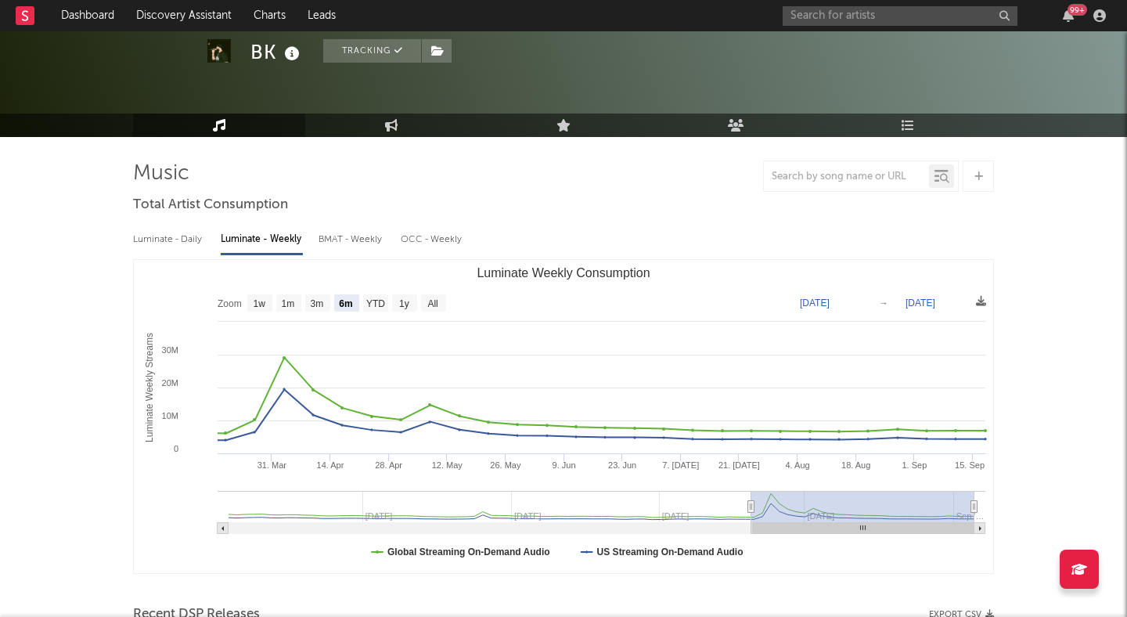
scroll to position [24, 0]
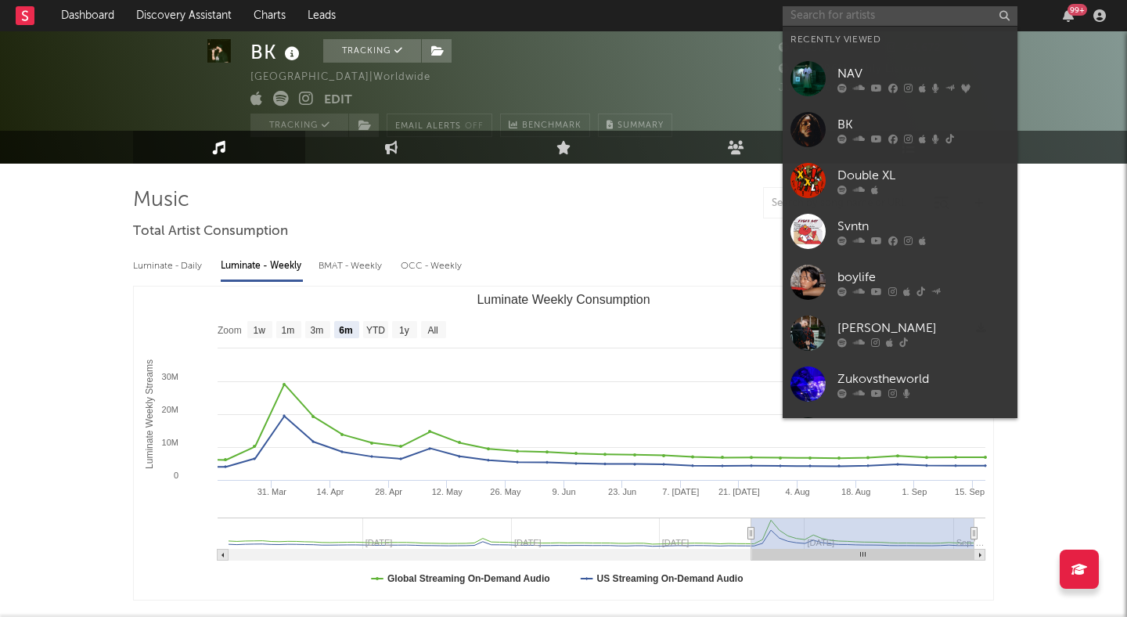
click at [923, 8] on input "text" at bounding box center [899, 16] width 235 height 20
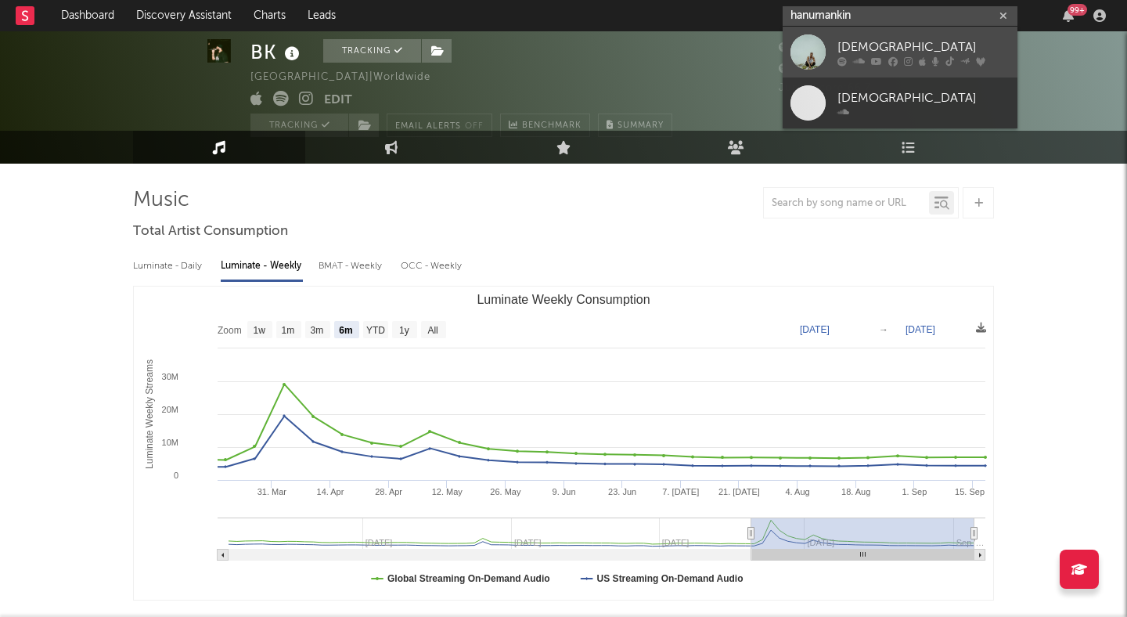
type input "hanumankin"
click at [955, 35] on link "Hanumankind" at bounding box center [899, 52] width 235 height 51
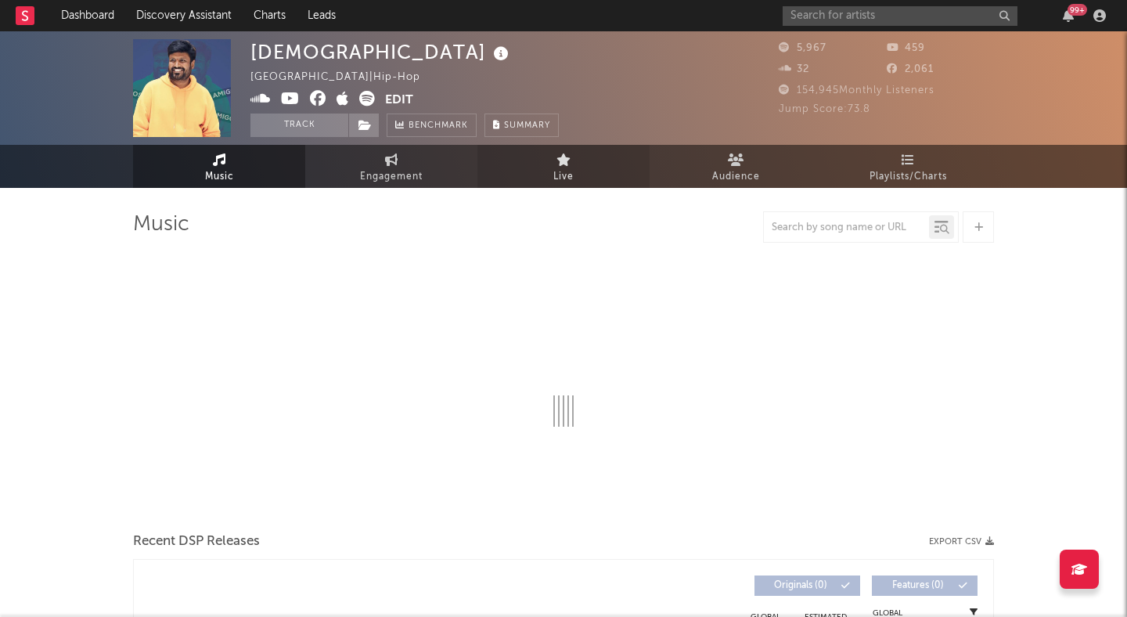
select select "6m"
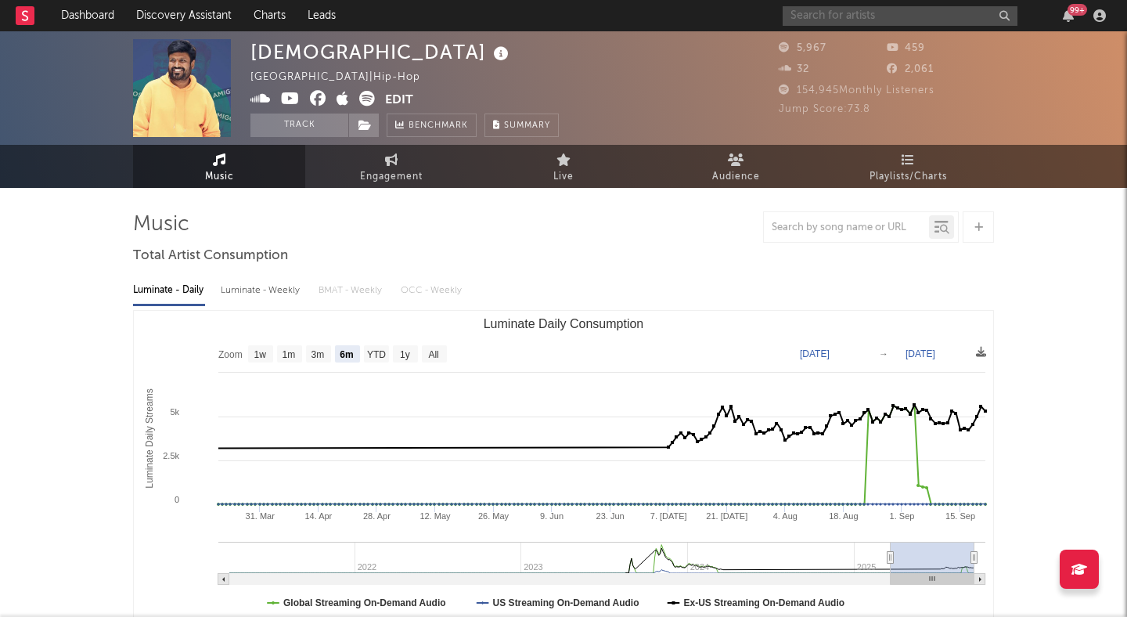
click at [831, 17] on input "text" at bounding box center [899, 16] width 235 height 20
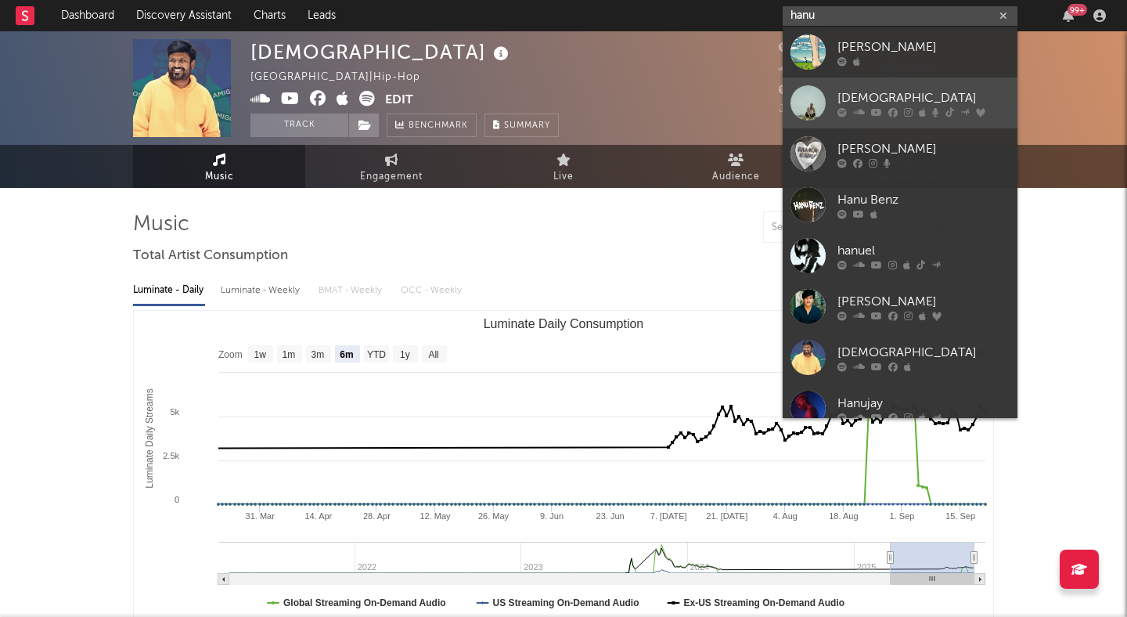
type input "hanu"
click at [882, 97] on div "Hanumankind" at bounding box center [923, 97] width 172 height 19
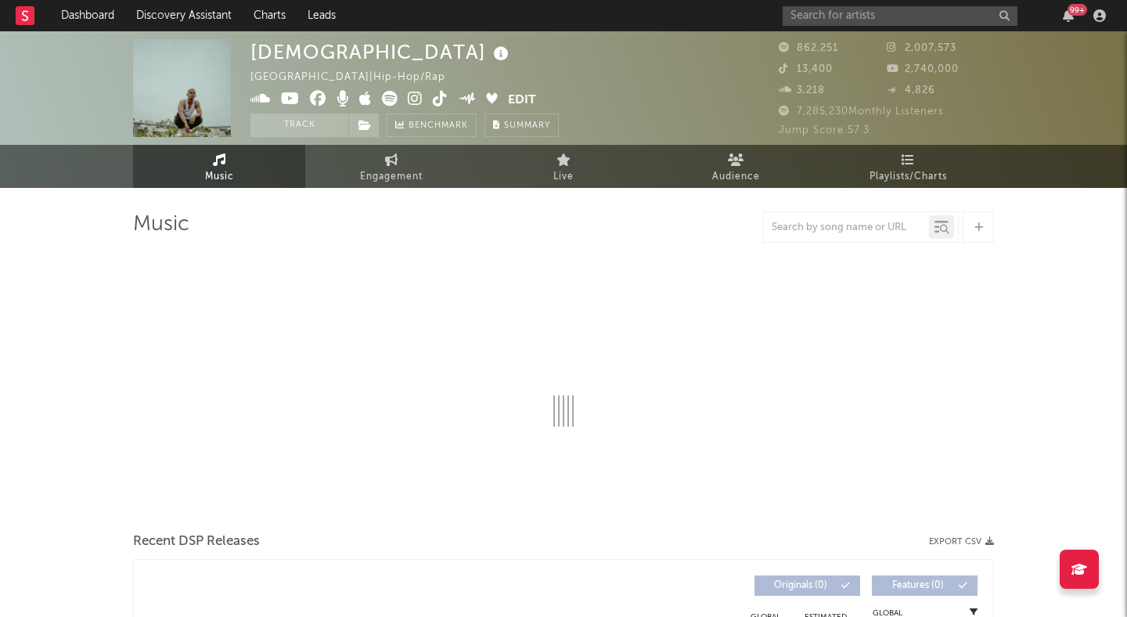
select select "6m"
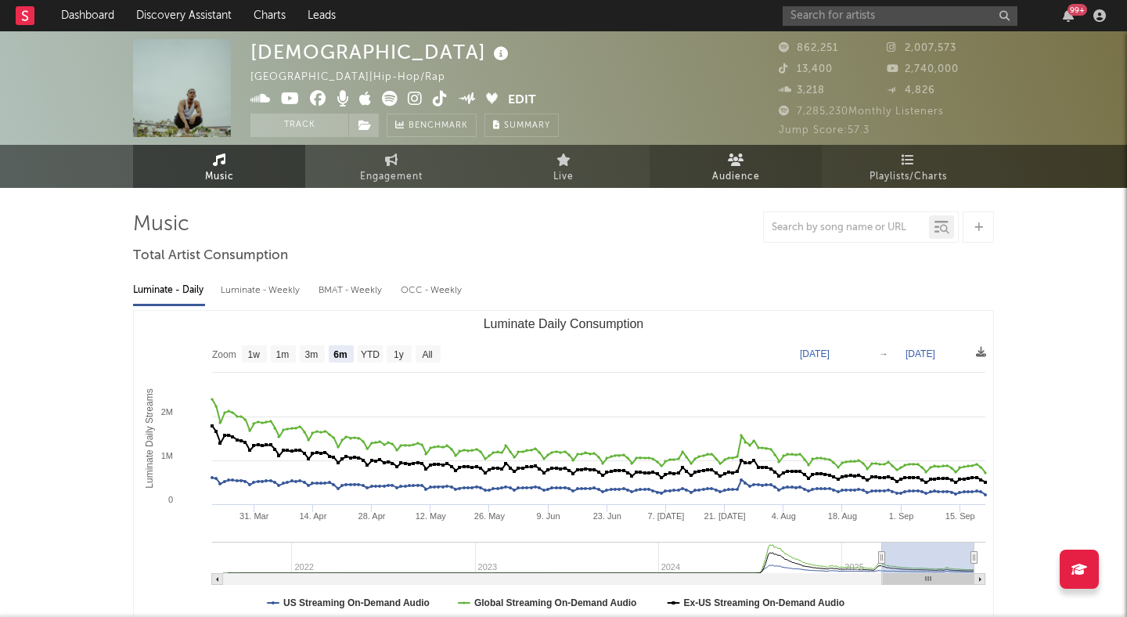
click at [714, 161] on link "Audience" at bounding box center [735, 166] width 172 height 43
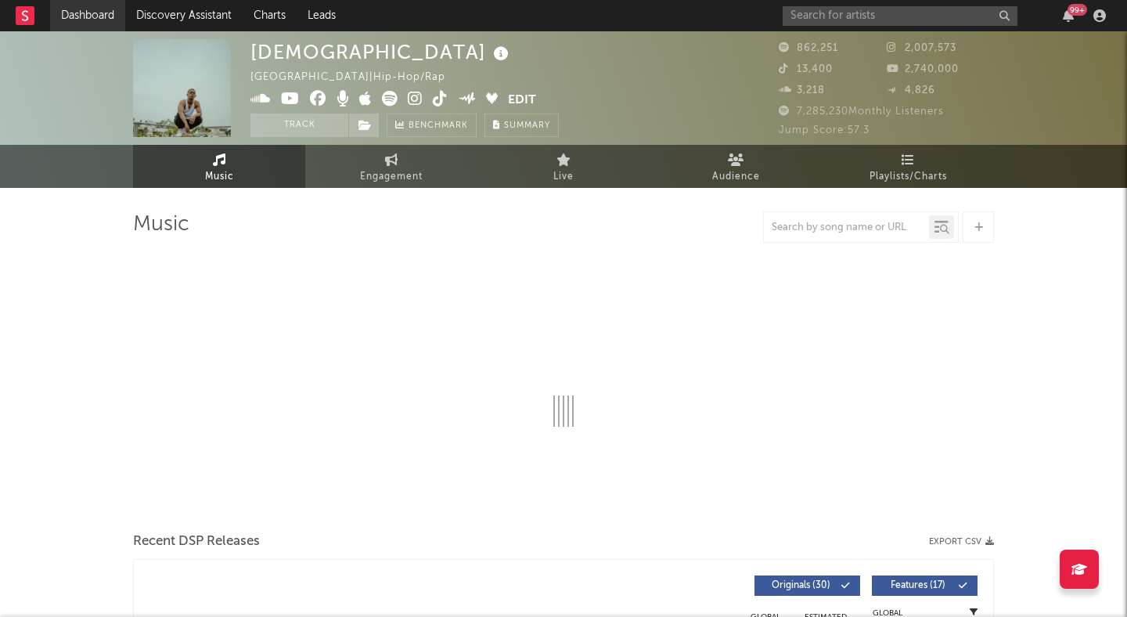
select select "6m"
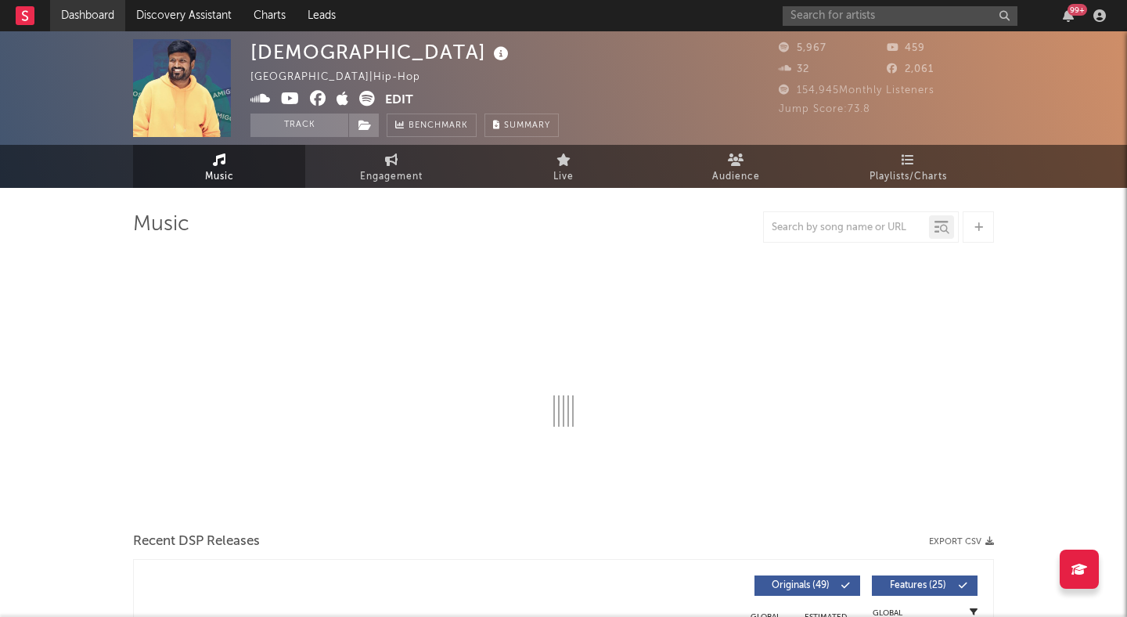
select select "6m"
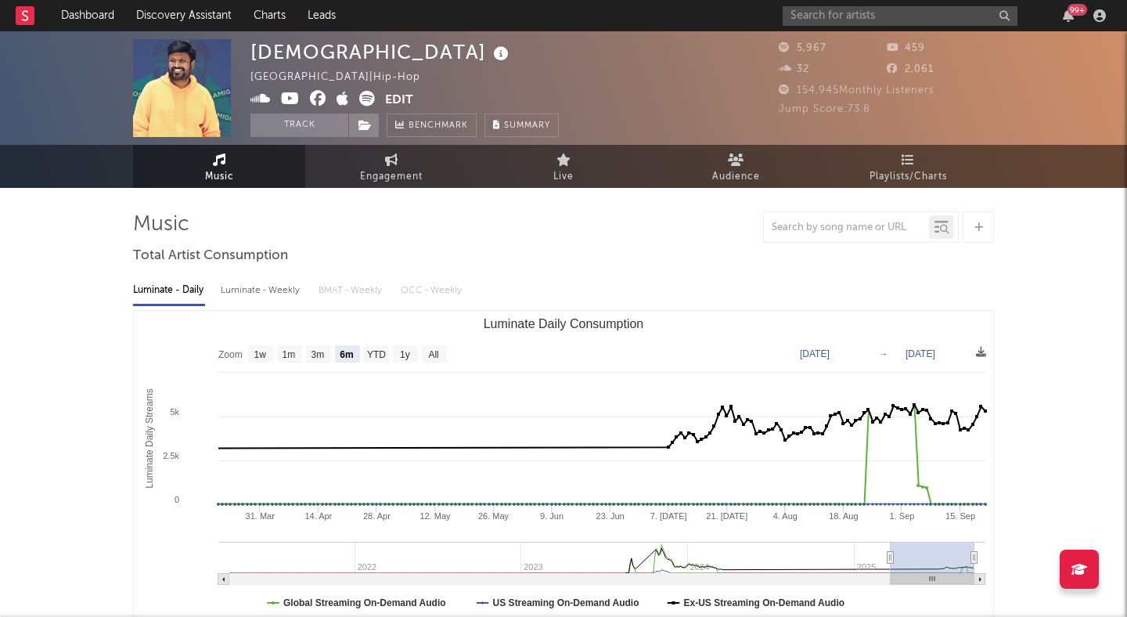
click at [881, 26] on div "99 +" at bounding box center [946, 15] width 329 height 31
click at [881, 16] on input "text" at bounding box center [899, 16] width 235 height 20
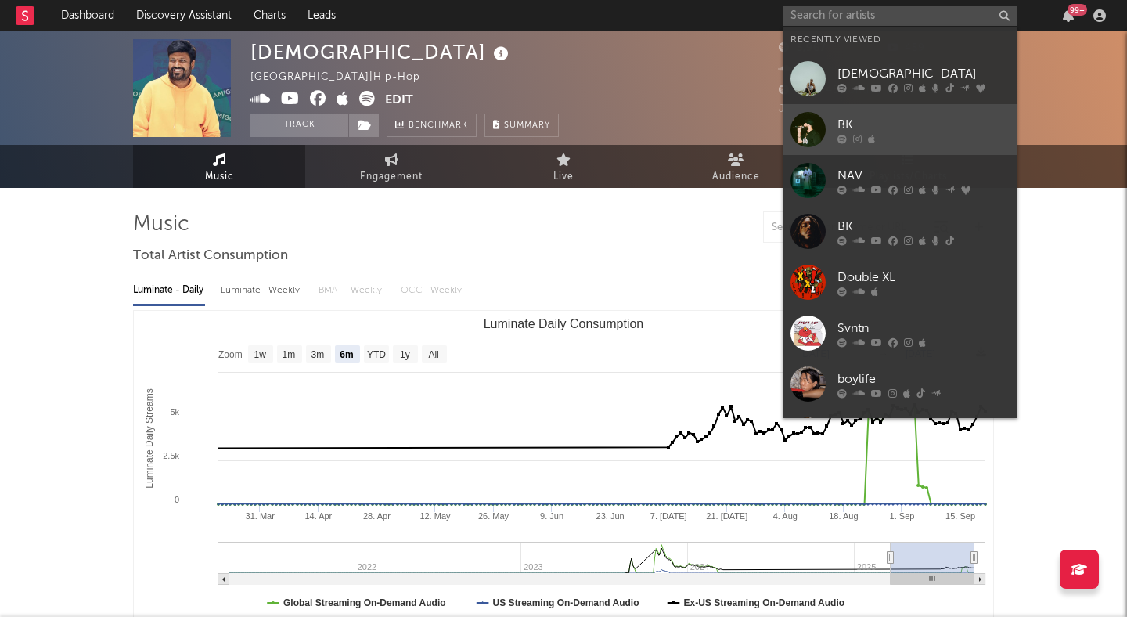
click at [892, 129] on div "BK" at bounding box center [923, 124] width 172 height 19
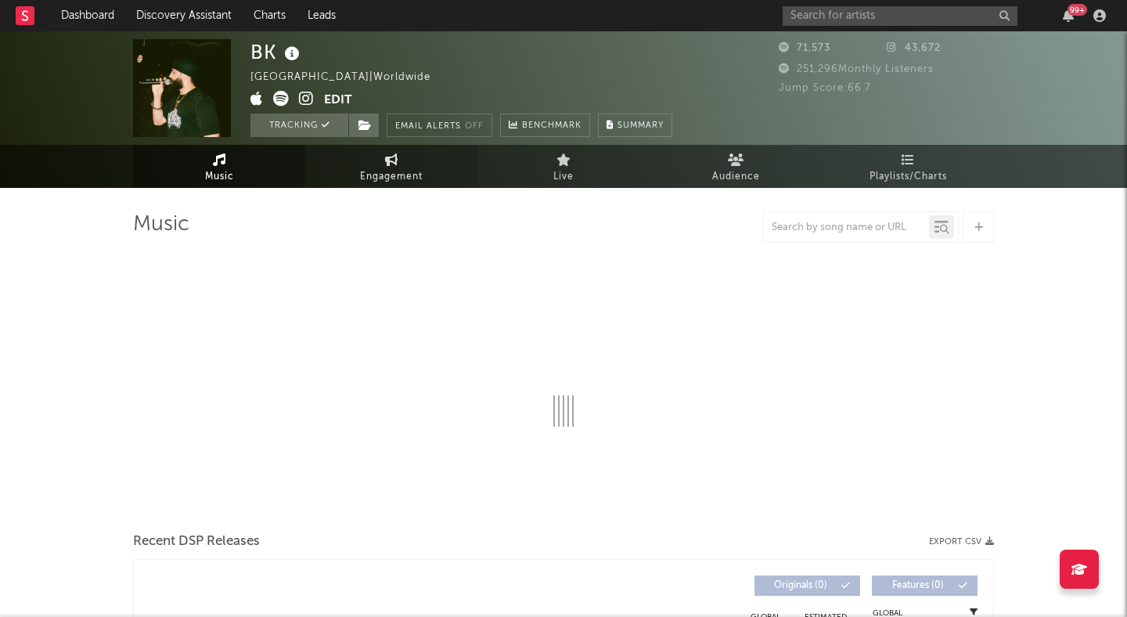
click at [397, 160] on icon at bounding box center [391, 159] width 13 height 13
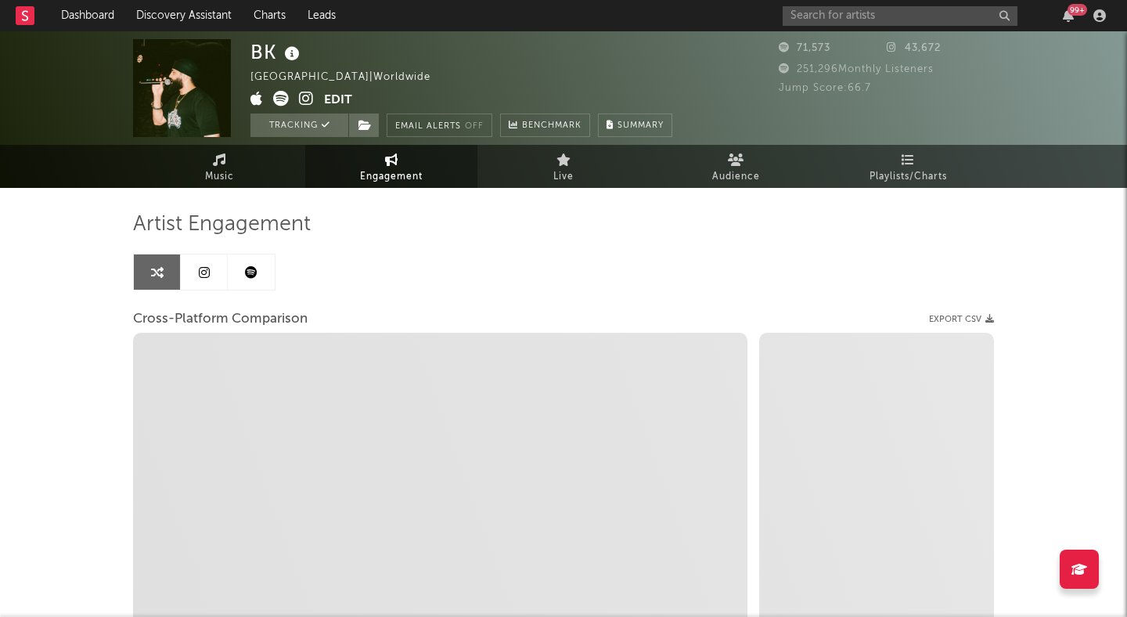
select select "1w"
select select "1m"
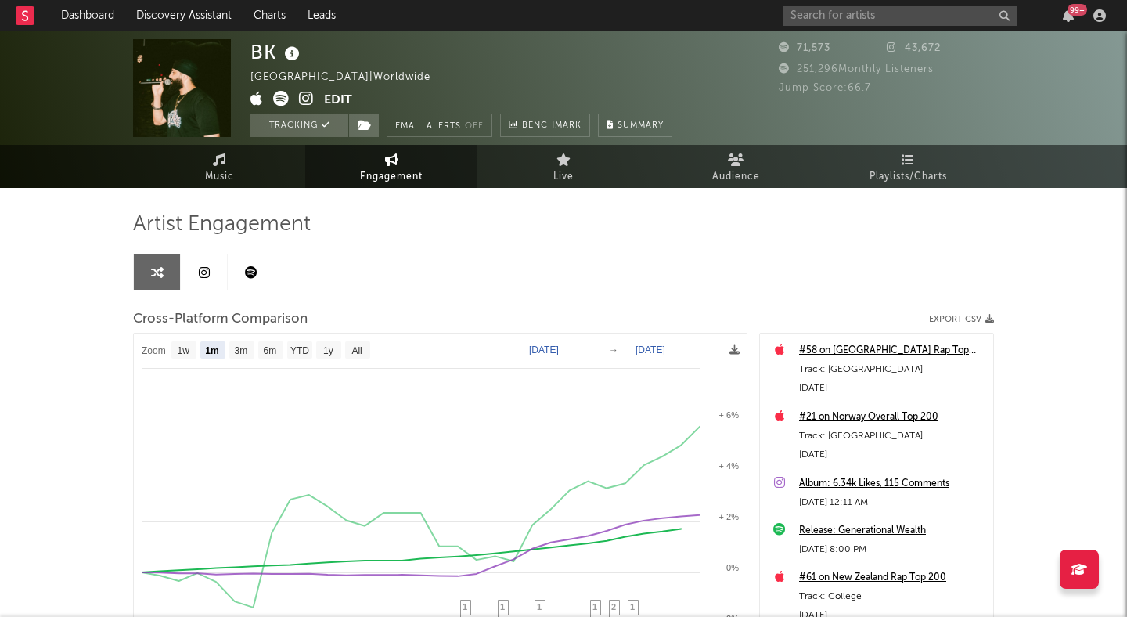
click at [274, 99] on icon at bounding box center [281, 99] width 16 height 16
click at [343, 102] on button "Edit" at bounding box center [338, 101] width 28 height 20
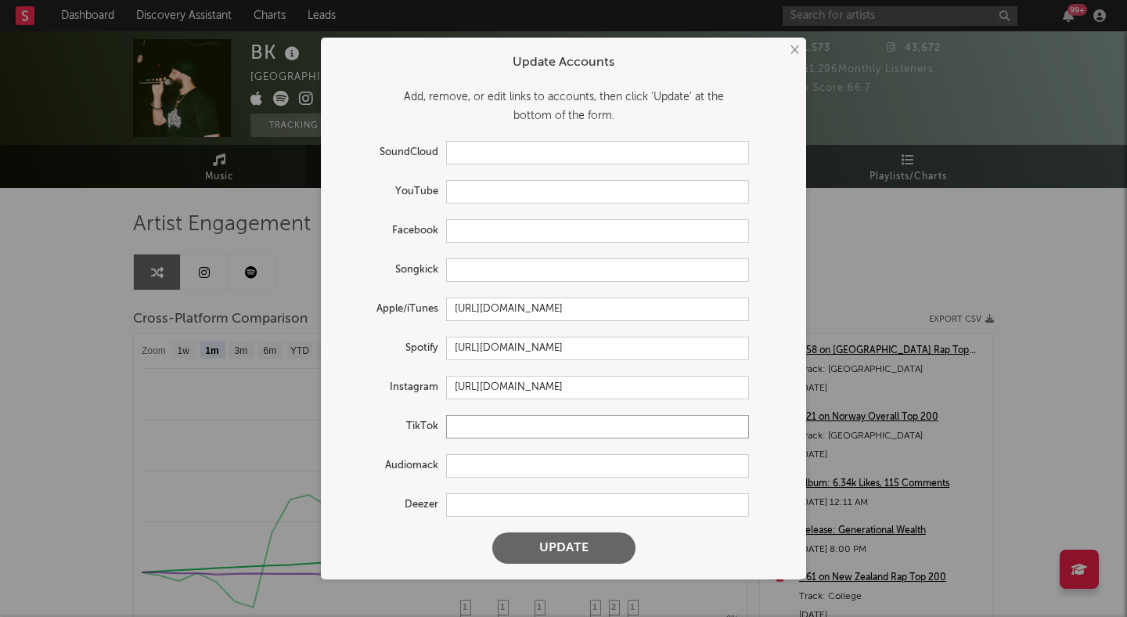
click at [481, 429] on input "text" at bounding box center [597, 426] width 303 height 23
paste input "https://www.tiktok.com/@bkdhaliwal"
click at [577, 541] on button "Update" at bounding box center [563, 547] width 143 height 31
type input "https://www.tiktok.com/share/user/7127765475257500678"
select select "1w"
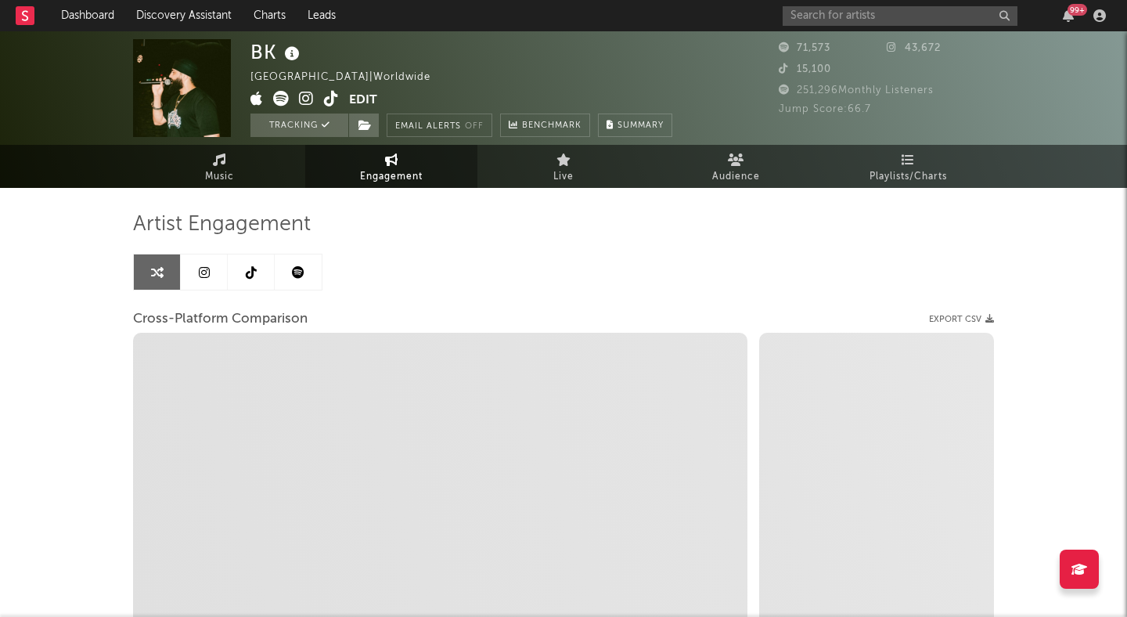
select select "1m"
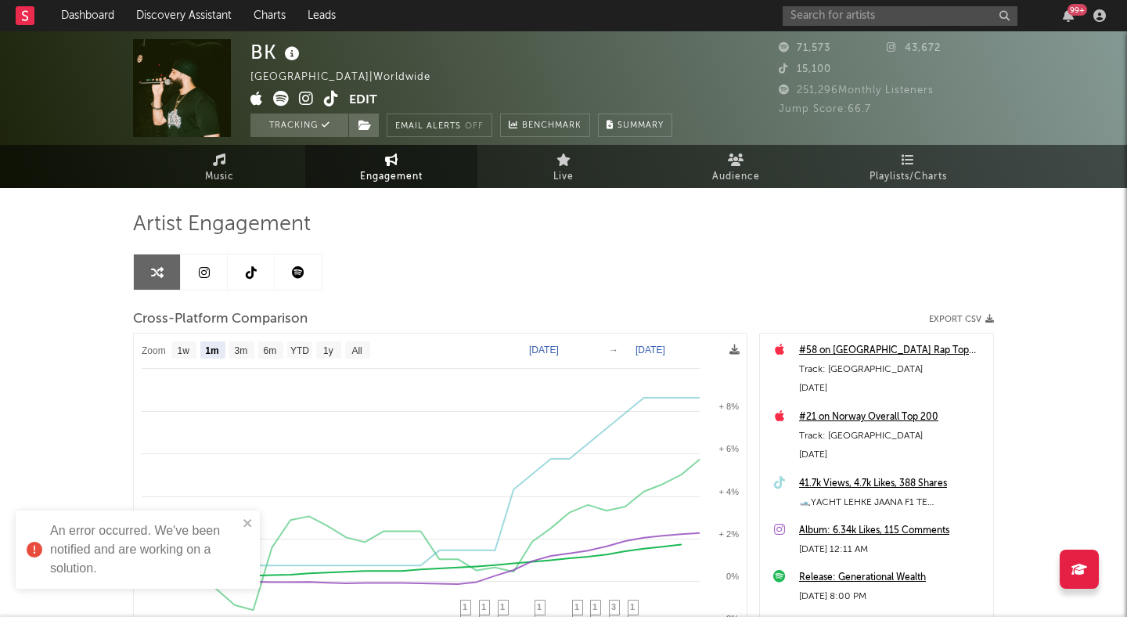
click at [409, 58] on div "BK Canada | Worldwide Edit Tracking Email Alerts Off Benchmark Summary" at bounding box center [461, 88] width 422 height 98
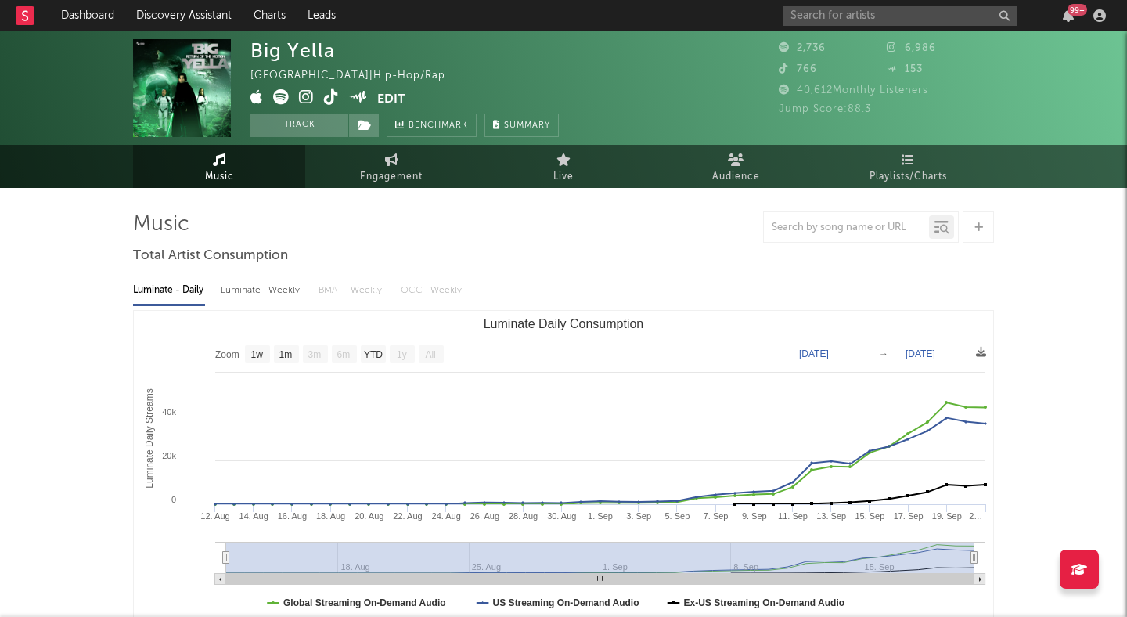
select select "1w"
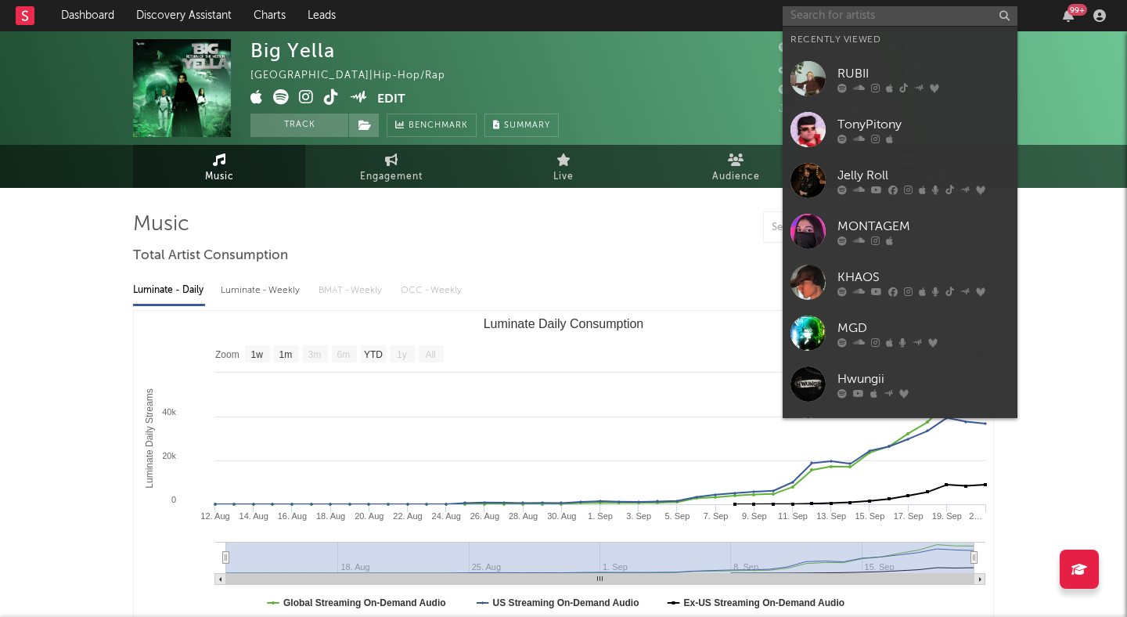
click at [825, 10] on input "text" at bounding box center [899, 16] width 235 height 20
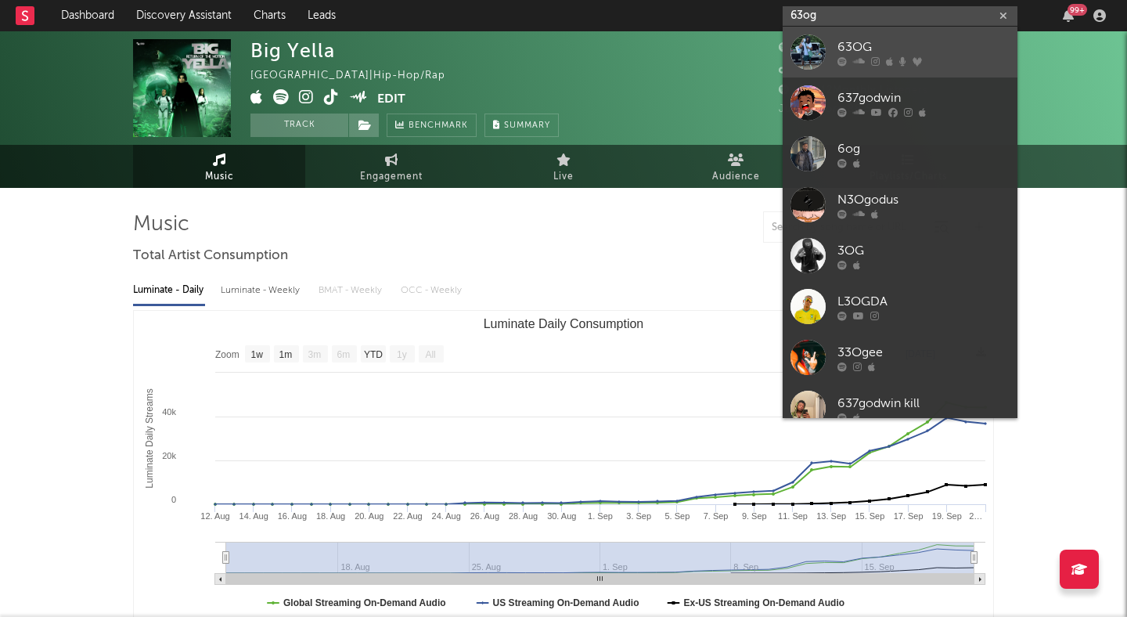
type input "63og"
click at [859, 44] on div "63OG" at bounding box center [923, 47] width 172 height 19
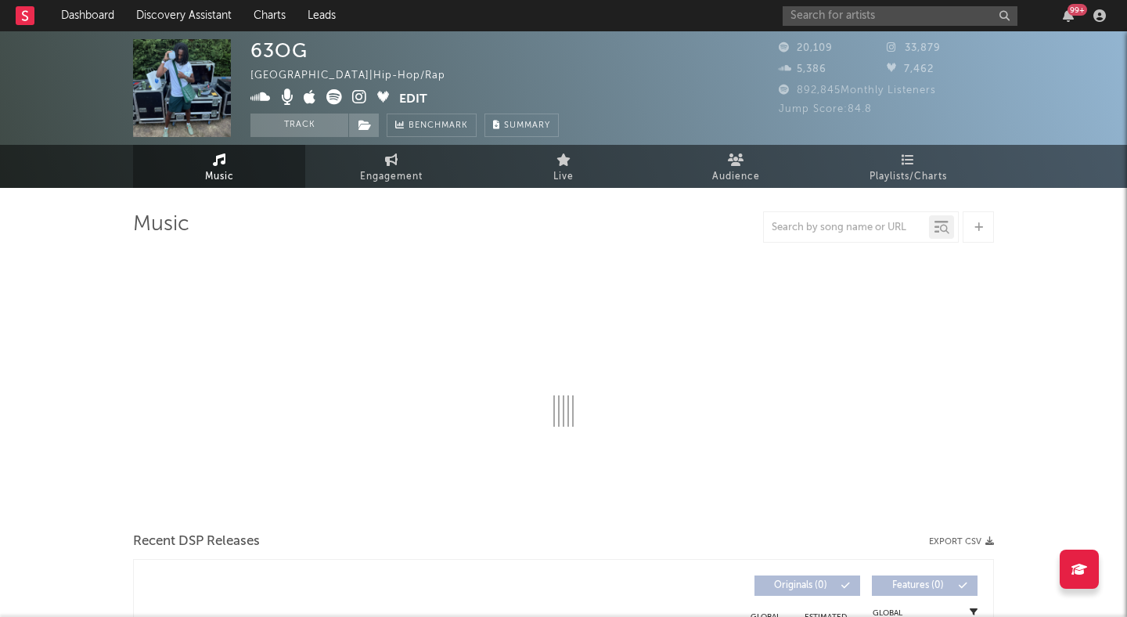
select select "6m"
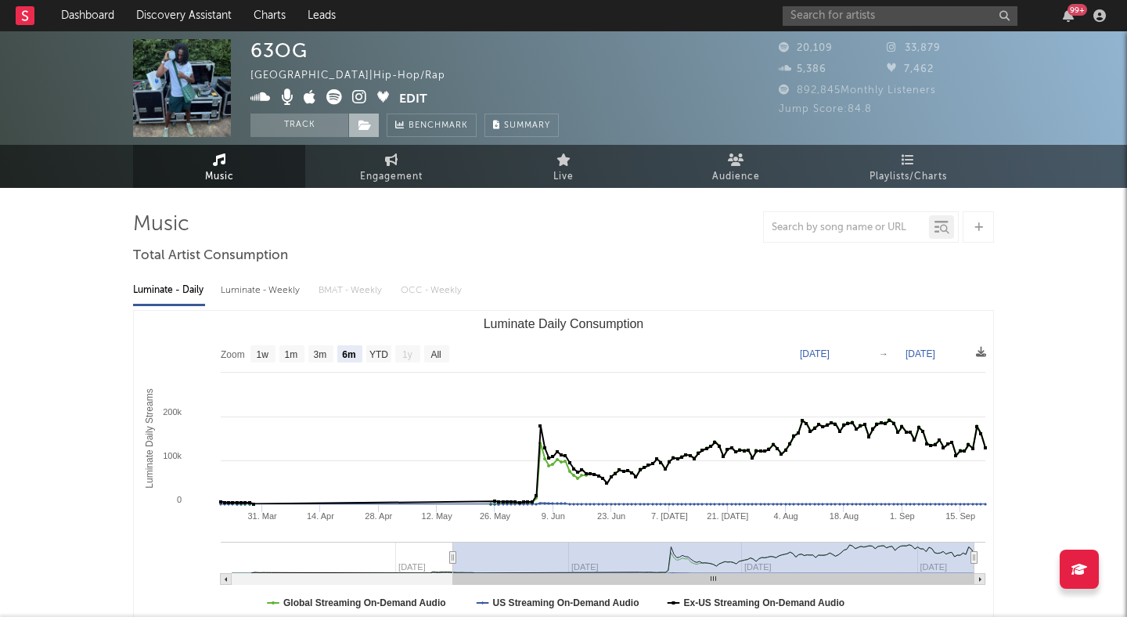
drag, startPoint x: 318, startPoint y: 124, endPoint x: 356, endPoint y: 124, distance: 37.6
click at [318, 124] on button "Track" at bounding box center [299, 124] width 98 height 23
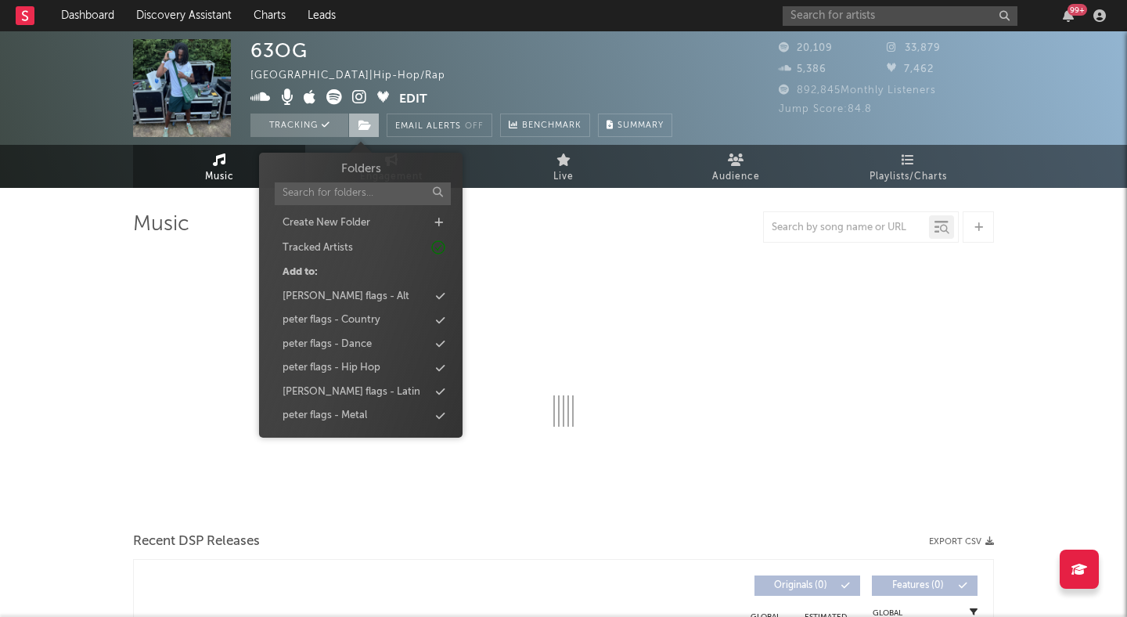
click at [356, 124] on span at bounding box center [363, 124] width 31 height 23
select select "6m"
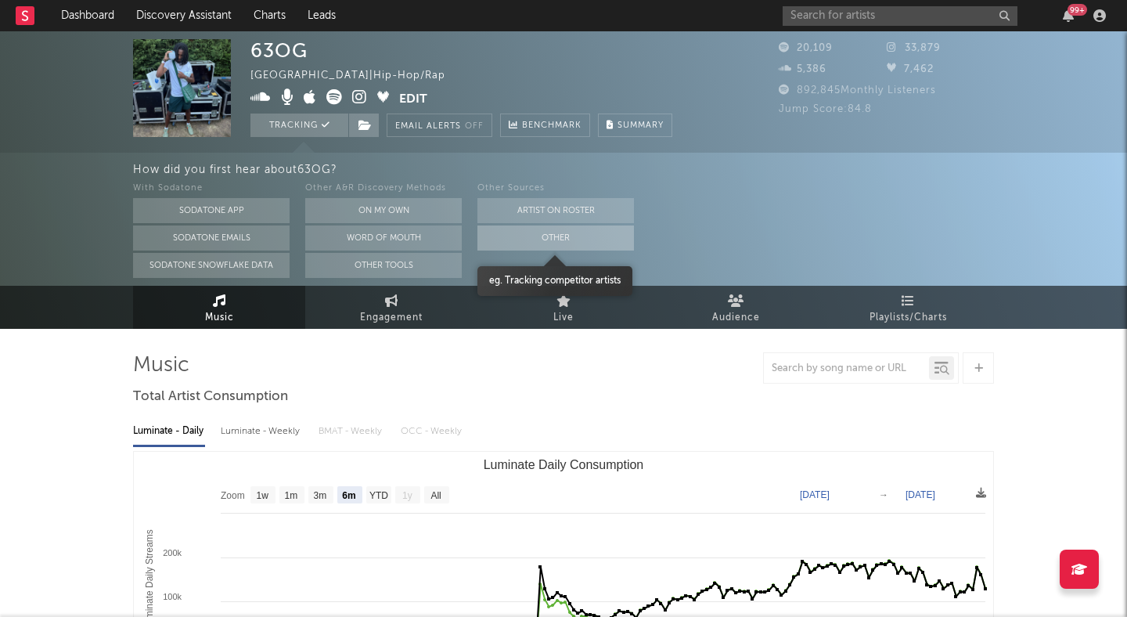
click at [509, 240] on button "Other" at bounding box center [555, 237] width 156 height 25
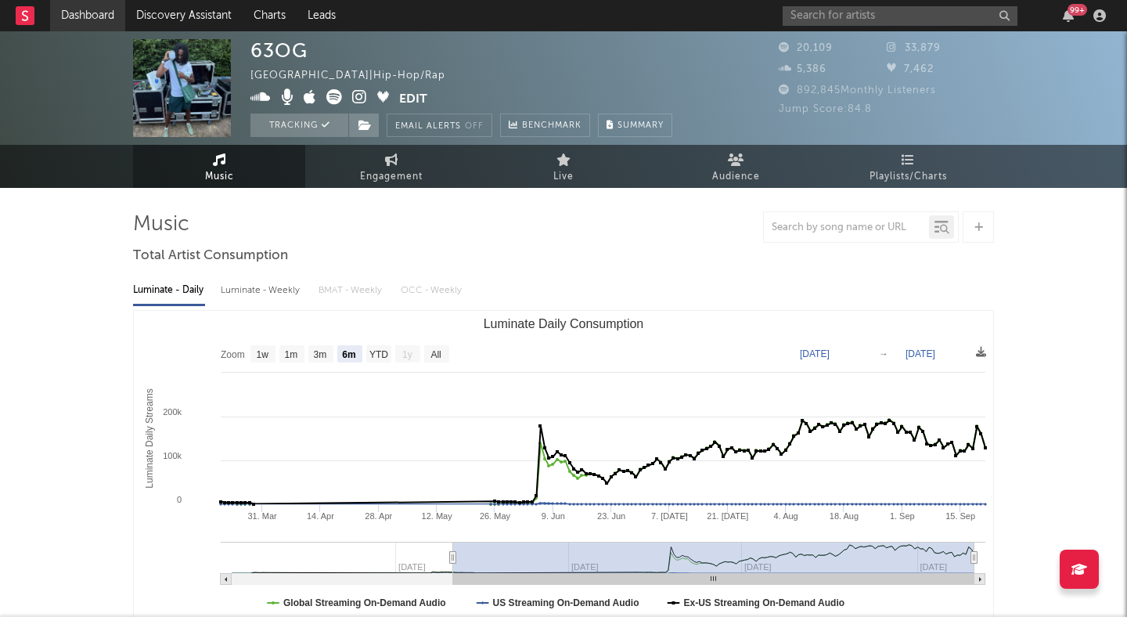
click at [102, 13] on link "Dashboard" at bounding box center [87, 15] width 75 height 31
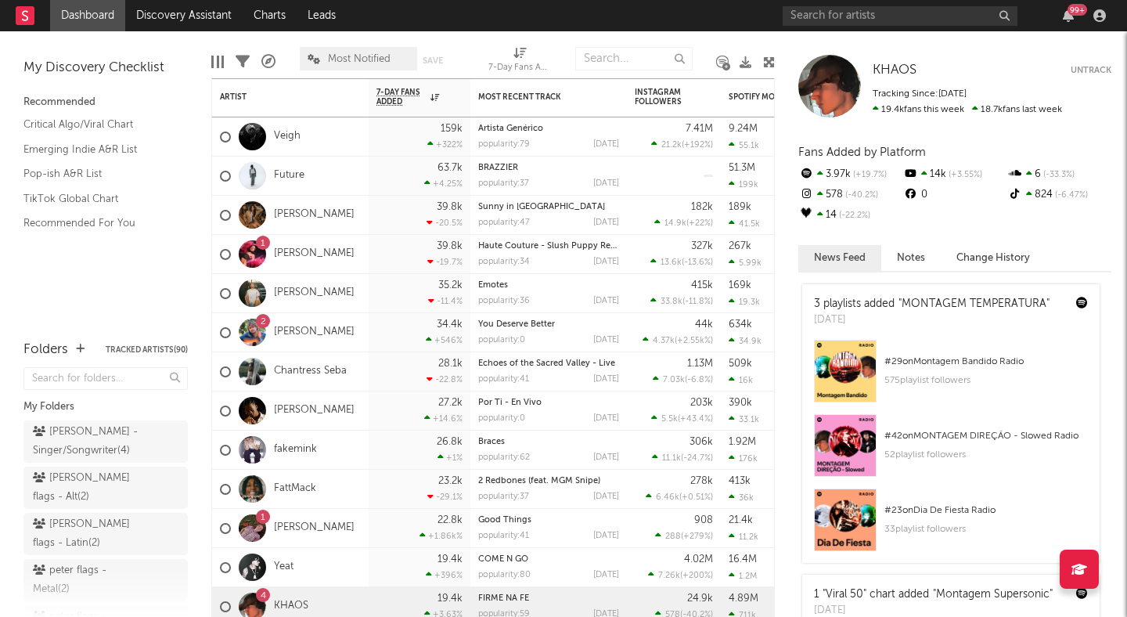
click at [764, 64] on icon at bounding box center [769, 62] width 12 height 12
